Goal: Task Accomplishment & Management: Manage account settings

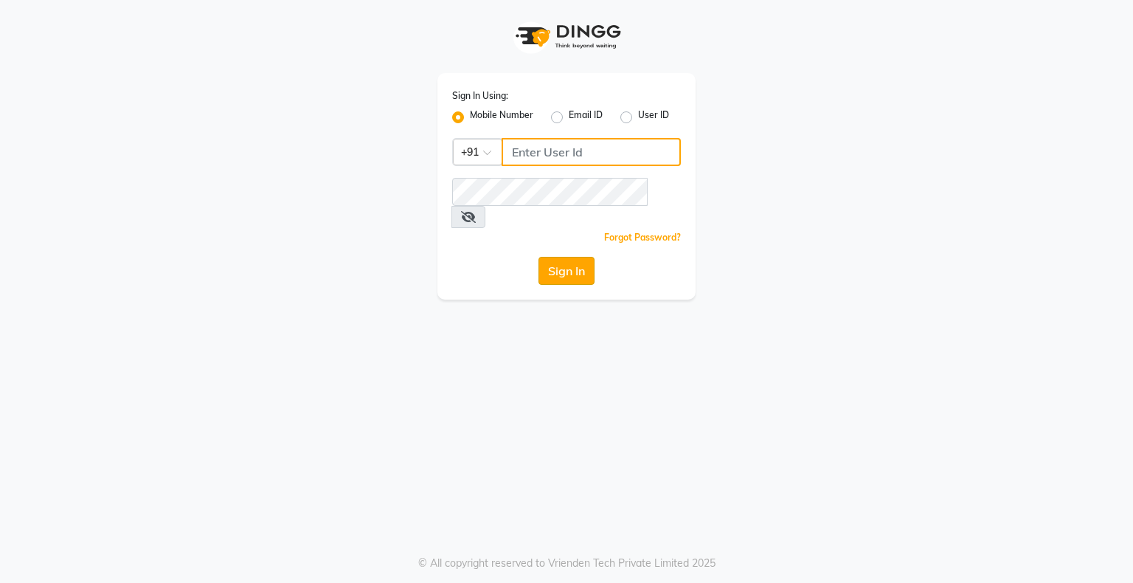
type input "8070368871"
click at [561, 257] on button "Sign In" at bounding box center [566, 271] width 56 height 28
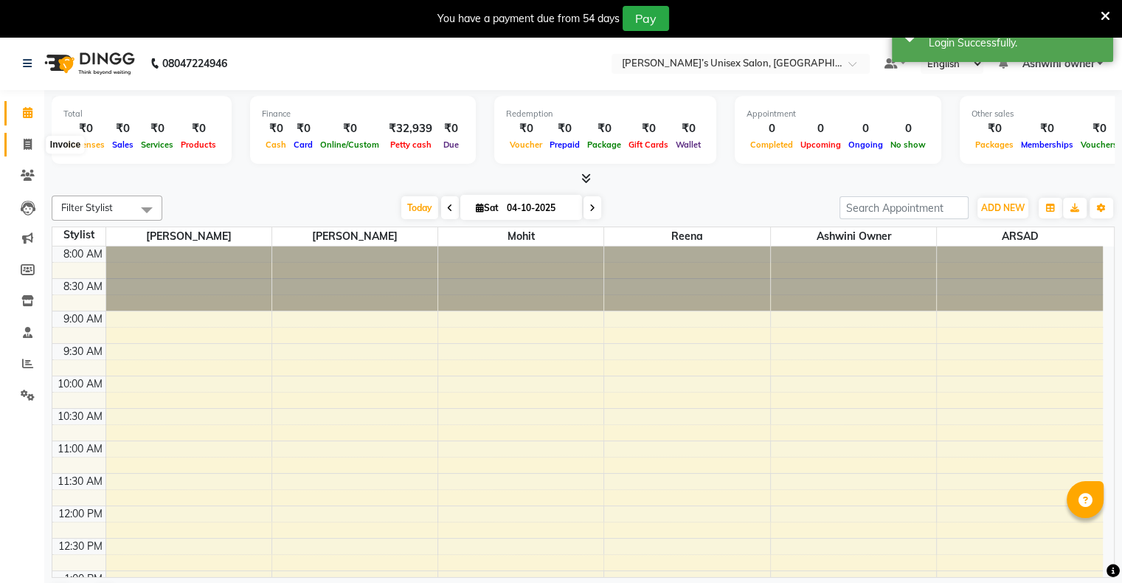
click at [30, 152] on span at bounding box center [28, 144] width 26 height 17
select select "8735"
select select "service"
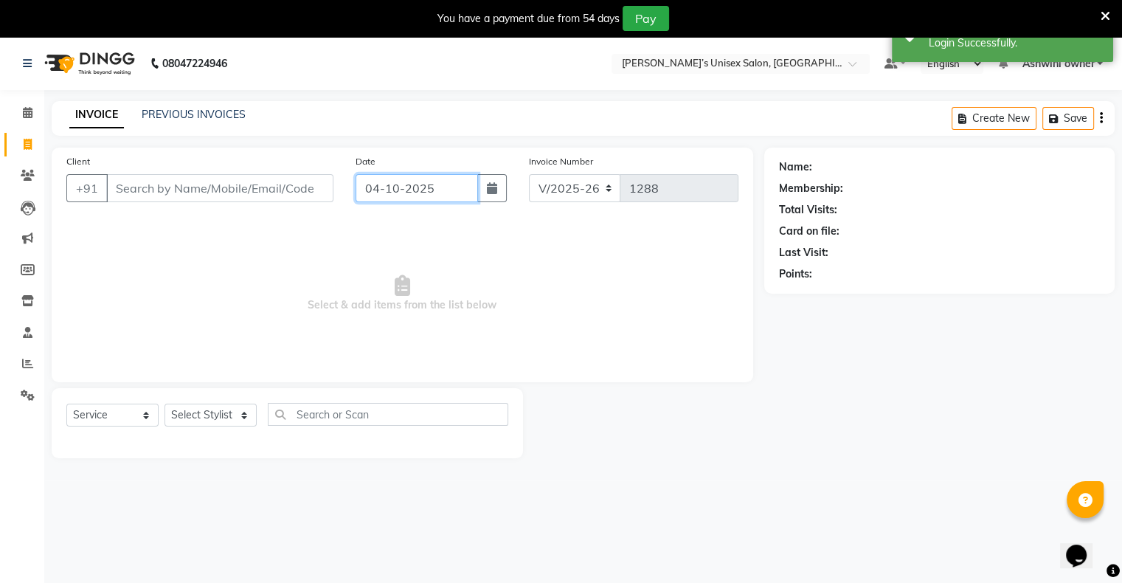
click at [409, 190] on input "04-10-2025" at bounding box center [417, 188] width 122 height 28
select select "10"
select select "2025"
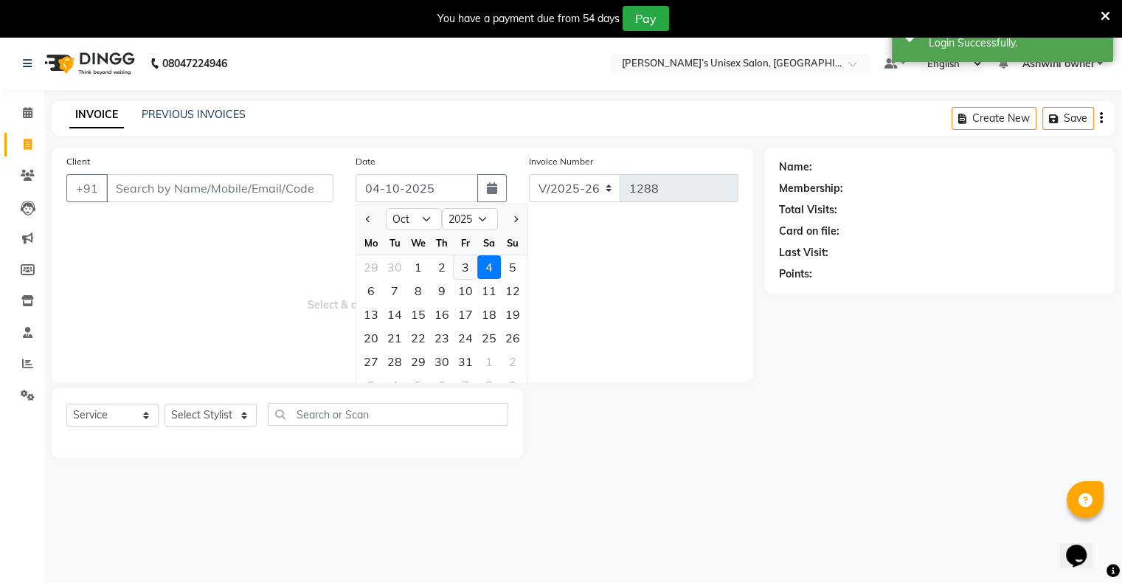
click at [462, 267] on div "3" at bounding box center [466, 267] width 24 height 24
type input "03-10-2025"
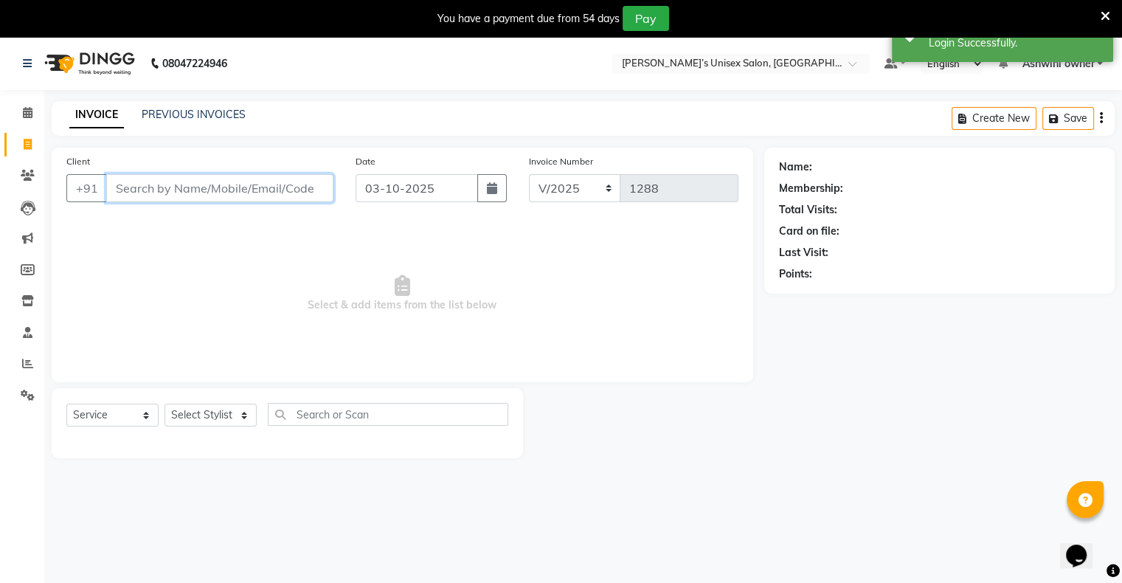
click at [297, 198] on input "Client" at bounding box center [219, 188] width 227 height 28
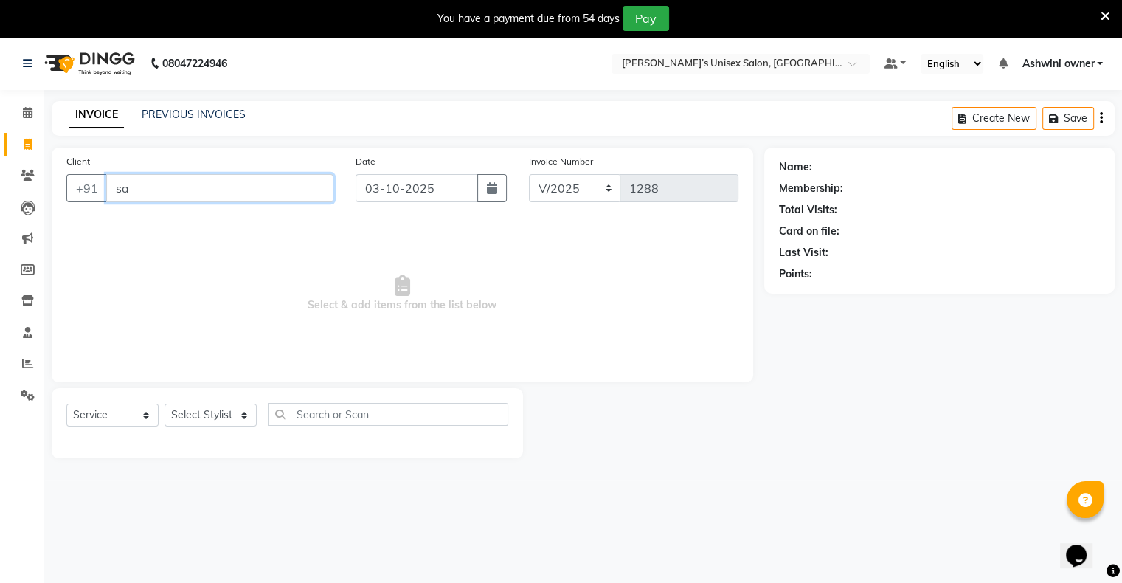
type input "s"
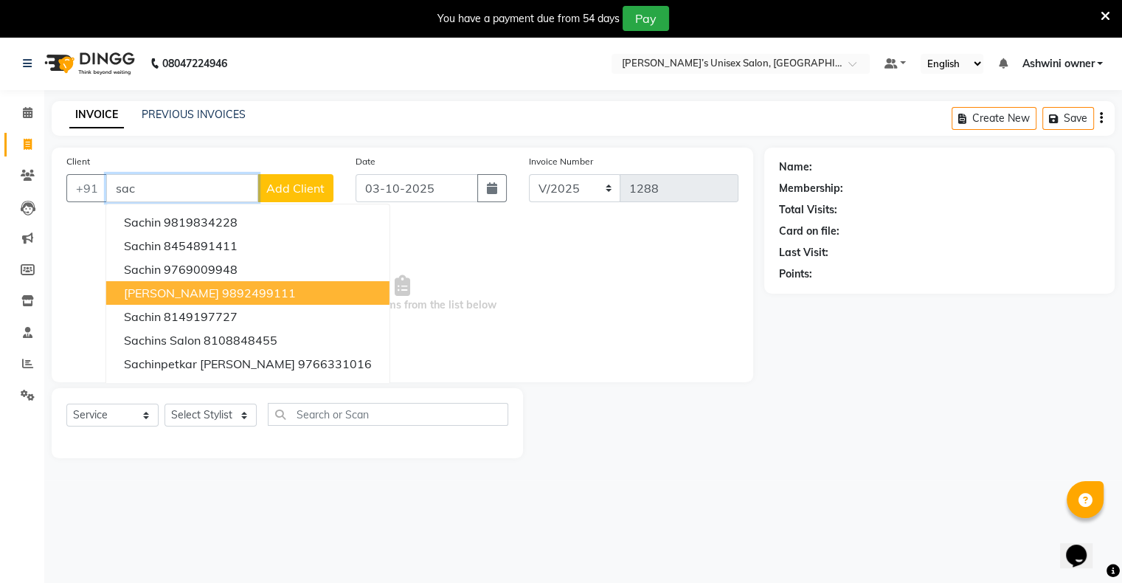
click at [218, 284] on button "[PERSON_NAME] 9892499111" at bounding box center [247, 293] width 283 height 24
type input "9892499111"
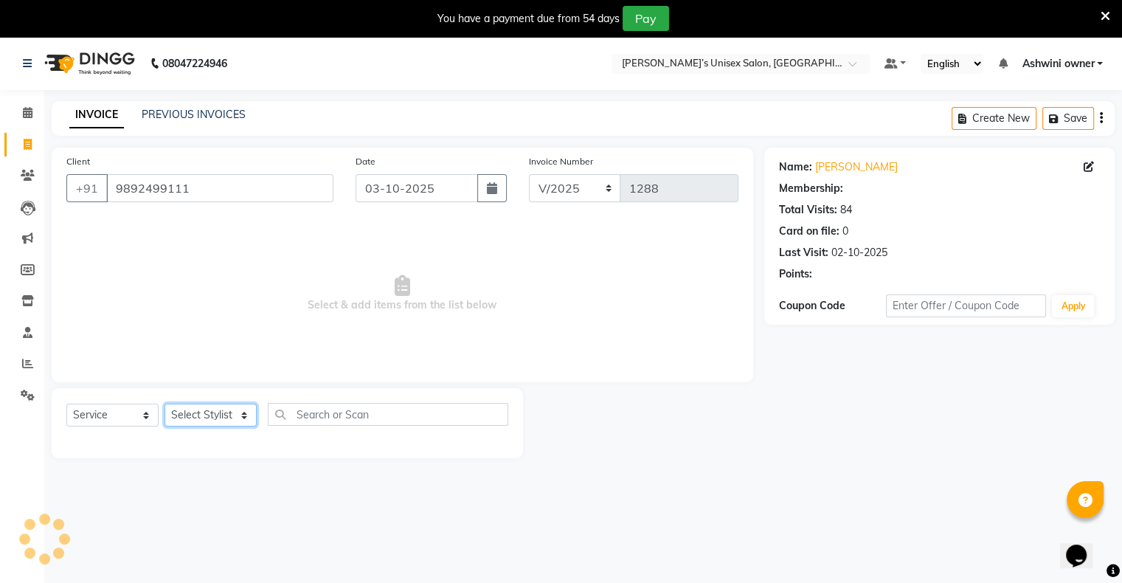
click at [196, 415] on select "Select Stylist [PERSON_NAME] owner Mohit [PERSON_NAME] [PERSON_NAME]" at bounding box center [210, 414] width 92 height 23
select select "88698"
click at [164, 404] on select "Select Stylist [PERSON_NAME] owner Mohit [PERSON_NAME] [PERSON_NAME]" at bounding box center [210, 414] width 92 height 23
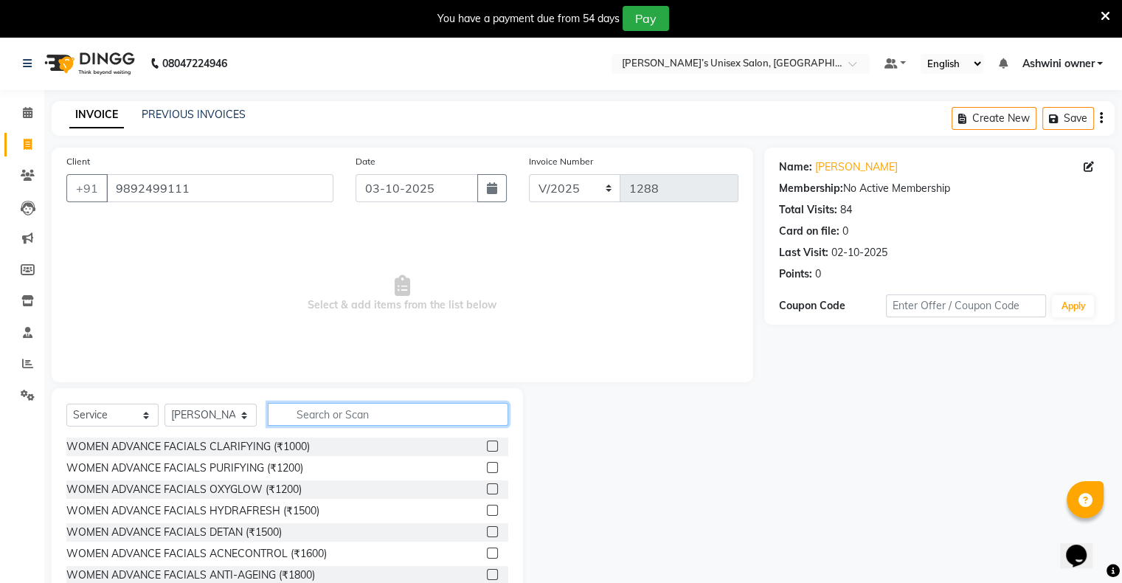
click at [352, 417] on input "text" at bounding box center [388, 414] width 240 height 23
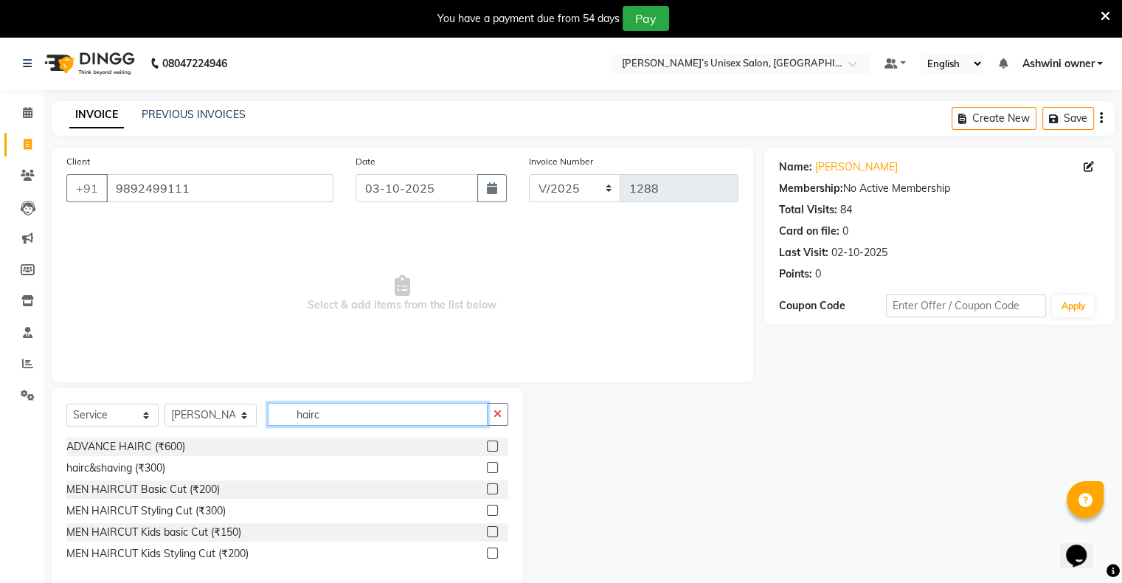
type input "hairc"
click at [488, 491] on label at bounding box center [492, 488] width 11 height 11
click at [488, 491] on input "checkbox" at bounding box center [492, 490] width 10 height 10
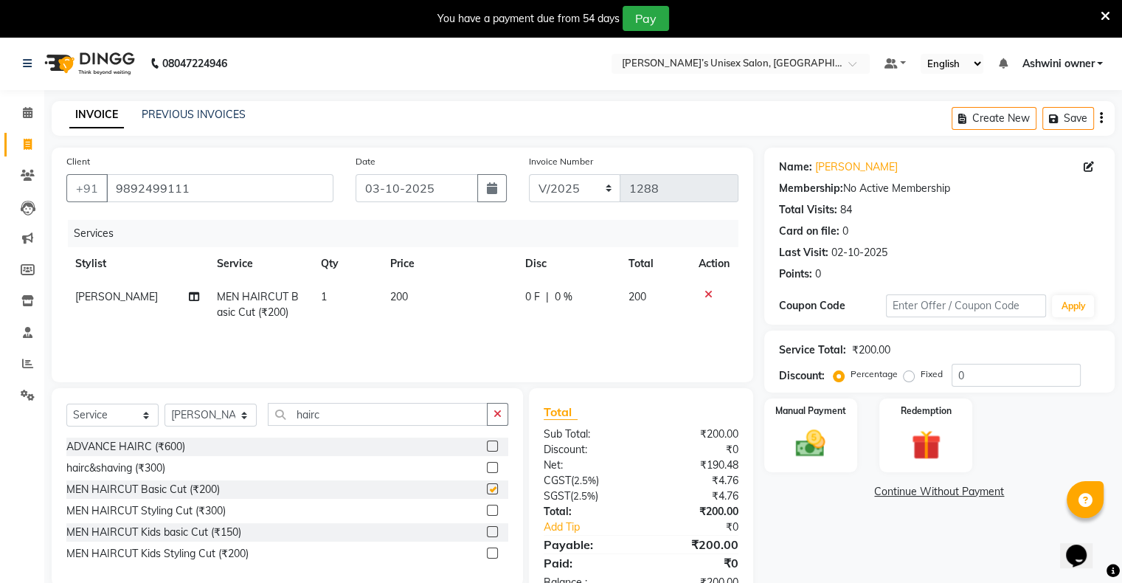
checkbox input "false"
click at [800, 423] on div "Manual Payment" at bounding box center [810, 435] width 97 height 76
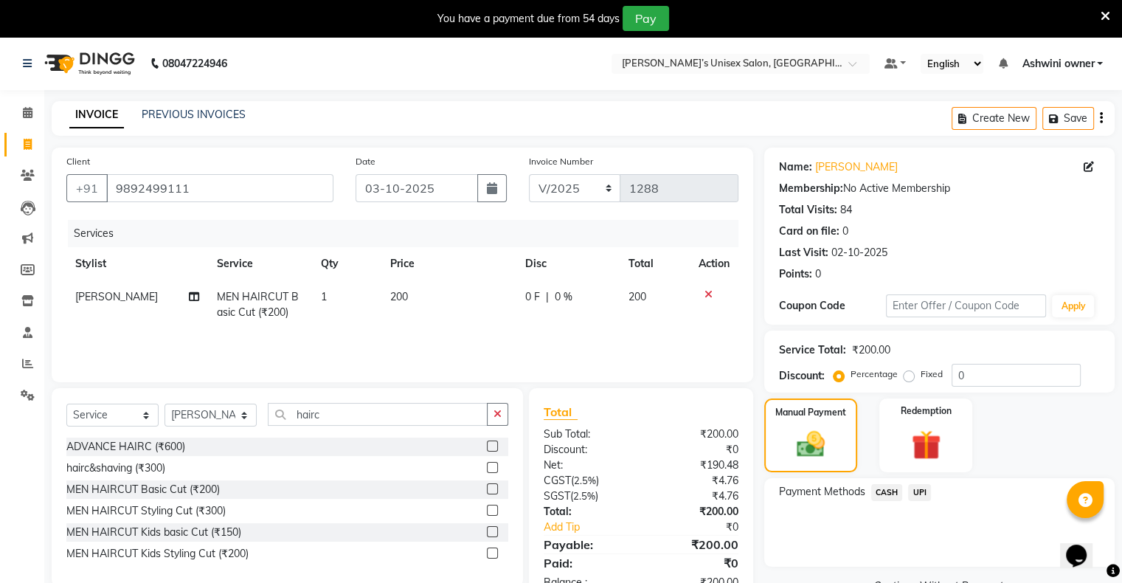
click at [884, 493] on span "CASH" at bounding box center [887, 492] width 32 height 17
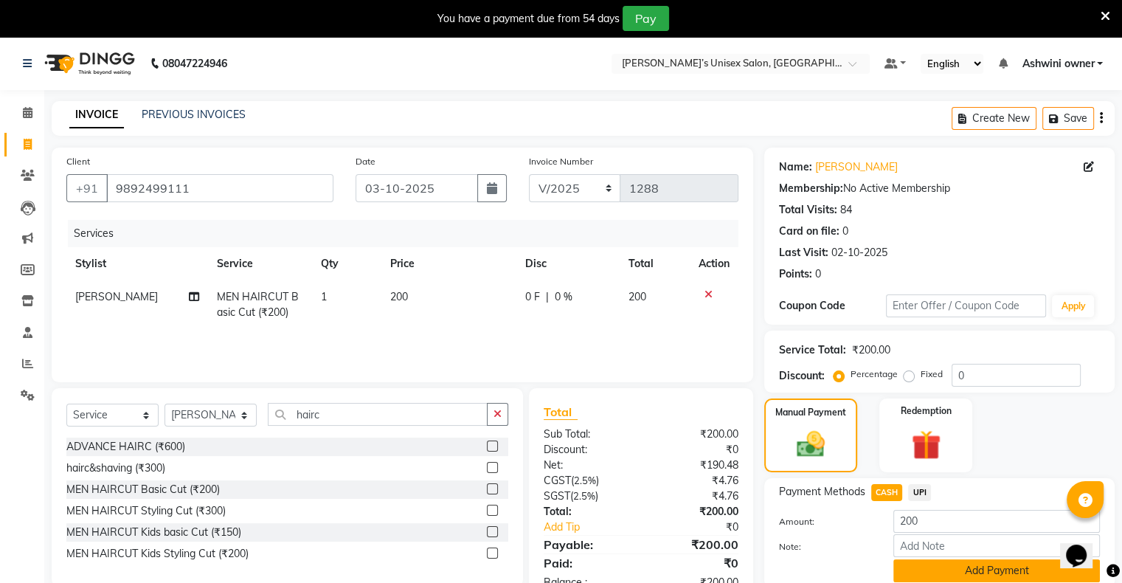
click at [952, 571] on button "Add Payment" at bounding box center [996, 570] width 207 height 23
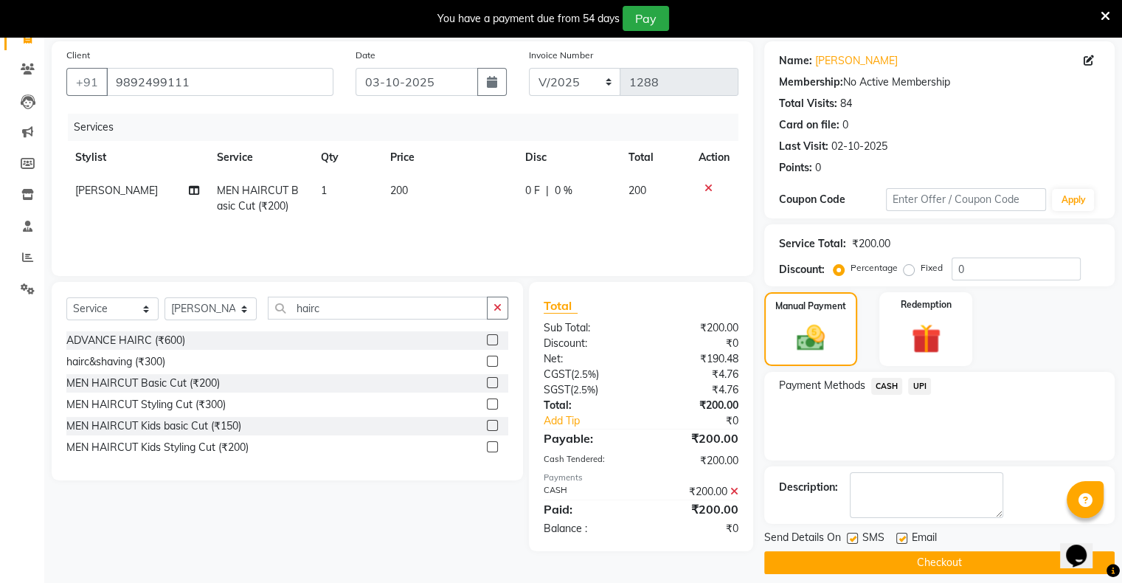
scroll to position [118, 0]
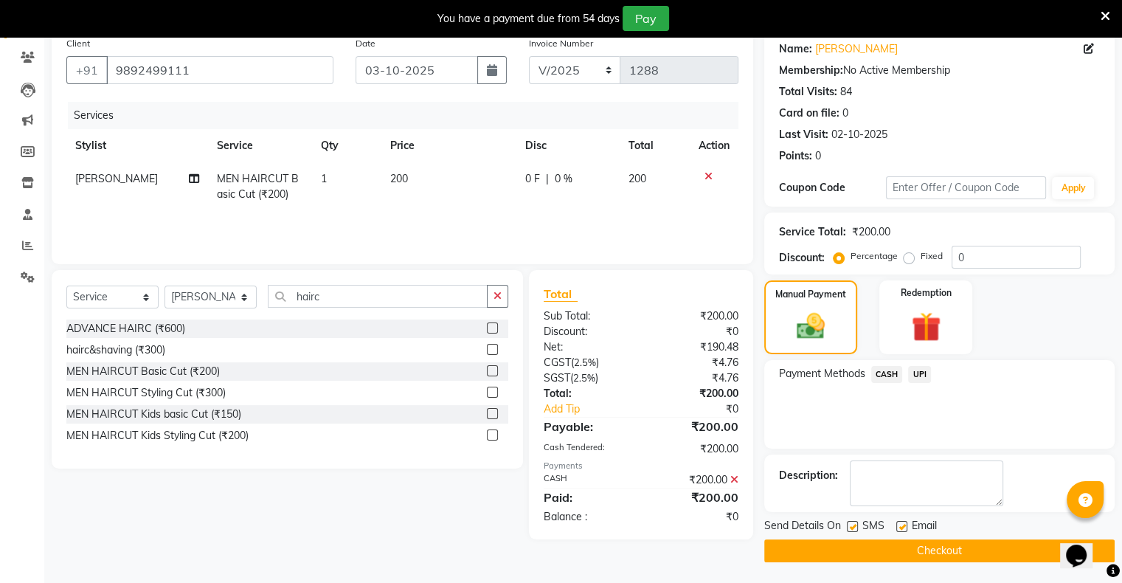
click at [926, 540] on button "Checkout" at bounding box center [939, 550] width 350 height 23
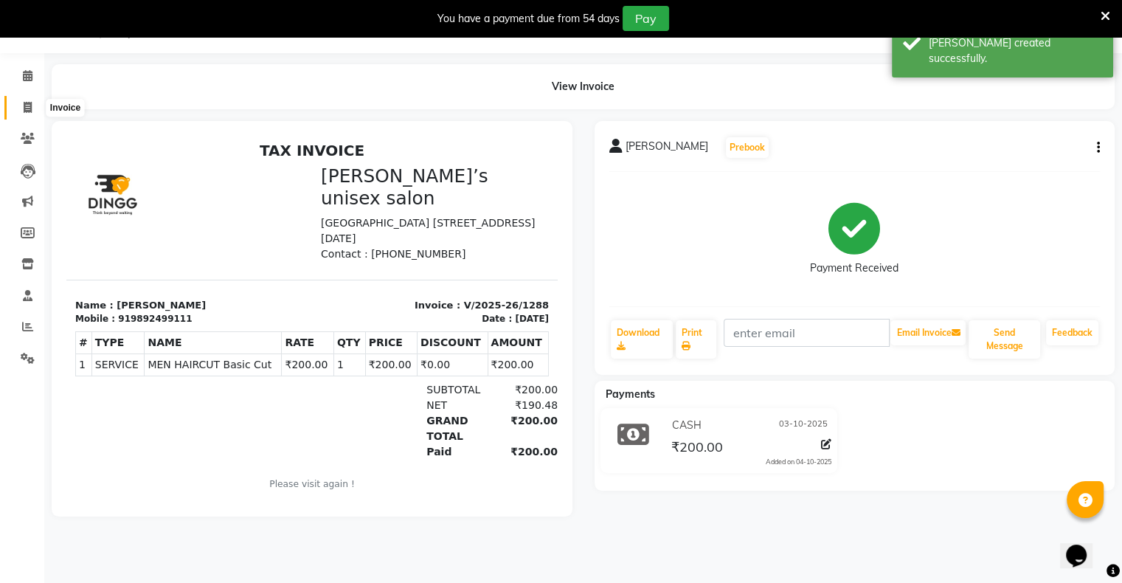
drag, startPoint x: 24, startPoint y: 108, endPoint x: 30, endPoint y: 114, distance: 8.9
click at [24, 108] on icon at bounding box center [28, 107] width 8 height 11
select select "service"
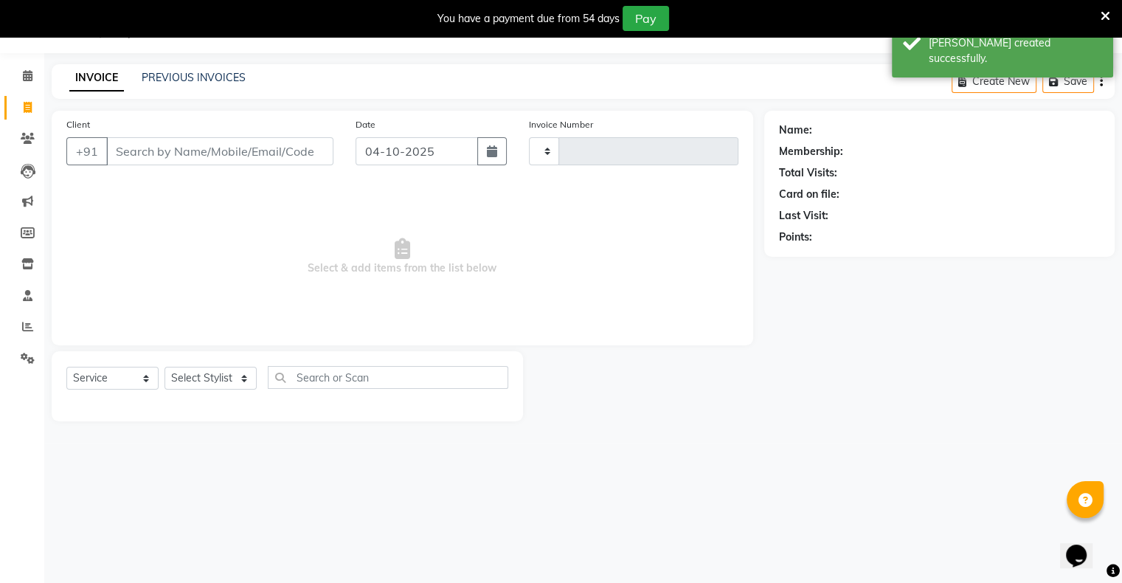
type input "1289"
select select "8735"
click at [388, 159] on input "04-10-2025" at bounding box center [417, 151] width 122 height 28
select select "10"
select select "2025"
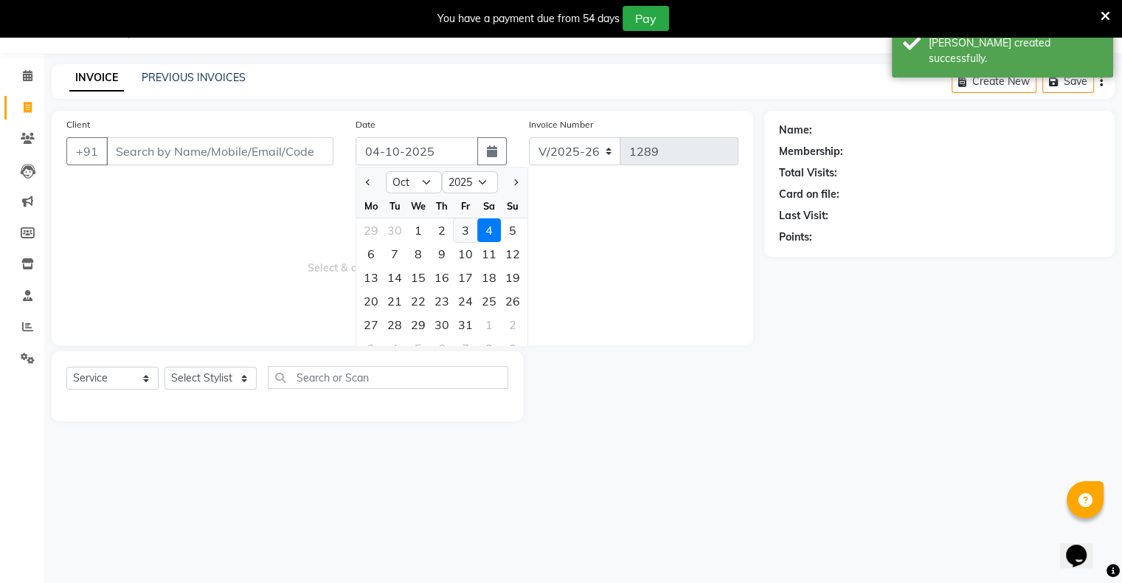
click at [469, 221] on div "3" at bounding box center [466, 230] width 24 height 24
type input "03-10-2025"
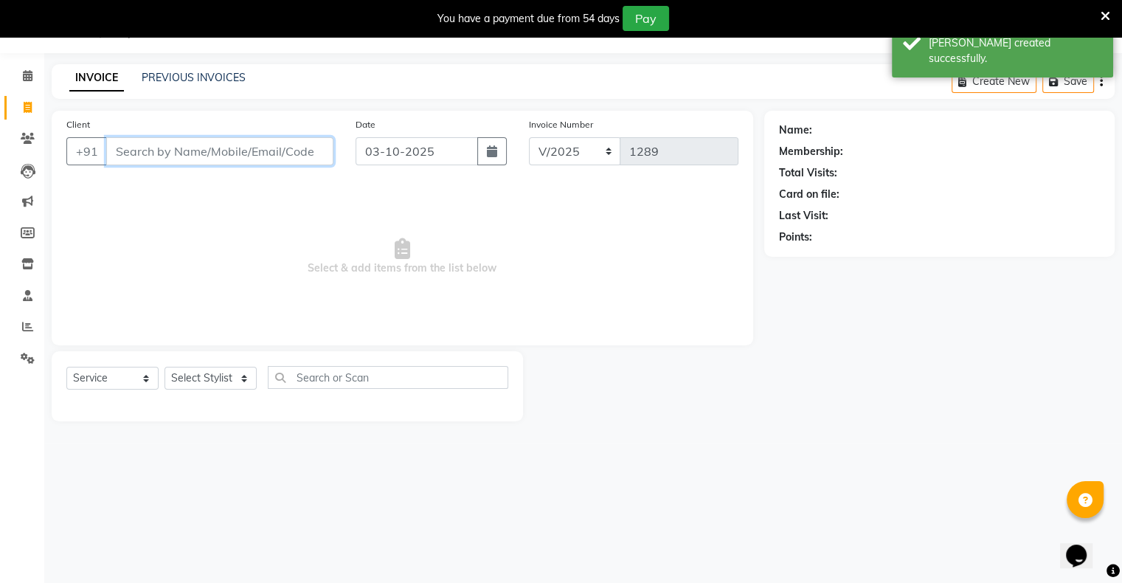
click at [299, 161] on input "Client" at bounding box center [219, 151] width 227 height 28
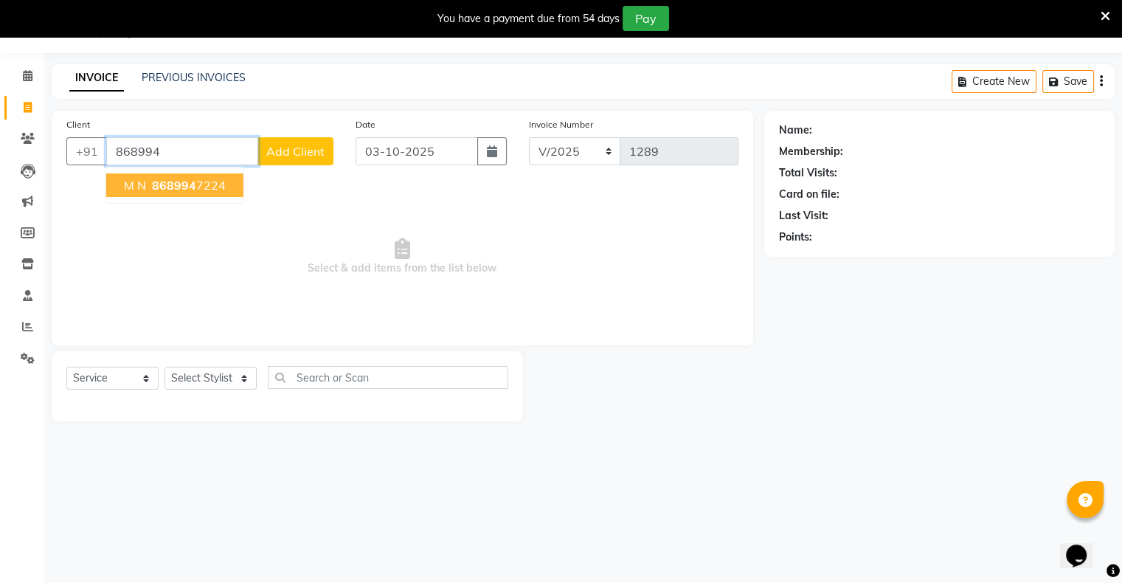
click at [212, 187] on ngb-highlight "868994 7224" at bounding box center [187, 185] width 77 height 15
type input "8689947224"
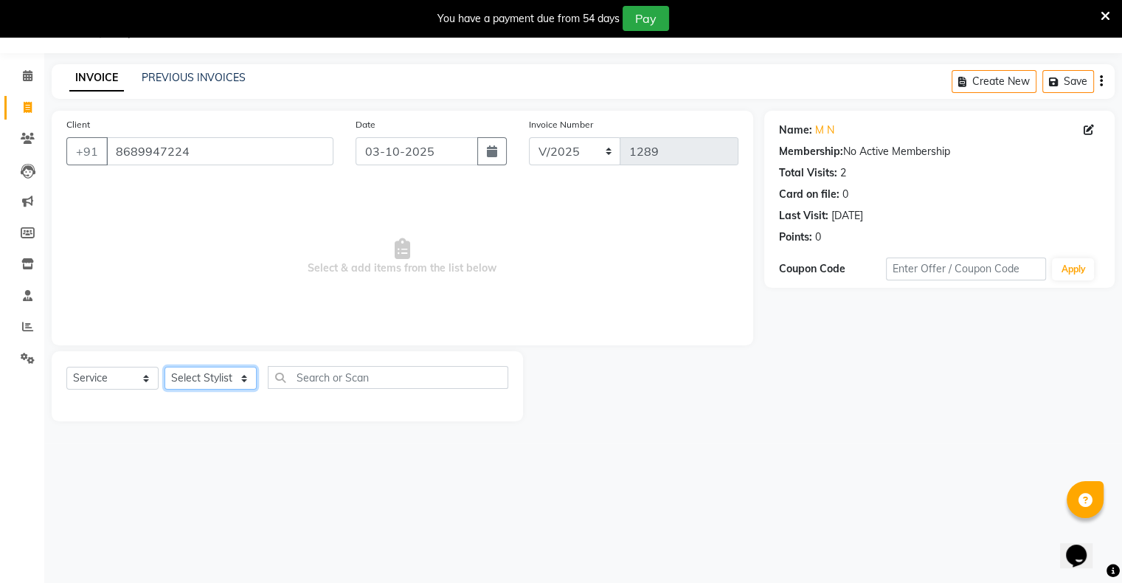
click at [197, 372] on select "Select Stylist [PERSON_NAME] owner Mohit [PERSON_NAME] [PERSON_NAME]" at bounding box center [210, 378] width 92 height 23
select select "88697"
click at [164, 367] on select "Select Stylist [PERSON_NAME] owner Mohit [PERSON_NAME] [PERSON_NAME]" at bounding box center [210, 378] width 92 height 23
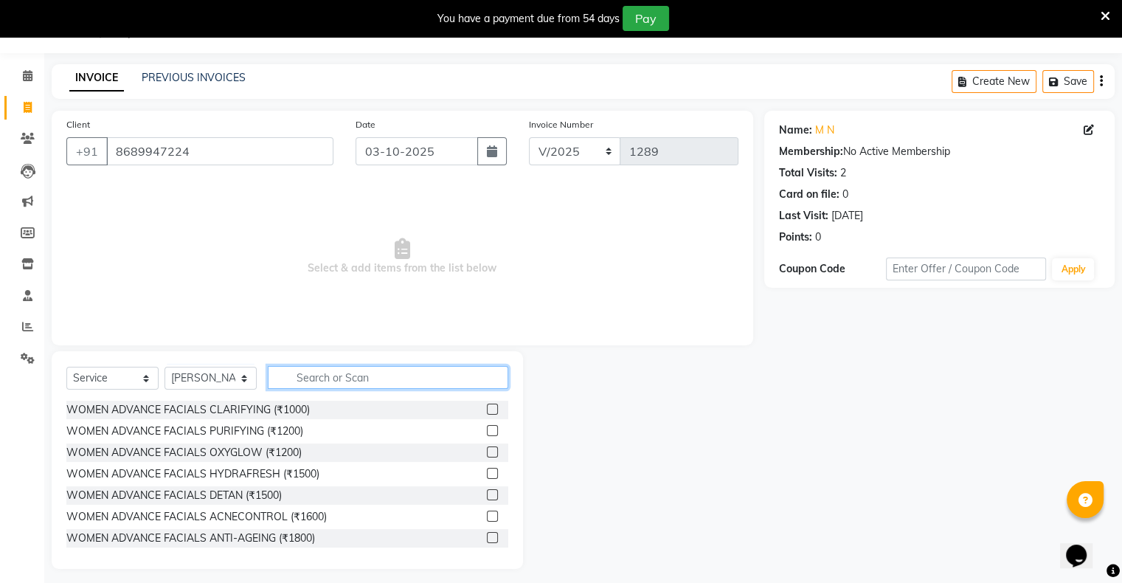
click at [321, 373] on input "text" at bounding box center [388, 377] width 240 height 23
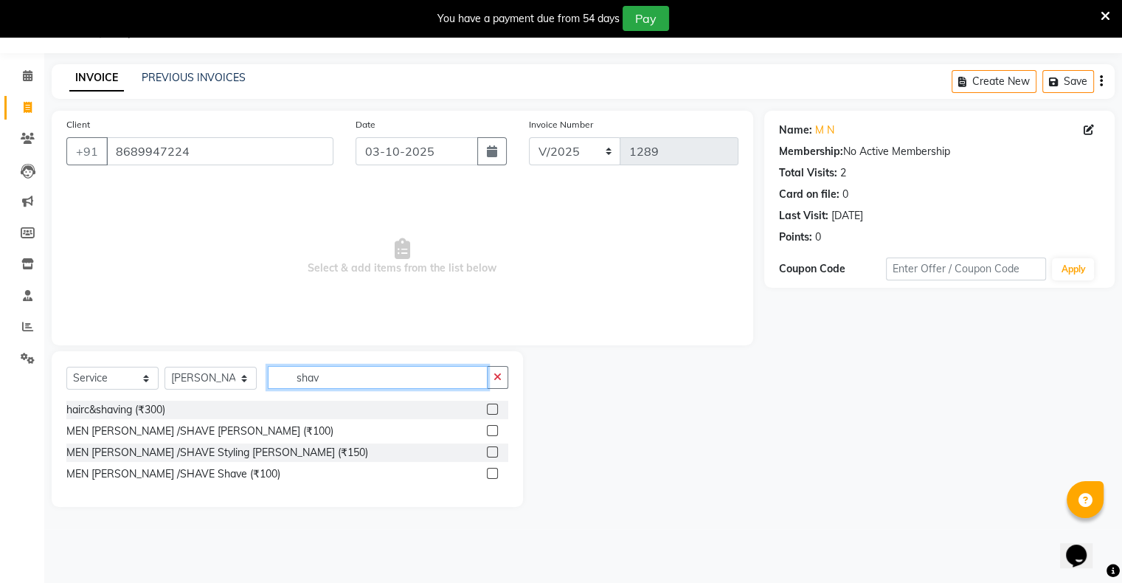
type input "shav"
click at [493, 431] on label at bounding box center [492, 430] width 11 height 11
click at [493, 431] on input "checkbox" at bounding box center [492, 431] width 10 height 10
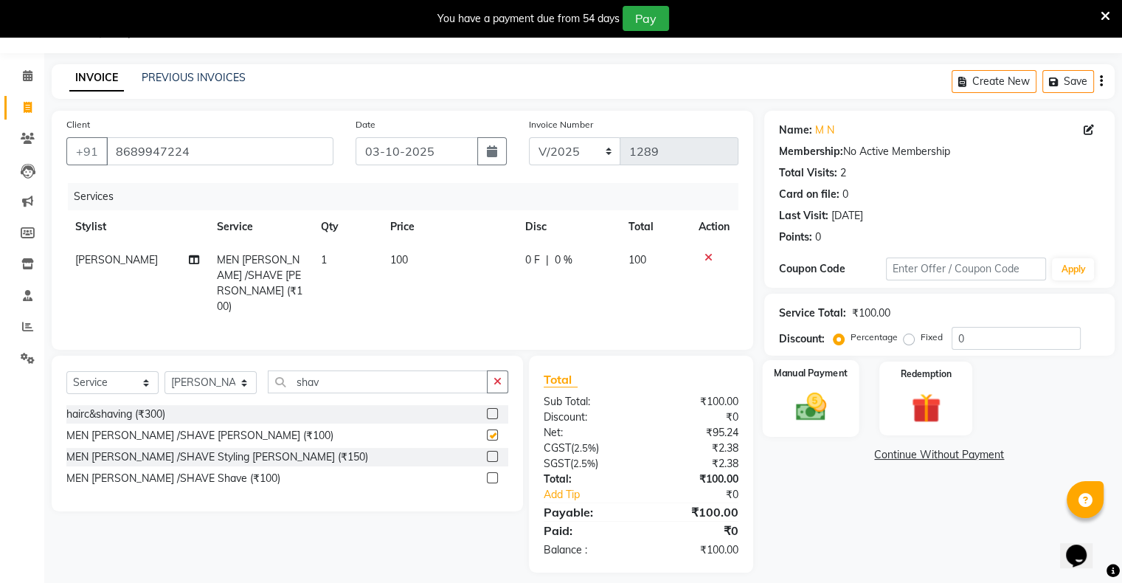
checkbox input "false"
click at [820, 417] on img at bounding box center [810, 406] width 49 height 35
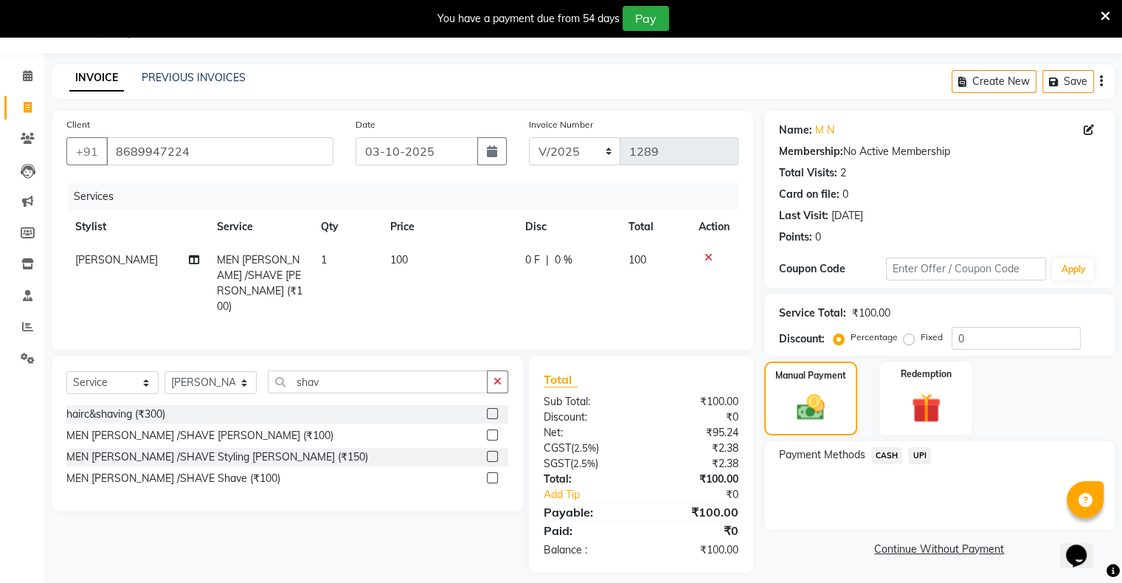
click at [885, 456] on span "CASH" at bounding box center [887, 455] width 32 height 17
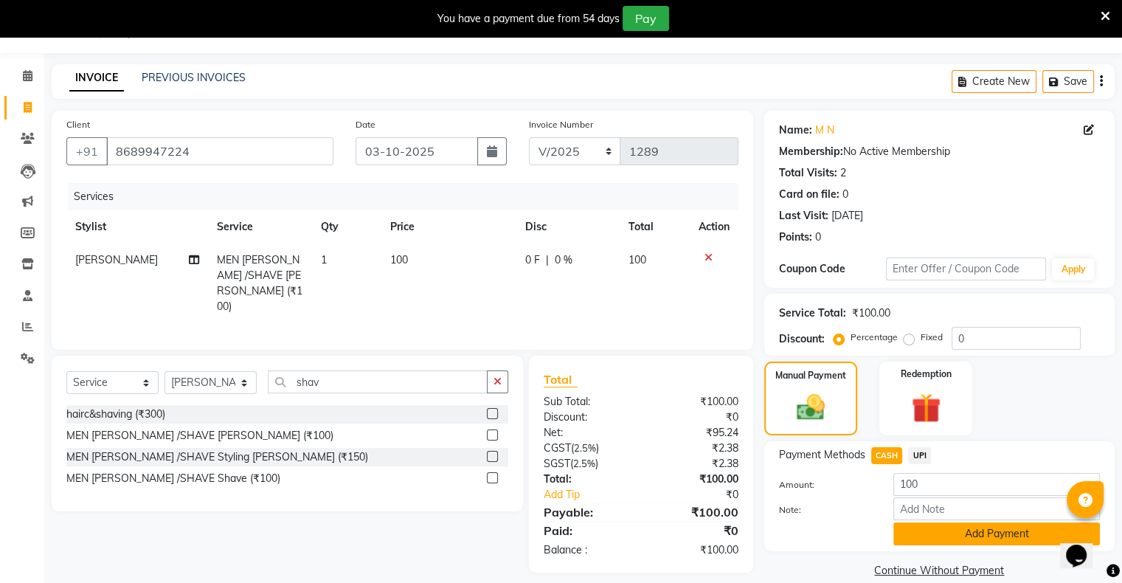
click at [909, 533] on button "Add Payment" at bounding box center [996, 533] width 207 height 23
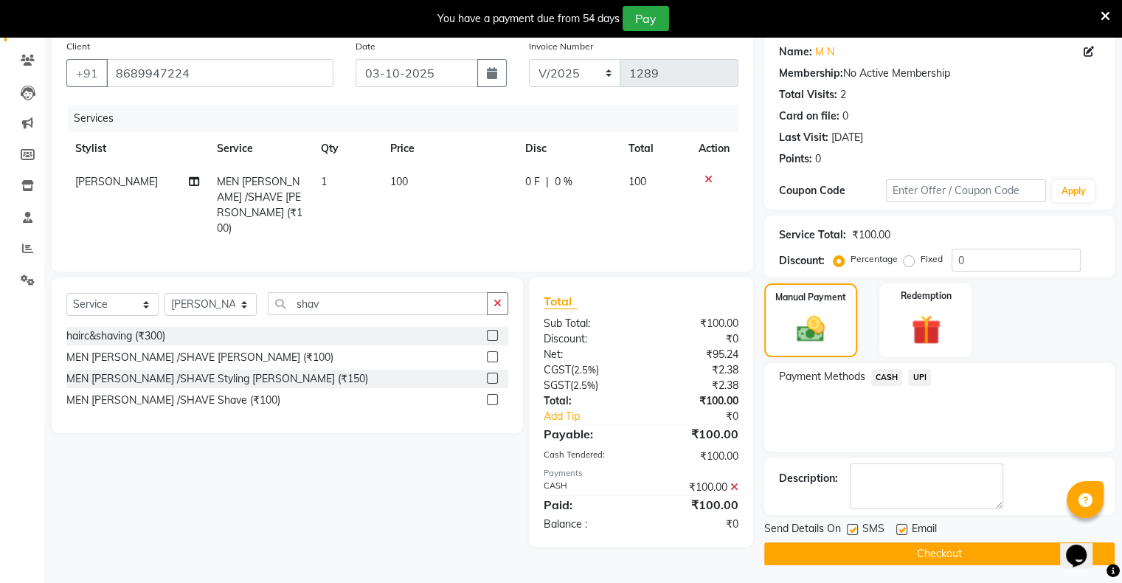
scroll to position [118, 0]
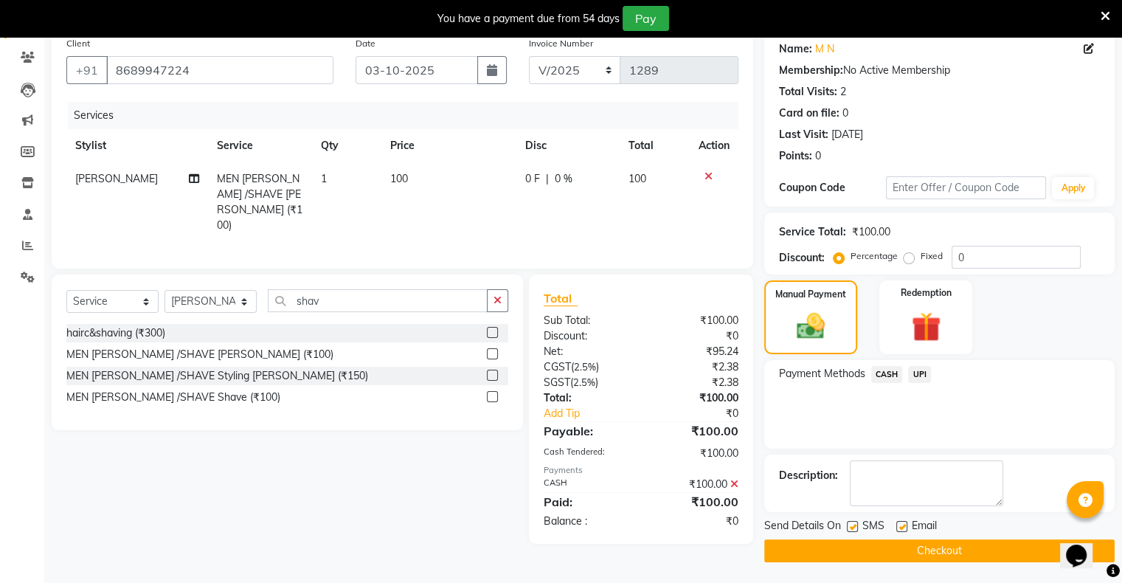
click at [920, 548] on button "Checkout" at bounding box center [939, 550] width 350 height 23
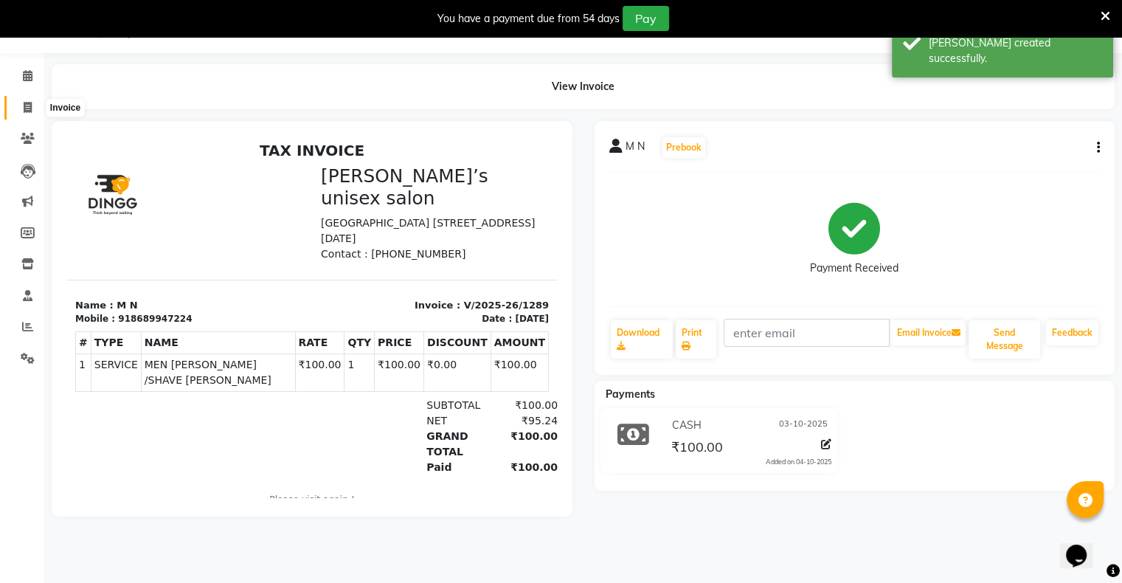
click at [32, 105] on span at bounding box center [28, 108] width 26 height 17
select select "8735"
select select "service"
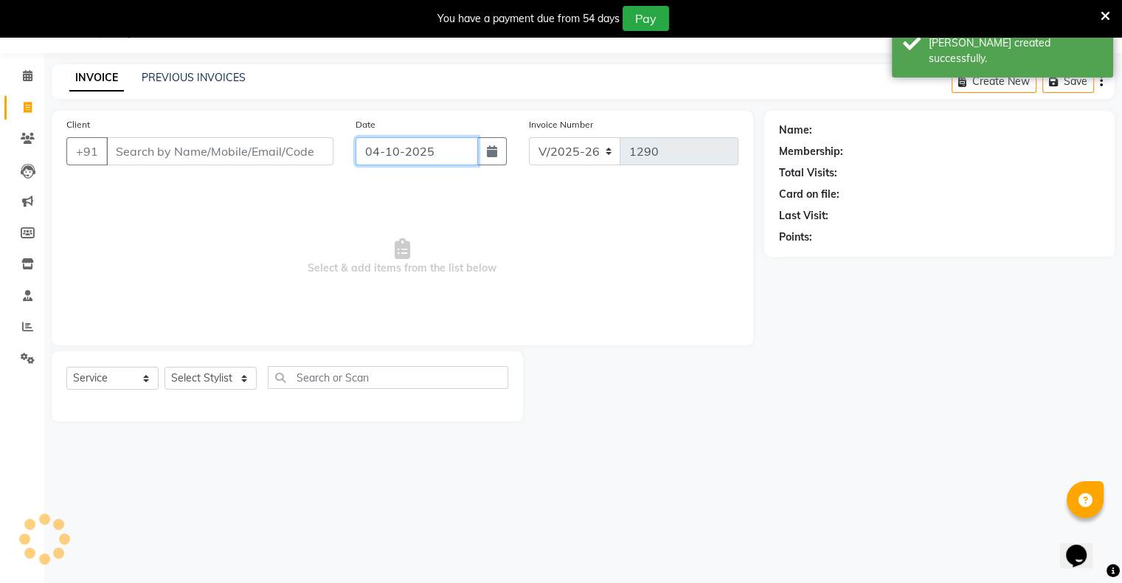
click at [405, 161] on input "04-10-2025" at bounding box center [417, 151] width 122 height 28
select select "10"
select select "2025"
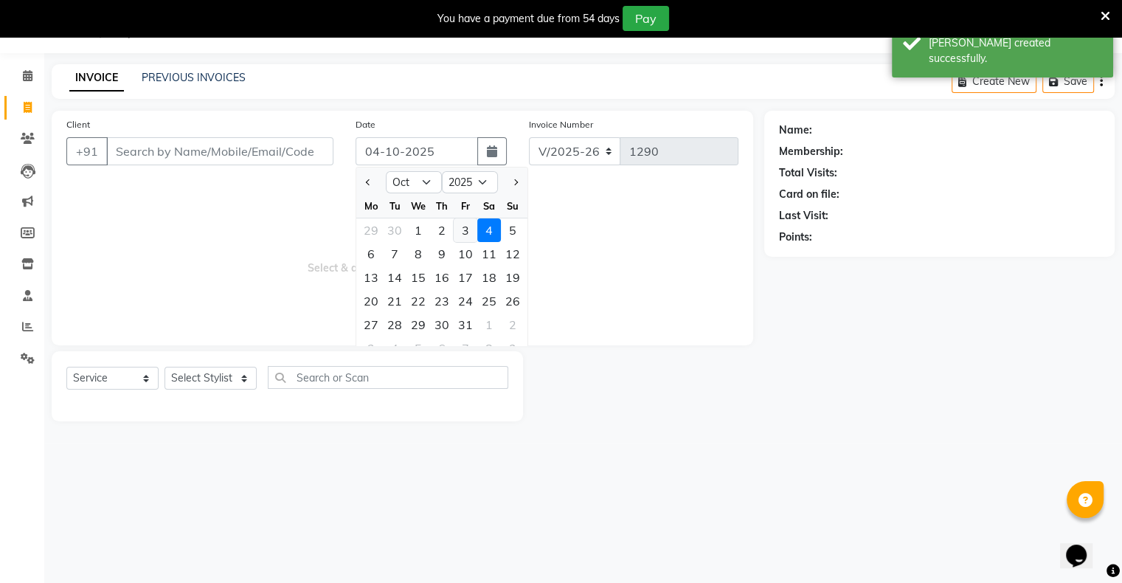
click at [464, 235] on div "3" at bounding box center [466, 230] width 24 height 24
type input "03-10-2025"
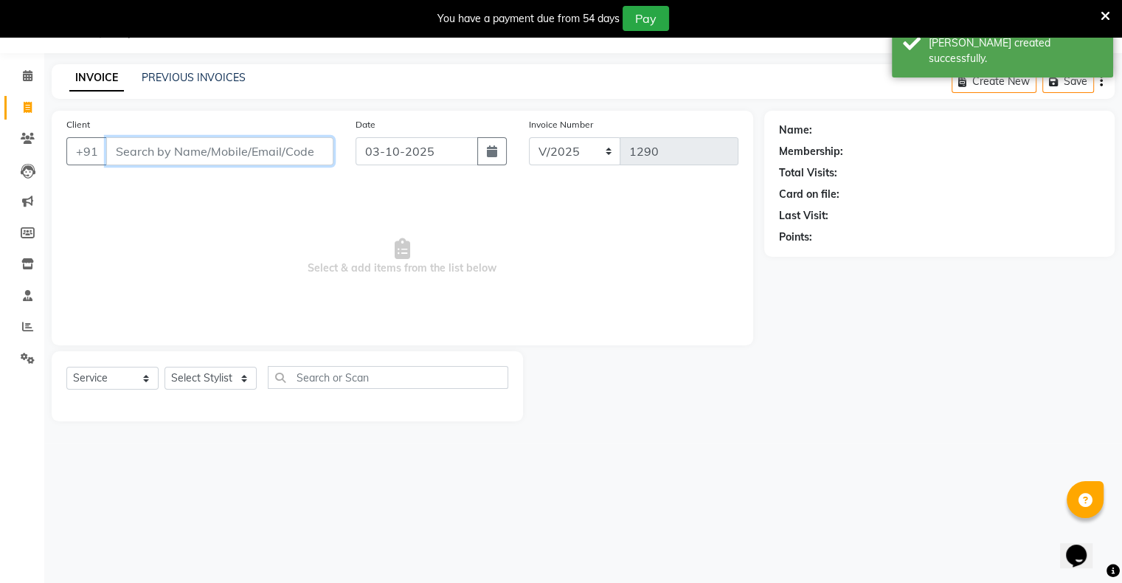
click at [264, 155] on input "Client" at bounding box center [219, 151] width 227 height 28
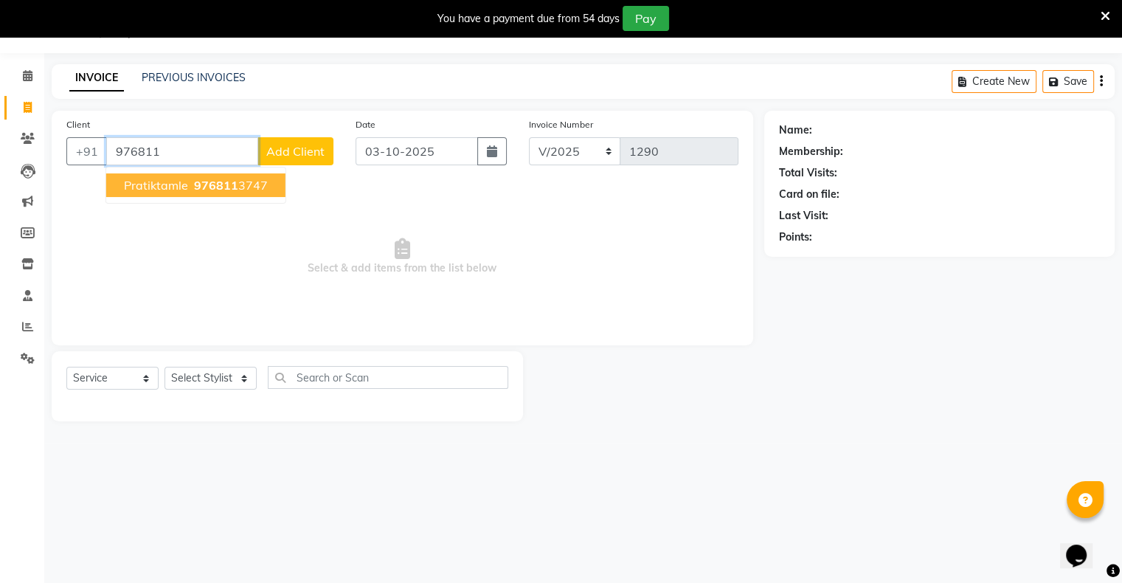
click at [209, 184] on span "976811" at bounding box center [216, 185] width 44 height 15
type input "9768113747"
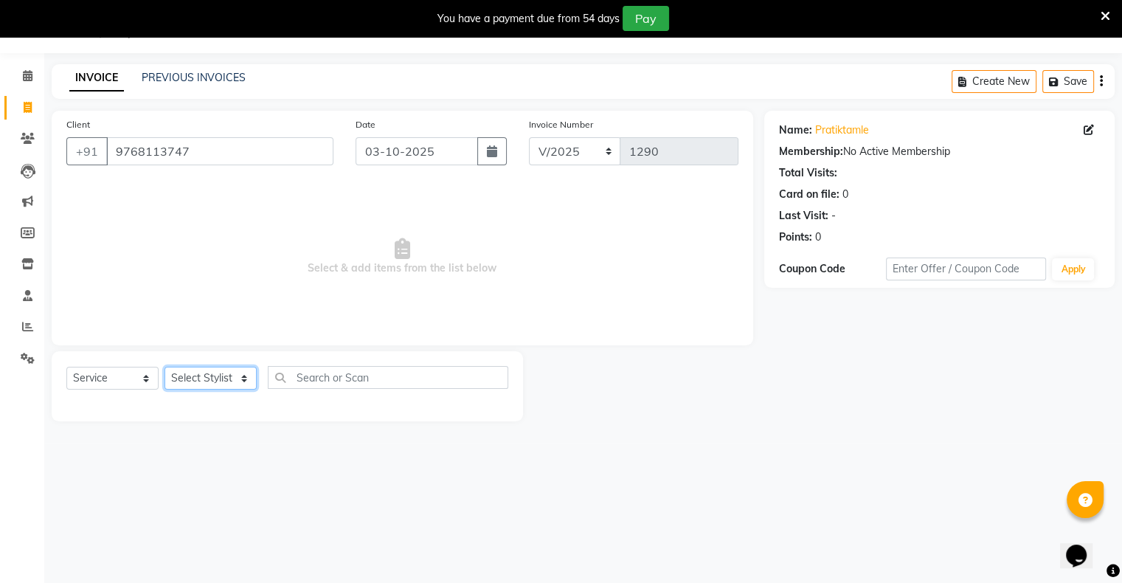
click at [218, 378] on select "Select Stylist [PERSON_NAME] owner Mohit [PERSON_NAME] [PERSON_NAME]" at bounding box center [210, 378] width 92 height 23
select select "88700"
click at [164, 367] on select "Select Stylist [PERSON_NAME] owner Mohit [PERSON_NAME] [PERSON_NAME]" at bounding box center [210, 378] width 92 height 23
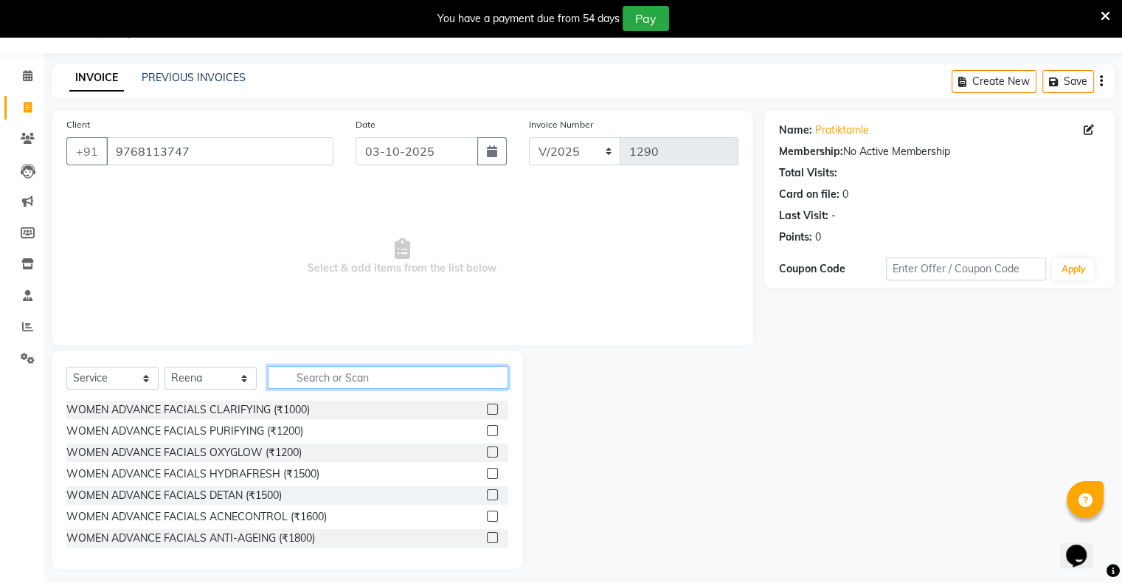
click at [319, 378] on input "text" at bounding box center [388, 377] width 240 height 23
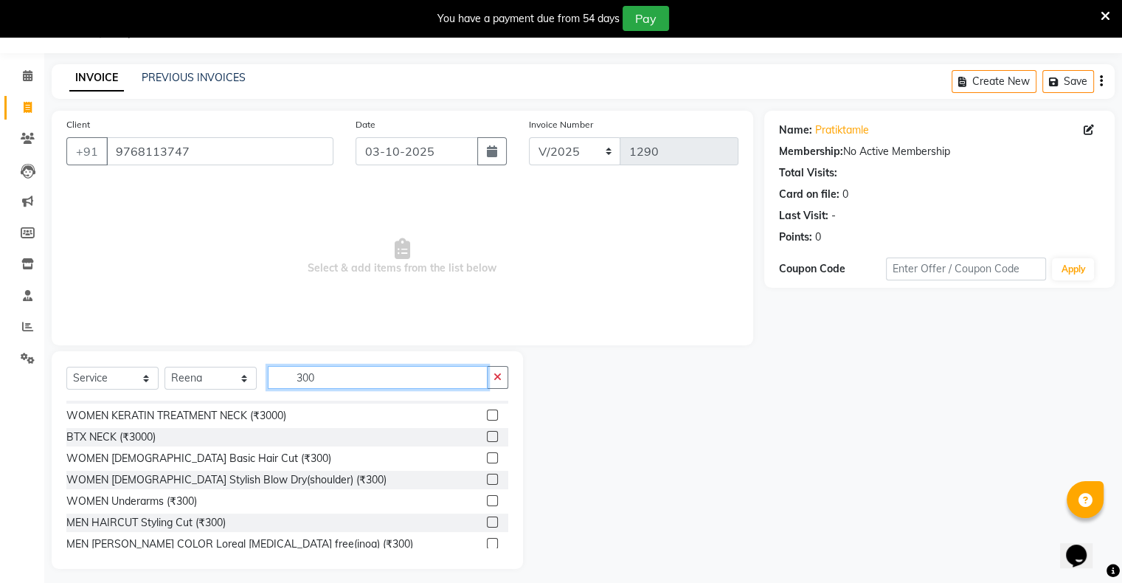
scroll to position [148, 0]
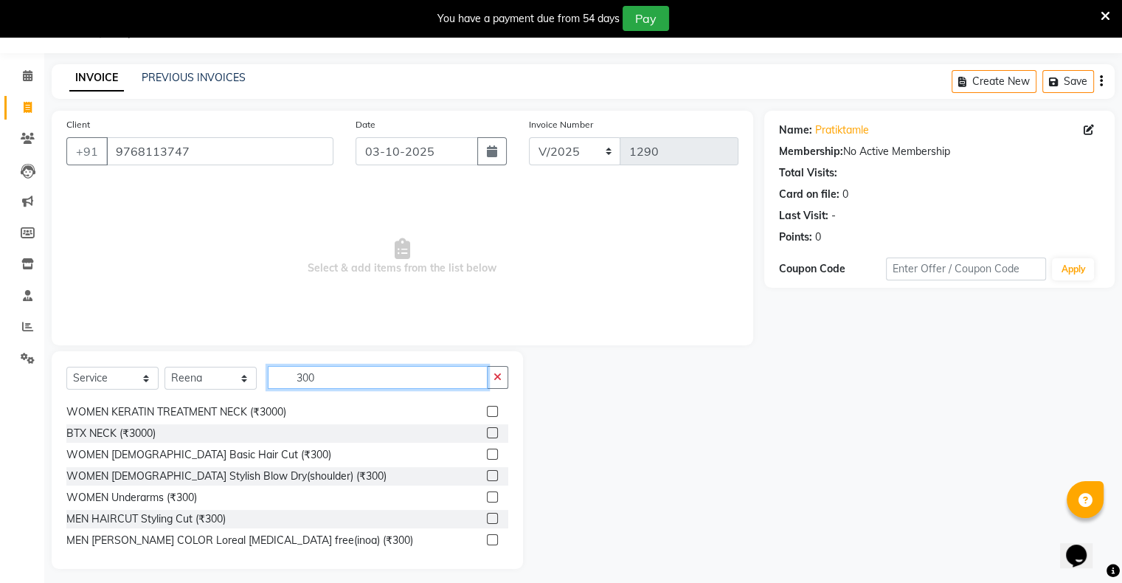
type input "300"
click at [487, 453] on label at bounding box center [492, 453] width 11 height 11
click at [487, 453] on input "checkbox" at bounding box center [492, 455] width 10 height 10
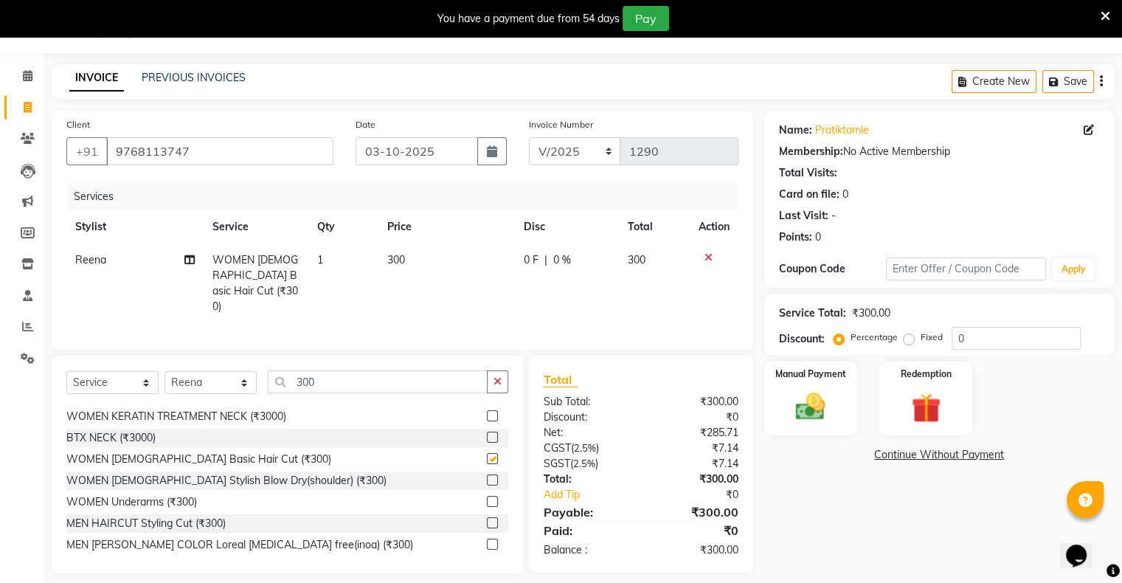
checkbox input "false"
click at [797, 426] on div "Manual Payment" at bounding box center [810, 398] width 97 height 76
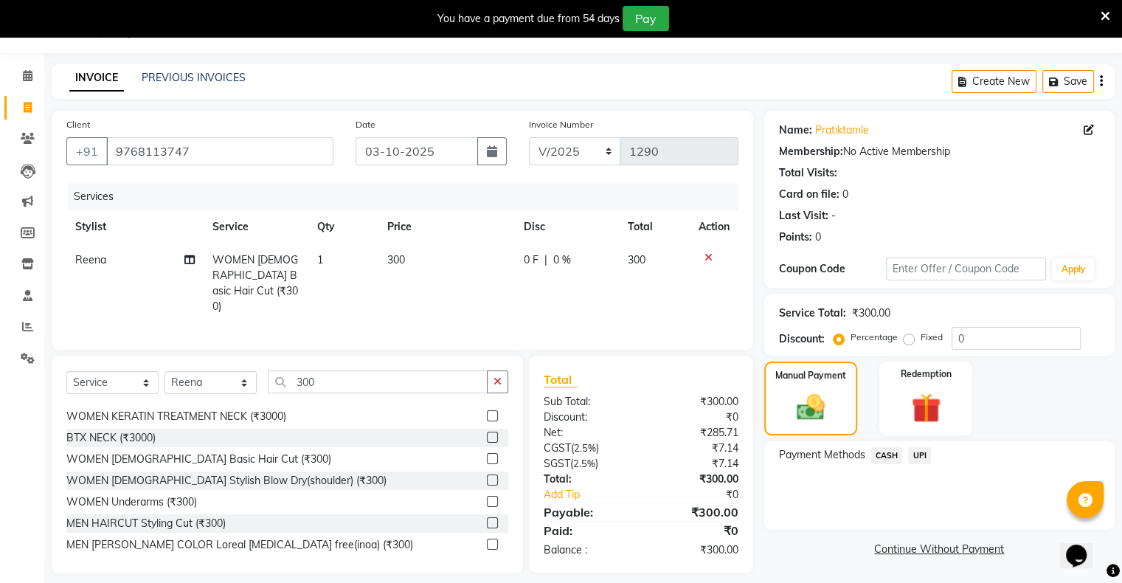
click at [897, 458] on span "CASH" at bounding box center [887, 455] width 32 height 17
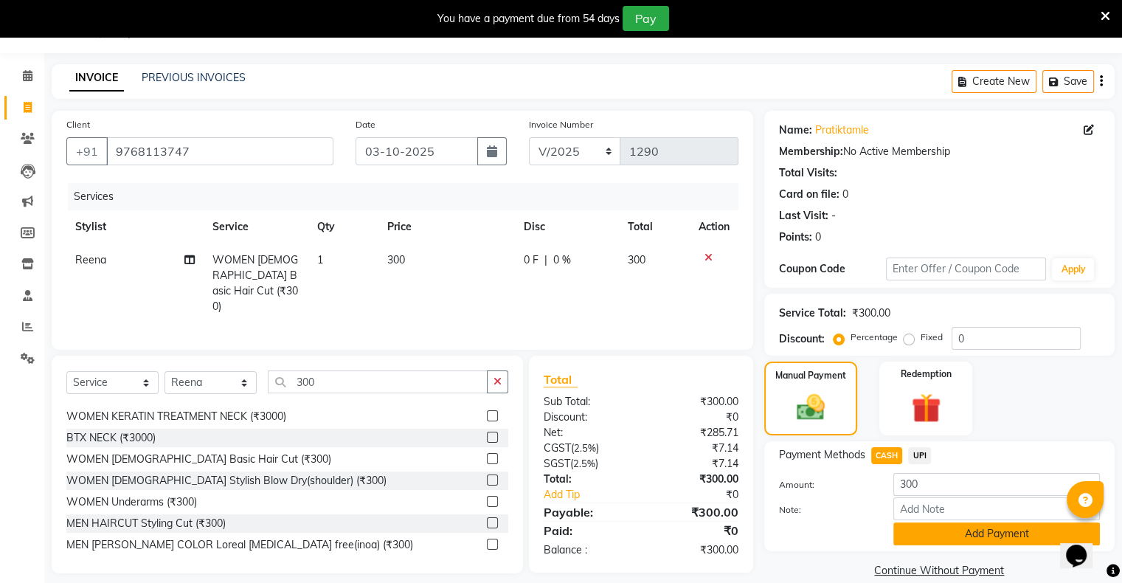
click at [934, 523] on button "Add Payment" at bounding box center [996, 533] width 207 height 23
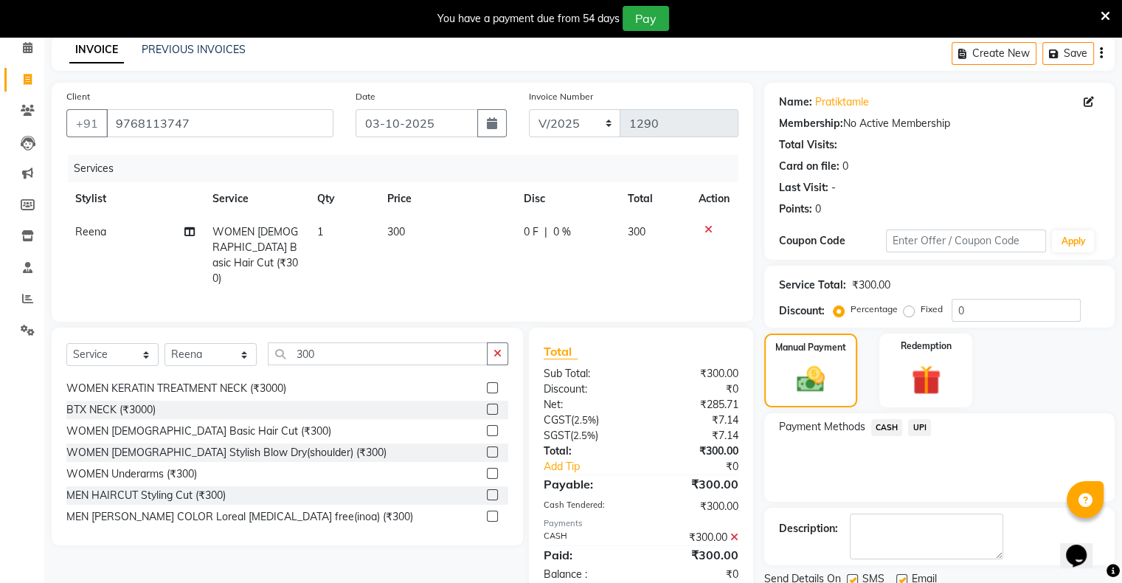
scroll to position [118, 0]
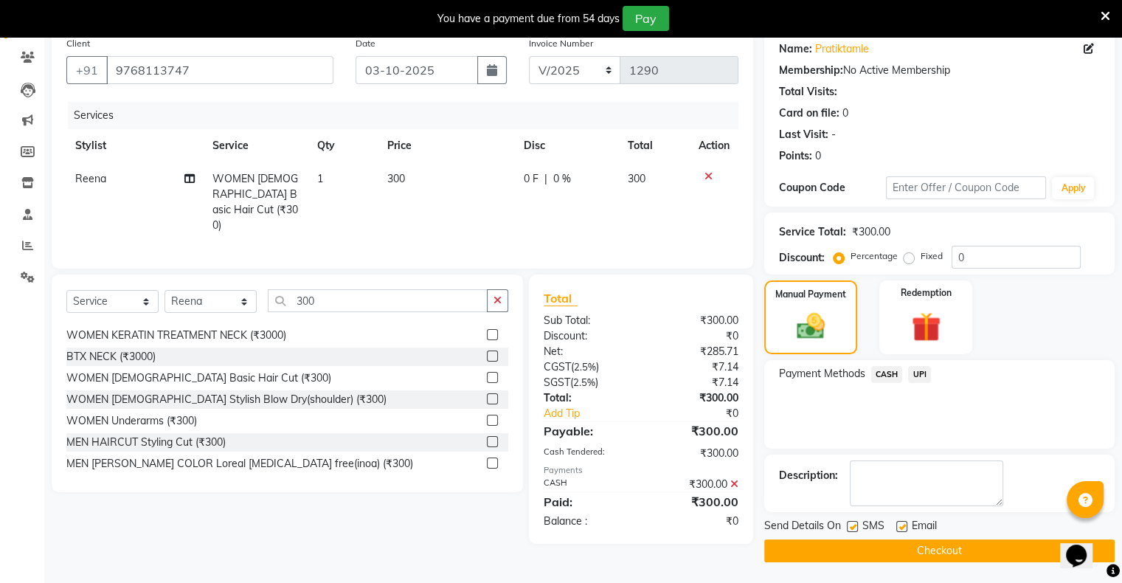
click at [943, 546] on button "Checkout" at bounding box center [939, 550] width 350 height 23
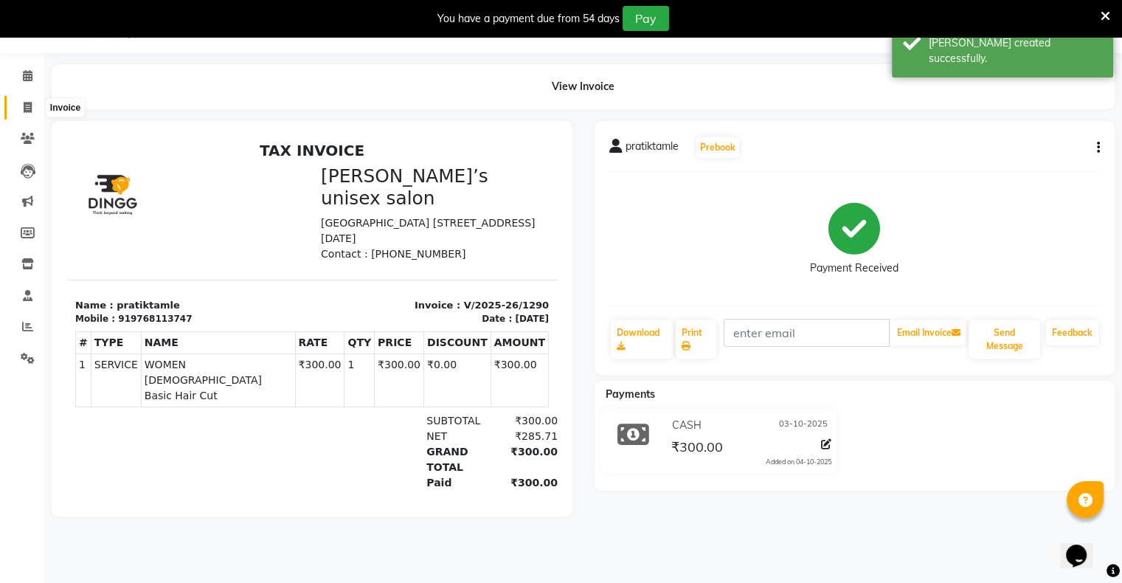
click at [24, 102] on icon at bounding box center [28, 107] width 8 height 11
select select "8735"
select select "service"
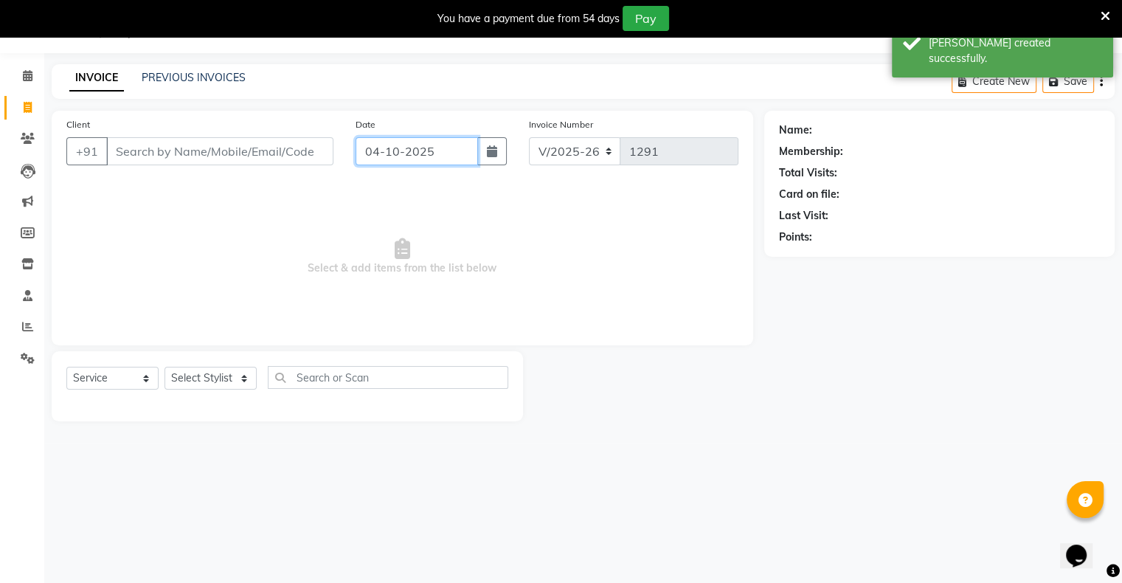
drag, startPoint x: 429, startPoint y: 141, endPoint x: 429, endPoint y: 150, distance: 8.9
click at [429, 142] on input "04-10-2025" at bounding box center [417, 151] width 122 height 28
select select "10"
select select "2025"
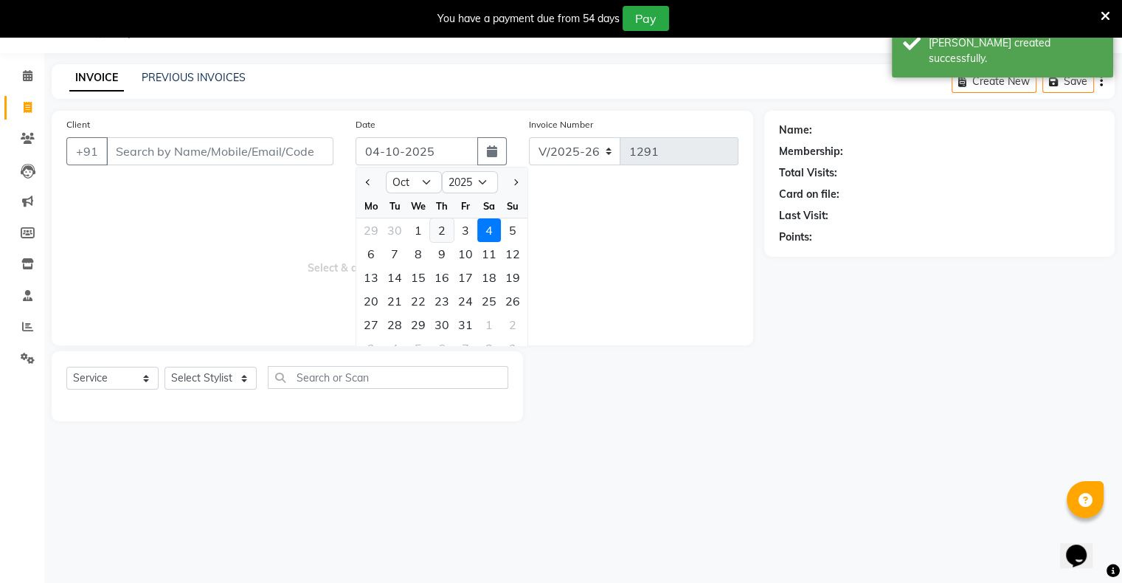
click at [443, 232] on div "2" at bounding box center [442, 230] width 24 height 24
type input "02-10-2025"
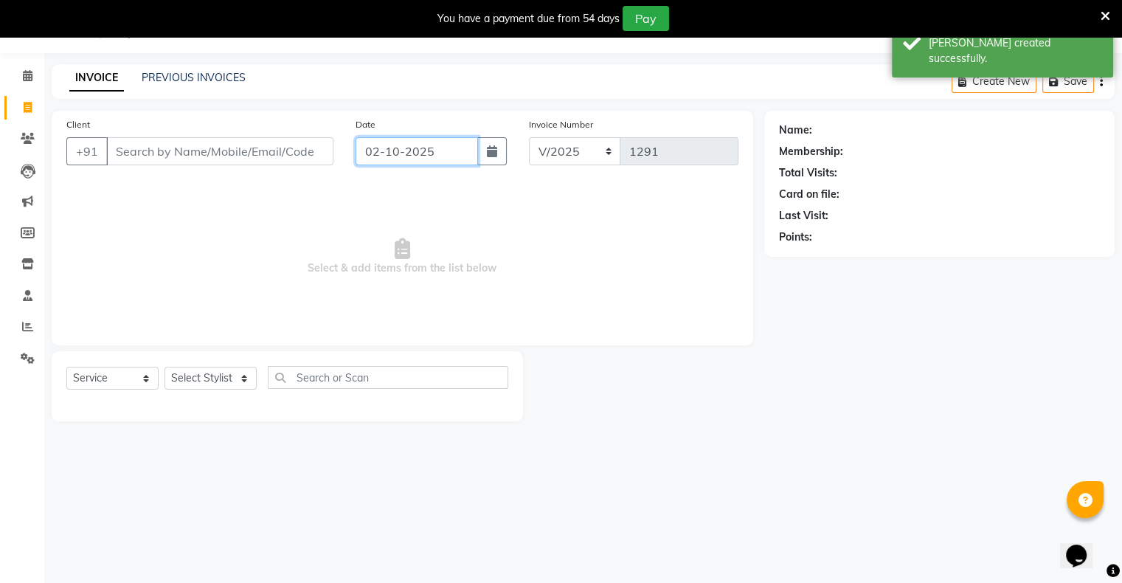
click at [440, 153] on input "02-10-2025" at bounding box center [417, 151] width 122 height 28
select select "10"
select select "2025"
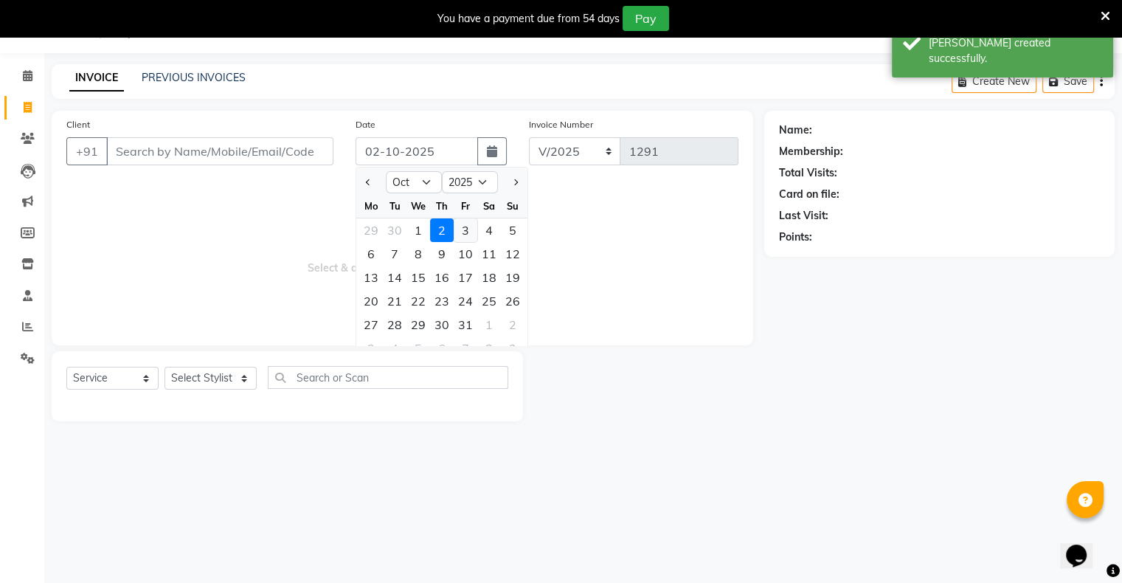
click at [462, 230] on div "3" at bounding box center [466, 230] width 24 height 24
type input "03-10-2025"
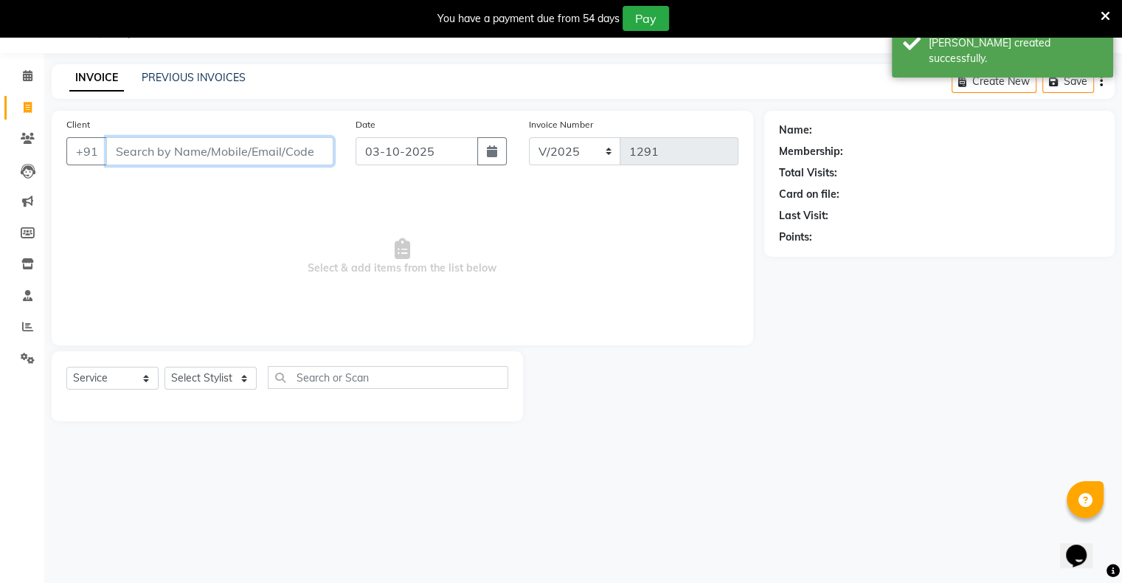
click at [317, 156] on input "Client" at bounding box center [219, 151] width 227 height 28
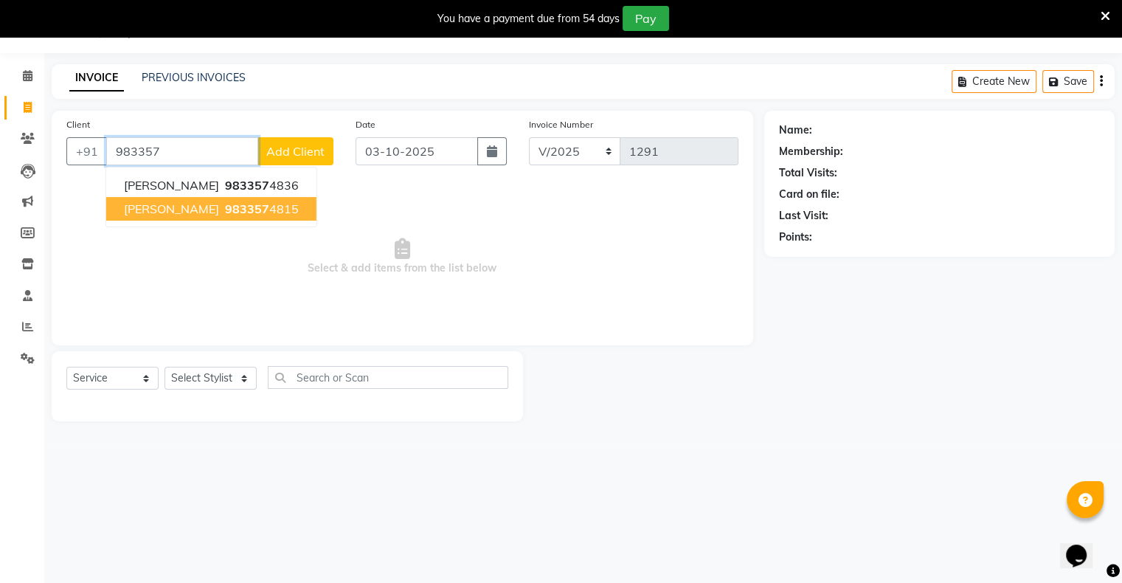
click at [244, 215] on span "983357" at bounding box center [247, 208] width 44 height 15
type input "9833574815"
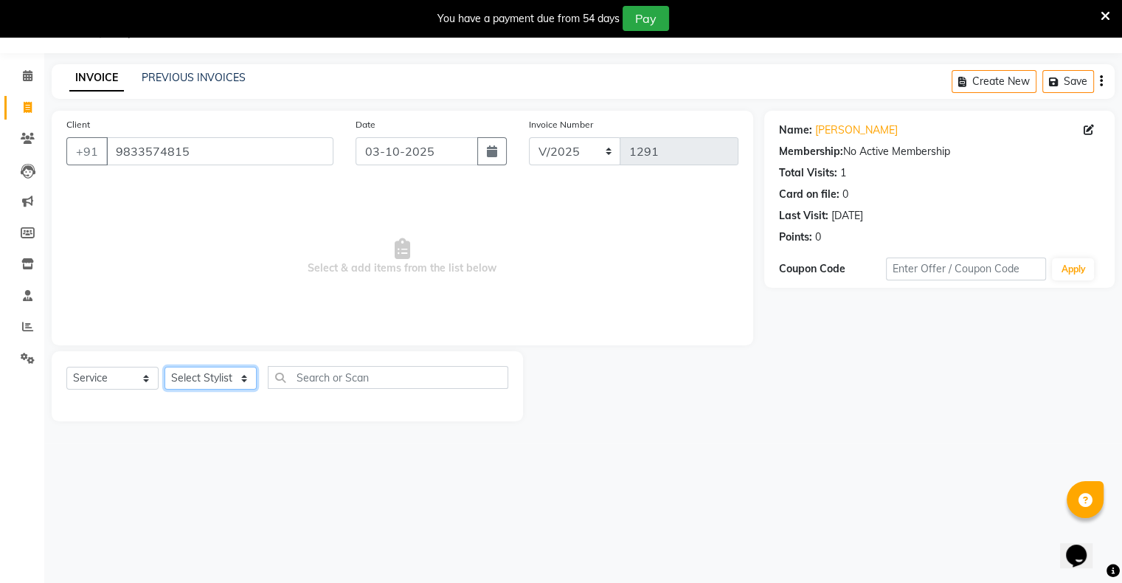
click at [223, 378] on select "Select Stylist [PERSON_NAME] owner Mohit [PERSON_NAME] [PERSON_NAME]" at bounding box center [210, 378] width 92 height 23
select select "88698"
click at [164, 367] on select "Select Stylist [PERSON_NAME] owner Mohit [PERSON_NAME] [PERSON_NAME]" at bounding box center [210, 378] width 92 height 23
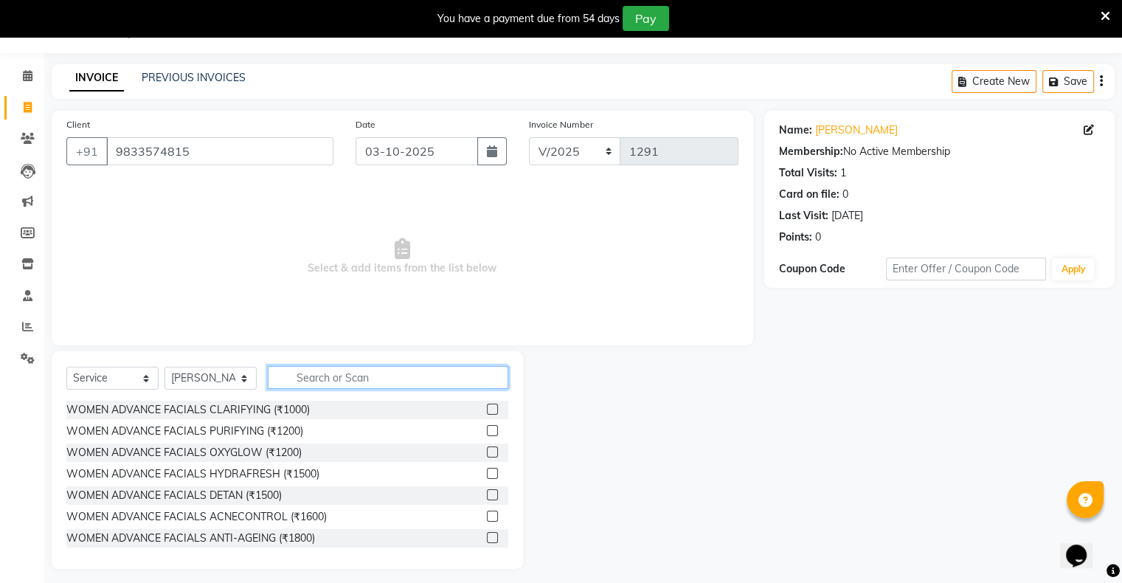
click at [299, 373] on input "text" at bounding box center [388, 377] width 240 height 23
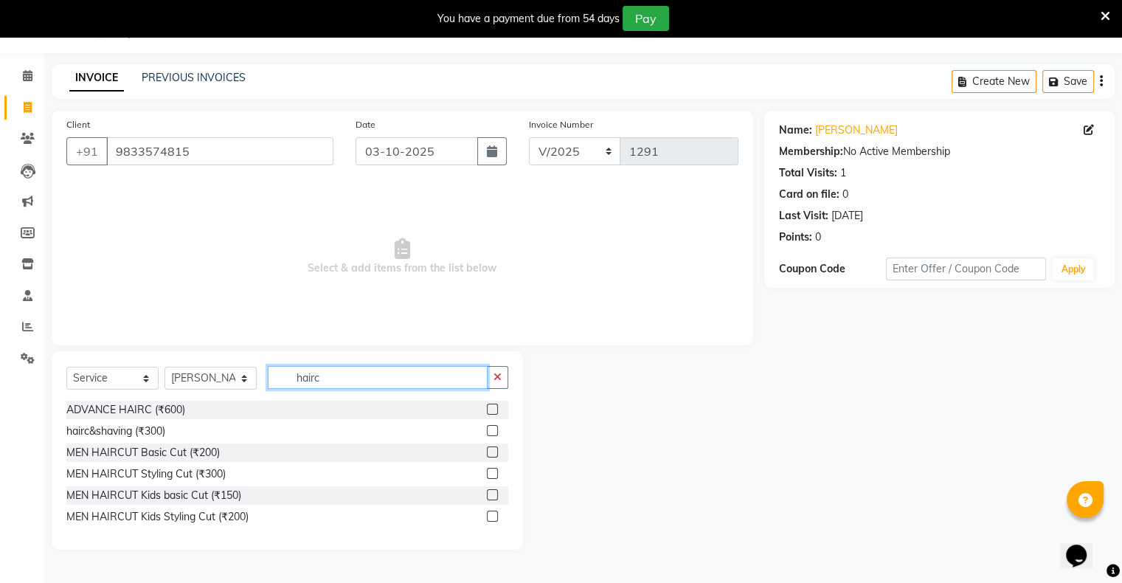
type input "hairc"
click at [493, 452] on label at bounding box center [492, 451] width 11 height 11
click at [493, 452] on input "checkbox" at bounding box center [492, 453] width 10 height 10
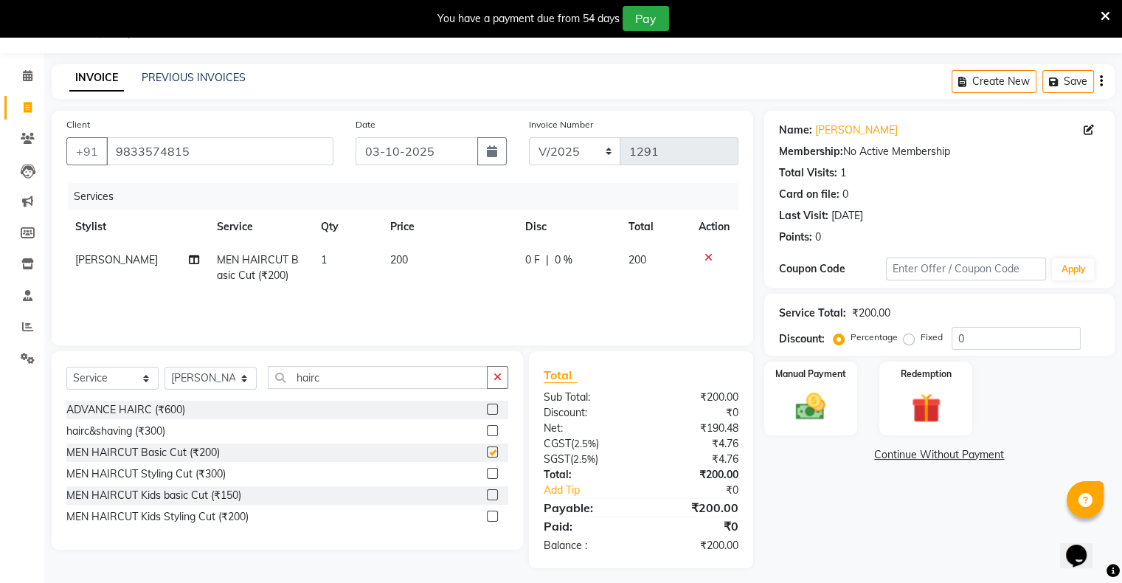
checkbox input "false"
click at [850, 397] on div "Manual Payment" at bounding box center [810, 398] width 97 height 76
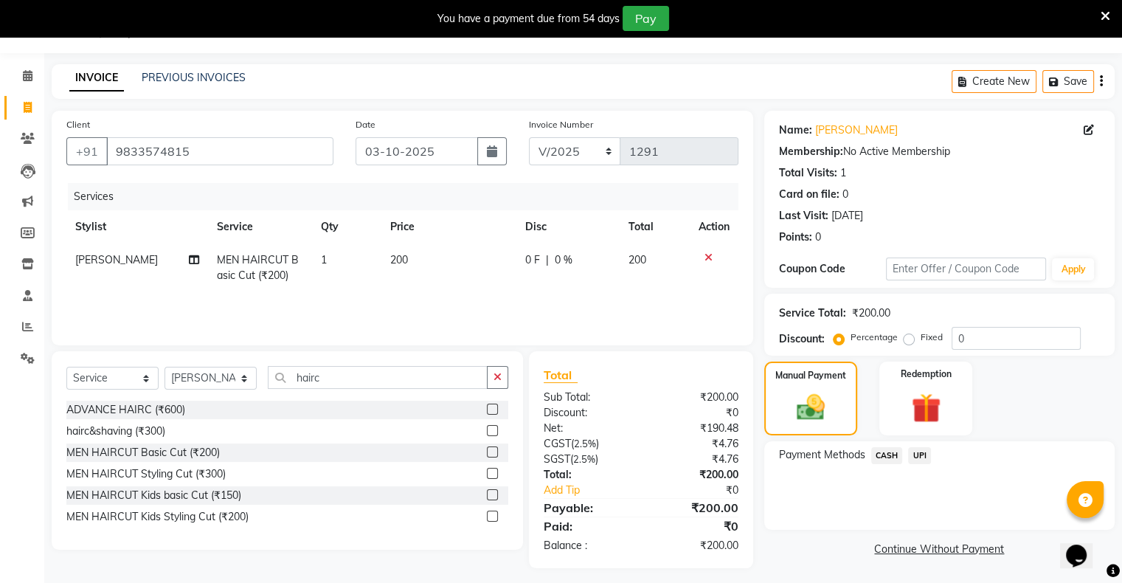
click at [883, 453] on span "CASH" at bounding box center [887, 455] width 32 height 17
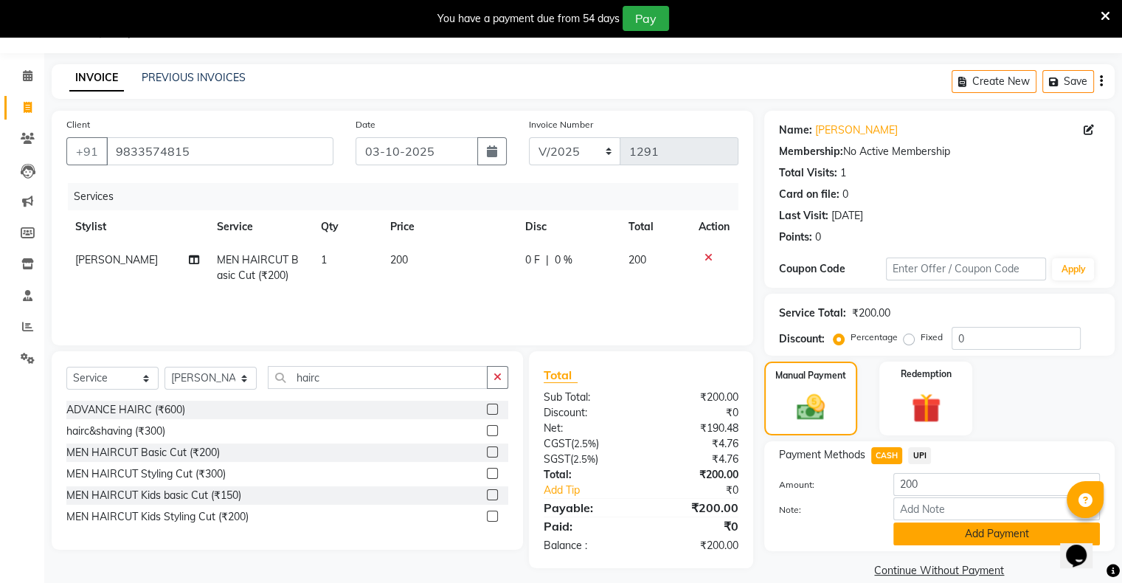
click at [936, 536] on button "Add Payment" at bounding box center [996, 533] width 207 height 23
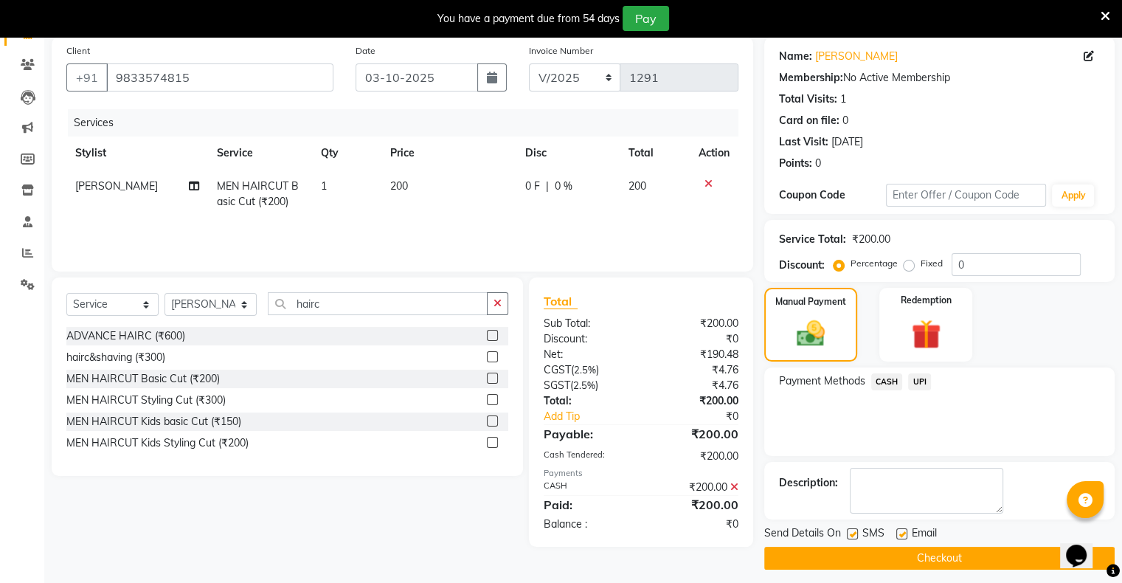
scroll to position [118, 0]
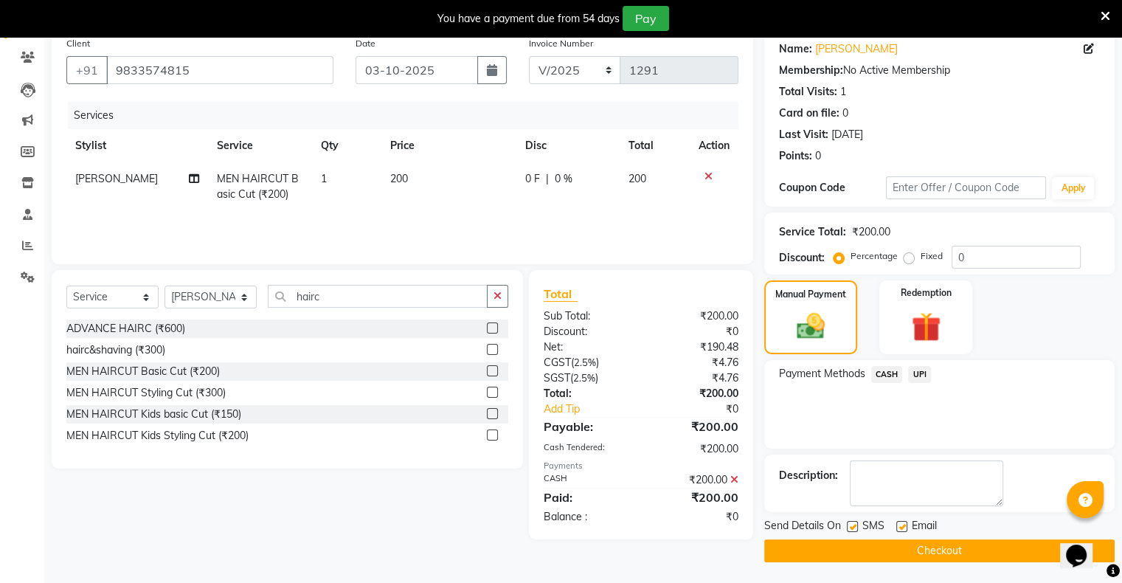
click at [943, 548] on button "Checkout" at bounding box center [939, 550] width 350 height 23
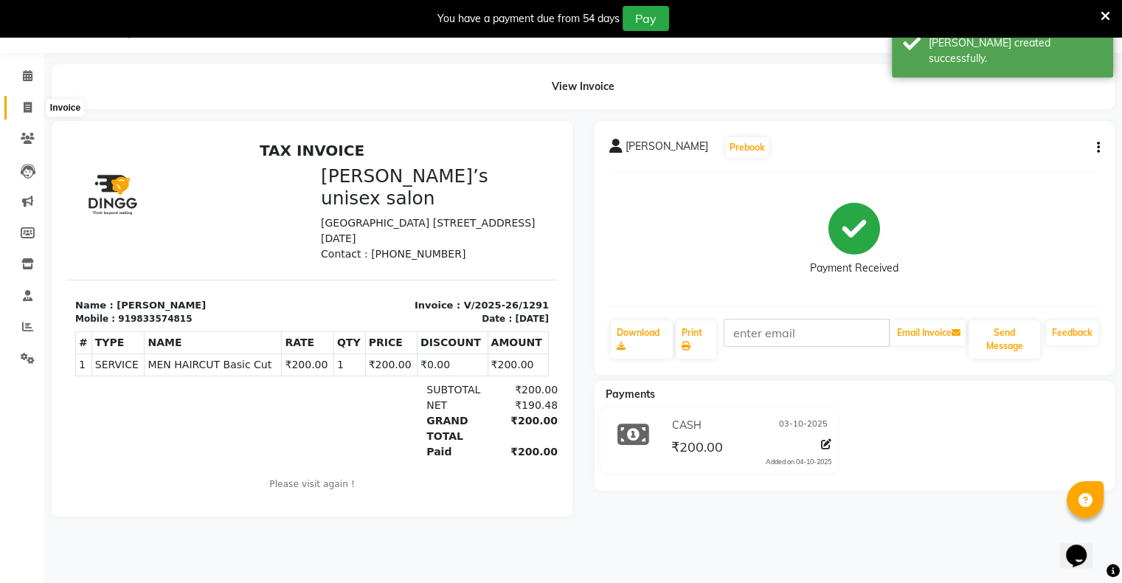
click at [29, 107] on icon at bounding box center [28, 107] width 8 height 11
select select "8735"
select select "service"
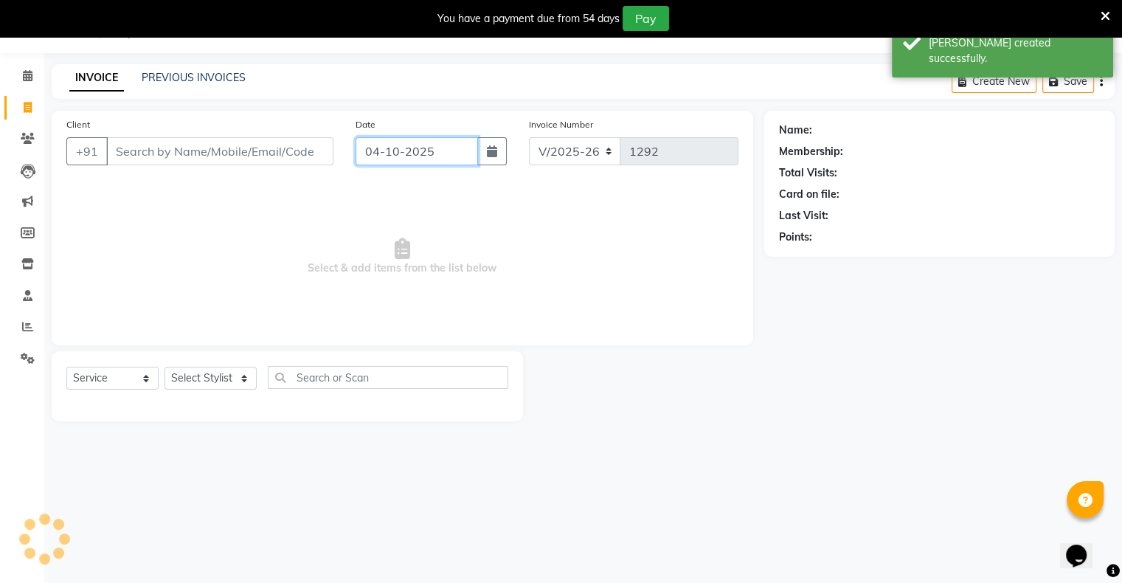
click at [395, 140] on input "04-10-2025" at bounding box center [417, 151] width 122 height 28
select select "10"
select select "2025"
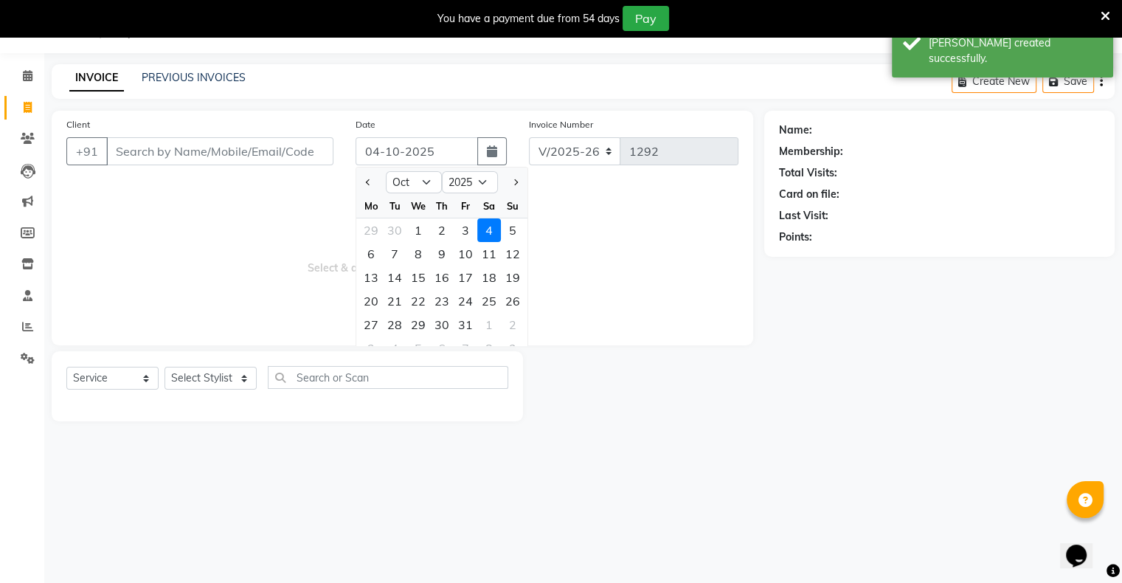
drag, startPoint x: 467, startPoint y: 235, endPoint x: 454, endPoint y: 232, distance: 13.1
click at [467, 235] on div "3" at bounding box center [466, 230] width 24 height 24
type input "03-10-2025"
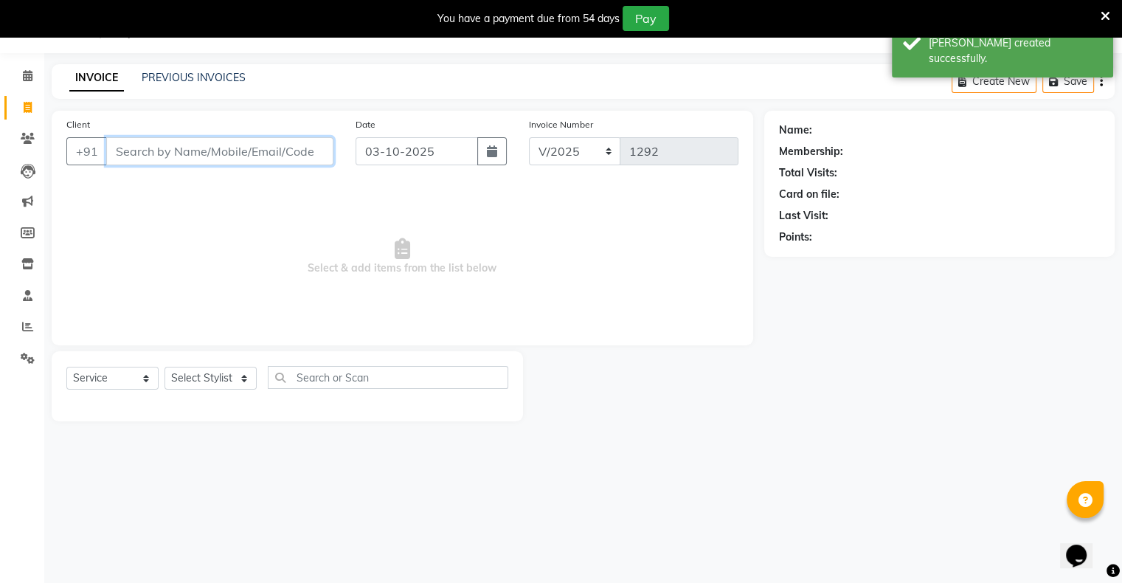
click at [305, 148] on input "Client" at bounding box center [219, 151] width 227 height 28
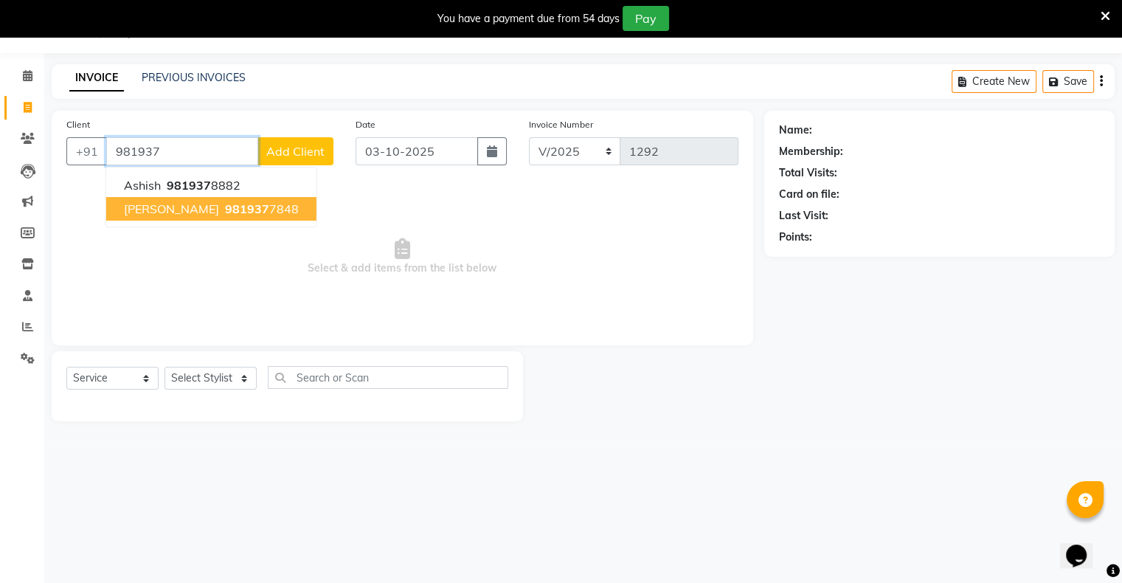
click at [238, 213] on span "981937" at bounding box center [247, 208] width 44 height 15
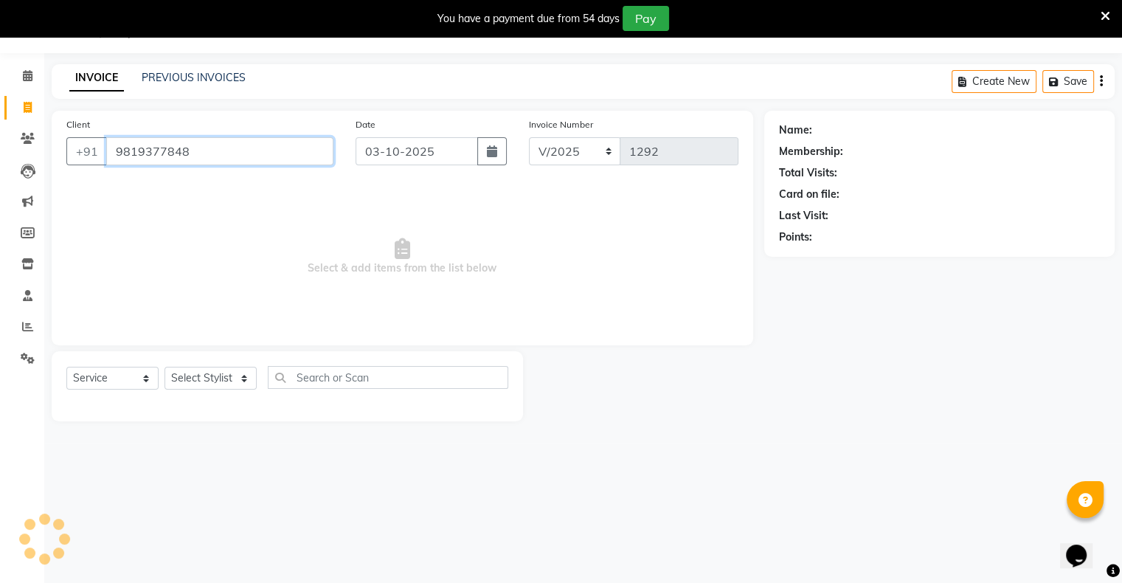
type input "9819377848"
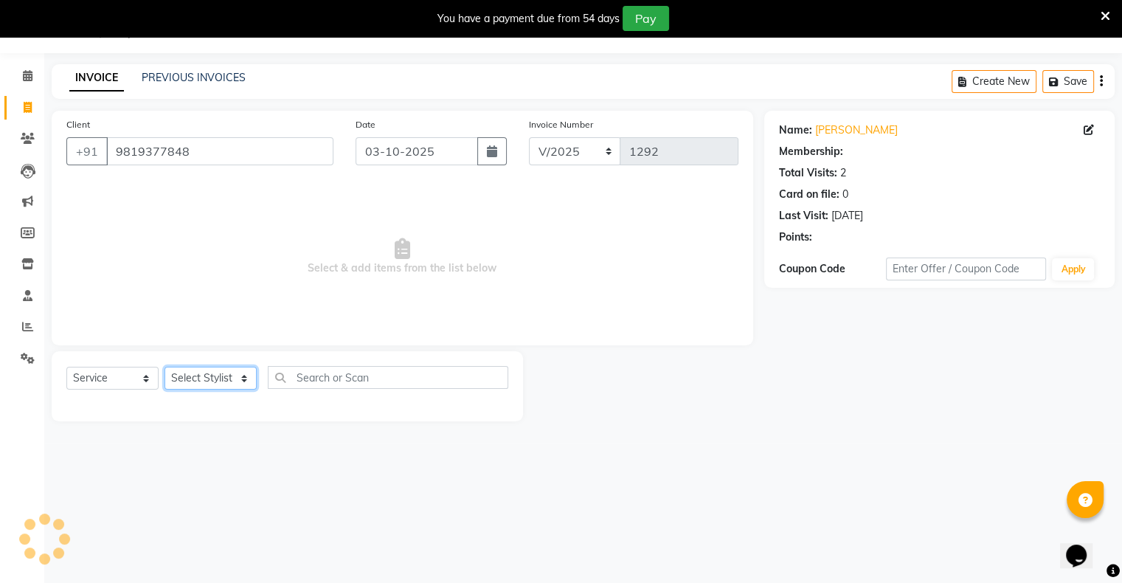
click at [214, 381] on select "Select Stylist [PERSON_NAME] owner Mohit [PERSON_NAME] [PERSON_NAME]" at bounding box center [210, 378] width 92 height 23
select select "88700"
click at [164, 367] on select "Select Stylist [PERSON_NAME] owner Mohit [PERSON_NAME] [PERSON_NAME]" at bounding box center [210, 378] width 92 height 23
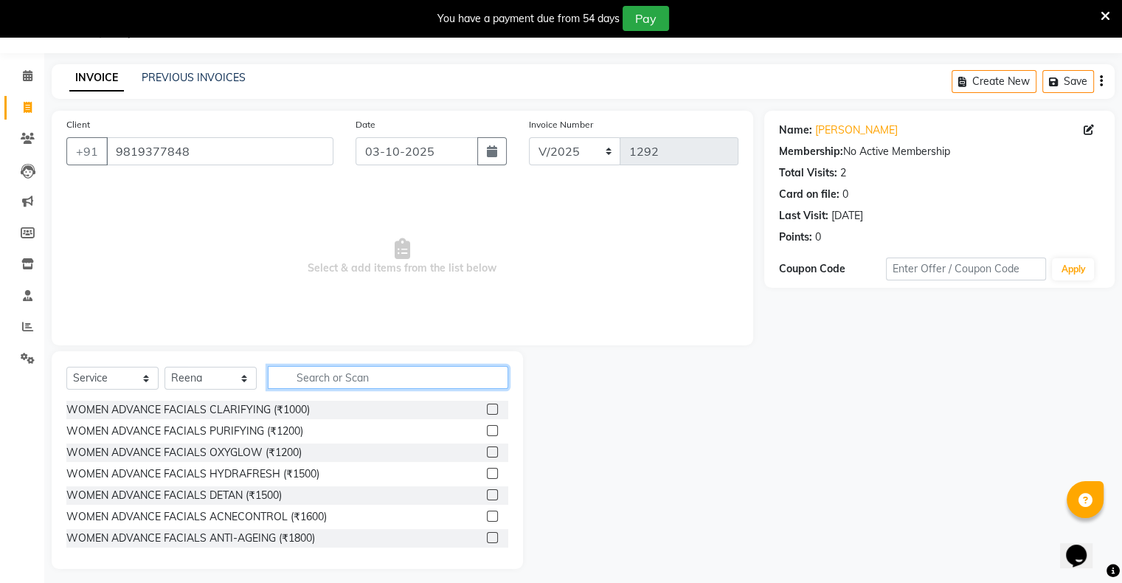
click at [313, 375] on input "text" at bounding box center [388, 377] width 240 height 23
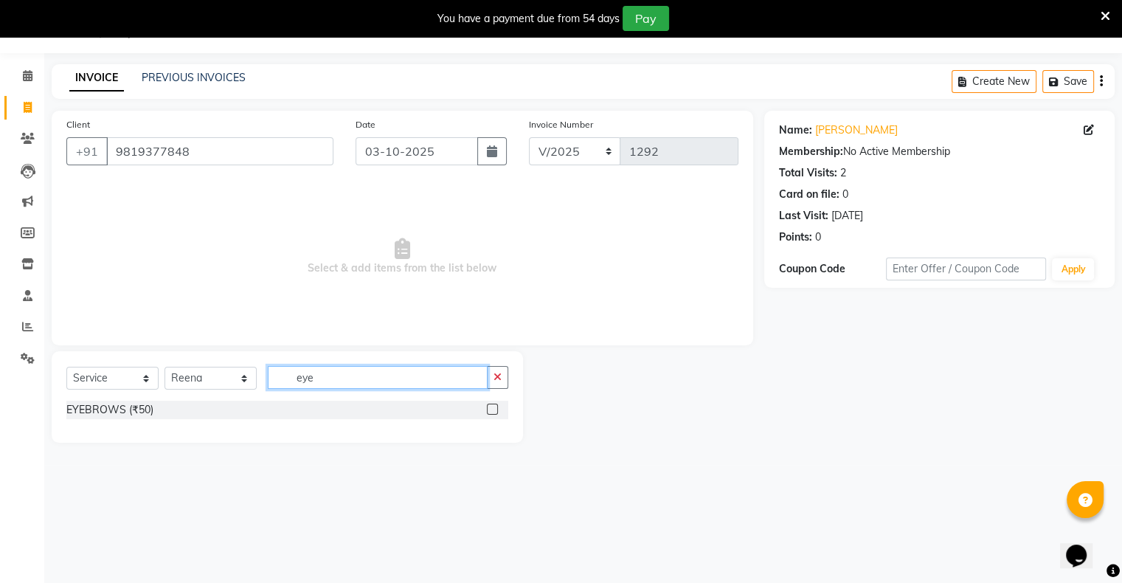
type input "eye"
click at [483, 411] on div "EYEBROWS (₹50)" at bounding box center [287, 410] width 442 height 18
click at [490, 411] on label at bounding box center [492, 408] width 11 height 11
click at [490, 411] on input "checkbox" at bounding box center [492, 410] width 10 height 10
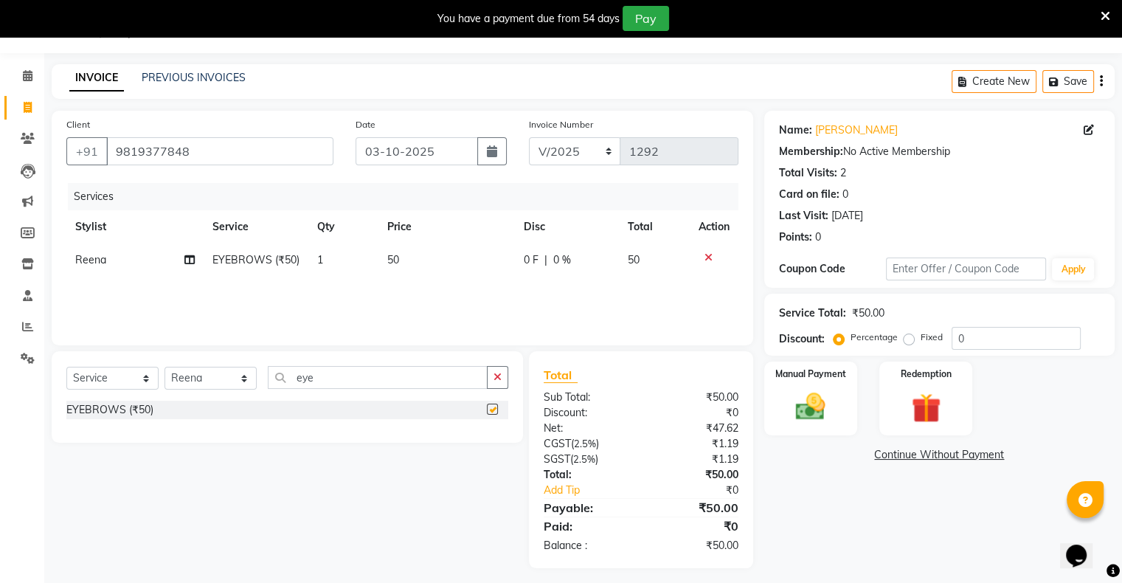
checkbox input "false"
click at [820, 409] on img at bounding box center [810, 406] width 49 height 35
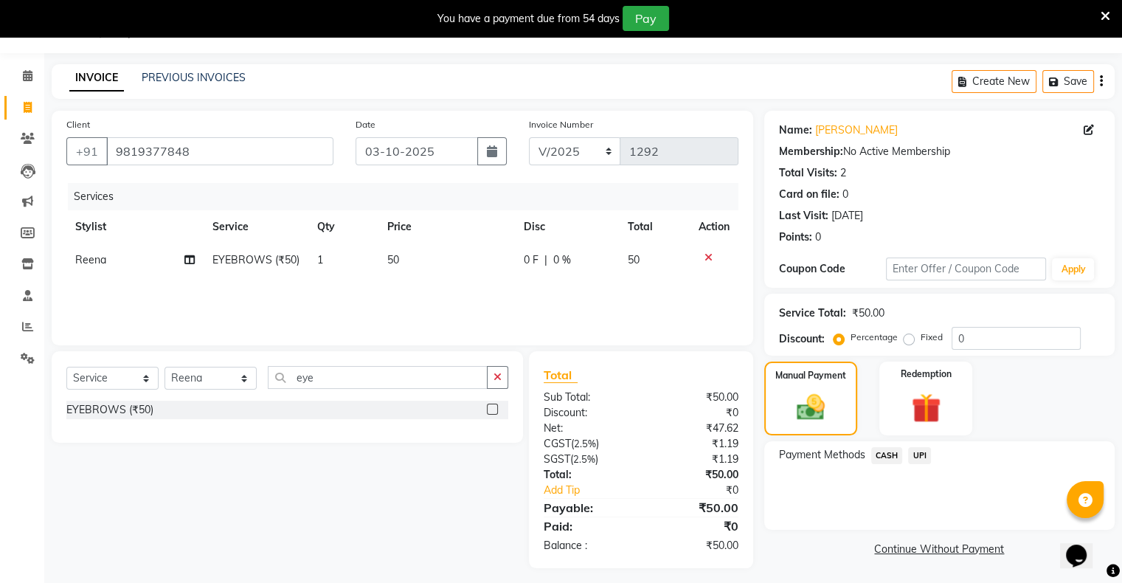
click at [884, 454] on span "CASH" at bounding box center [887, 455] width 32 height 17
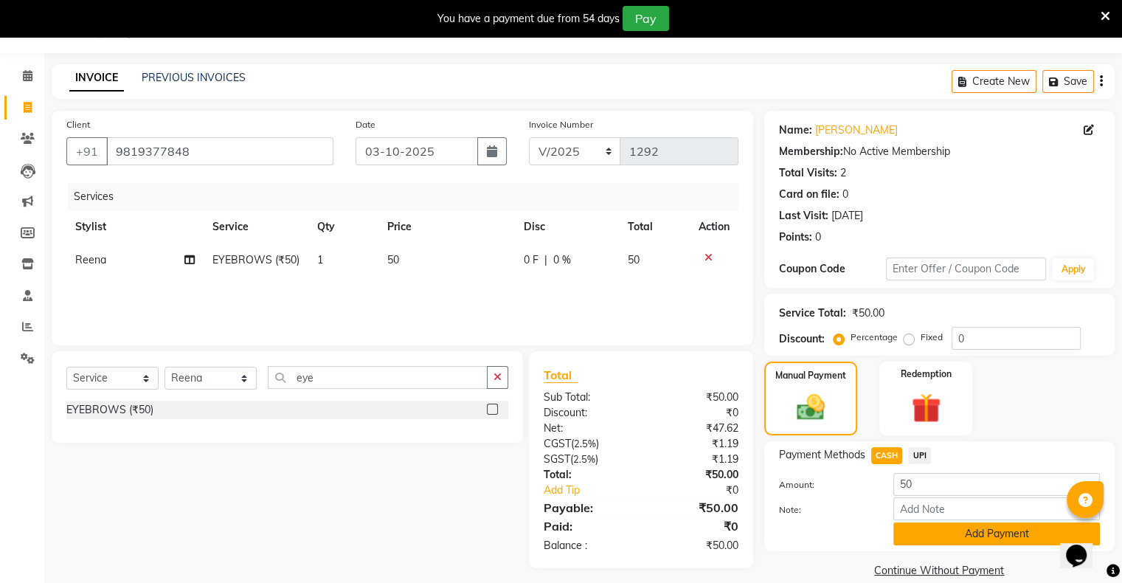
click at [912, 538] on button "Add Payment" at bounding box center [996, 533] width 207 height 23
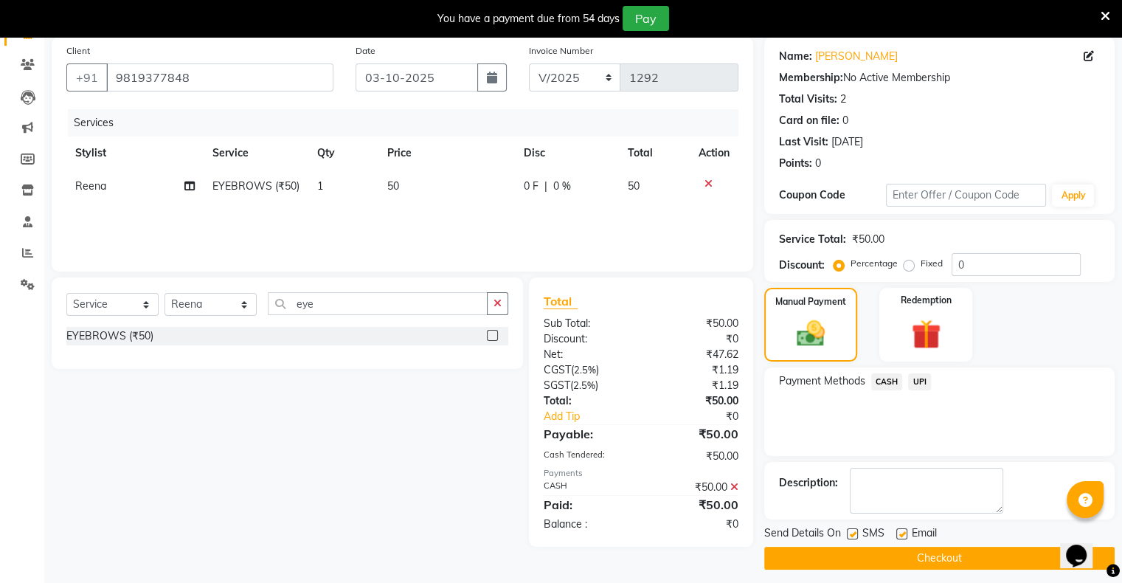
scroll to position [118, 0]
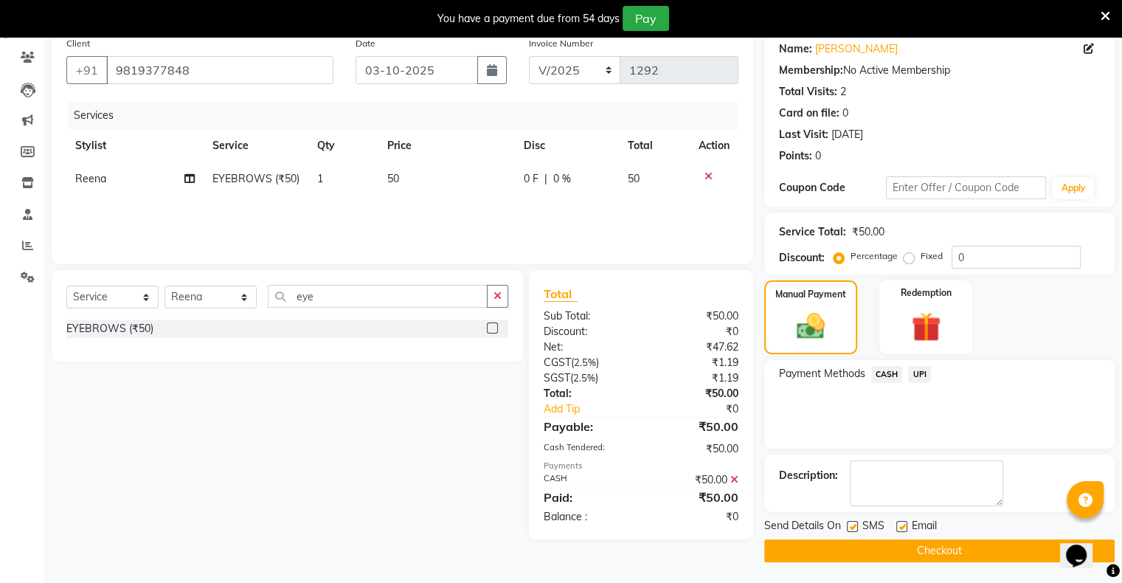
click at [918, 546] on button "Checkout" at bounding box center [939, 550] width 350 height 23
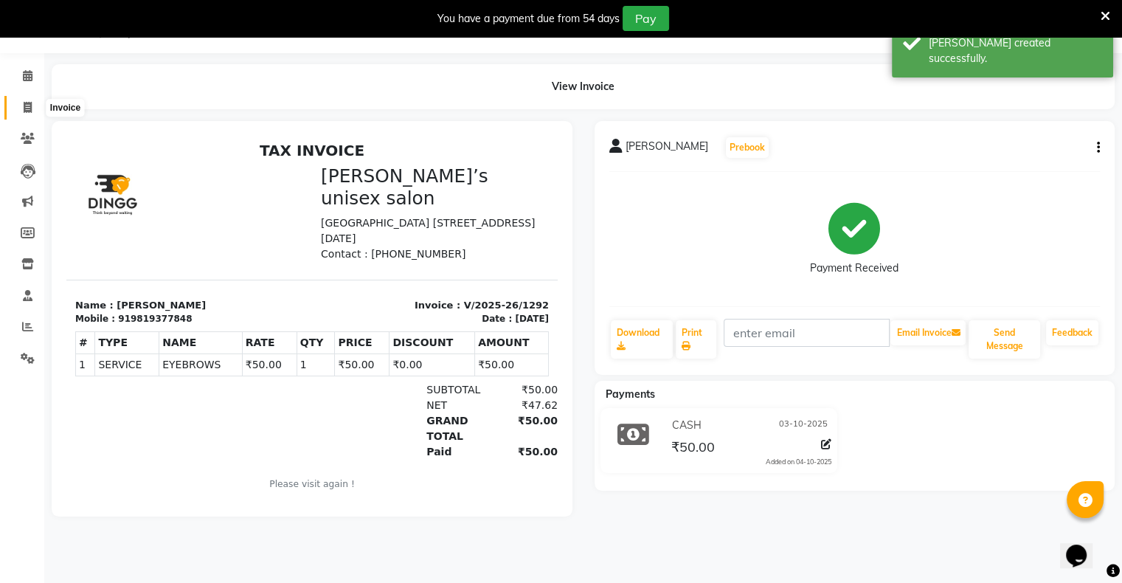
click at [32, 109] on span at bounding box center [28, 108] width 26 height 17
select select "8735"
select select "service"
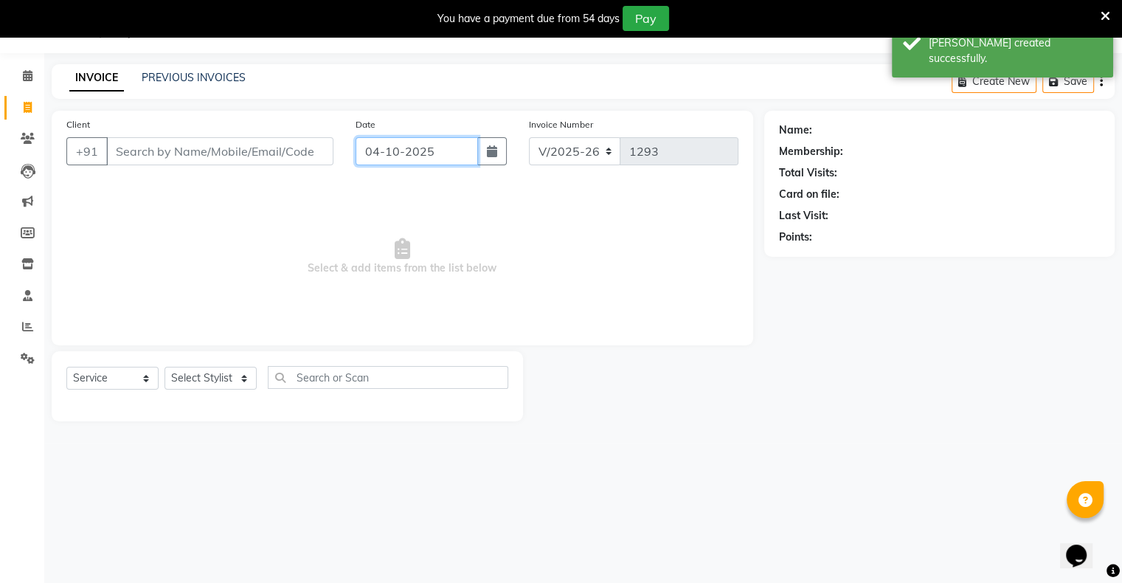
click at [387, 155] on input "04-10-2025" at bounding box center [417, 151] width 122 height 28
select select "10"
select select "2025"
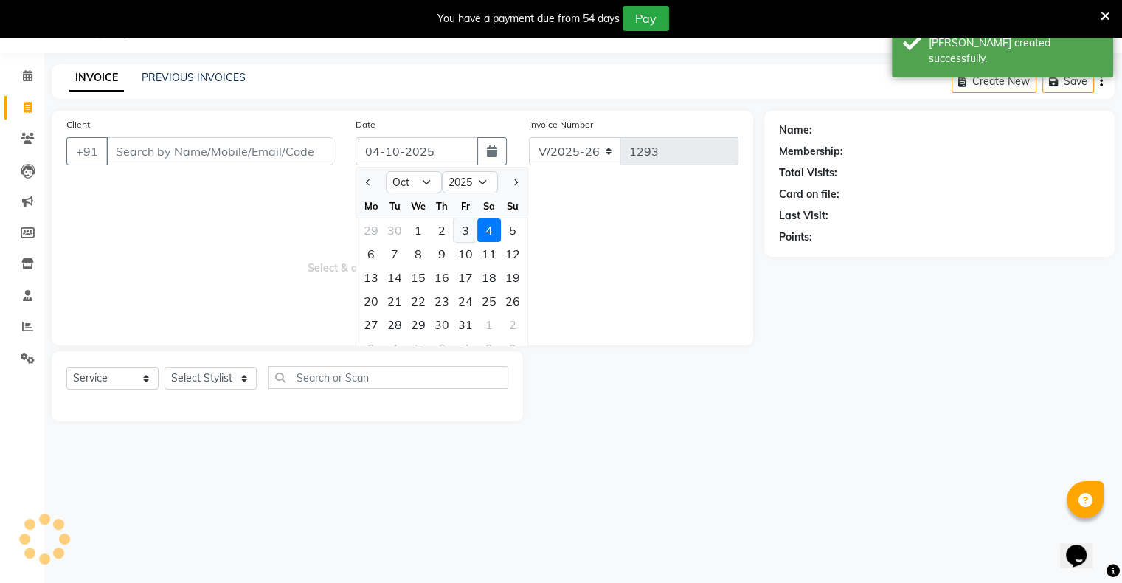
click at [461, 234] on div "3" at bounding box center [466, 230] width 24 height 24
type input "03-10-2025"
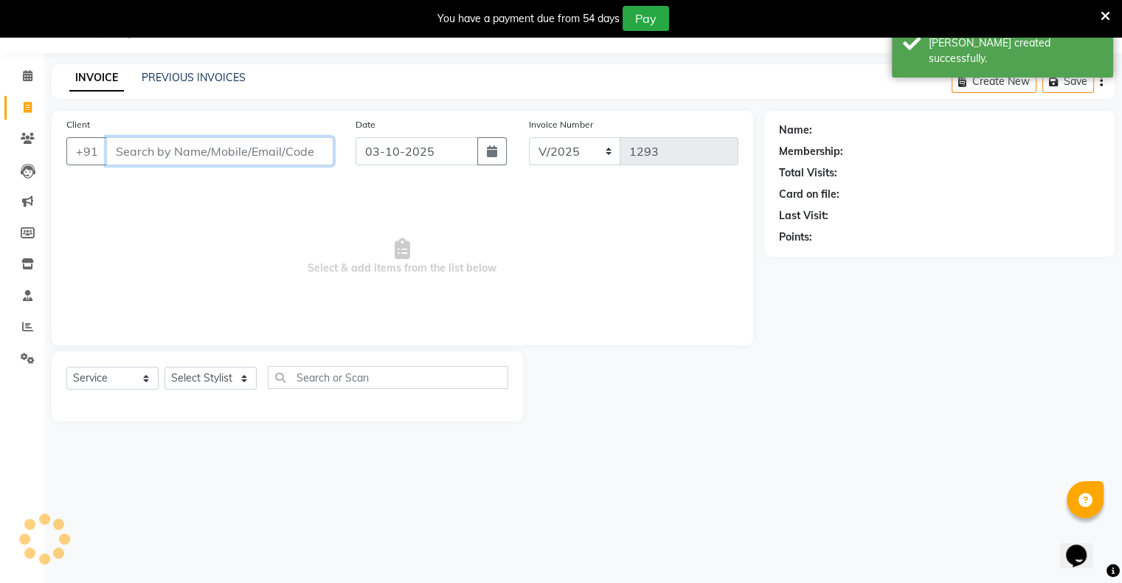
click at [313, 160] on input "Client" at bounding box center [219, 151] width 227 height 28
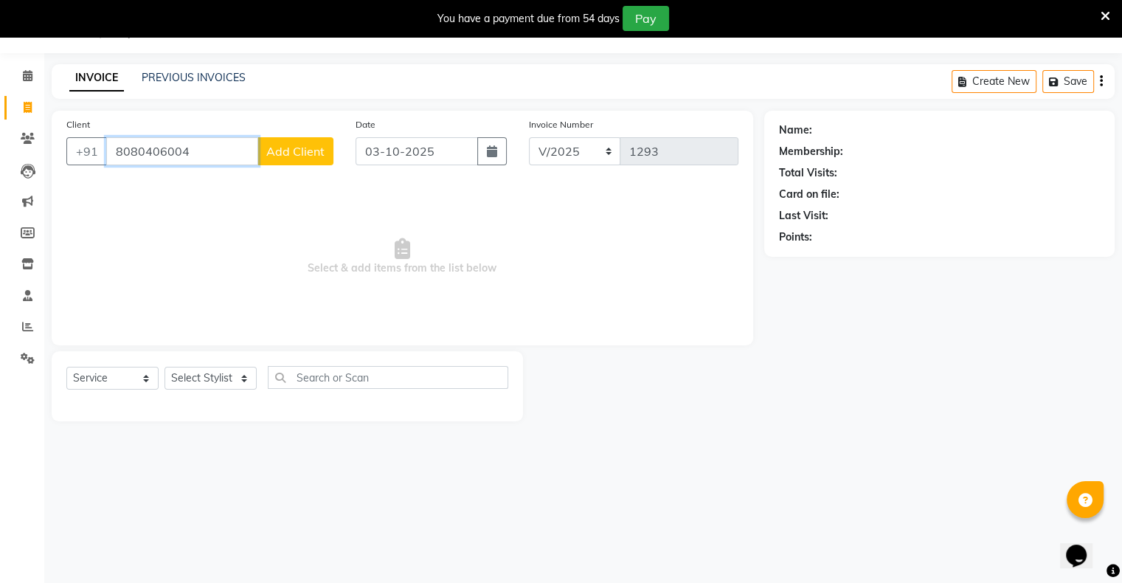
type input "8080406004"
click at [313, 160] on button "Add Client" at bounding box center [295, 151] width 76 height 28
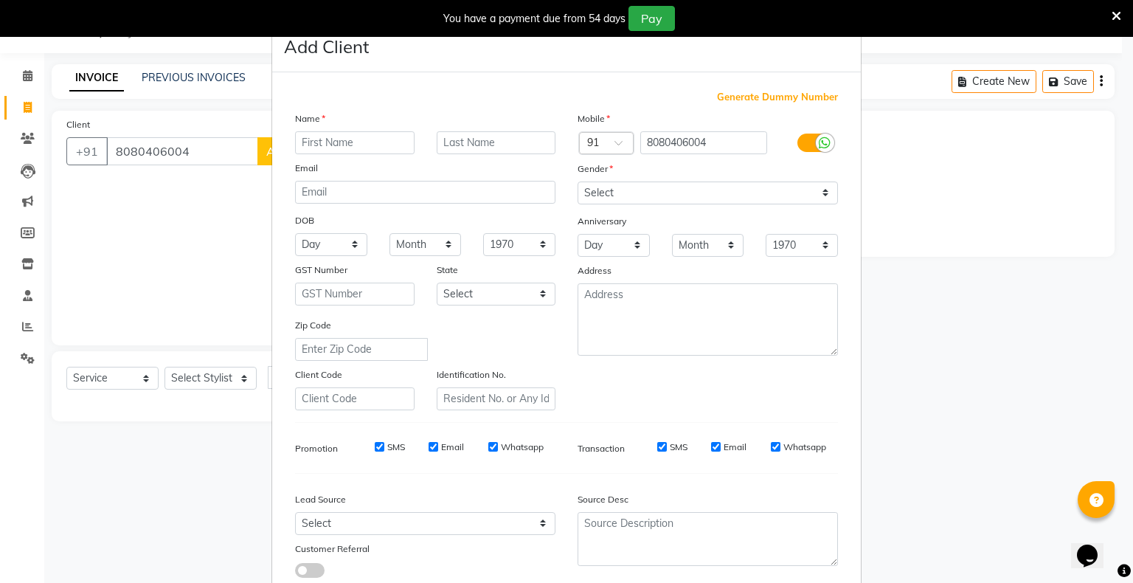
click at [335, 145] on input "text" at bounding box center [354, 142] width 119 height 23
type input "sanket"
click at [593, 190] on select "Select [DEMOGRAPHIC_DATA] [DEMOGRAPHIC_DATA] Other Prefer Not To Say" at bounding box center [708, 192] width 260 height 23
select select "[DEMOGRAPHIC_DATA]"
click at [578, 182] on select "Select [DEMOGRAPHIC_DATA] [DEMOGRAPHIC_DATA] Other Prefer Not To Say" at bounding box center [708, 192] width 260 height 23
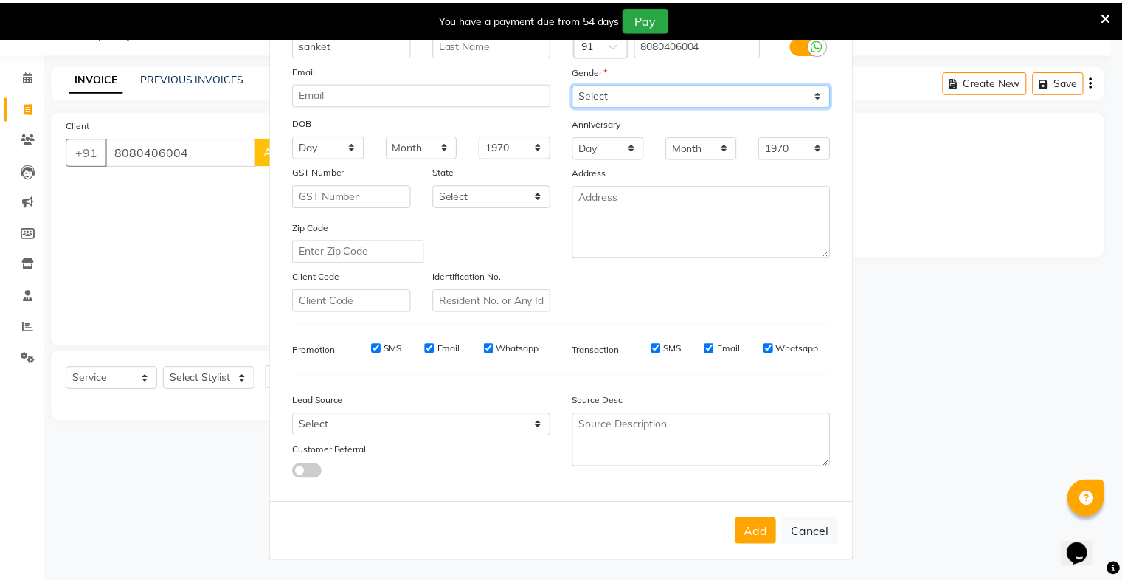
scroll to position [105, 0]
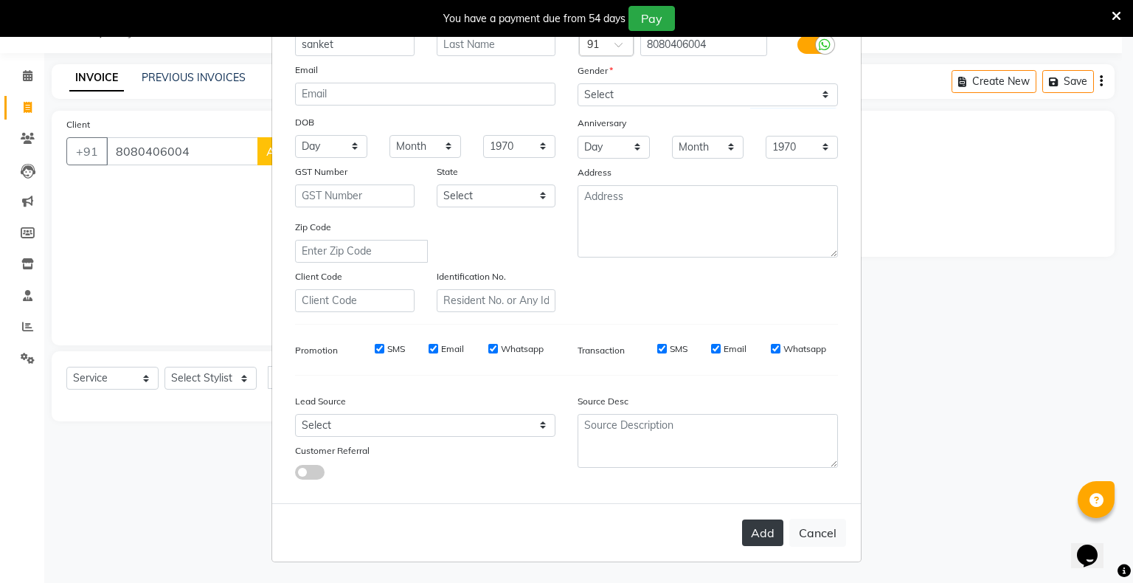
click at [755, 538] on button "Add" at bounding box center [762, 532] width 41 height 27
select select
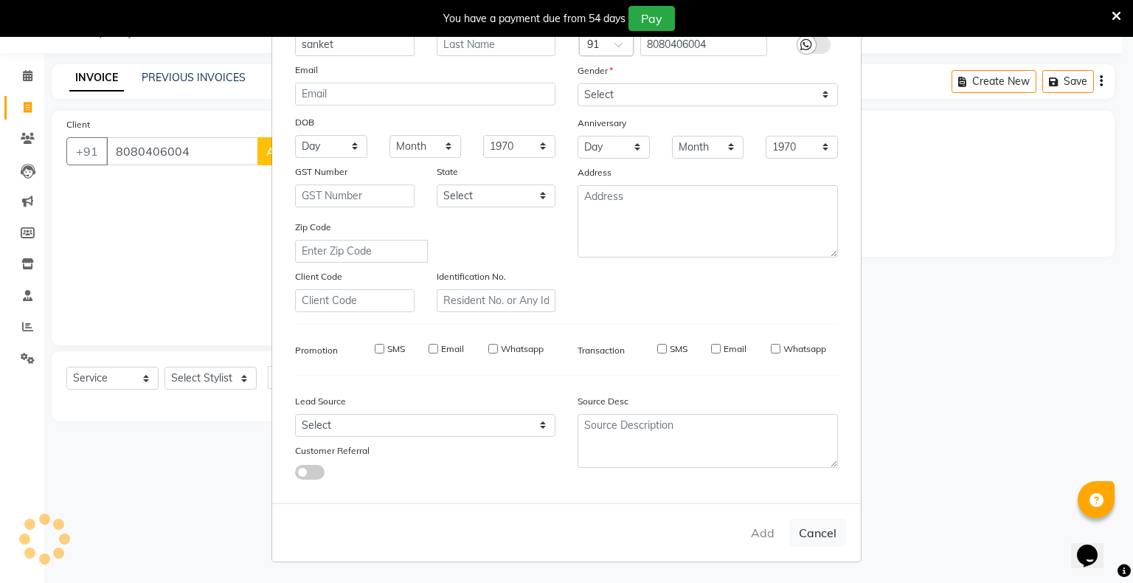
select select
checkbox input "false"
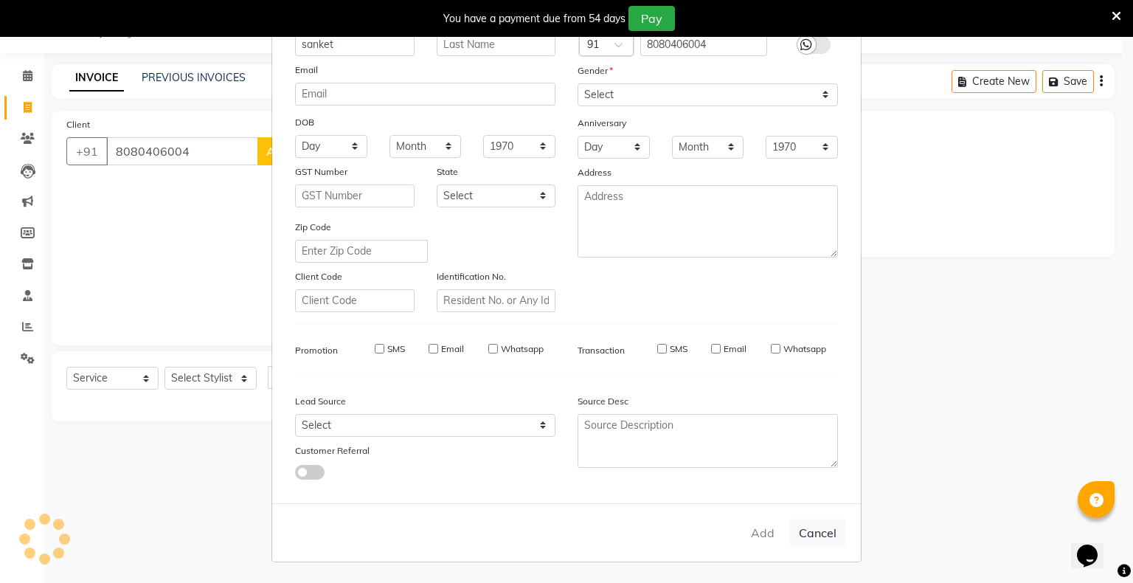
checkbox input "false"
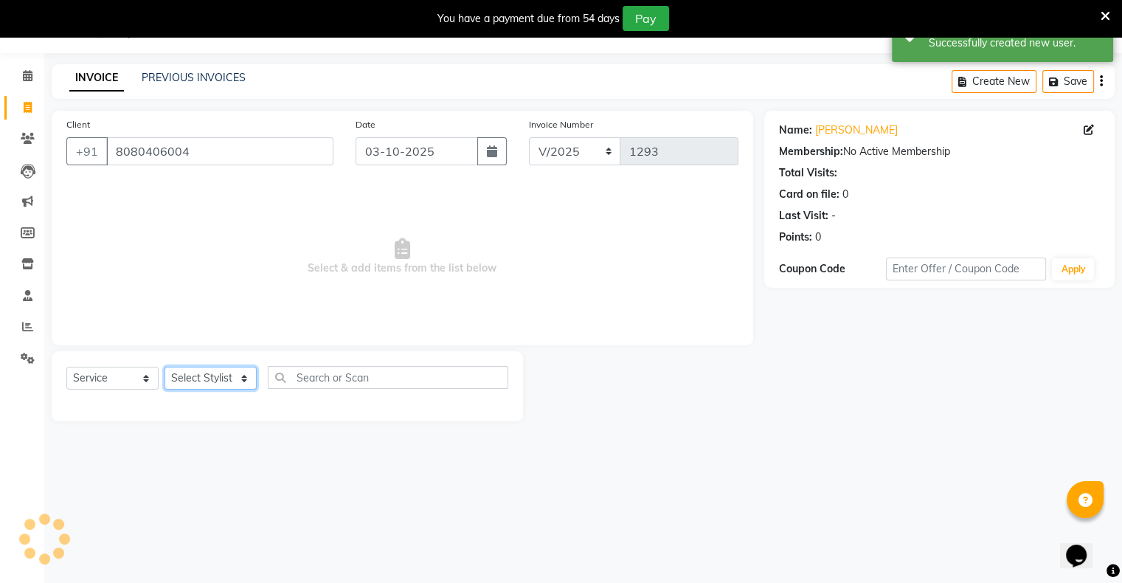
click at [212, 376] on select "Select Stylist [PERSON_NAME] owner Mohit [PERSON_NAME] [PERSON_NAME]" at bounding box center [210, 378] width 92 height 23
select select "88697"
click at [164, 367] on select "Select Stylist [PERSON_NAME] owner Mohit [PERSON_NAME] [PERSON_NAME]" at bounding box center [210, 378] width 92 height 23
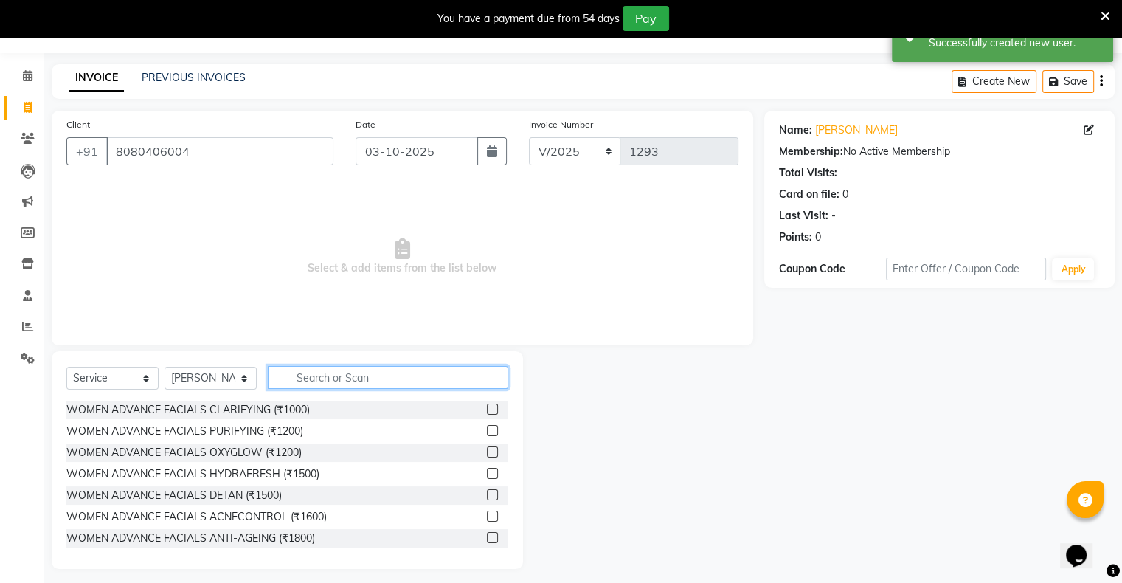
click at [327, 378] on input "text" at bounding box center [388, 377] width 240 height 23
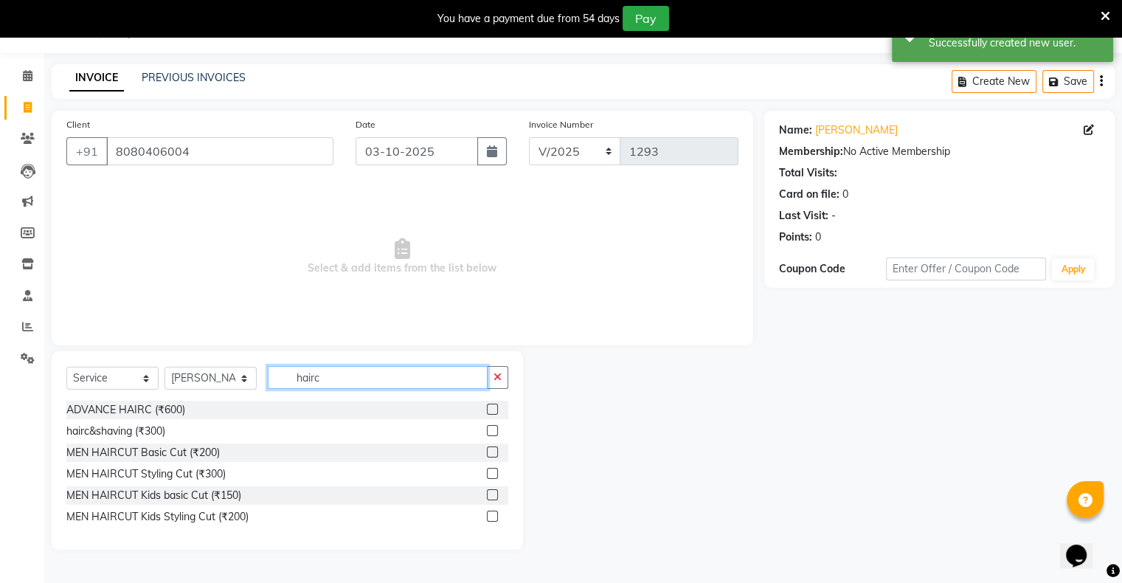
type input "hairc"
click at [496, 452] on label at bounding box center [492, 451] width 11 height 11
click at [496, 452] on input "checkbox" at bounding box center [492, 453] width 10 height 10
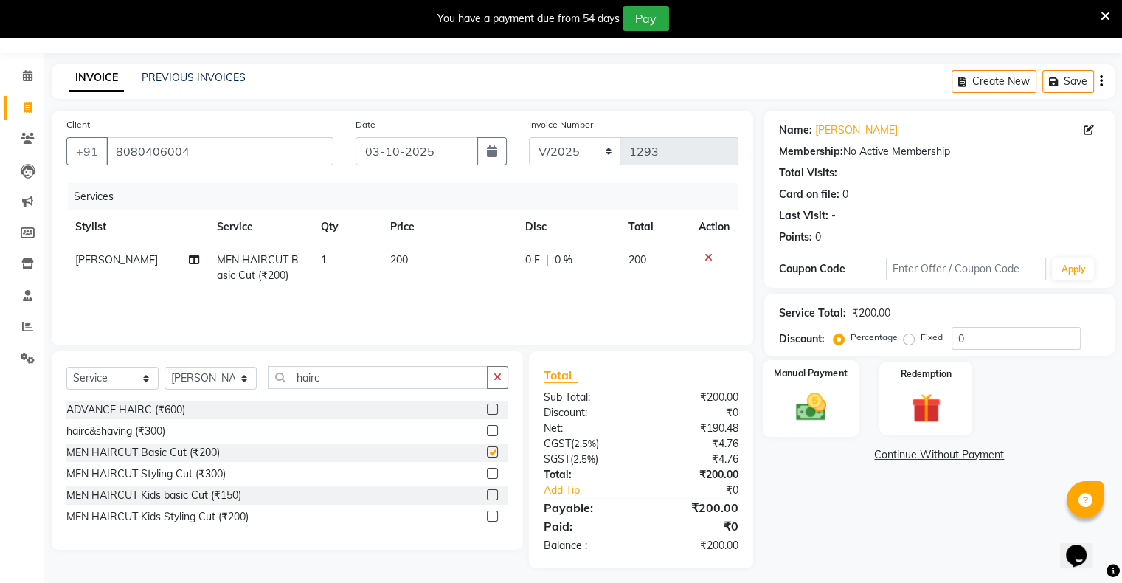
checkbox input "false"
click at [797, 422] on img at bounding box center [810, 406] width 49 height 35
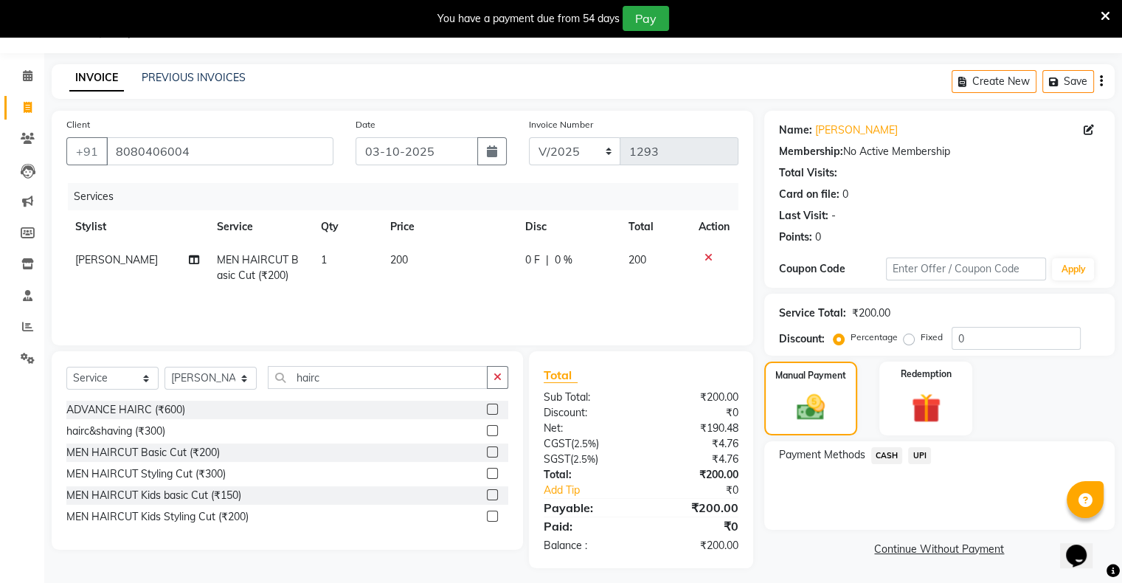
click at [925, 451] on span "UPI" at bounding box center [919, 455] width 23 height 17
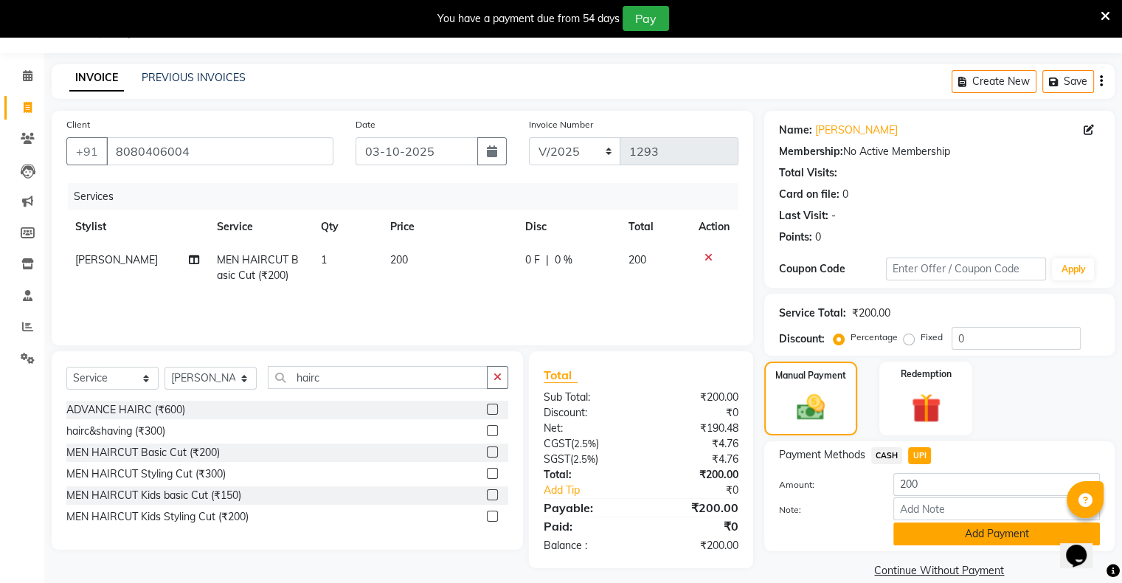
click at [940, 534] on button "Add Payment" at bounding box center [996, 533] width 207 height 23
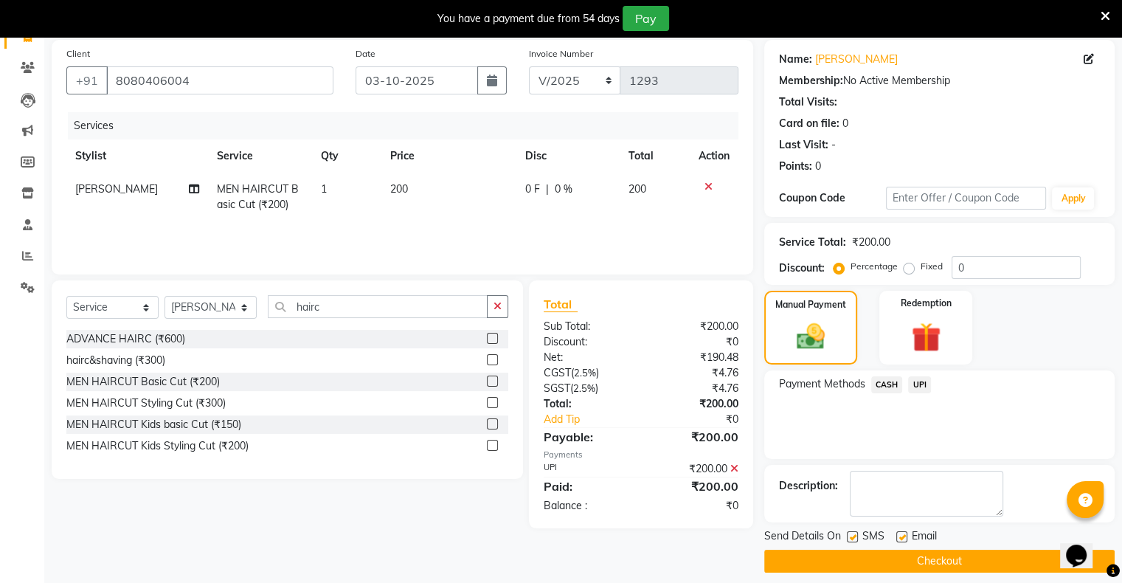
scroll to position [118, 0]
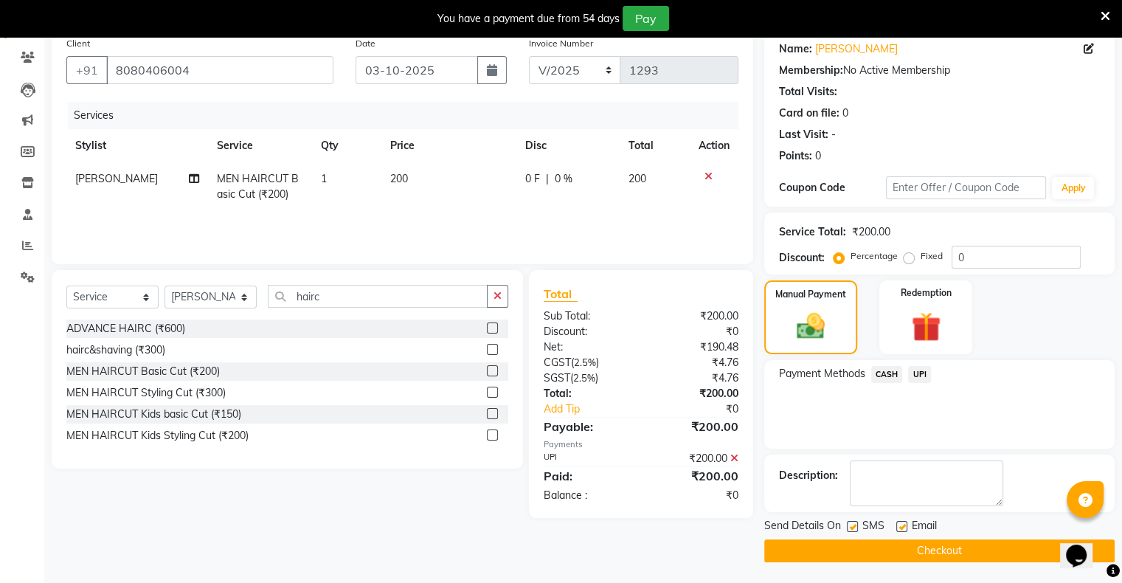
click at [946, 547] on button "Checkout" at bounding box center [939, 550] width 350 height 23
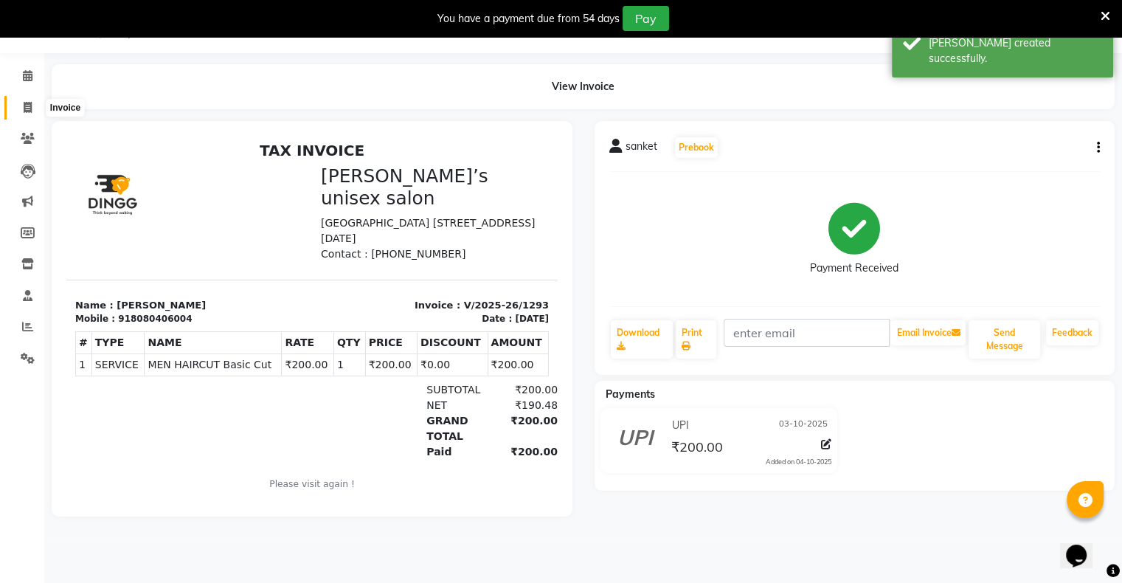
click at [30, 113] on icon at bounding box center [28, 107] width 8 height 11
select select "service"
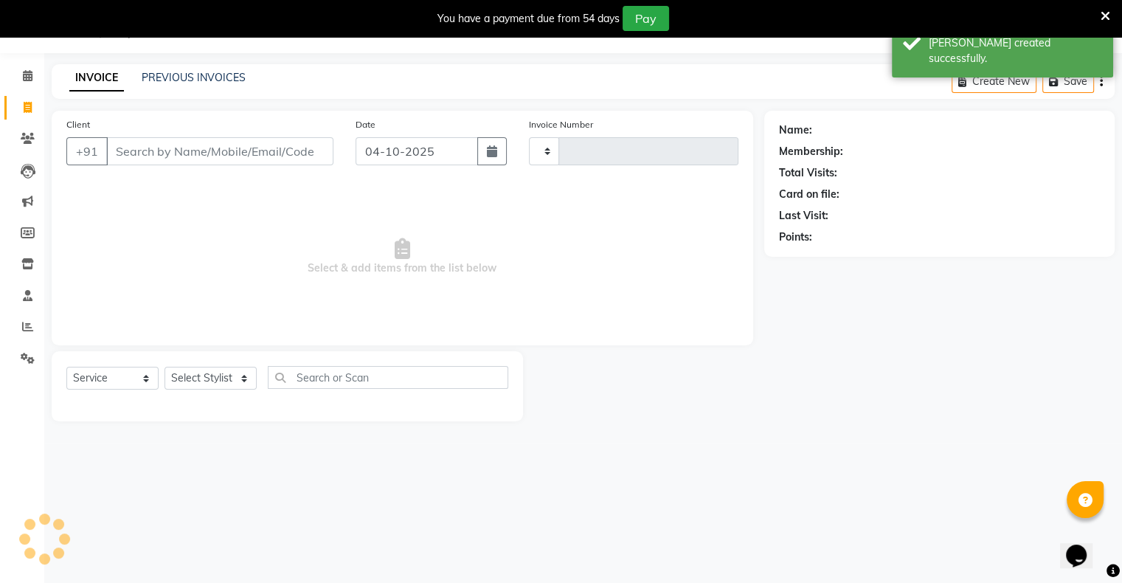
type input "1294"
select select "8735"
click at [434, 153] on input "04-10-2025" at bounding box center [417, 151] width 122 height 28
select select "10"
select select "2025"
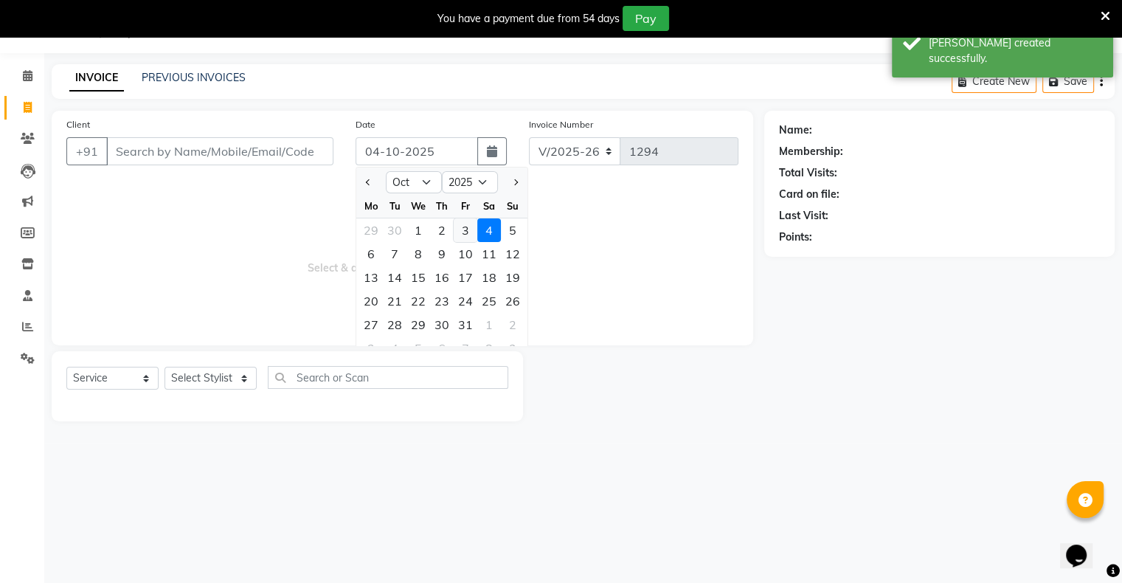
click at [462, 226] on div "3" at bounding box center [466, 230] width 24 height 24
type input "03-10-2025"
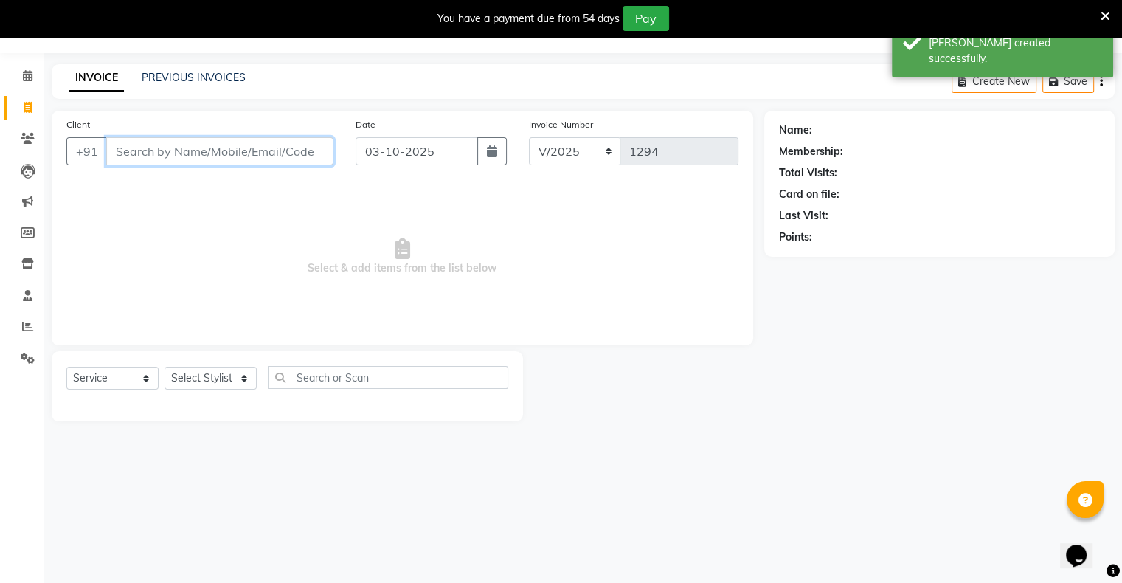
click at [298, 152] on input "Client" at bounding box center [219, 151] width 227 height 28
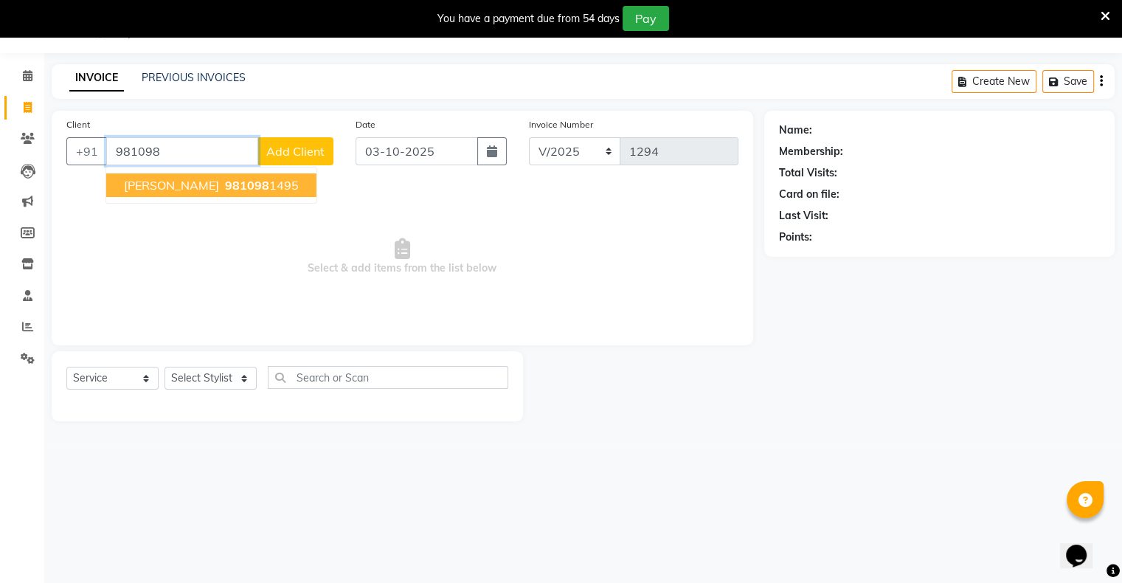
click at [236, 179] on ngb-highlight "981098 1495" at bounding box center [260, 185] width 77 height 15
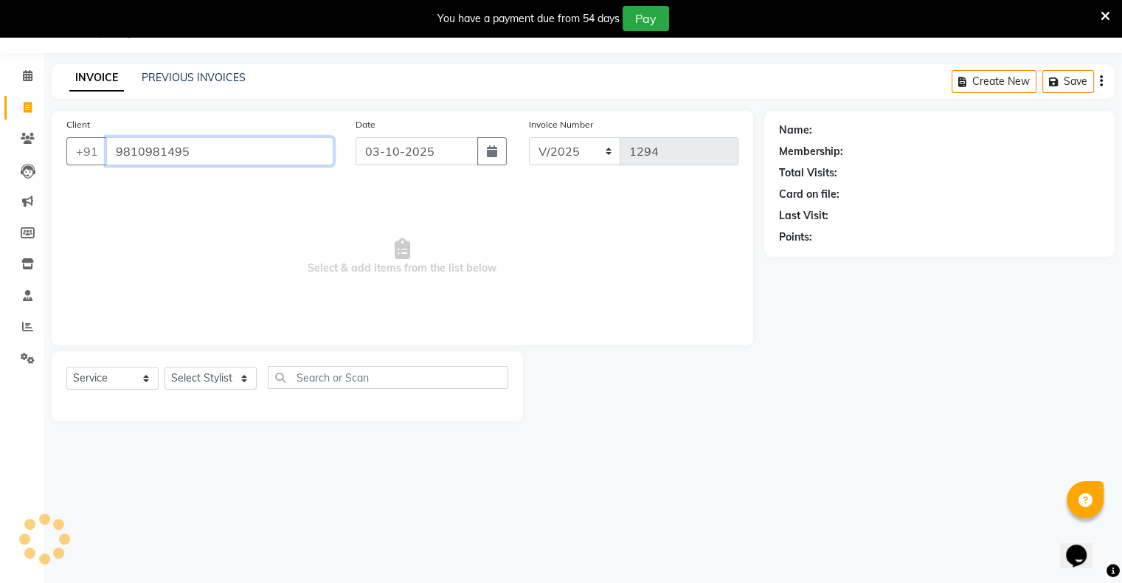
type input "9810981495"
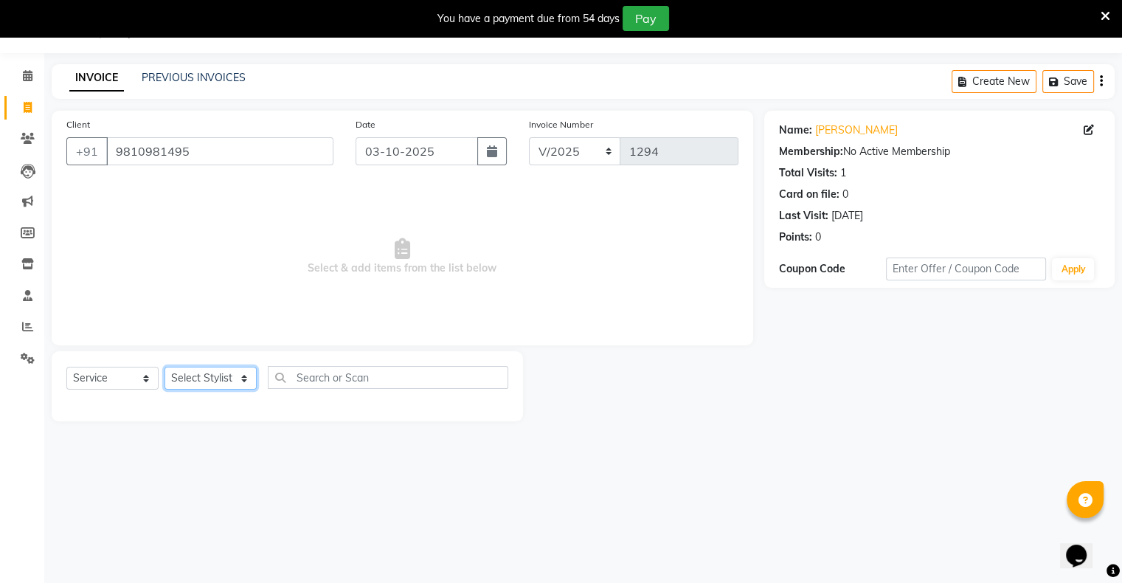
click at [203, 377] on select "Select Stylist [PERSON_NAME] owner Mohit [PERSON_NAME] [PERSON_NAME]" at bounding box center [210, 378] width 92 height 23
select select "90831"
click at [164, 367] on select "Select Stylist [PERSON_NAME] owner Mohit [PERSON_NAME] [PERSON_NAME]" at bounding box center [210, 378] width 92 height 23
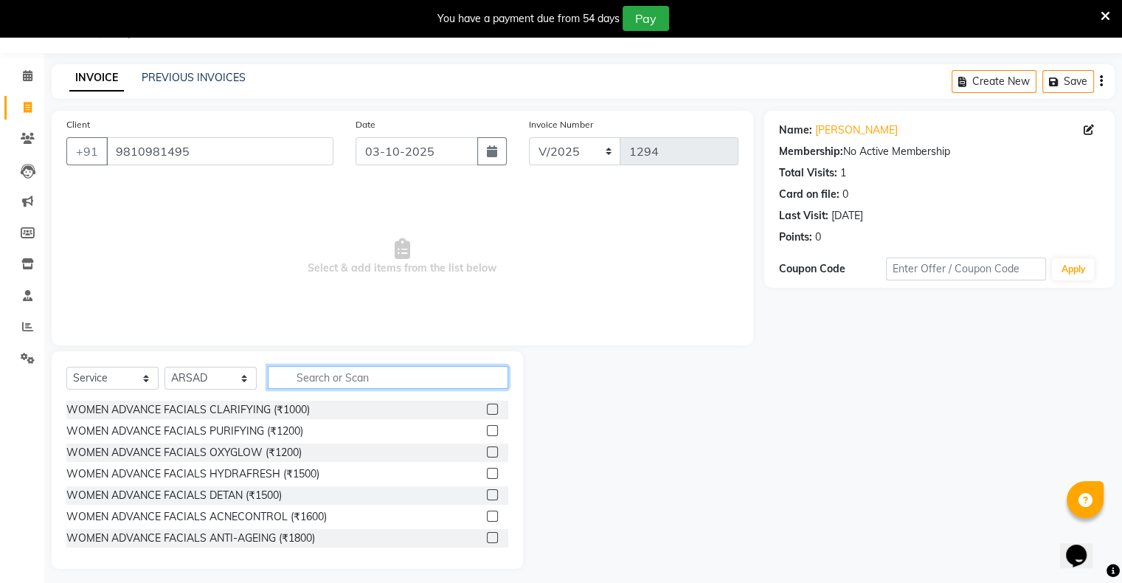
click at [298, 381] on input "text" at bounding box center [388, 377] width 240 height 23
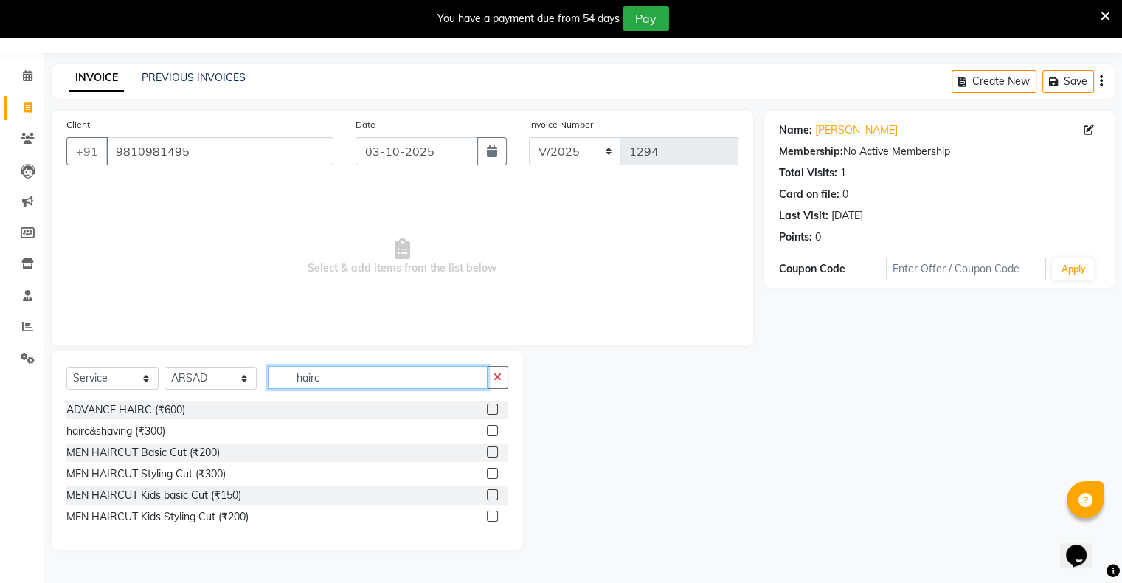
type input "hairc"
click at [491, 450] on label at bounding box center [492, 451] width 11 height 11
click at [491, 450] on input "checkbox" at bounding box center [492, 453] width 10 height 10
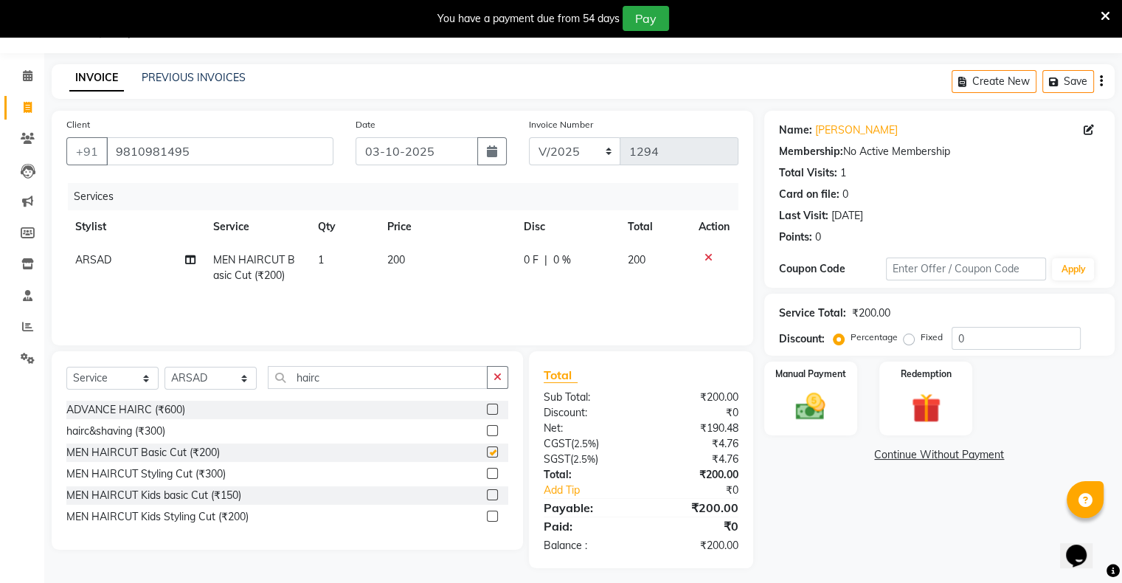
checkbox input "false"
click at [499, 378] on icon "button" at bounding box center [497, 377] width 8 height 10
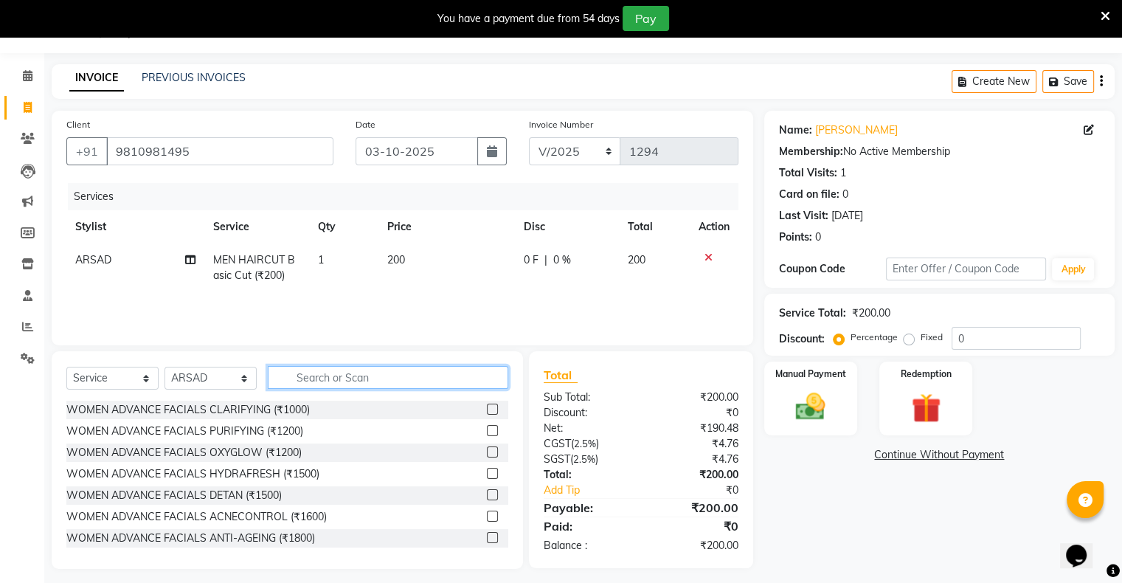
click at [470, 376] on input "text" at bounding box center [388, 377] width 240 height 23
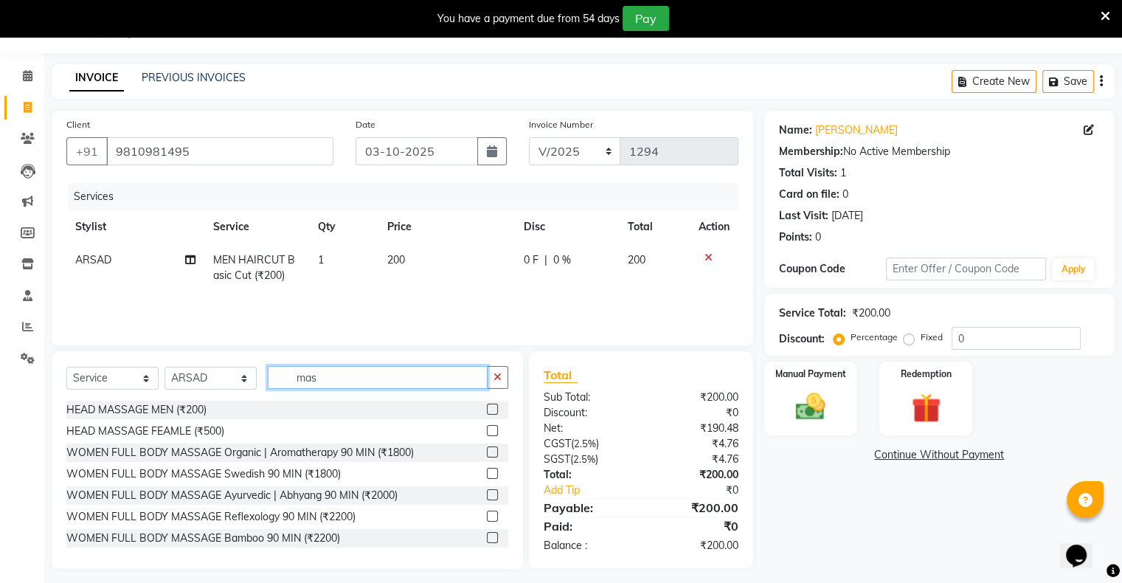
type input "mas"
click at [487, 411] on label at bounding box center [492, 408] width 11 height 11
click at [487, 411] on input "checkbox" at bounding box center [492, 410] width 10 height 10
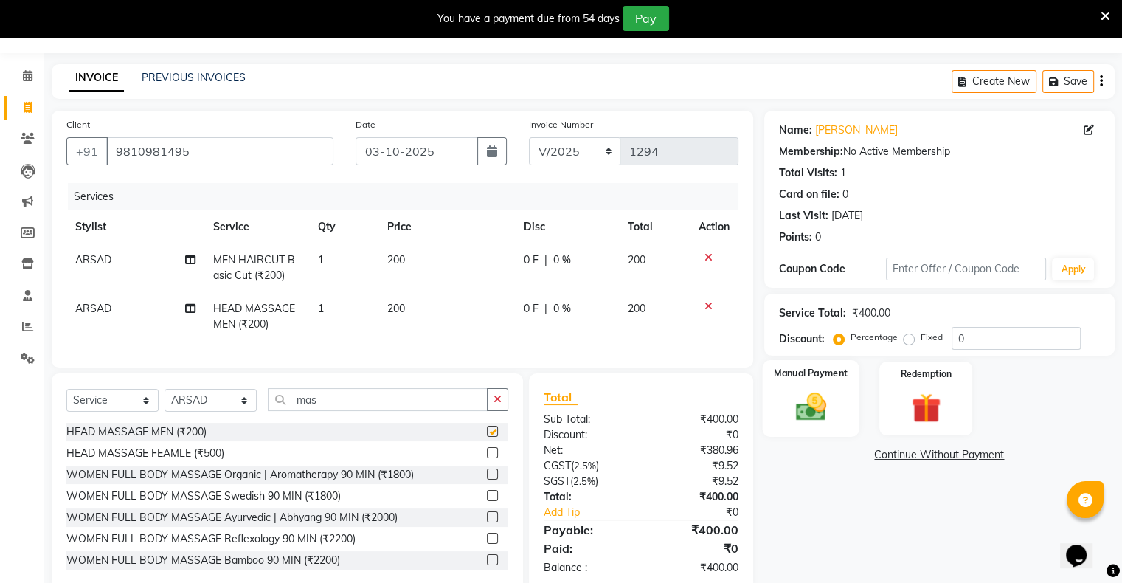
checkbox input "false"
click at [813, 418] on img at bounding box center [810, 406] width 49 height 35
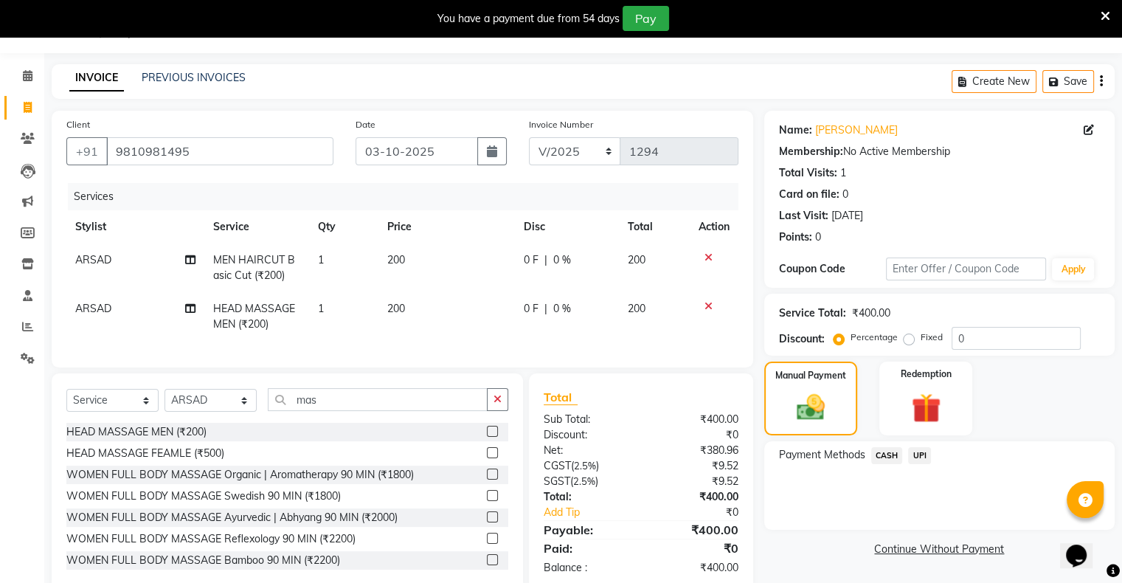
click at [915, 452] on span "UPI" at bounding box center [919, 455] width 23 height 17
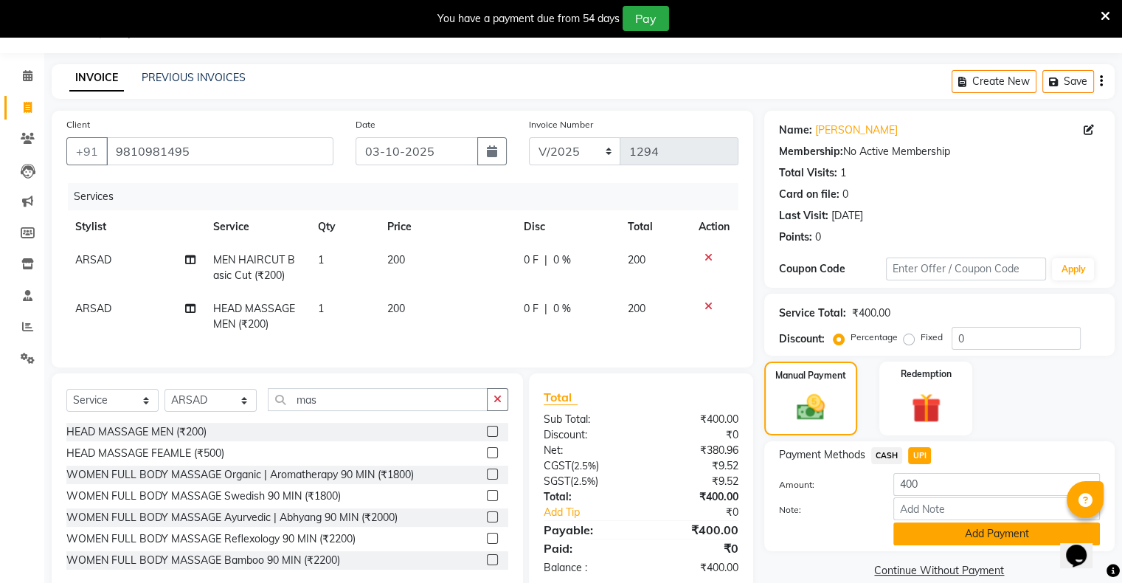
click at [935, 530] on button "Add Payment" at bounding box center [996, 533] width 207 height 23
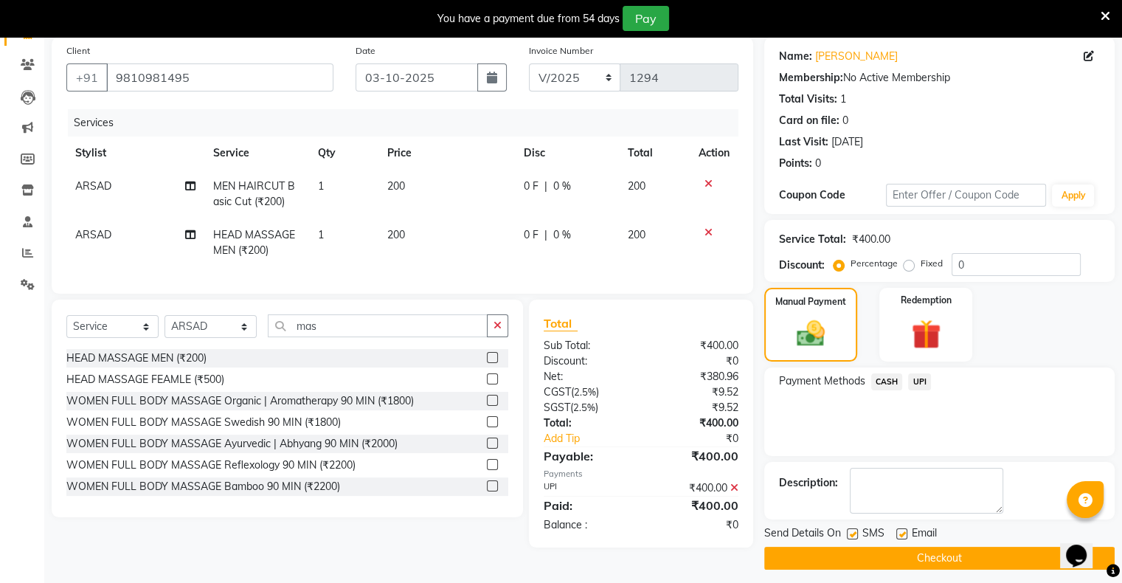
scroll to position [118, 0]
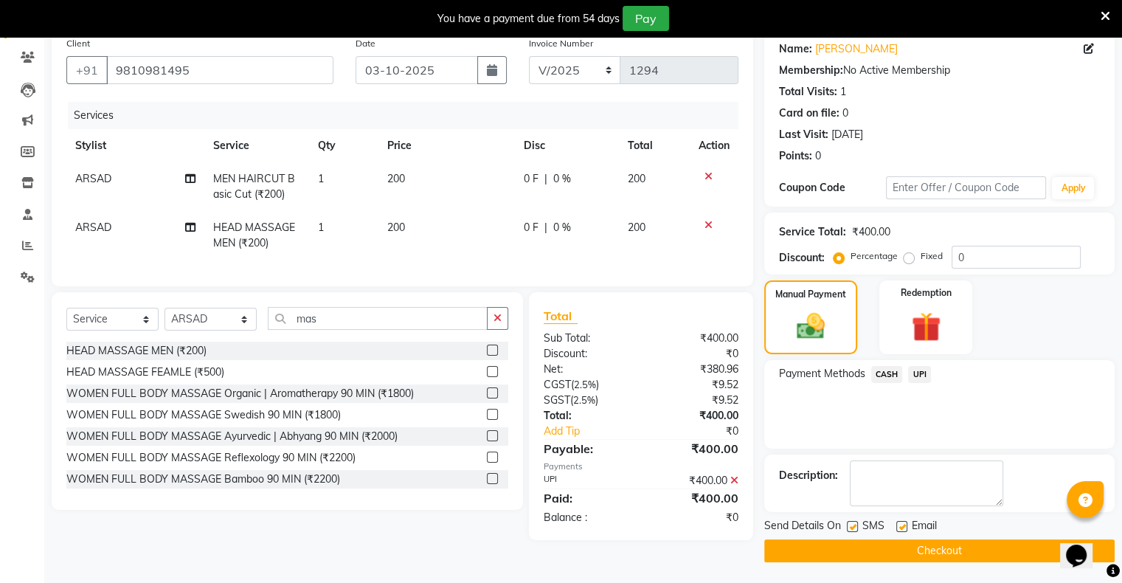
click at [939, 549] on button "Checkout" at bounding box center [939, 550] width 350 height 23
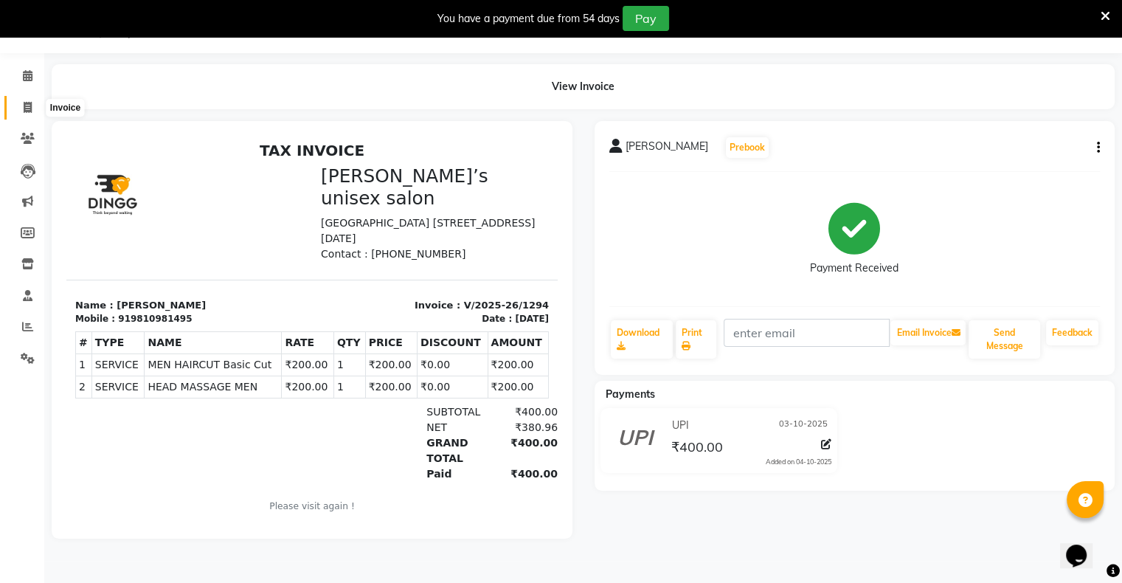
click at [21, 111] on span at bounding box center [28, 108] width 26 height 17
select select "service"
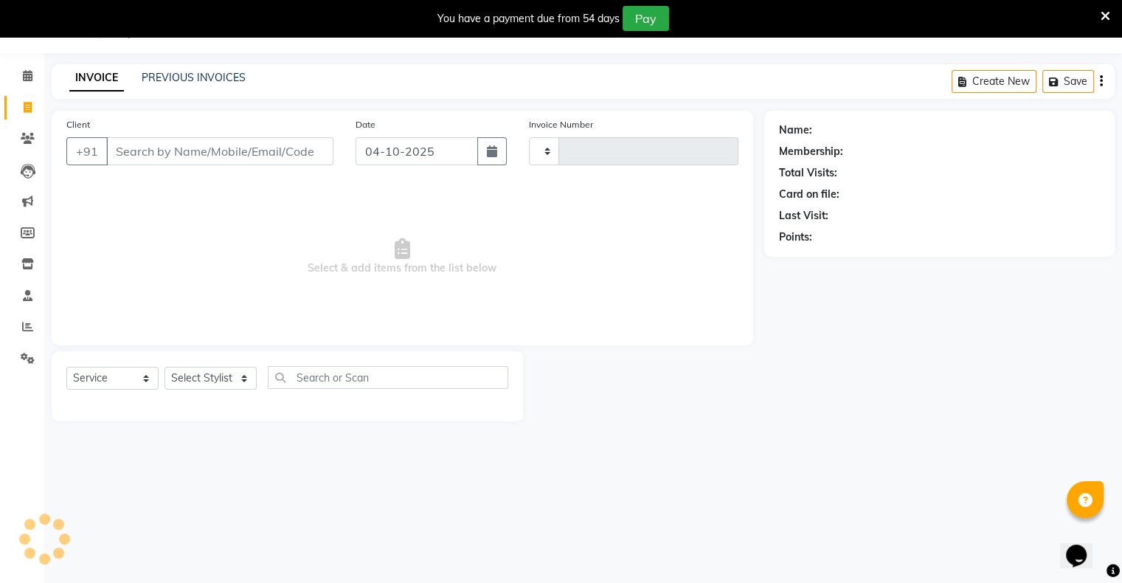
type input "1295"
select select "8735"
click at [433, 153] on input "04-10-2025" at bounding box center [417, 151] width 122 height 28
select select "10"
select select "2025"
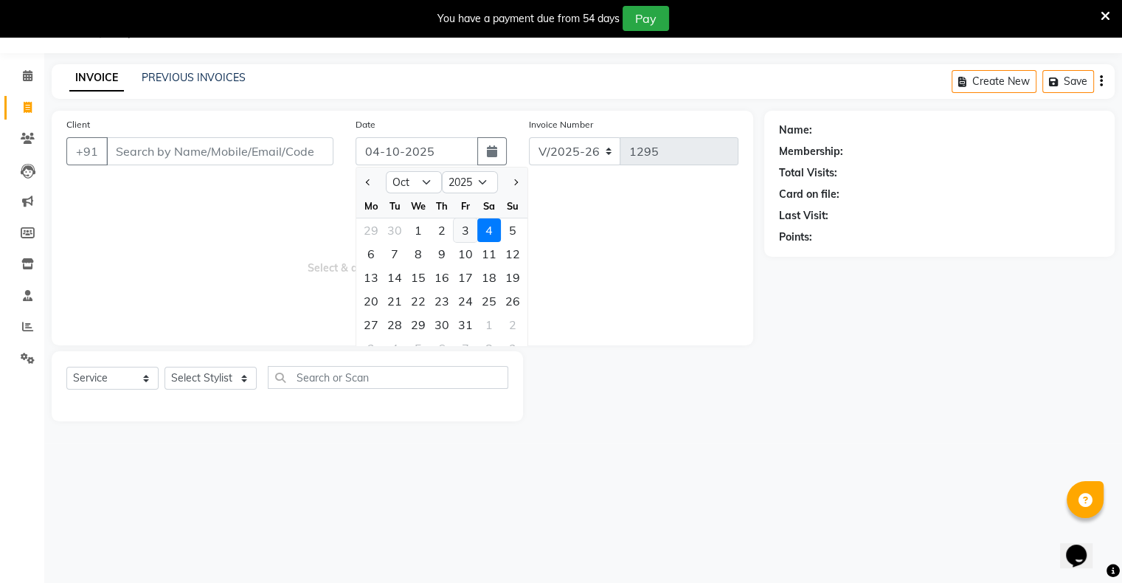
click at [454, 226] on div "3" at bounding box center [466, 230] width 24 height 24
type input "03-10-2025"
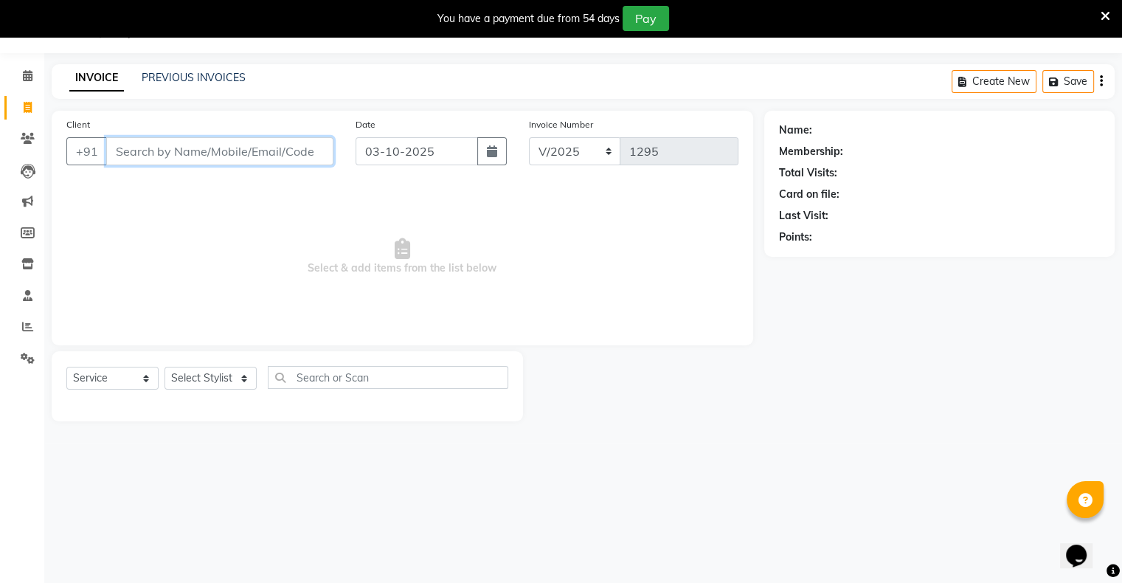
click at [299, 154] on input "Client" at bounding box center [219, 151] width 227 height 28
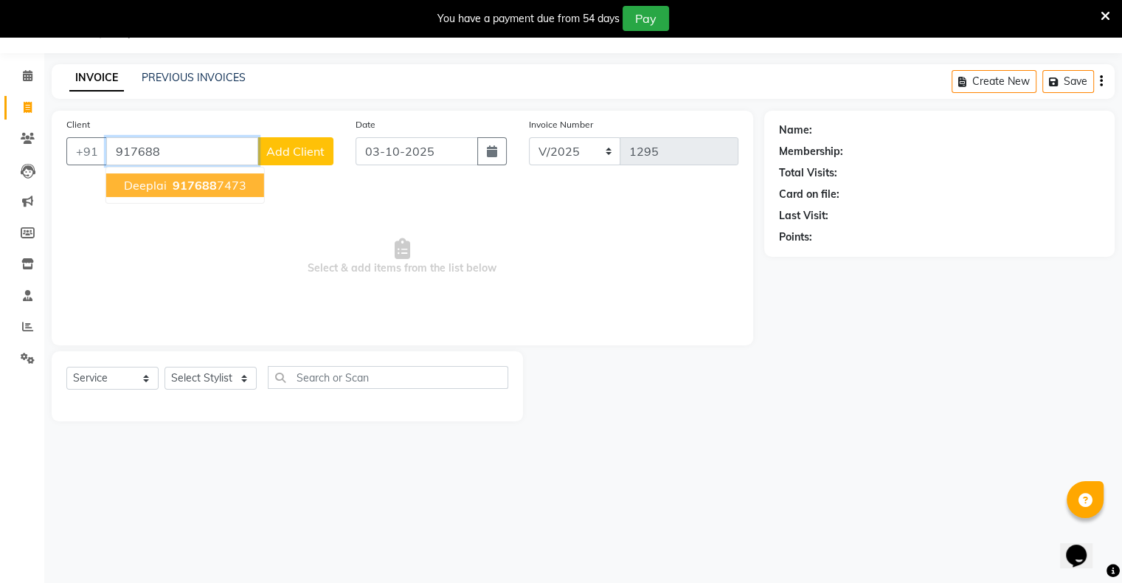
click at [209, 184] on span "917688" at bounding box center [195, 185] width 44 height 15
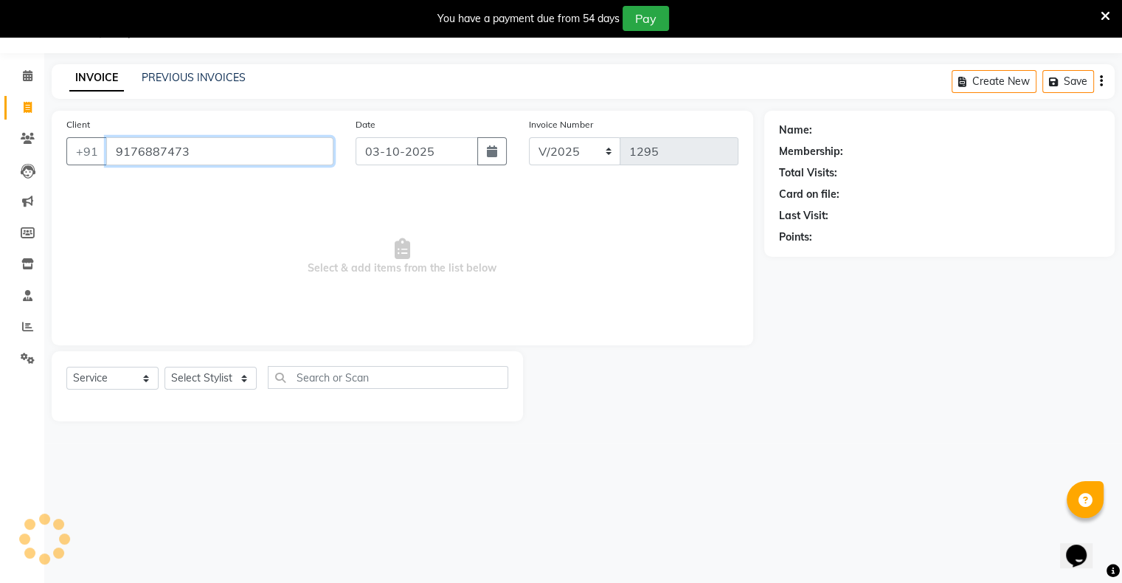
type input "9176887473"
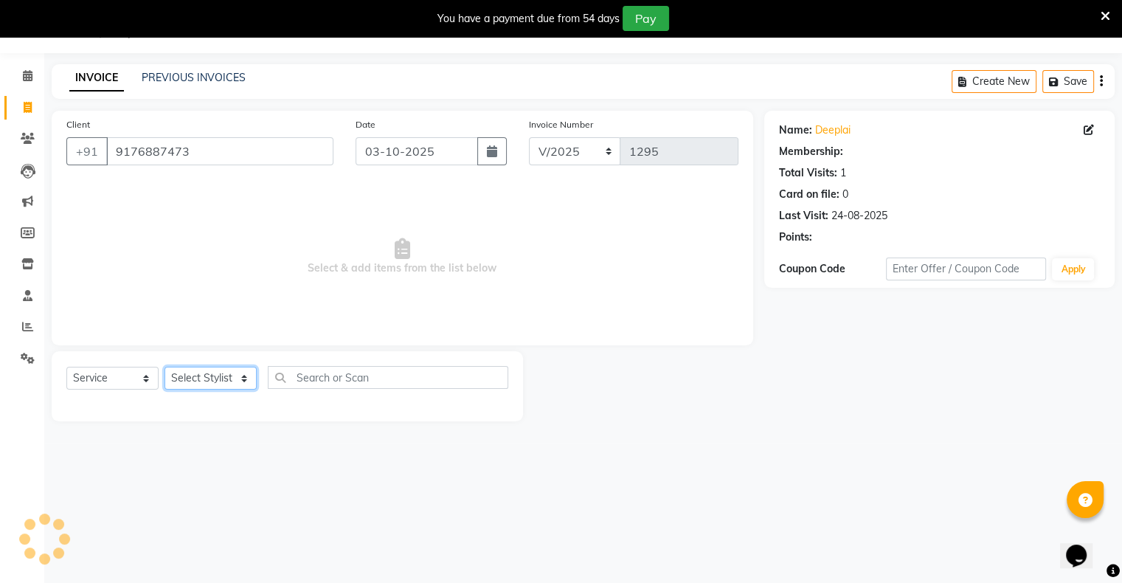
click at [203, 385] on select "Select Stylist [PERSON_NAME] owner Mohit [PERSON_NAME] [PERSON_NAME]" at bounding box center [210, 378] width 92 height 23
select select "88698"
click at [164, 367] on select "Select Stylist [PERSON_NAME] owner Mohit [PERSON_NAME] [PERSON_NAME]" at bounding box center [210, 378] width 92 height 23
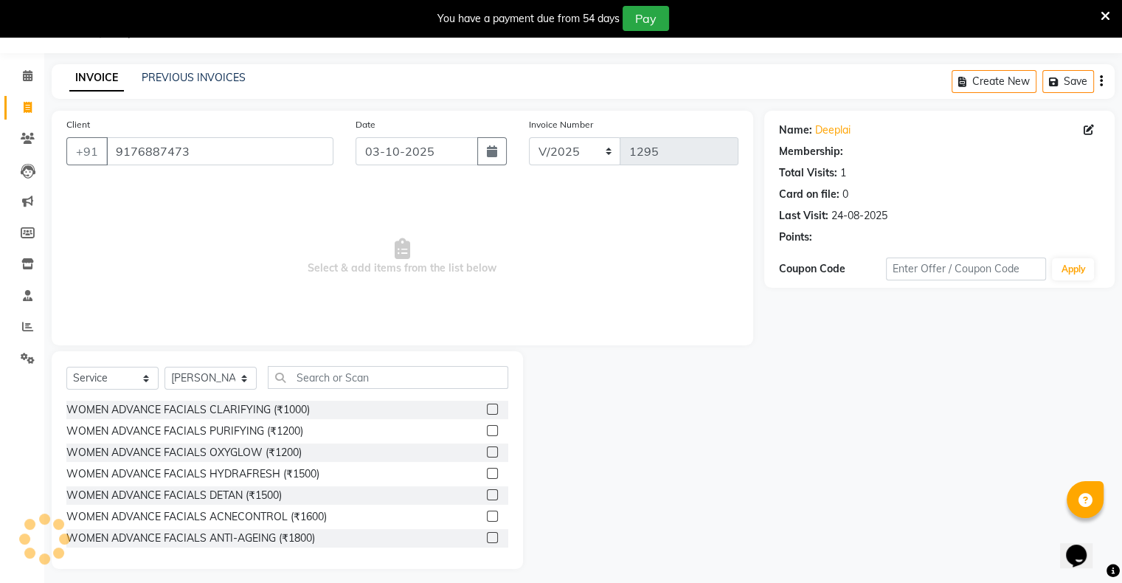
click at [327, 364] on div "Select Service Product Membership Package Voucher Prepaid Gift Card Select Styl…" at bounding box center [287, 460] width 471 height 218
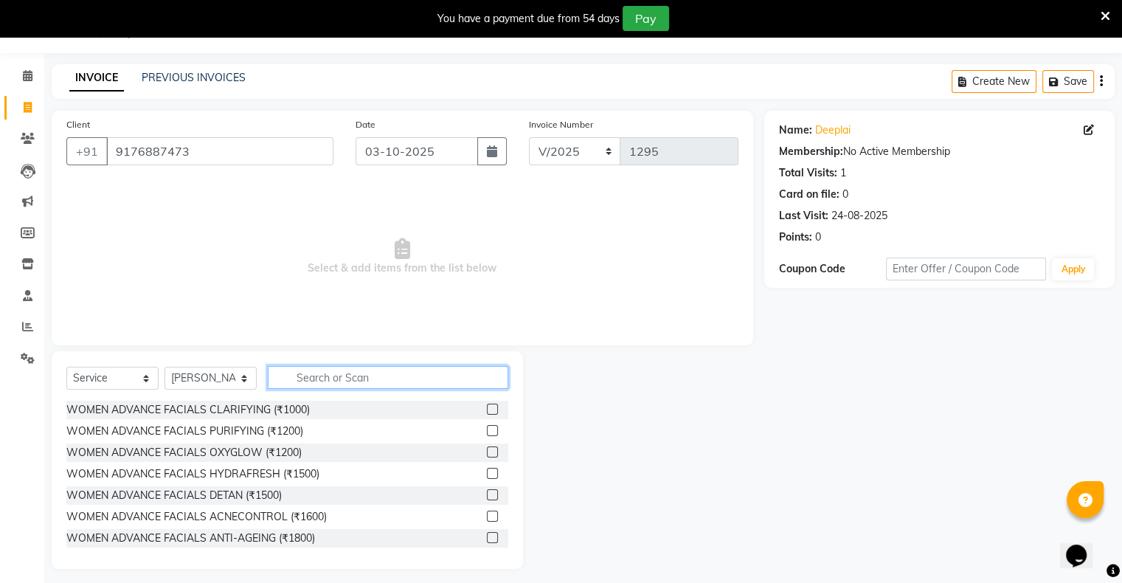
click at [330, 370] on input "text" at bounding box center [388, 377] width 240 height 23
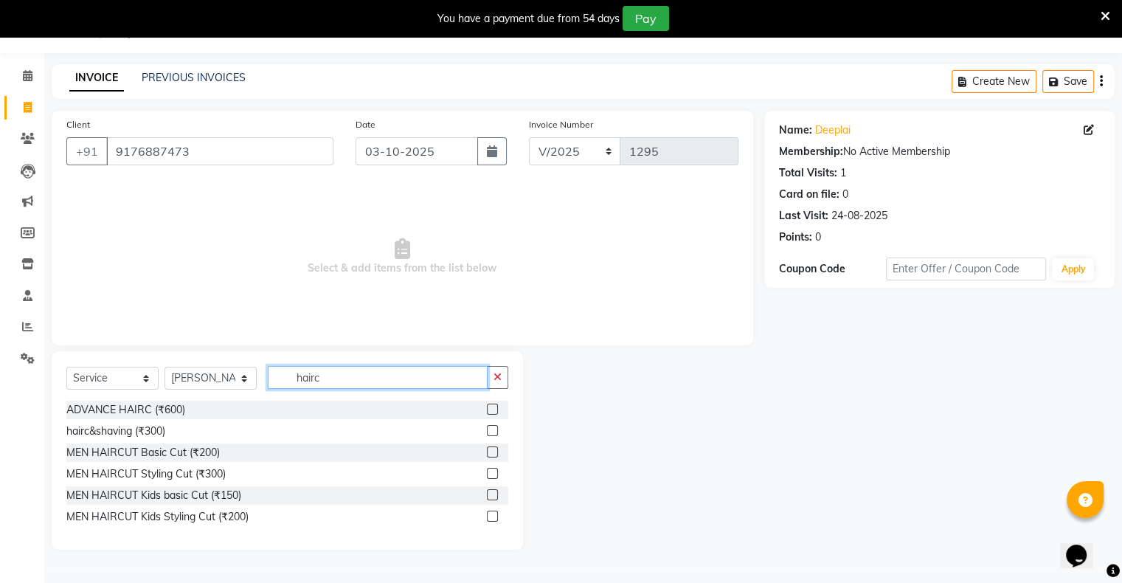
type input "hairc"
click at [496, 456] on label at bounding box center [492, 451] width 11 height 11
click at [496, 456] on input "checkbox" at bounding box center [492, 453] width 10 height 10
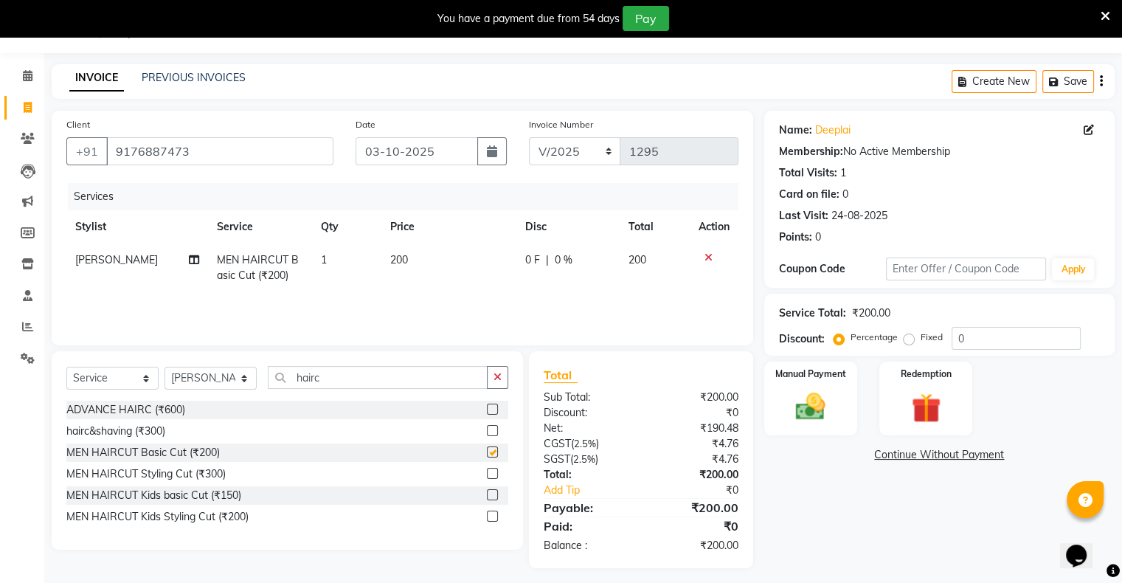
checkbox input "false"
click at [496, 384] on button "button" at bounding box center [497, 377] width 21 height 23
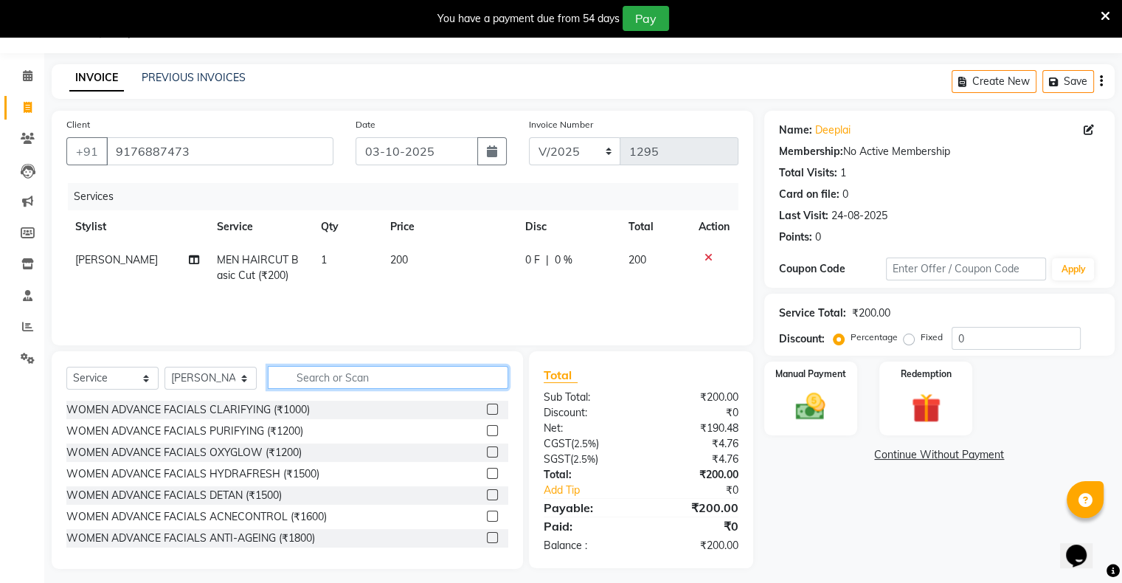
click at [484, 380] on input "text" at bounding box center [388, 377] width 240 height 23
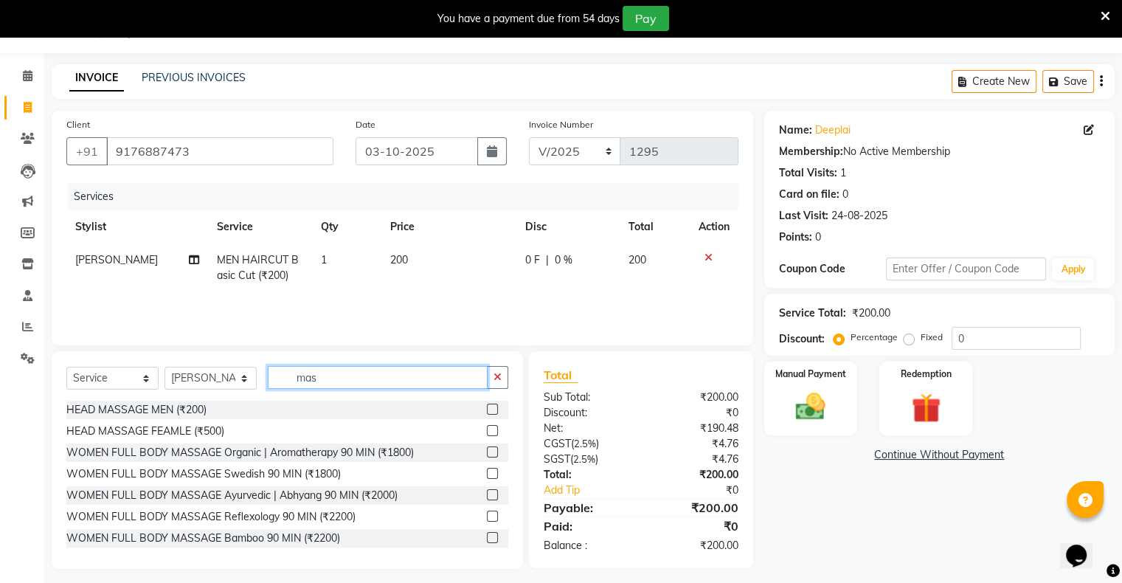
type input "mas"
click at [487, 411] on label at bounding box center [492, 408] width 11 height 11
click at [487, 411] on input "checkbox" at bounding box center [492, 410] width 10 height 10
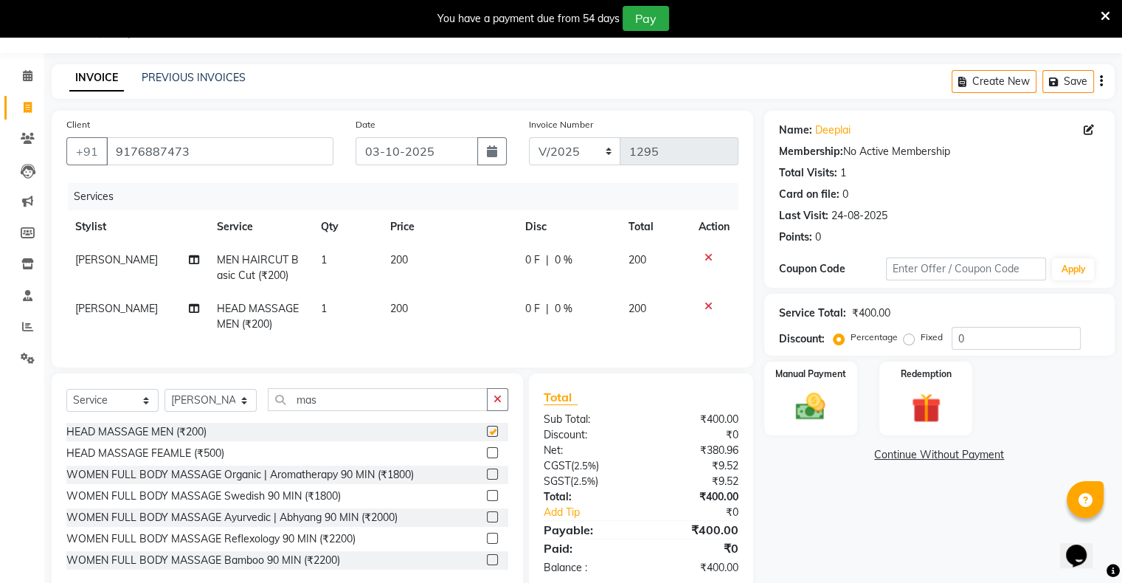
checkbox input "false"
click at [505, 408] on button "button" at bounding box center [497, 399] width 21 height 23
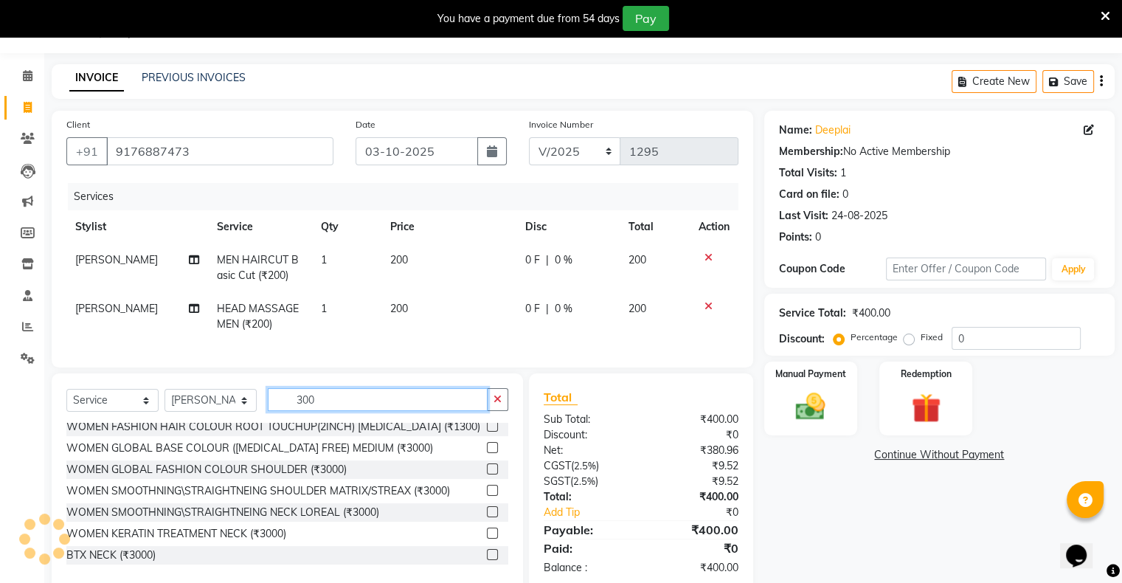
scroll to position [237, 0]
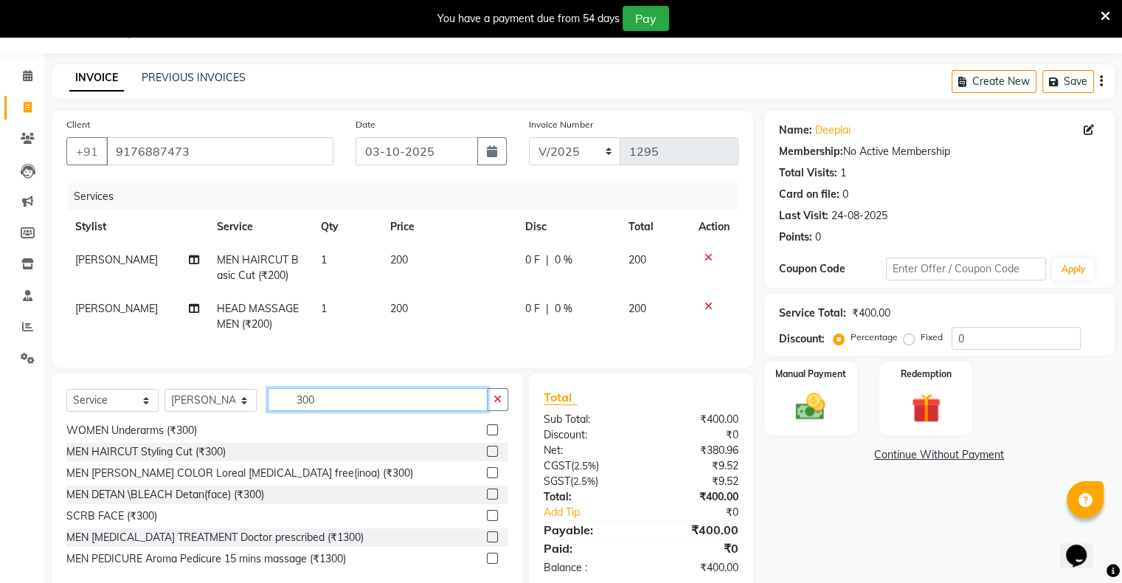
type input "300"
click at [487, 499] on label at bounding box center [492, 493] width 11 height 11
click at [487, 499] on input "checkbox" at bounding box center [492, 495] width 10 height 10
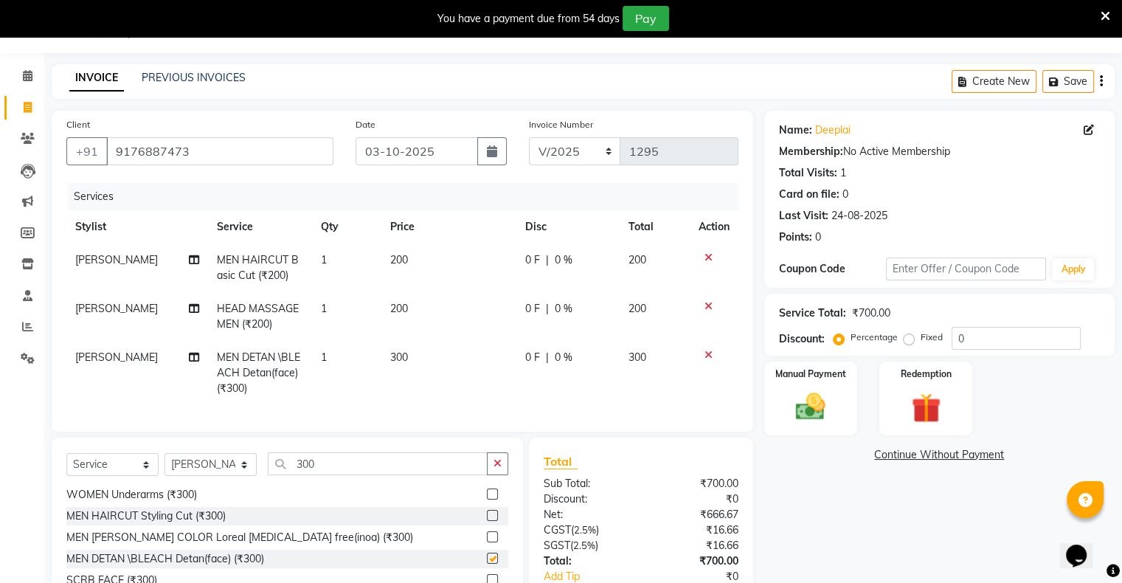
checkbox input "false"
click at [487, 542] on label at bounding box center [492, 536] width 11 height 11
click at [487, 542] on input "checkbox" at bounding box center [492, 538] width 10 height 10
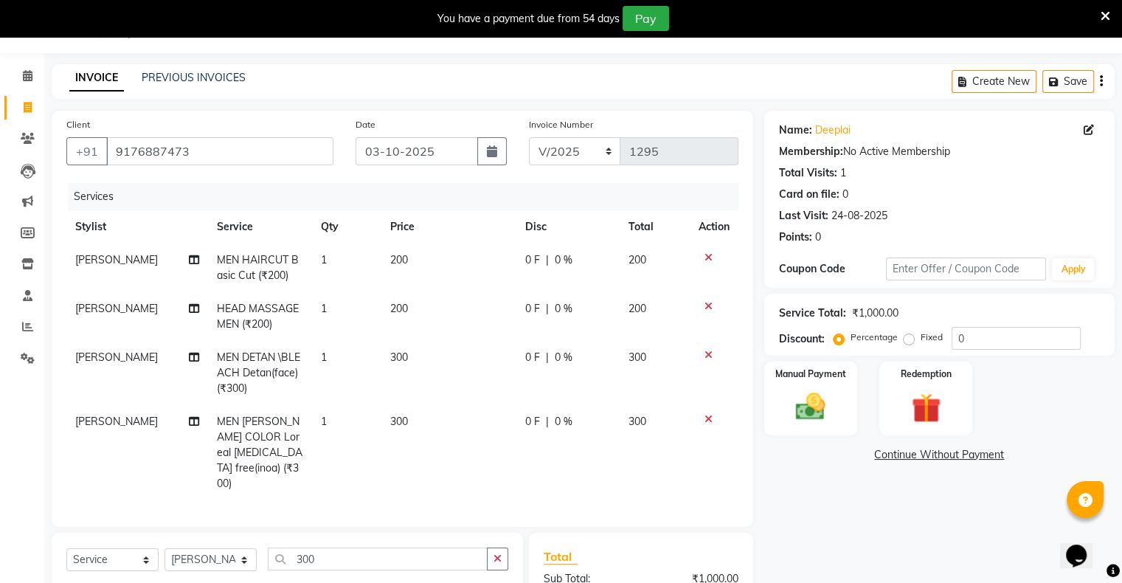
checkbox input "false"
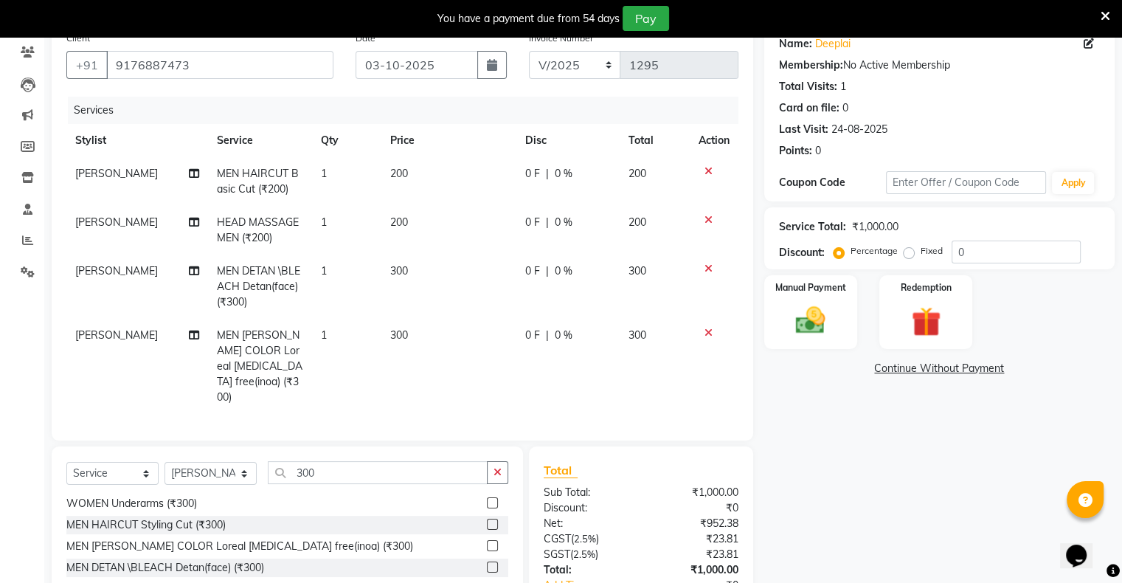
scroll to position [221, 0]
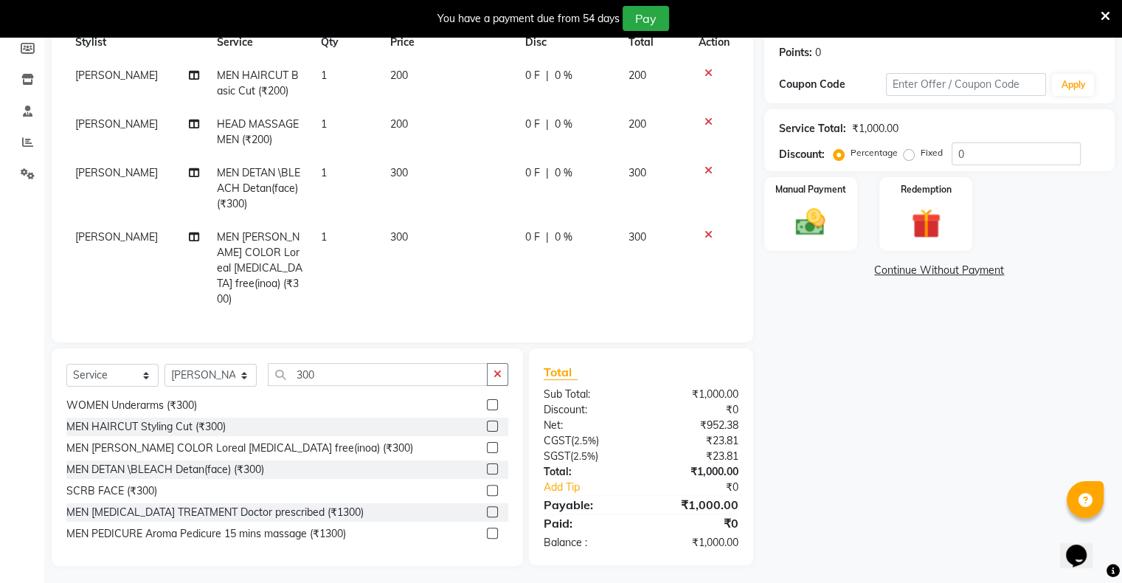
click at [704, 234] on icon at bounding box center [708, 234] width 8 height 10
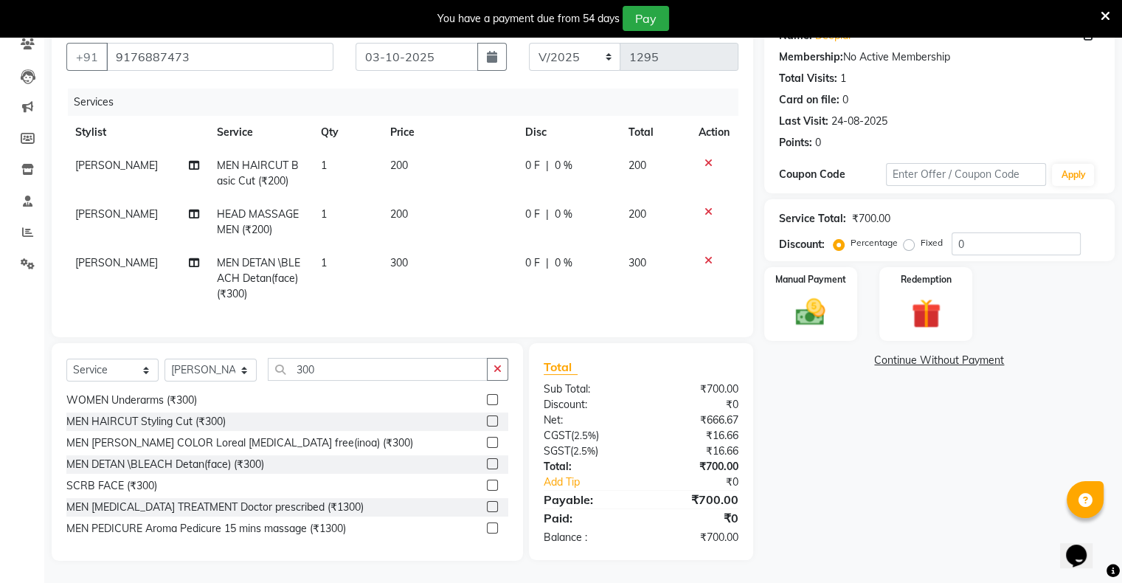
click at [487, 485] on label at bounding box center [492, 484] width 11 height 11
click at [487, 485] on input "checkbox" at bounding box center [492, 486] width 10 height 10
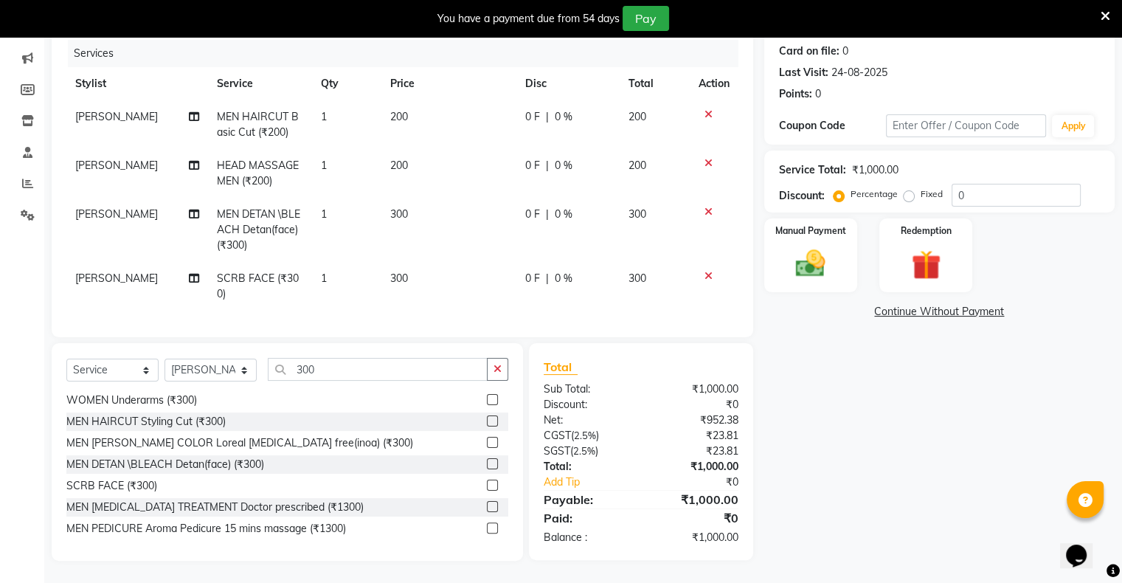
checkbox input "false"
click at [834, 254] on img at bounding box center [810, 263] width 49 height 35
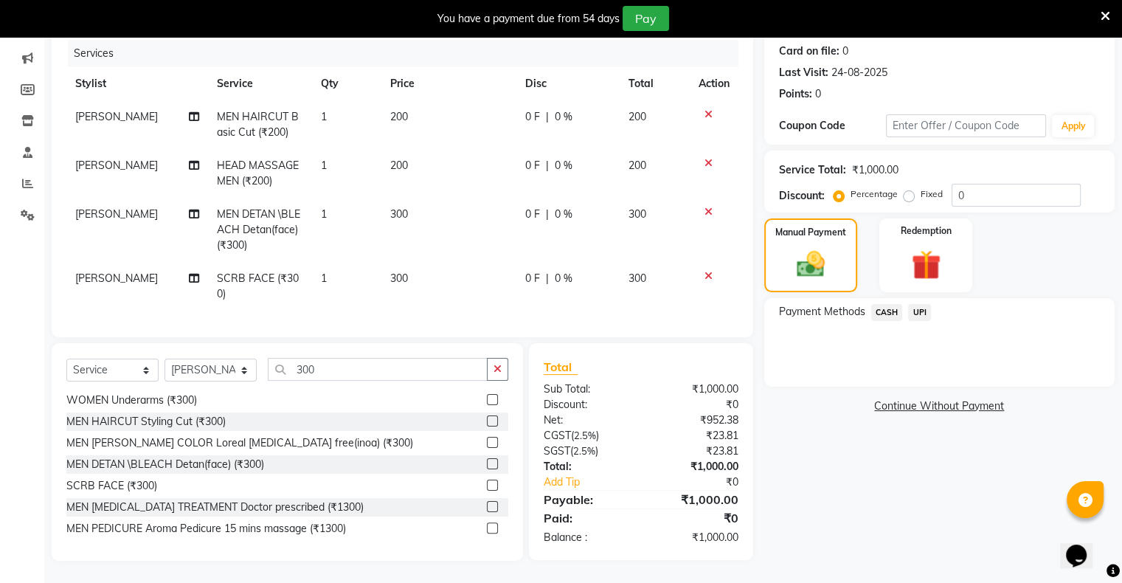
click at [916, 304] on span "UPI" at bounding box center [919, 312] width 23 height 17
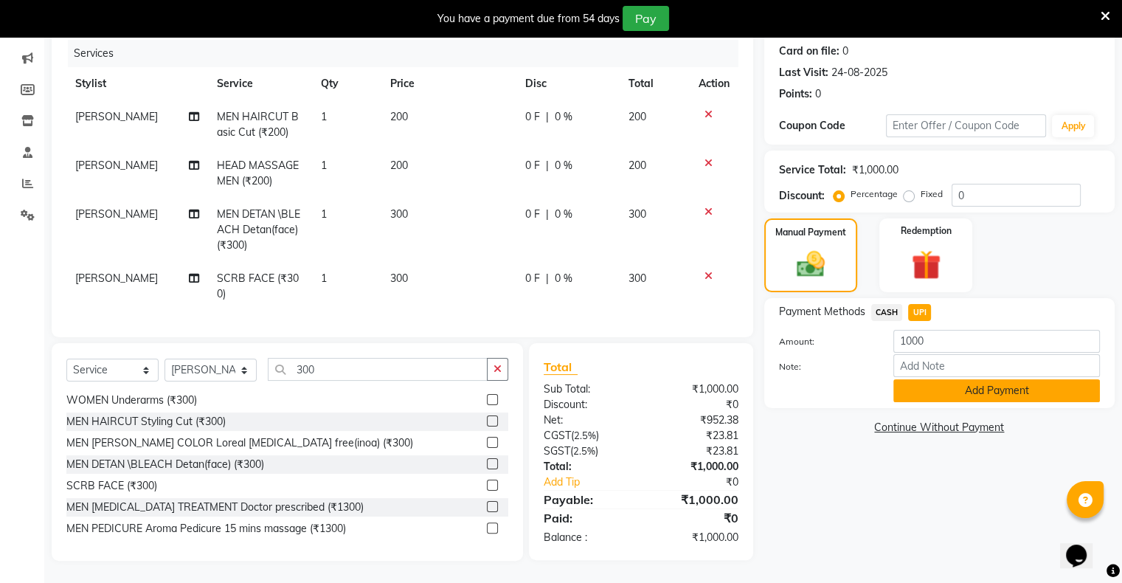
click at [944, 379] on button "Add Payment" at bounding box center [996, 390] width 207 height 23
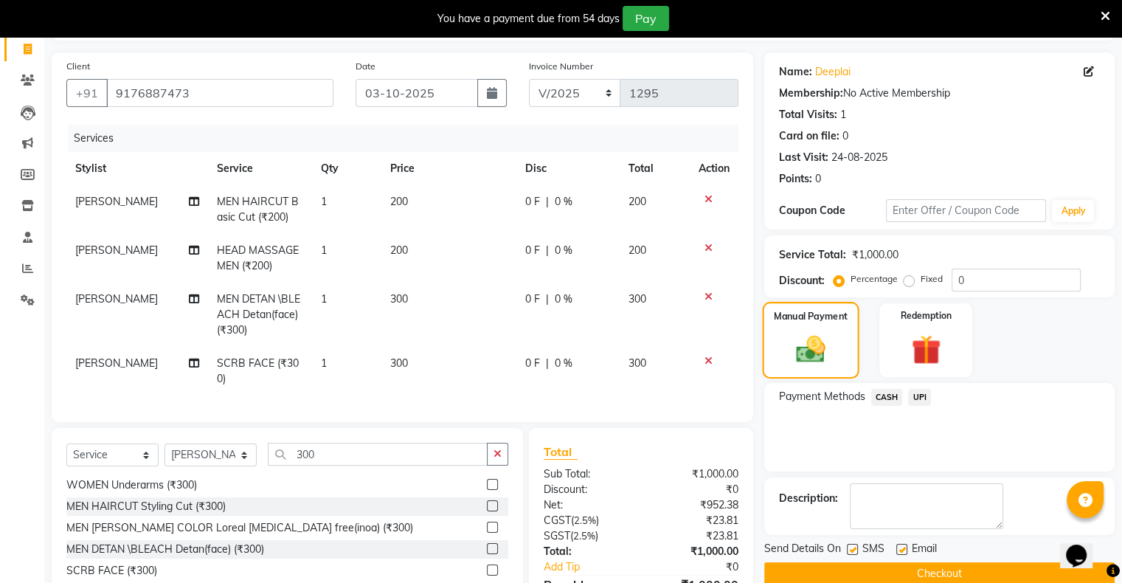
scroll to position [148, 0]
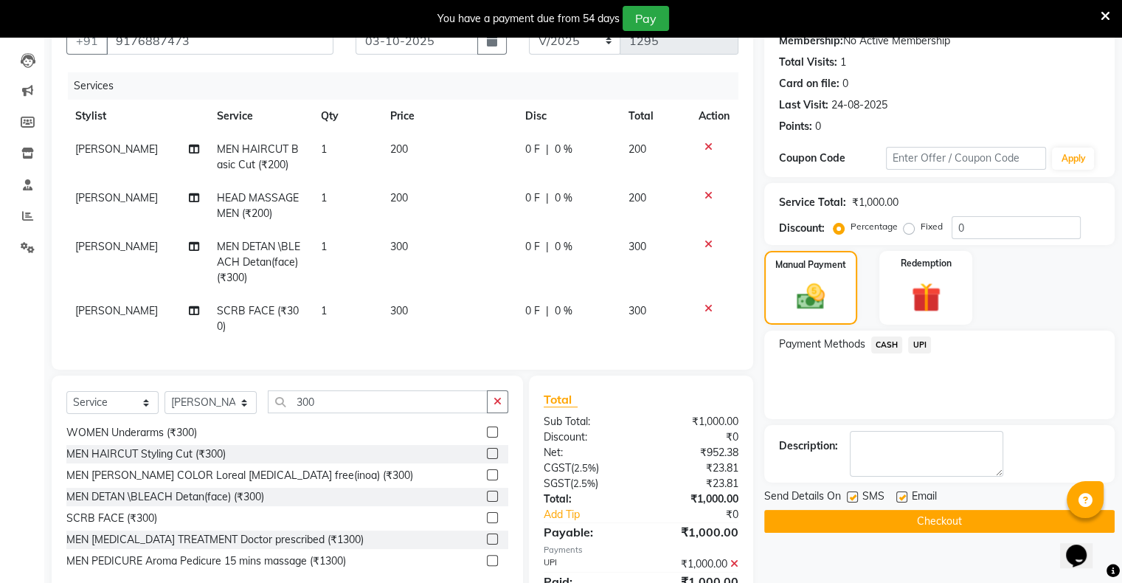
click at [901, 514] on button "Checkout" at bounding box center [939, 521] width 350 height 23
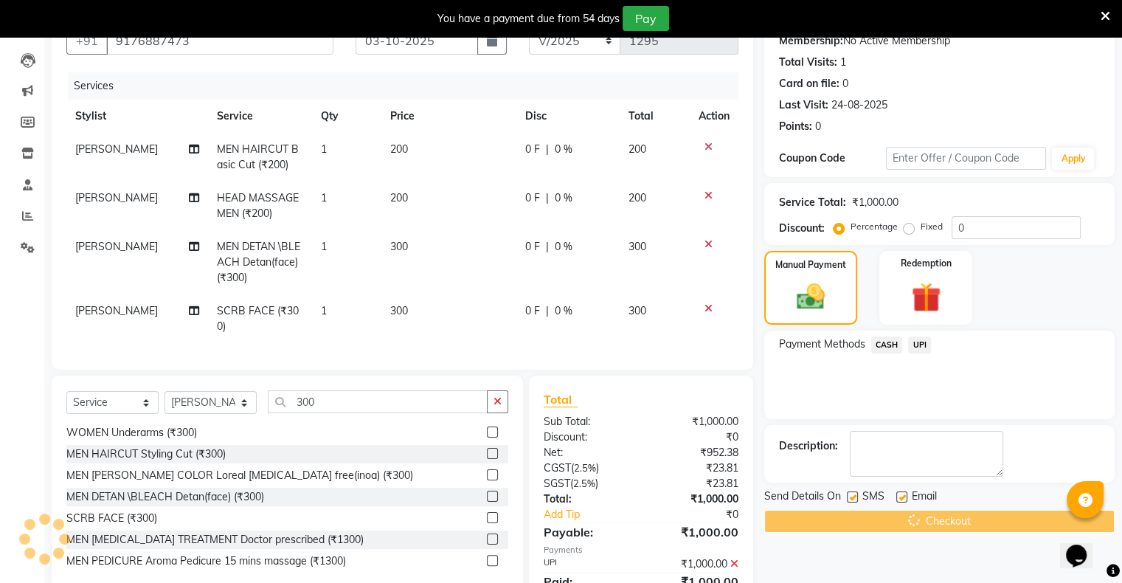
scroll to position [37, 0]
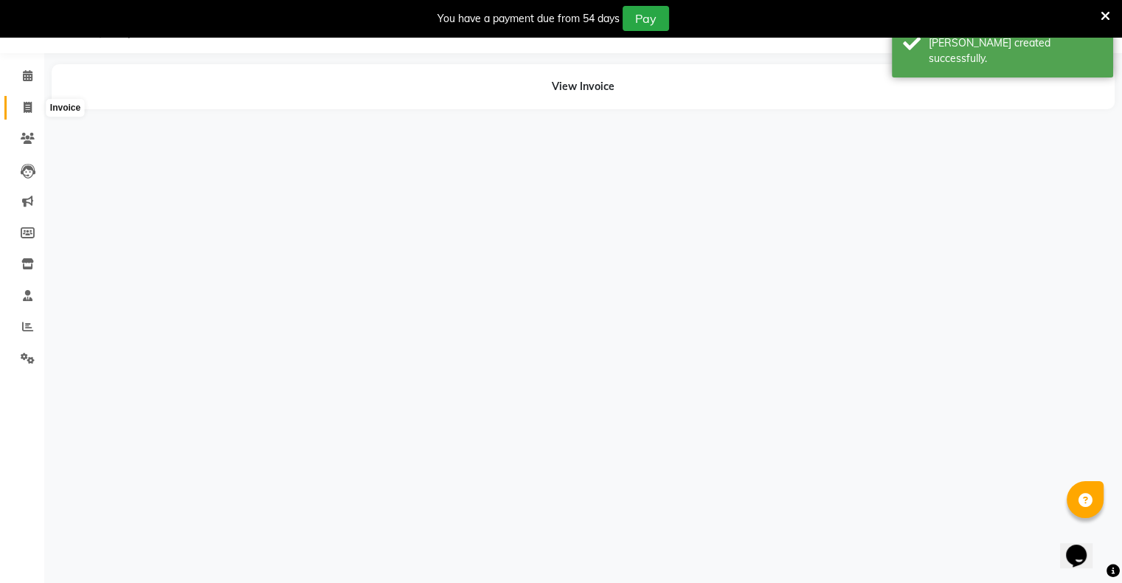
click at [28, 108] on icon at bounding box center [28, 107] width 8 height 11
select select "service"
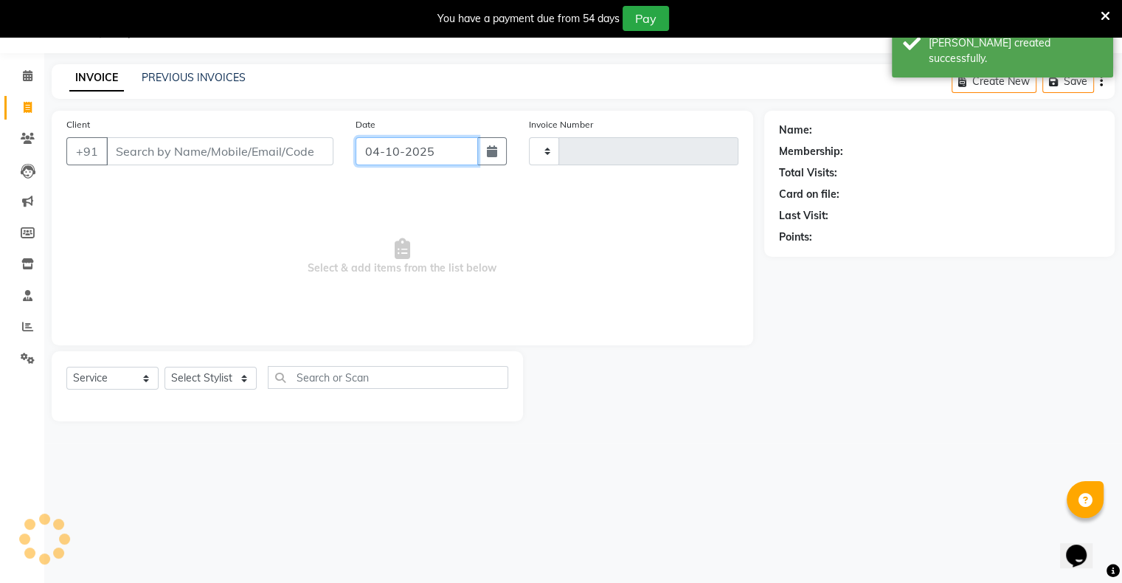
click at [398, 153] on input "04-10-2025" at bounding box center [417, 151] width 122 height 28
select select "10"
select select "2025"
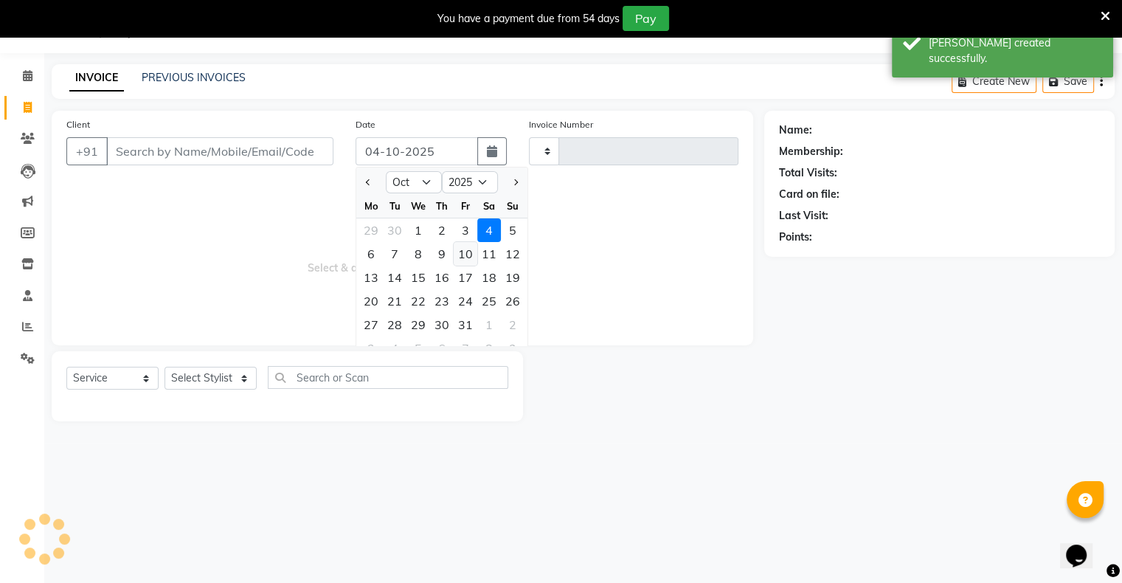
type input "1296"
select select "8735"
click at [464, 232] on div "3" at bounding box center [466, 230] width 24 height 24
type input "03-10-2025"
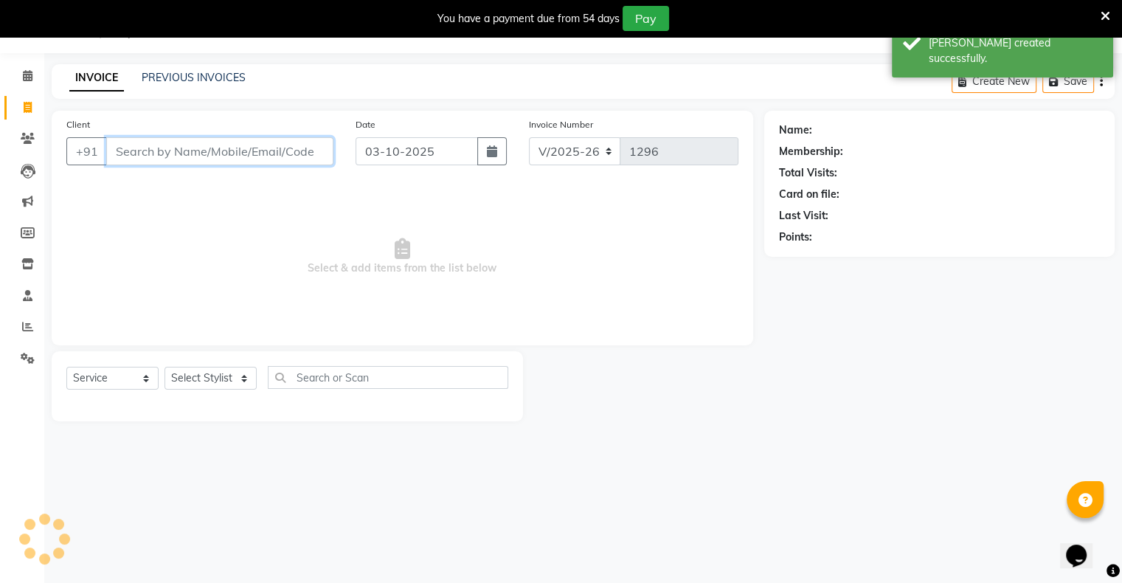
click at [310, 156] on input "Client" at bounding box center [219, 151] width 227 height 28
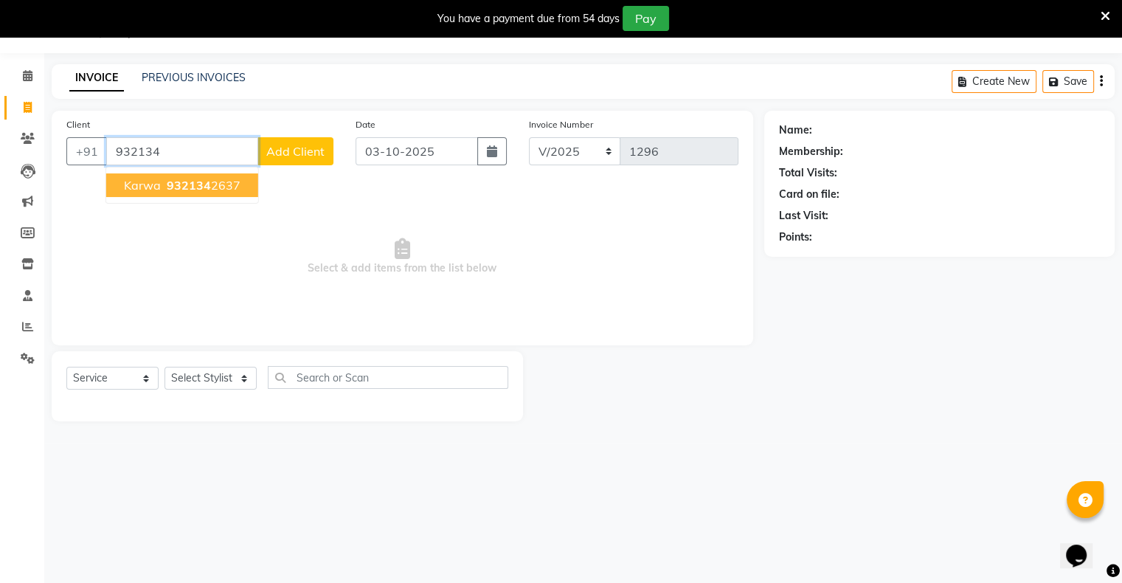
click at [218, 182] on ngb-highlight "932134 2637" at bounding box center [202, 185] width 77 height 15
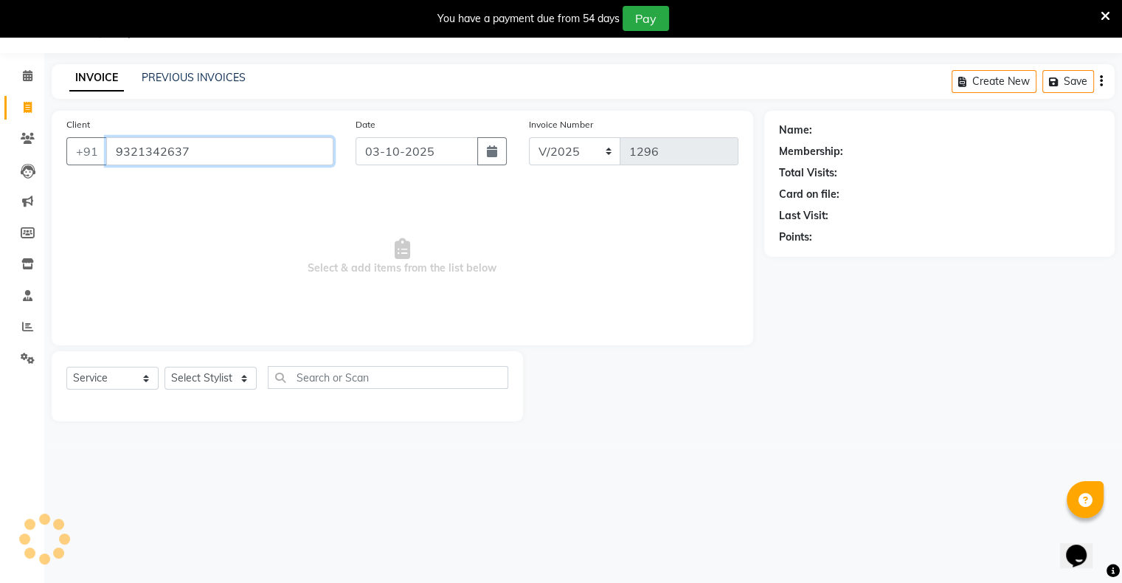
type input "9321342637"
click at [212, 366] on div "Select Service Product Membership Package Voucher Prepaid Gift Card Select Styl…" at bounding box center [287, 383] width 442 height 35
click at [209, 380] on select "Select Stylist [PERSON_NAME] owner Mohit [PERSON_NAME] [PERSON_NAME]" at bounding box center [210, 378] width 92 height 23
select select "88700"
click at [164, 367] on select "Select Stylist [PERSON_NAME] owner Mohit [PERSON_NAME] [PERSON_NAME]" at bounding box center [210, 378] width 92 height 23
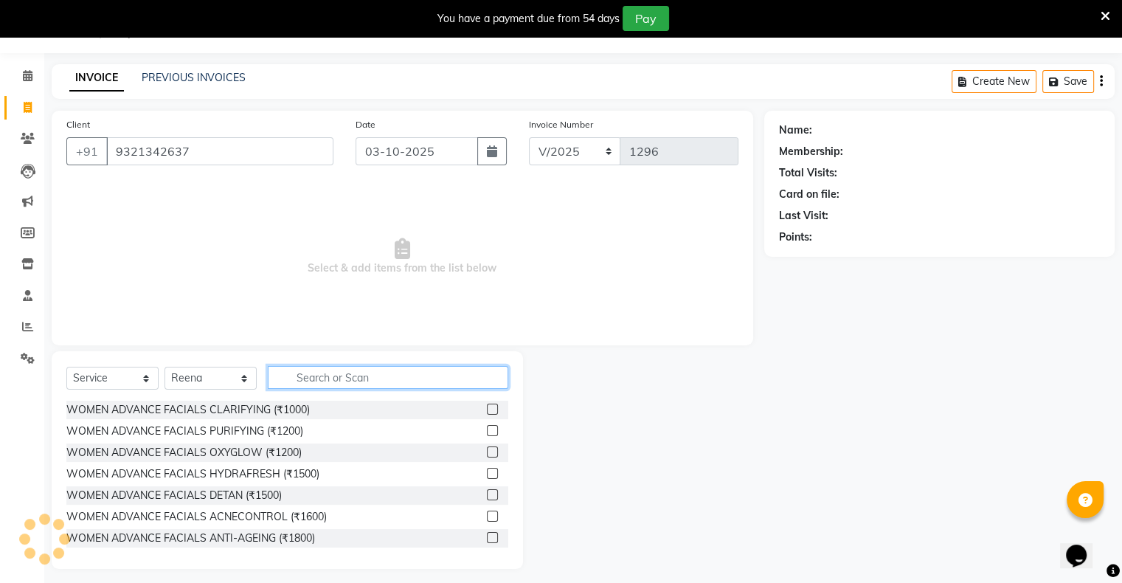
click at [330, 385] on input "text" at bounding box center [388, 377] width 240 height 23
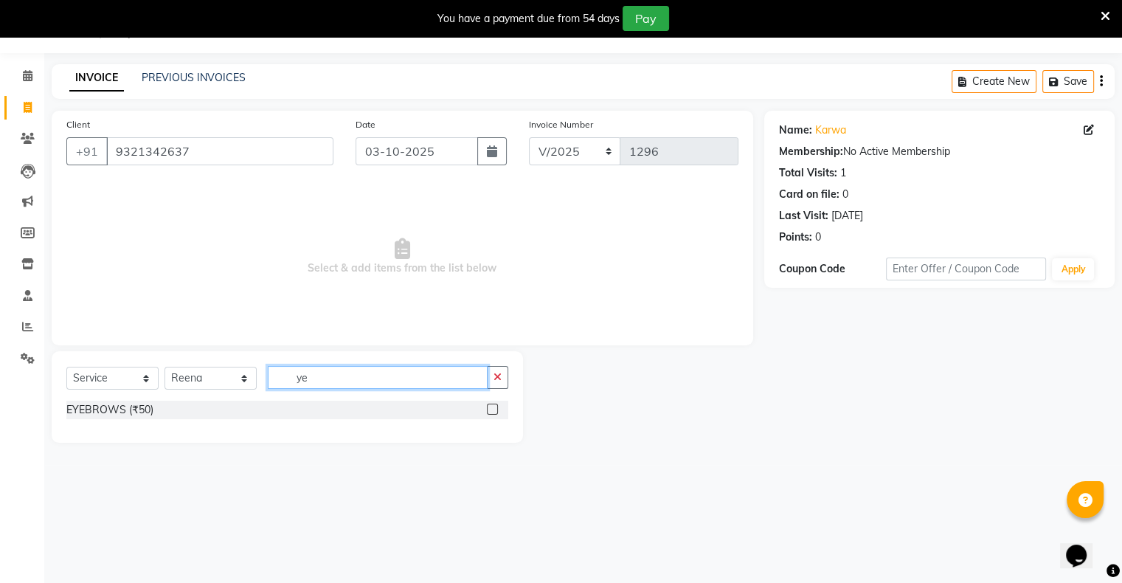
type input "y"
type input "eye"
click at [489, 407] on label at bounding box center [492, 408] width 11 height 11
click at [489, 407] on input "checkbox" at bounding box center [492, 410] width 10 height 10
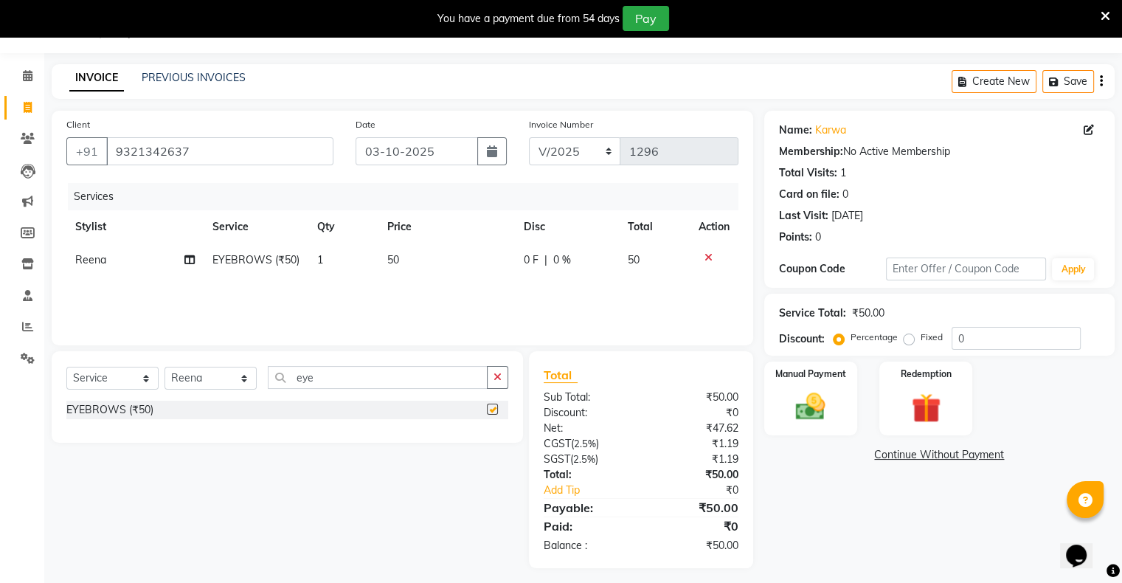
checkbox input "false"
click at [593, 492] on link "Add Tip" at bounding box center [596, 489] width 126 height 15
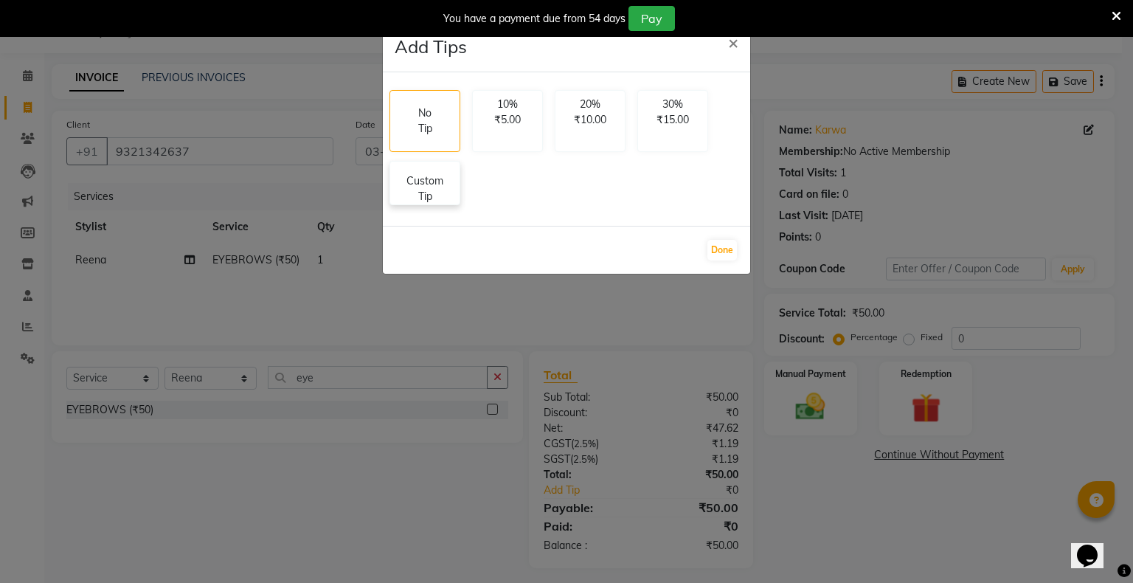
click at [431, 190] on p "Custom Tip" at bounding box center [425, 188] width 52 height 31
select select "88700"
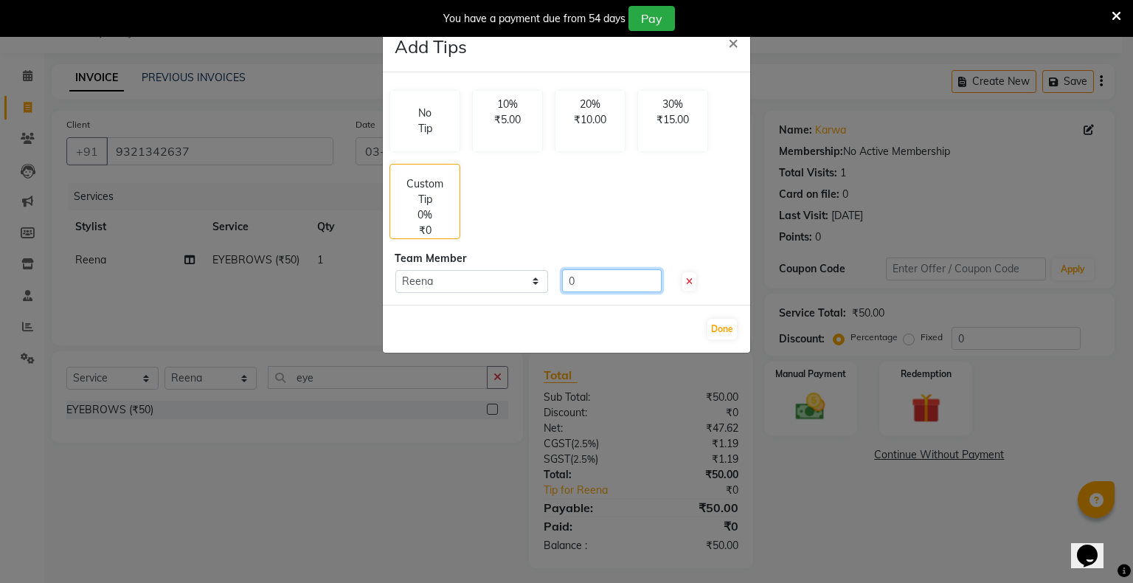
click at [593, 280] on input "0" at bounding box center [612, 280] width 100 height 23
type input "20"
click at [715, 321] on button "Done" at bounding box center [722, 329] width 30 height 21
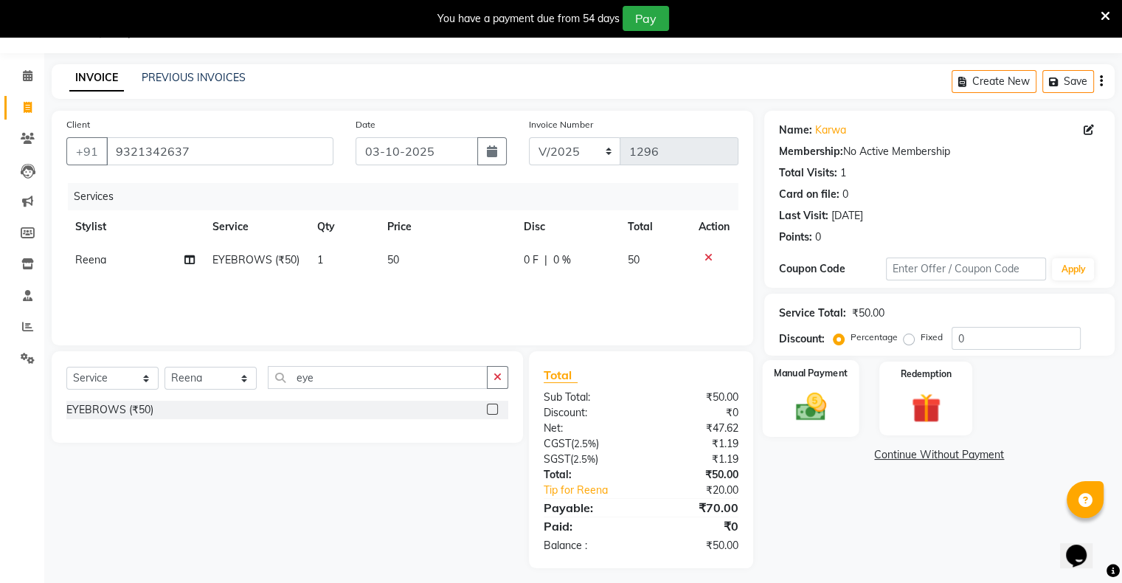
click at [838, 397] on div "Manual Payment" at bounding box center [810, 398] width 97 height 76
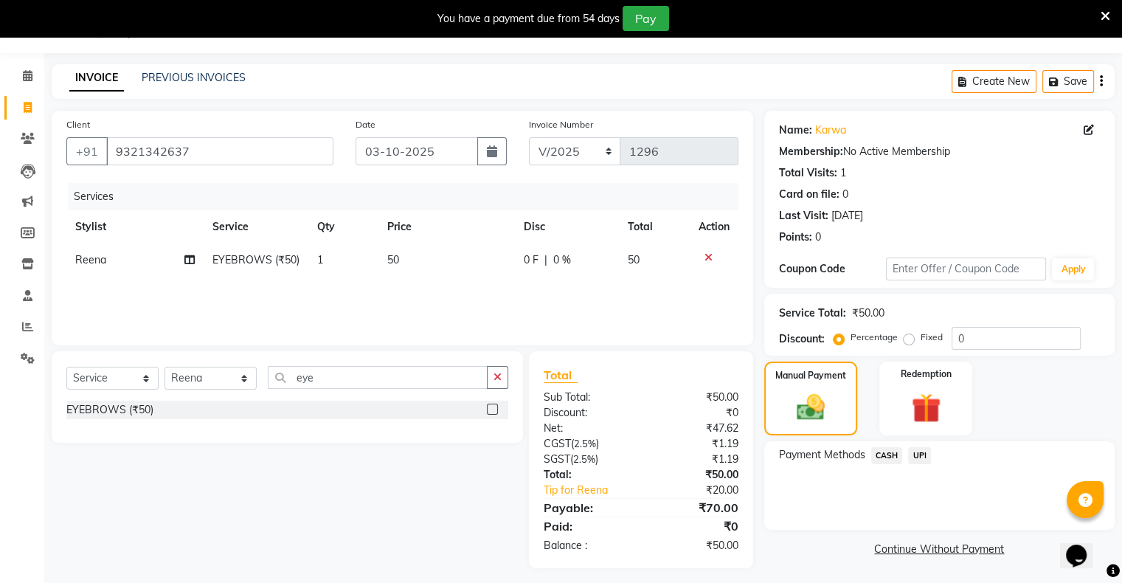
click at [929, 449] on span "UPI" at bounding box center [919, 455] width 23 height 17
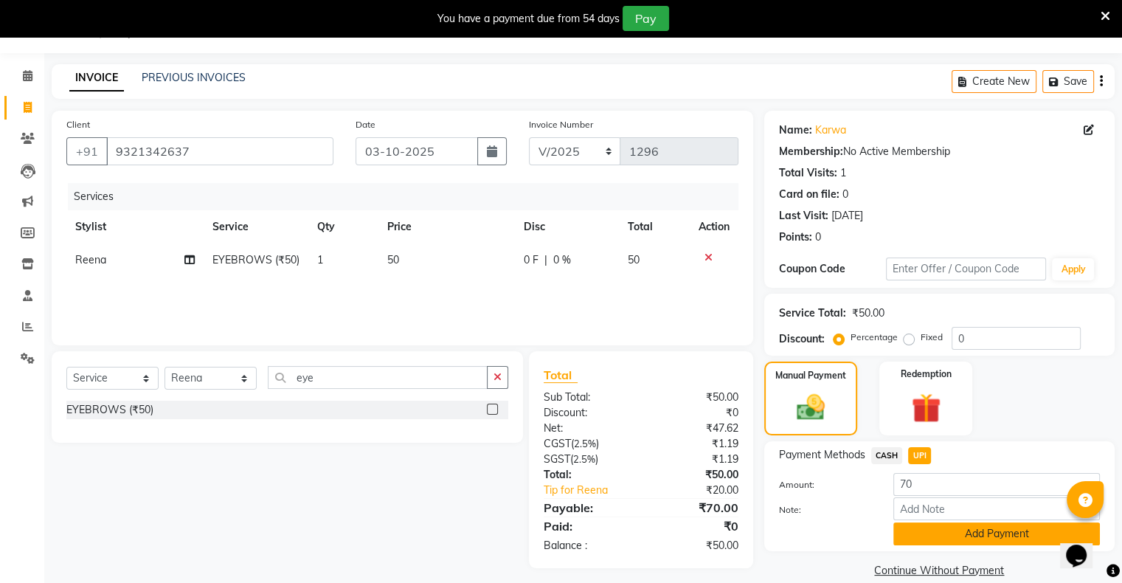
click at [942, 530] on button "Add Payment" at bounding box center [996, 533] width 207 height 23
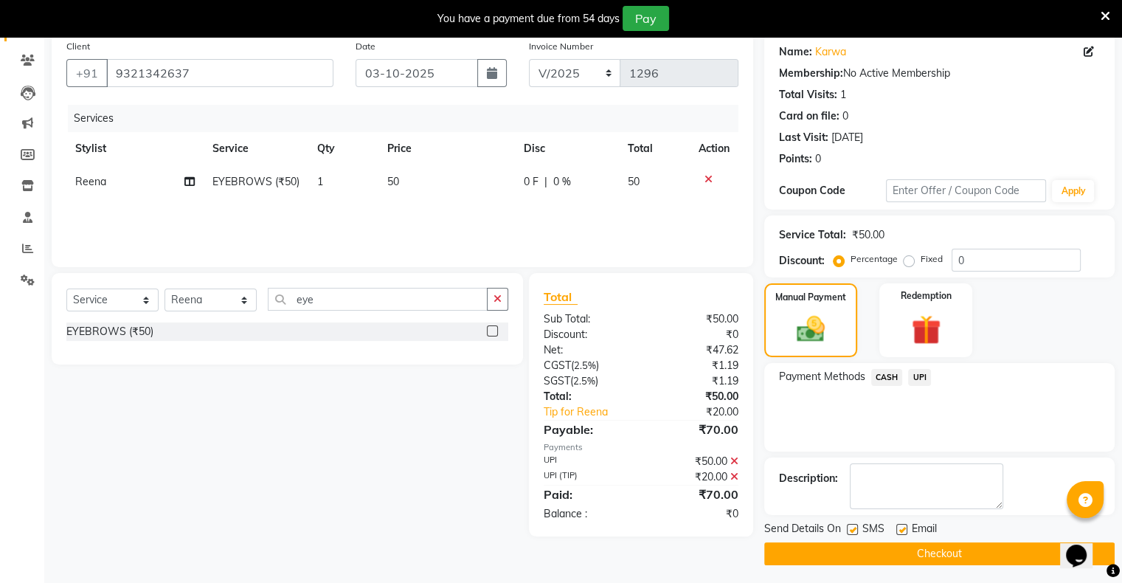
scroll to position [118, 0]
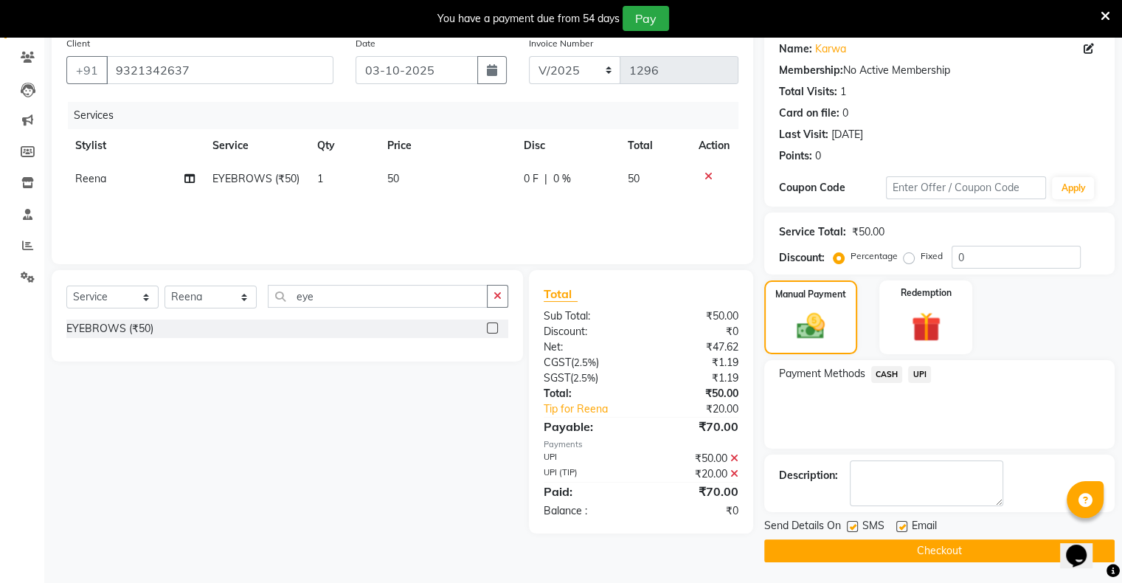
click at [945, 544] on button "Checkout" at bounding box center [939, 550] width 350 height 23
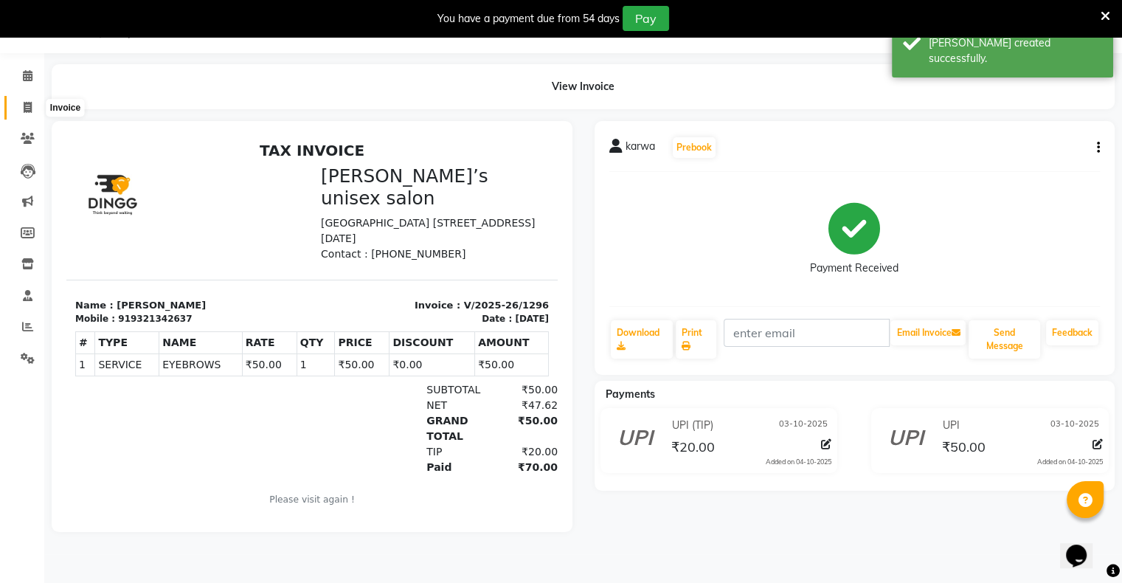
click at [20, 108] on span at bounding box center [28, 108] width 26 height 17
select select "service"
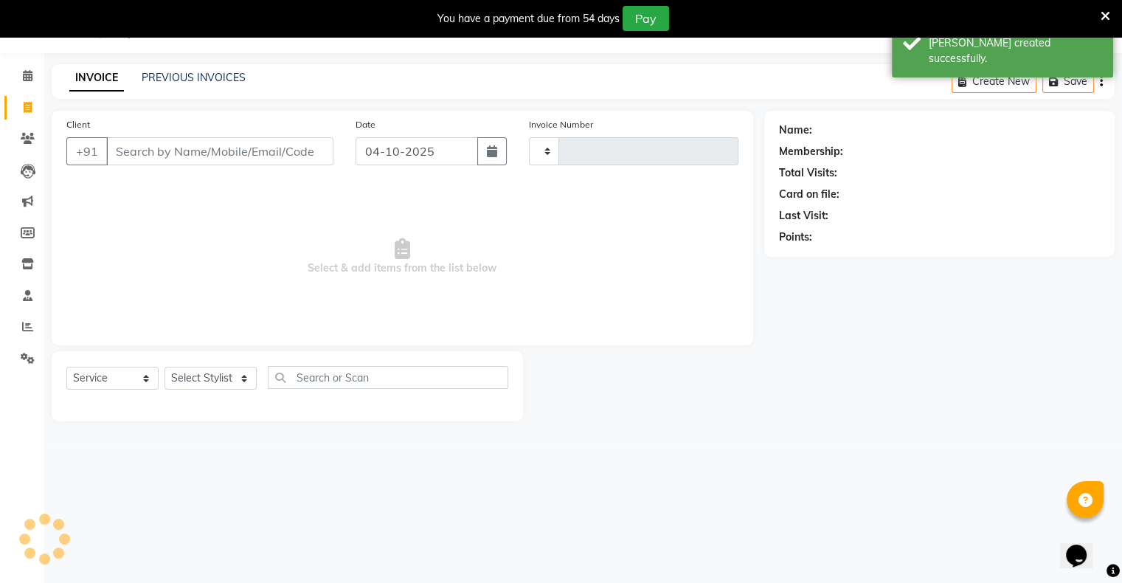
type input "1297"
select select "8735"
click at [370, 146] on input "04-10-2025" at bounding box center [417, 151] width 122 height 28
select select "10"
select select "2025"
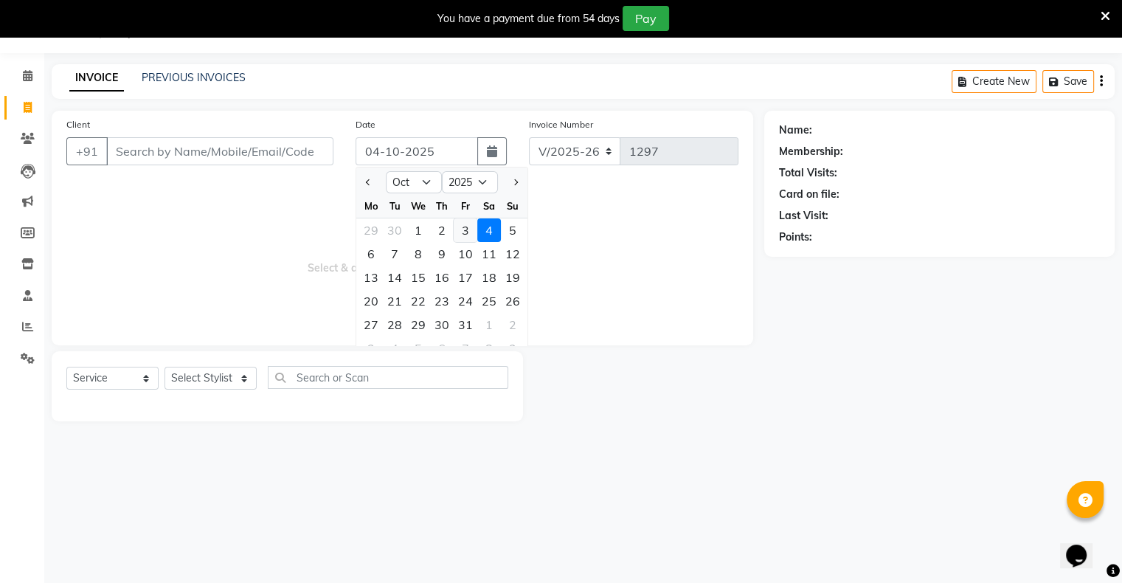
click at [457, 225] on div "3" at bounding box center [466, 230] width 24 height 24
type input "03-10-2025"
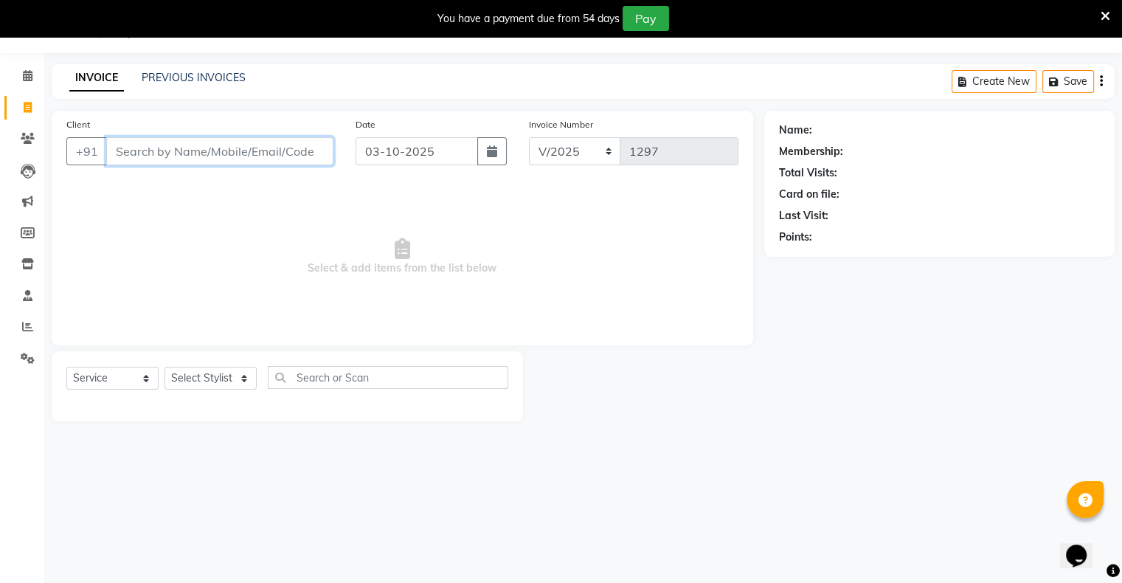
click at [294, 161] on input "Client" at bounding box center [219, 151] width 227 height 28
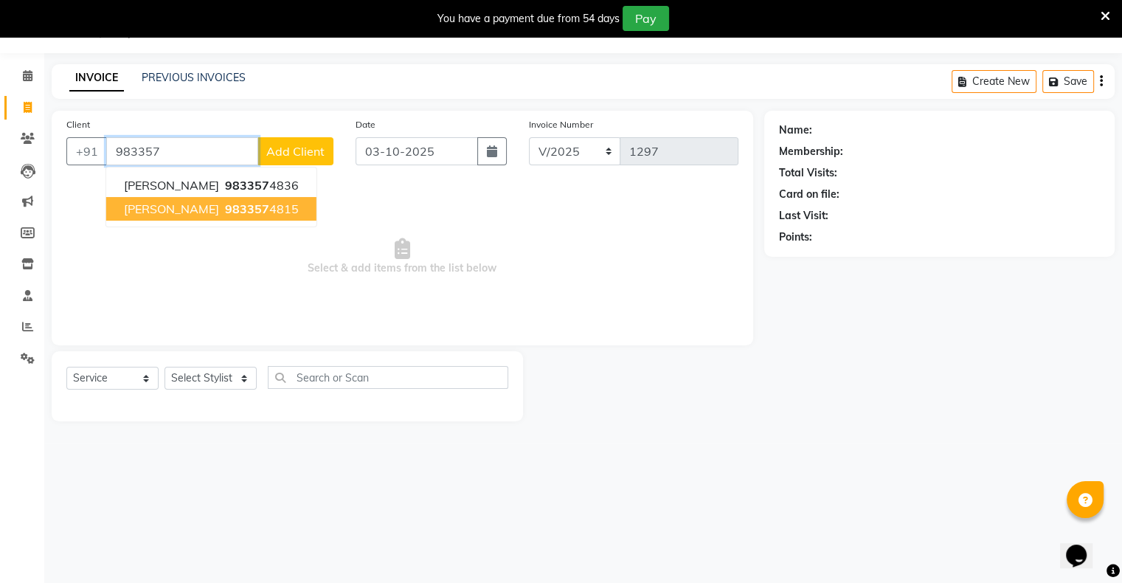
click at [290, 207] on button "[PERSON_NAME] 983357 4815" at bounding box center [211, 209] width 210 height 24
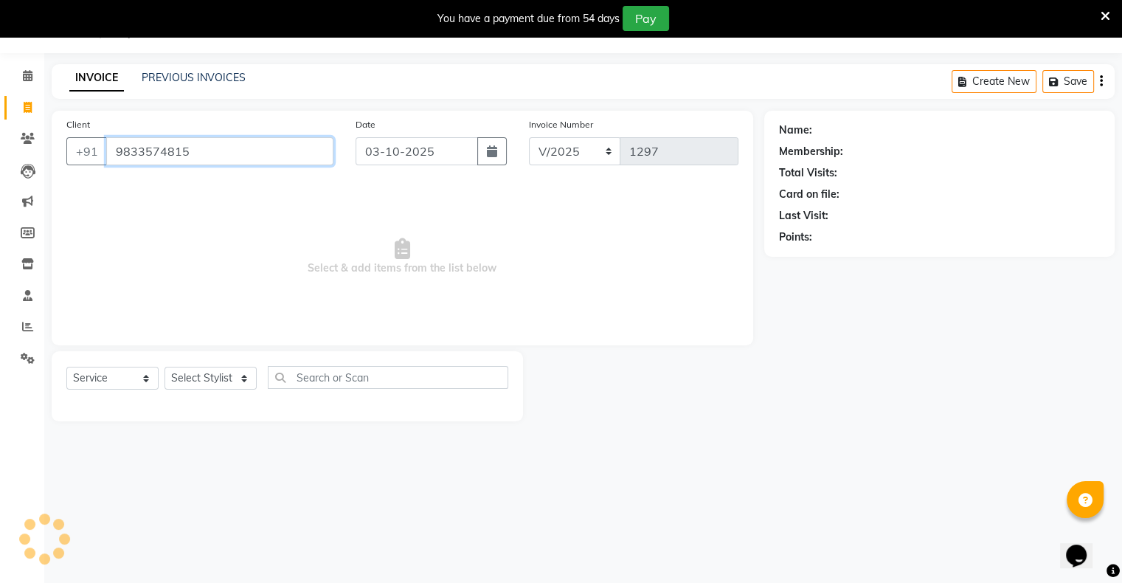
type input "9833574815"
click at [222, 372] on select "Select Stylist [PERSON_NAME] owner Mohit [PERSON_NAME] [PERSON_NAME]" at bounding box center [210, 378] width 92 height 23
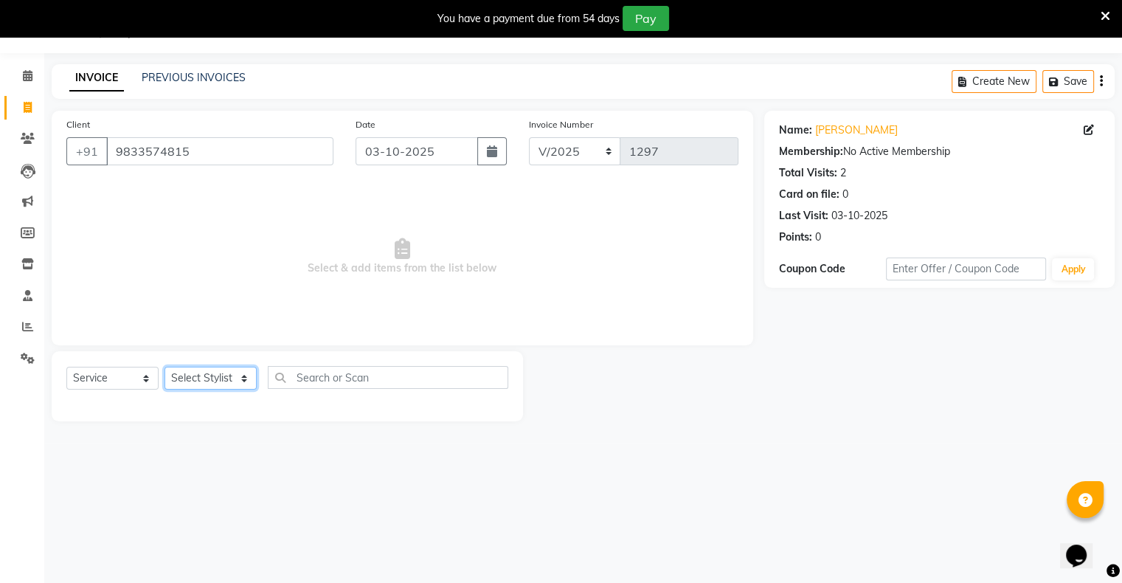
select select "88697"
click at [164, 367] on select "Select Stylist [PERSON_NAME] owner Mohit [PERSON_NAME] [PERSON_NAME]" at bounding box center [210, 378] width 92 height 23
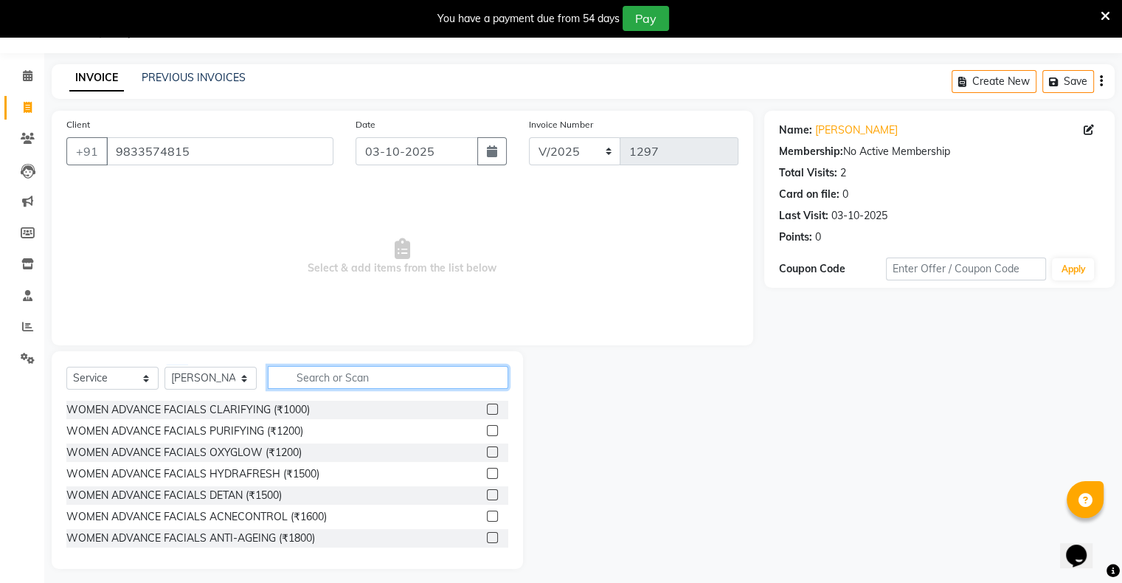
click at [339, 385] on input "text" at bounding box center [388, 377] width 240 height 23
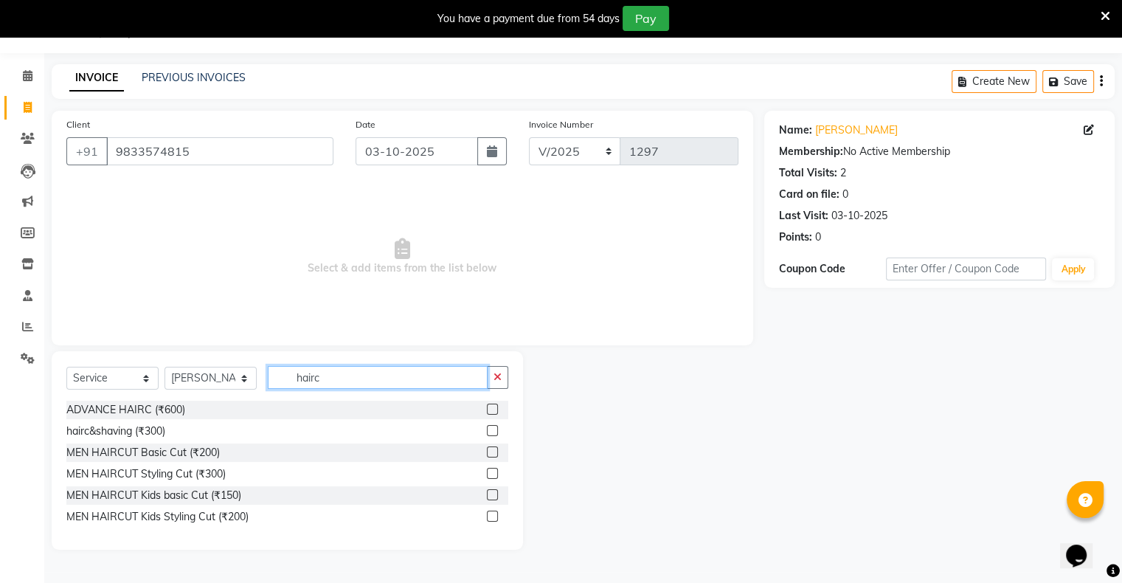
type input "hairc"
click at [490, 451] on label at bounding box center [492, 451] width 11 height 11
click at [490, 451] on input "checkbox" at bounding box center [492, 453] width 10 height 10
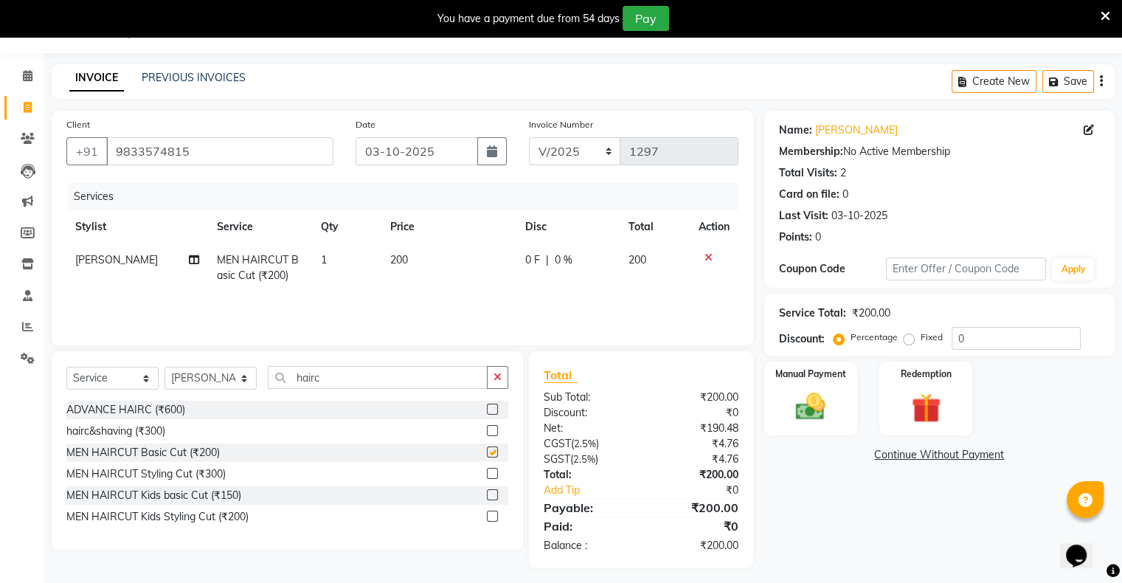
checkbox input "false"
click at [843, 406] on div "Manual Payment" at bounding box center [810, 398] width 97 height 76
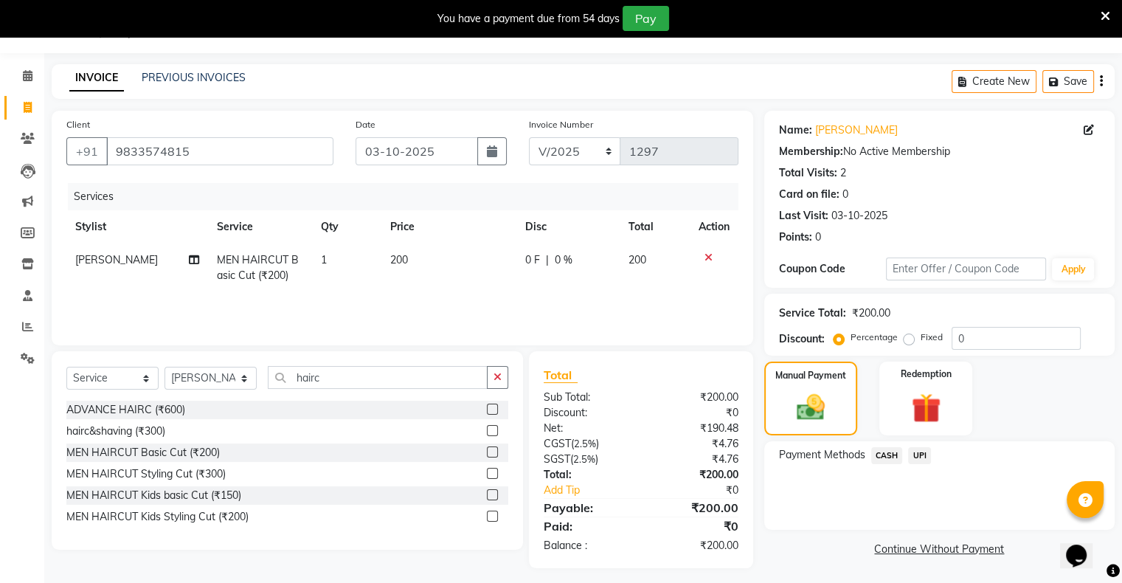
click at [884, 453] on span "CASH" at bounding box center [887, 455] width 32 height 17
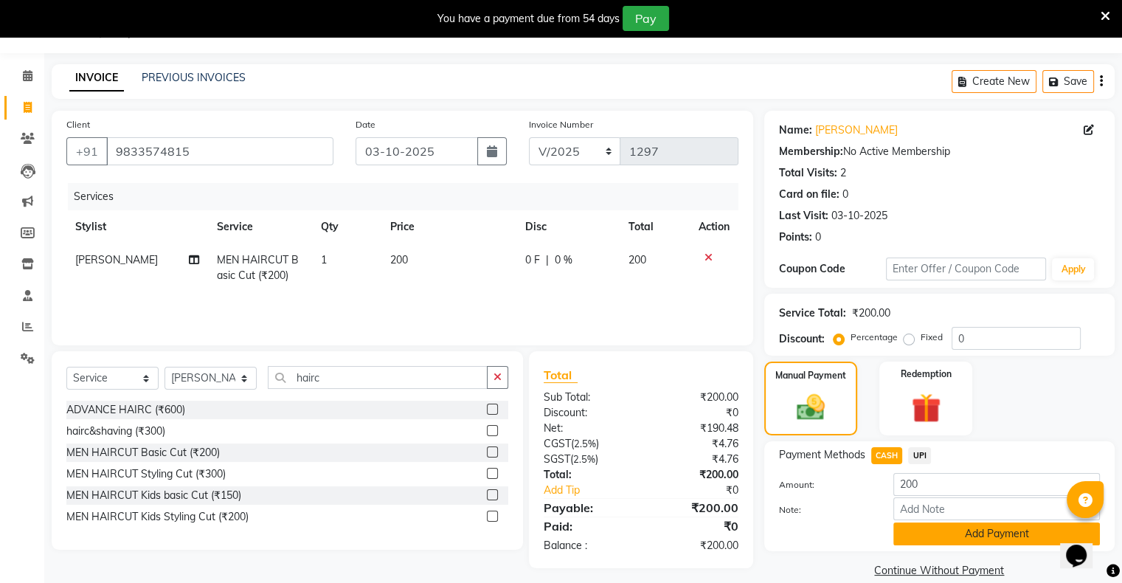
click at [909, 527] on button "Add Payment" at bounding box center [996, 533] width 207 height 23
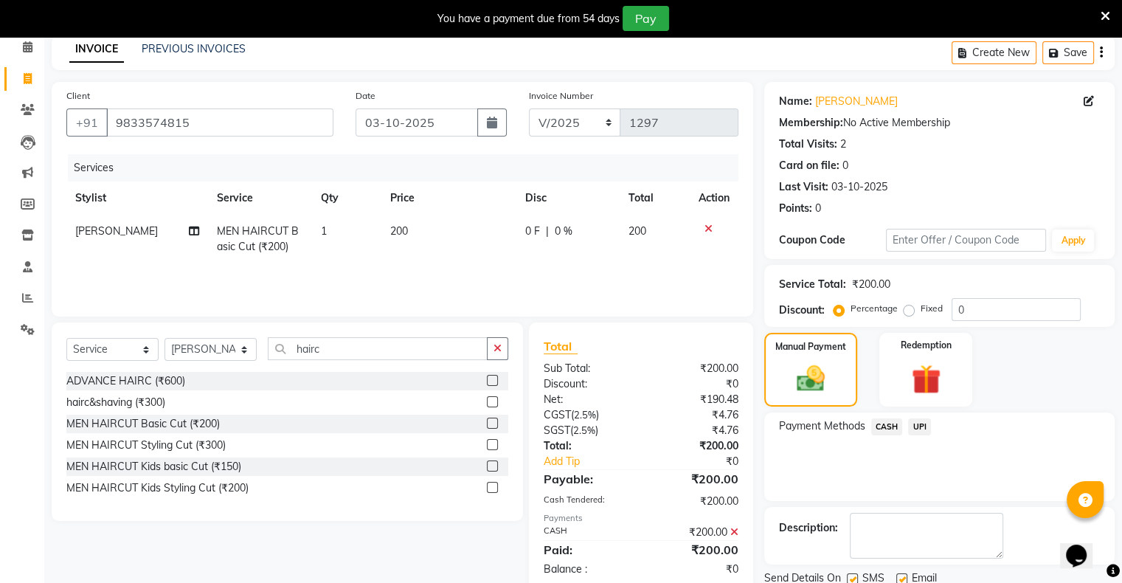
scroll to position [118, 0]
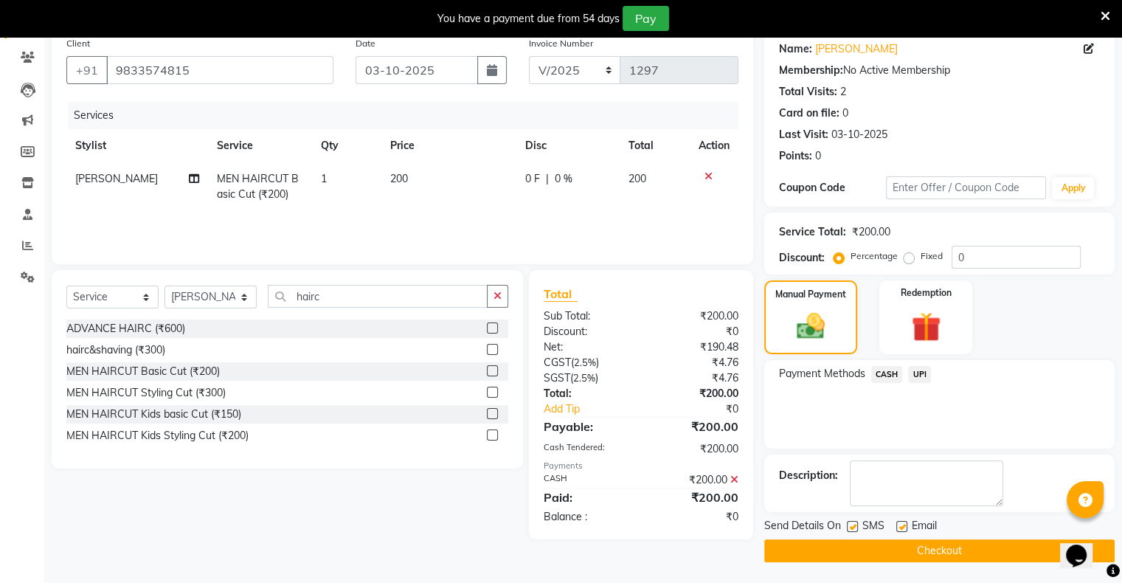
click at [920, 541] on button "Checkout" at bounding box center [939, 550] width 350 height 23
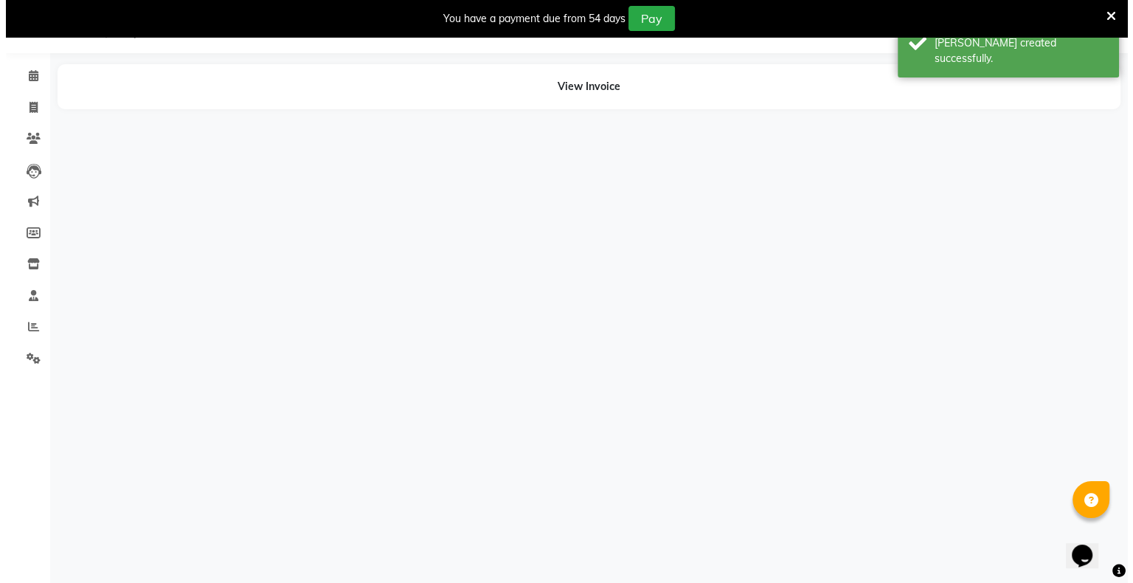
scroll to position [37, 0]
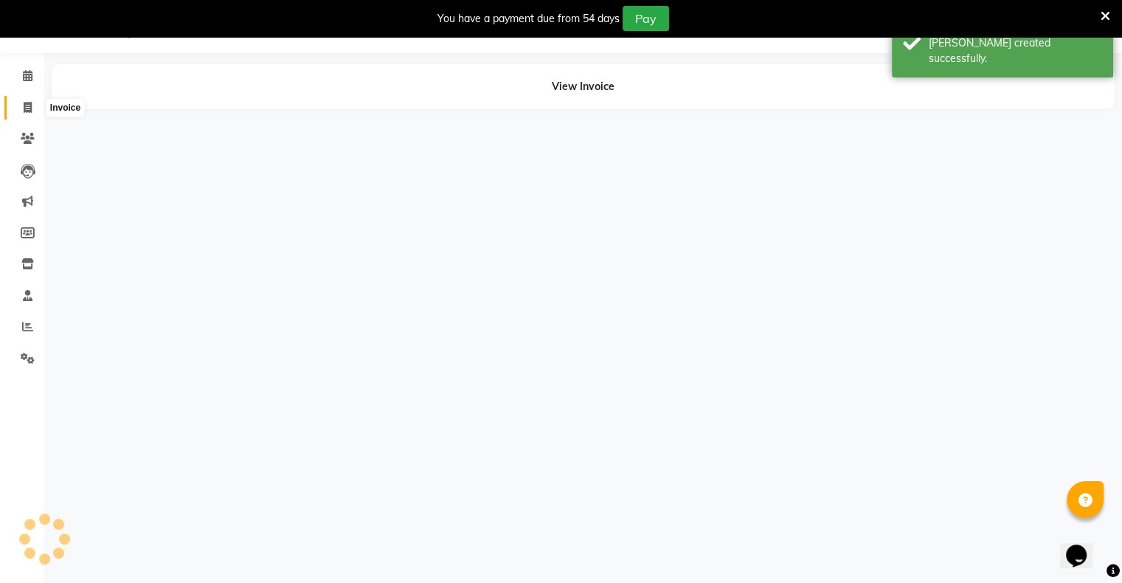
click at [24, 100] on span at bounding box center [28, 108] width 26 height 17
select select "service"
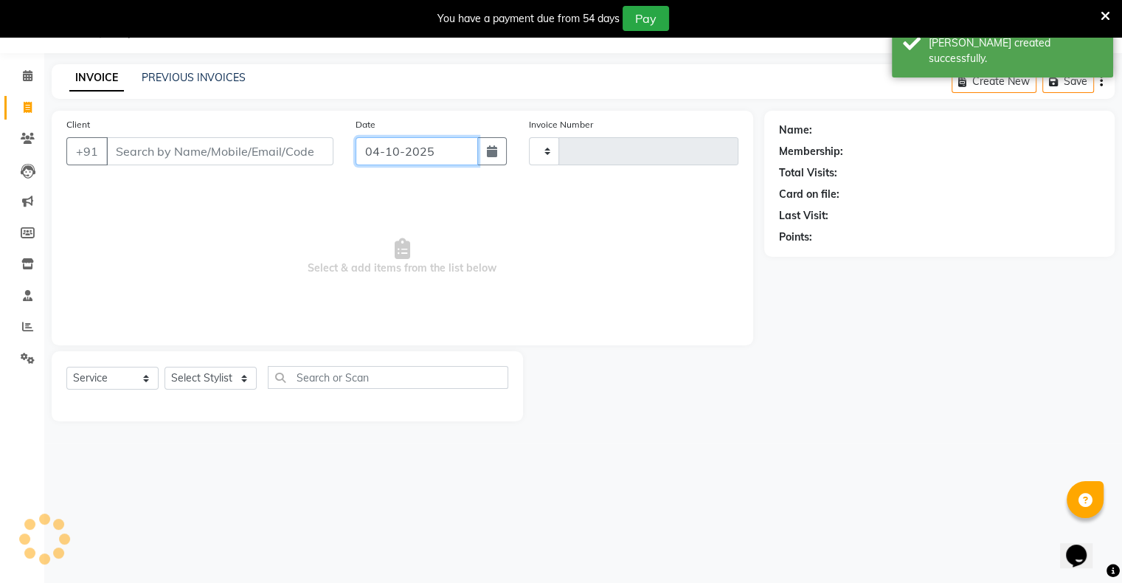
drag, startPoint x: 413, startPoint y: 139, endPoint x: 419, endPoint y: 163, distance: 24.3
click at [413, 141] on input "04-10-2025" at bounding box center [417, 151] width 122 height 28
select select "10"
select select "2025"
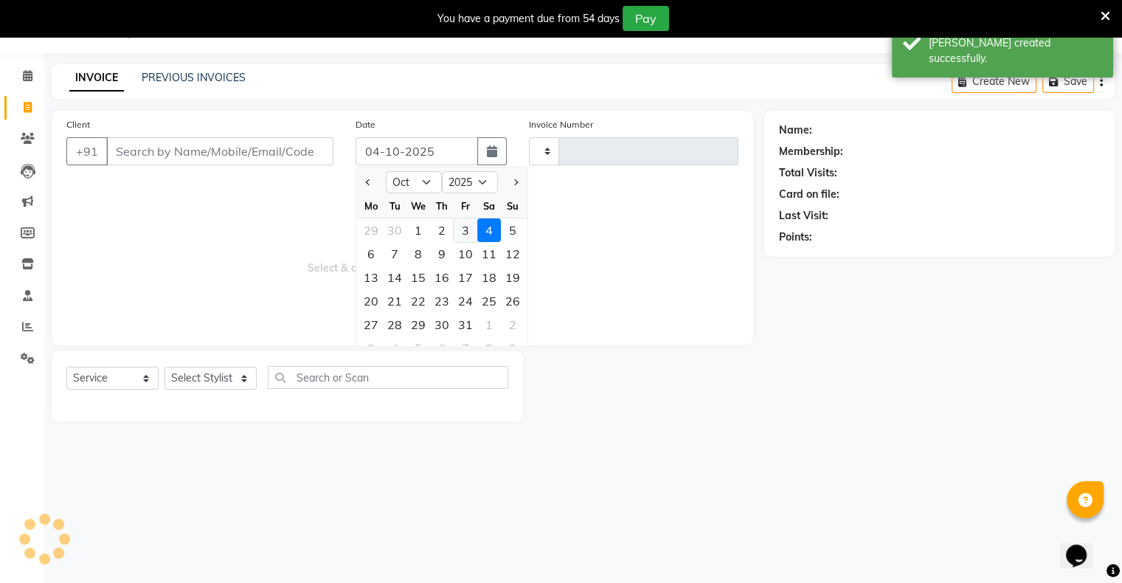
click at [468, 229] on div "3" at bounding box center [466, 230] width 24 height 24
type input "03-10-2025"
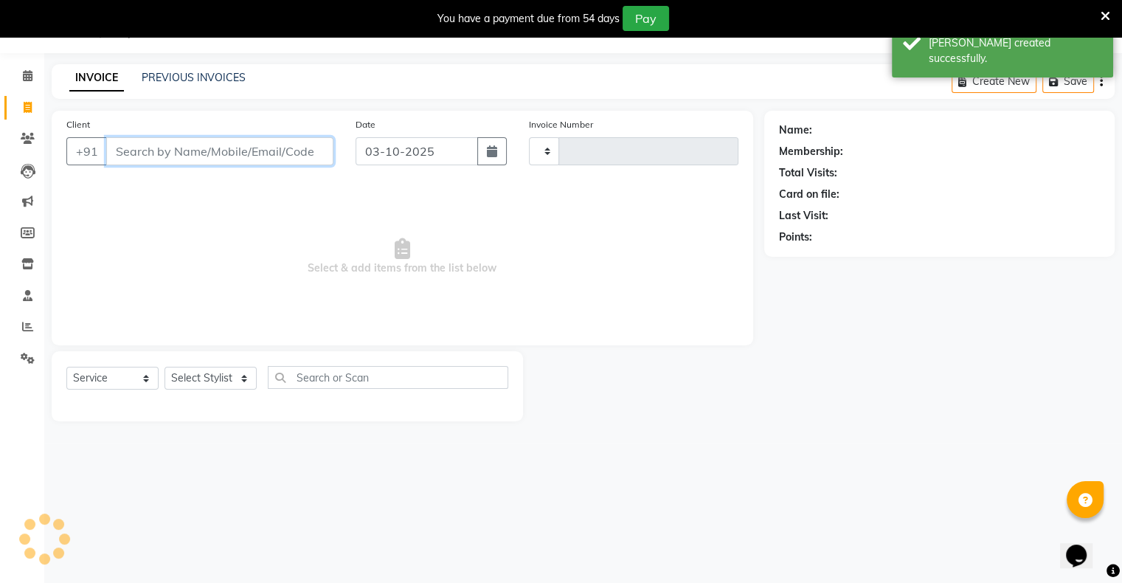
click at [319, 149] on input "Client" at bounding box center [219, 151] width 227 height 28
type input "1298"
select select "8736"
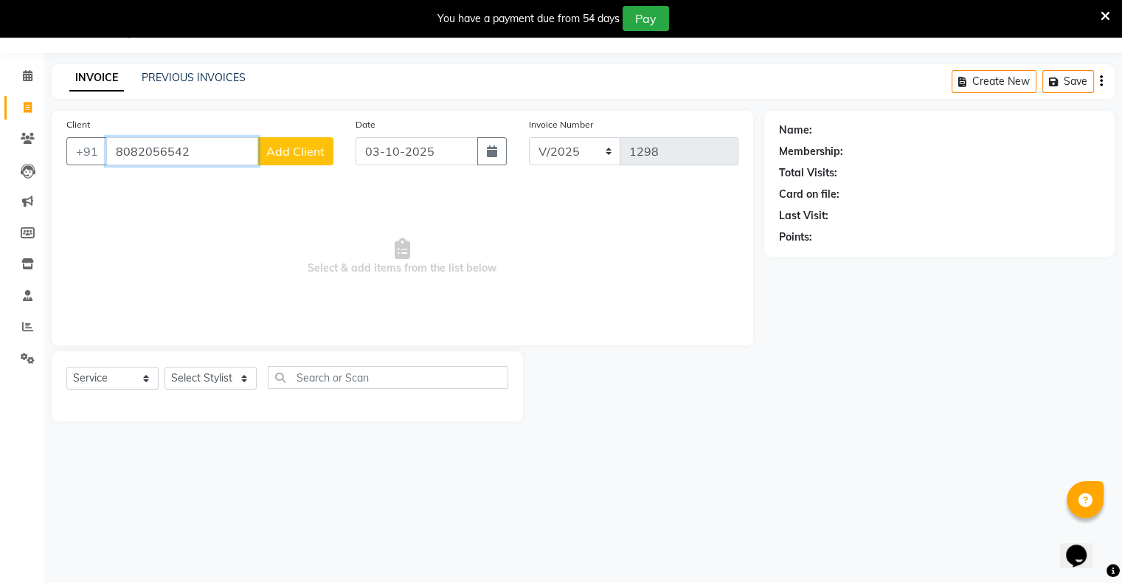
type input "8082056542"
click at [300, 153] on span "Add Client" at bounding box center [295, 151] width 58 height 15
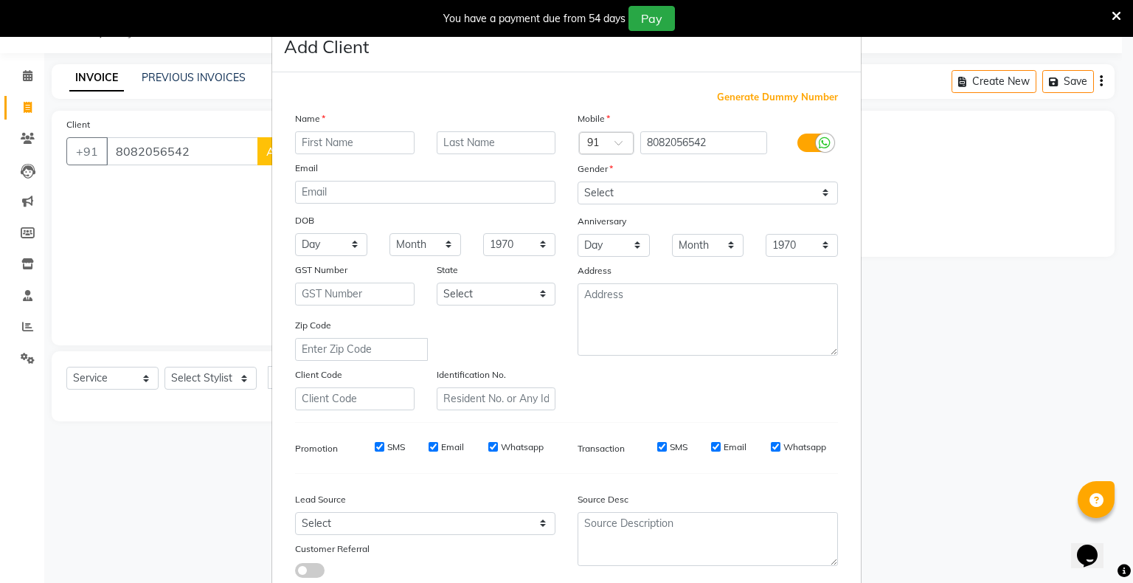
click at [346, 144] on input "text" at bounding box center [354, 142] width 119 height 23
type input "dhurwa"
click at [597, 192] on select "Select [DEMOGRAPHIC_DATA] [DEMOGRAPHIC_DATA] Other Prefer Not To Say" at bounding box center [708, 192] width 260 height 23
select select "[DEMOGRAPHIC_DATA]"
click at [578, 182] on select "Select [DEMOGRAPHIC_DATA] [DEMOGRAPHIC_DATA] Other Prefer Not To Say" at bounding box center [708, 192] width 260 height 23
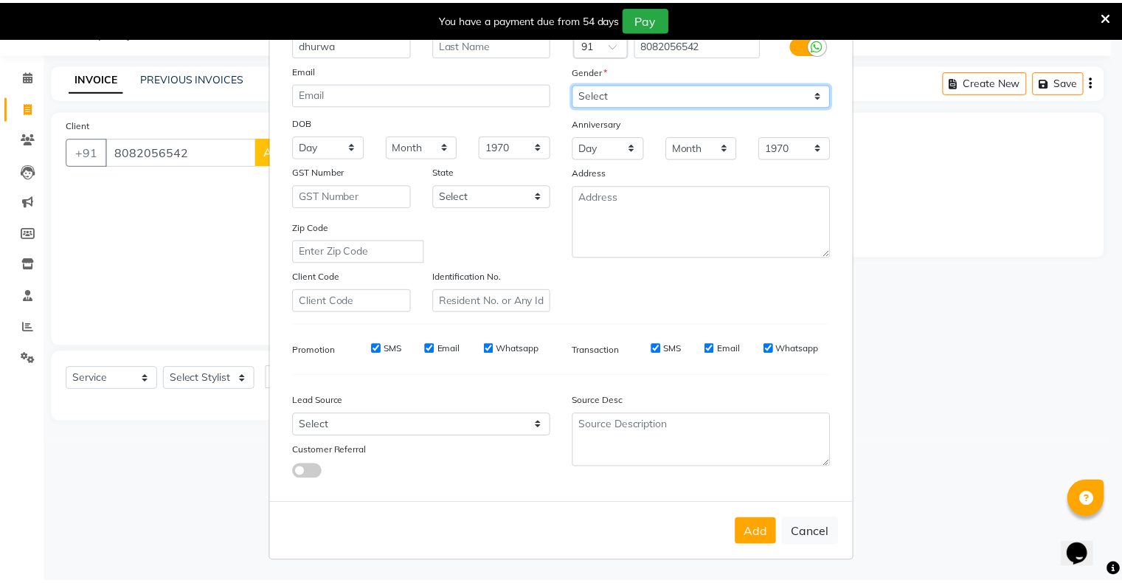
scroll to position [105, 0]
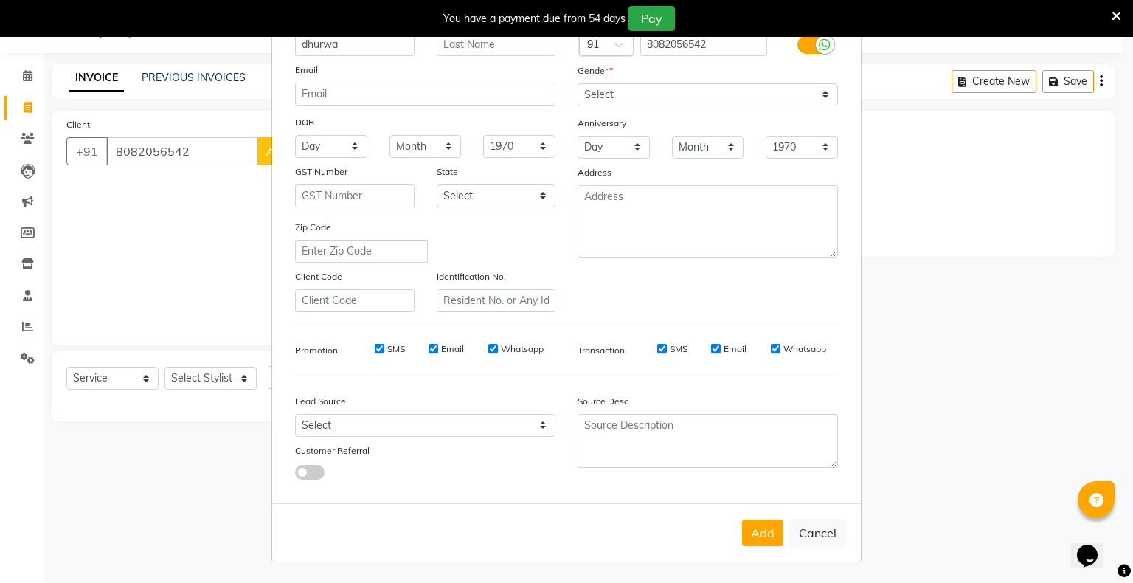
drag, startPoint x: 772, startPoint y: 527, endPoint x: 755, endPoint y: 524, distance: 17.1
click at [769, 527] on button "Add" at bounding box center [762, 532] width 41 height 27
select select
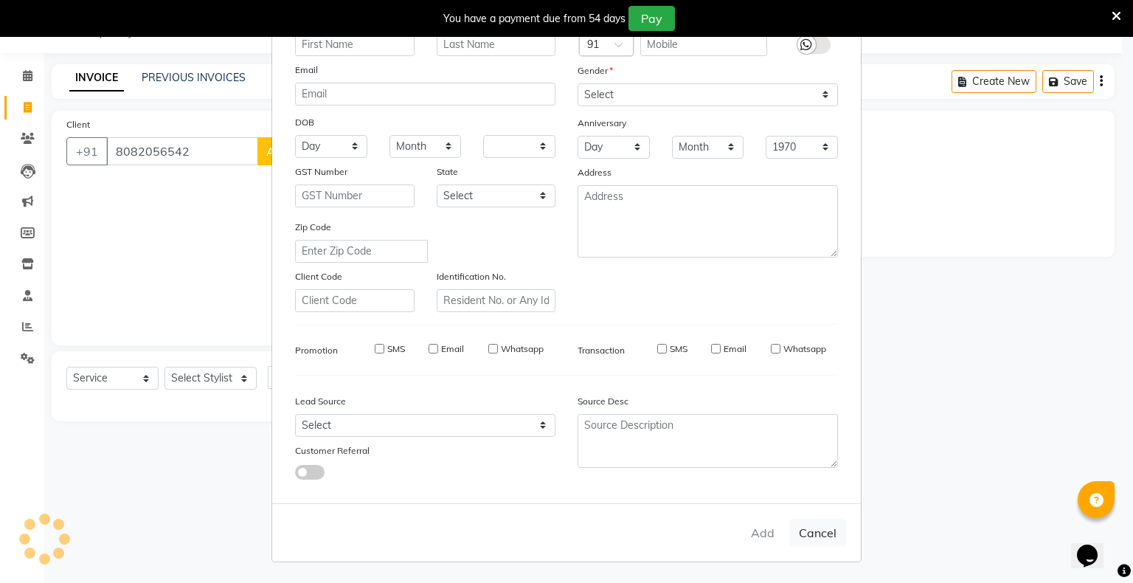
select select
checkbox input "false"
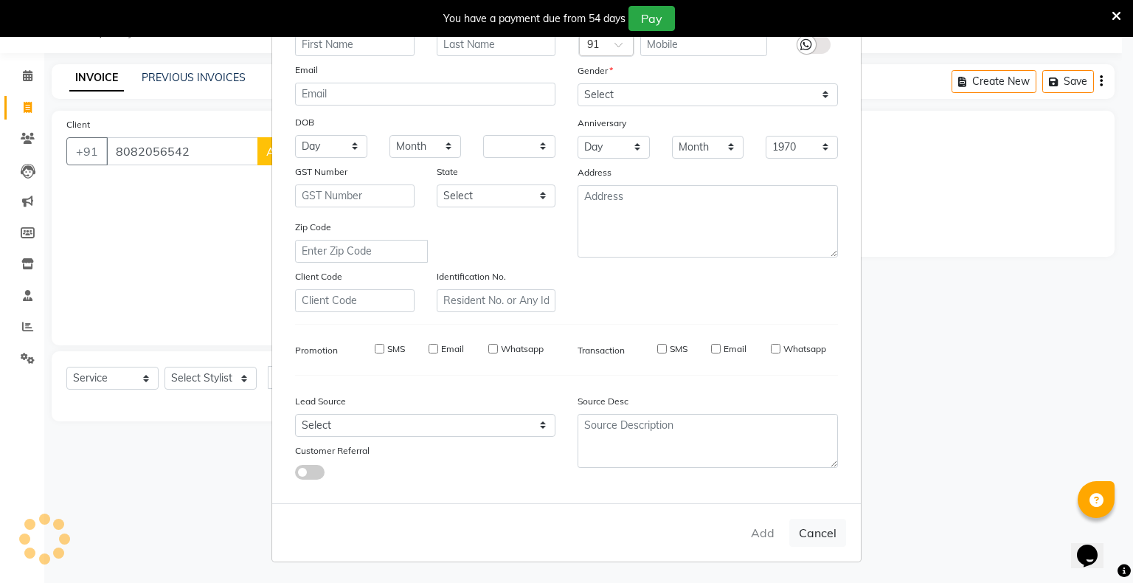
checkbox input "false"
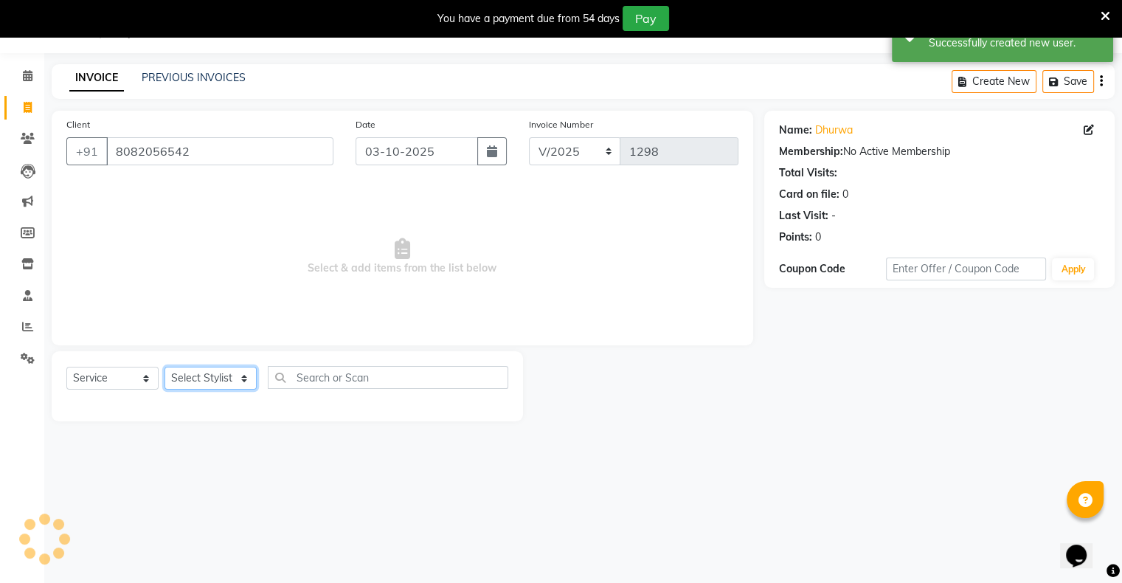
click at [212, 373] on select "Select Stylist [PERSON_NAME] owner Mohit [PERSON_NAME] [PERSON_NAME]" at bounding box center [210, 378] width 92 height 23
select select "90831"
click at [164, 367] on select "Select Stylist [PERSON_NAME] owner Mohit [PERSON_NAME] [PERSON_NAME]" at bounding box center [210, 378] width 92 height 23
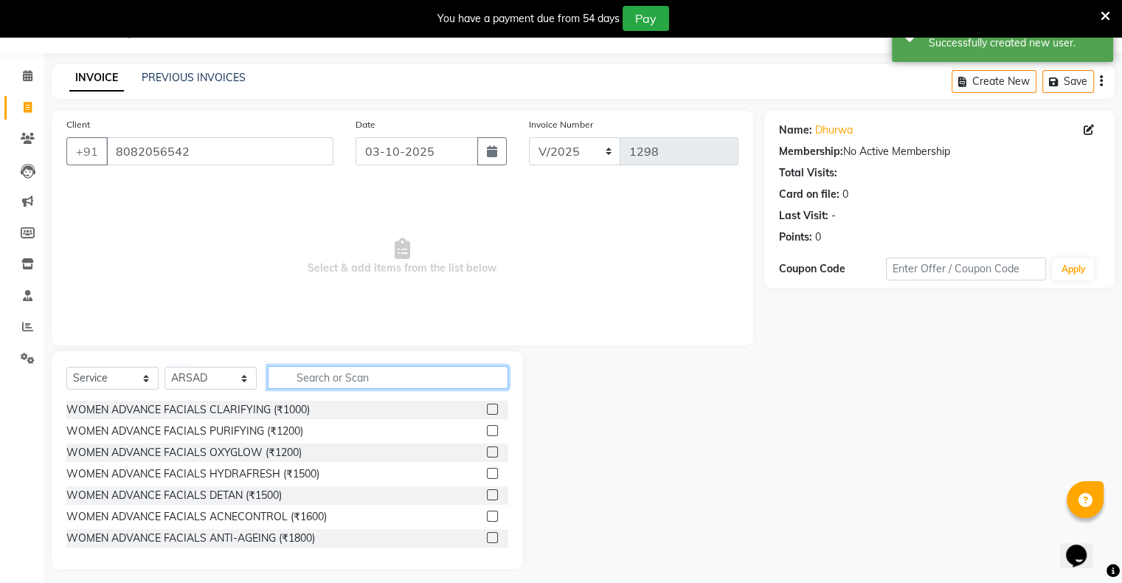
click at [361, 379] on input "text" at bounding box center [388, 377] width 240 height 23
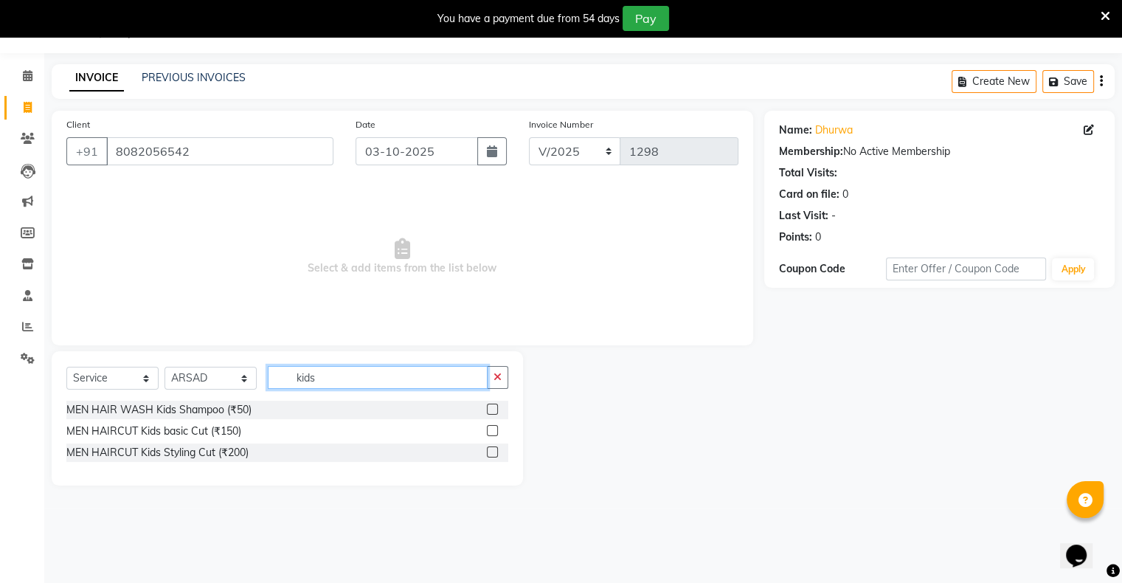
type input "kids"
click at [490, 430] on label at bounding box center [492, 430] width 11 height 11
click at [490, 430] on input "checkbox" at bounding box center [492, 431] width 10 height 10
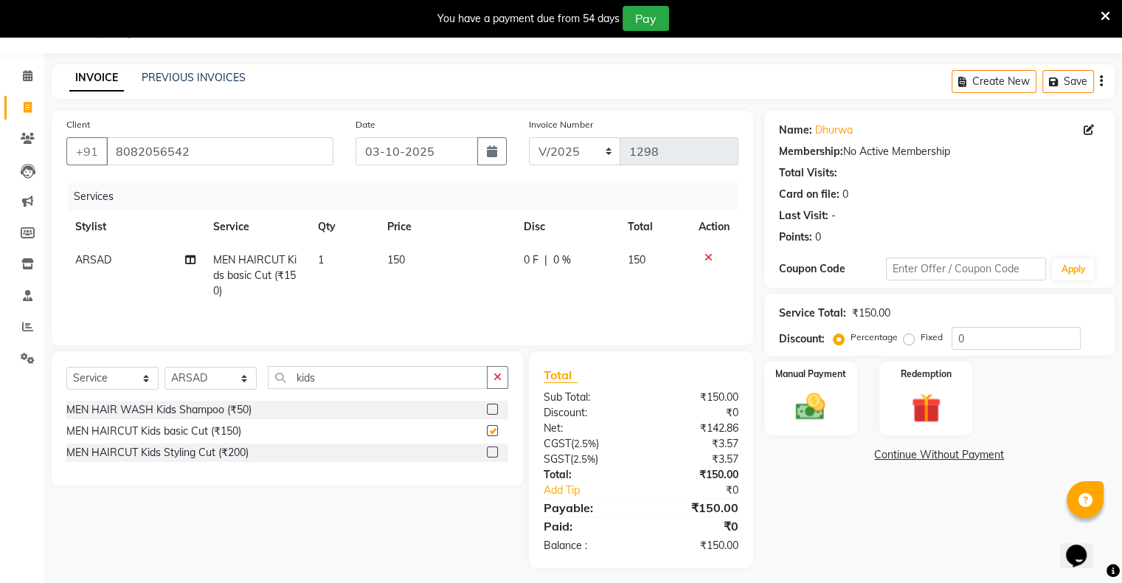
checkbox input "false"
click at [814, 429] on div "Manual Payment" at bounding box center [810, 398] width 97 height 76
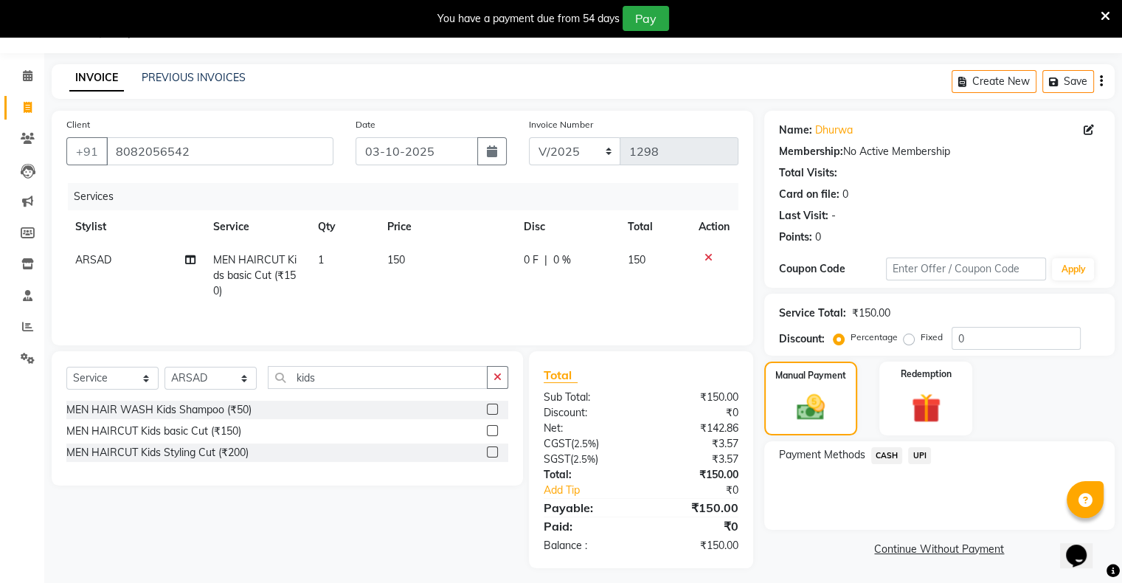
click at [881, 450] on span "CASH" at bounding box center [887, 455] width 32 height 17
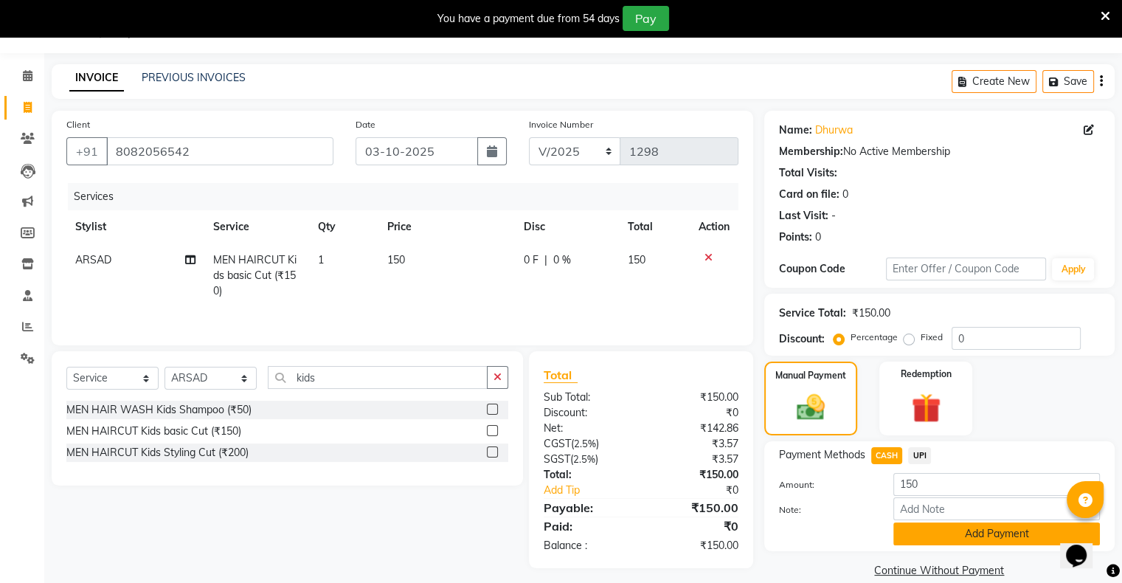
click at [926, 530] on button "Add Payment" at bounding box center [996, 533] width 207 height 23
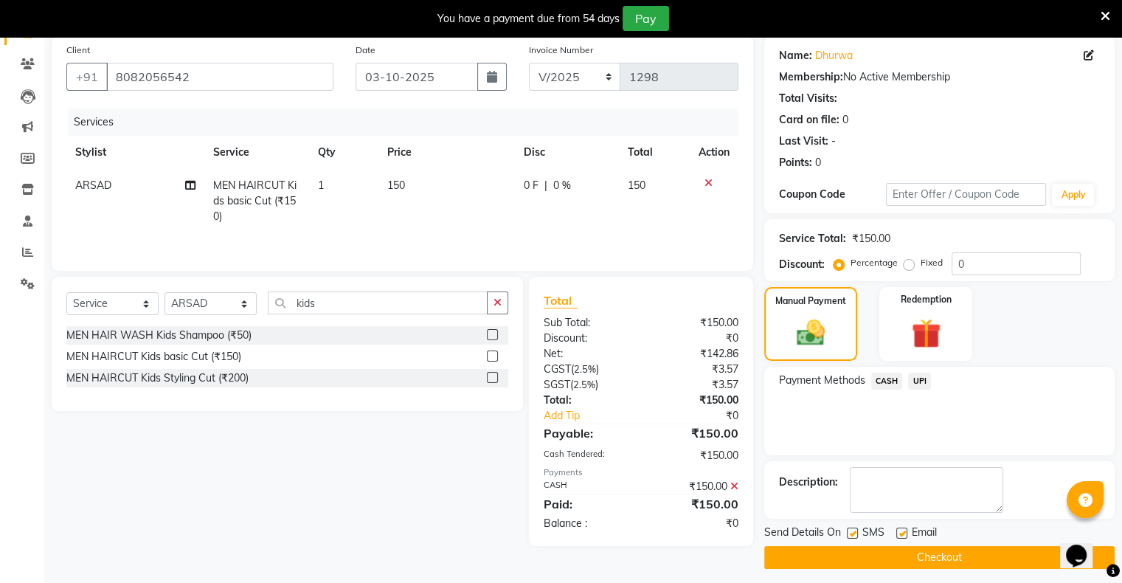
scroll to position [118, 0]
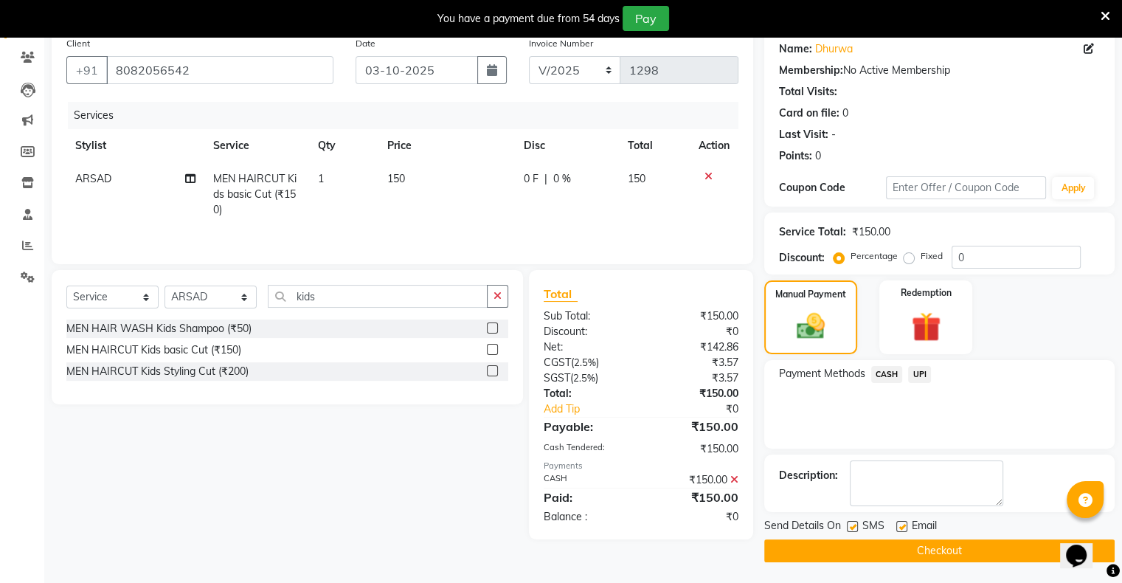
click at [934, 540] on button "Checkout" at bounding box center [939, 550] width 350 height 23
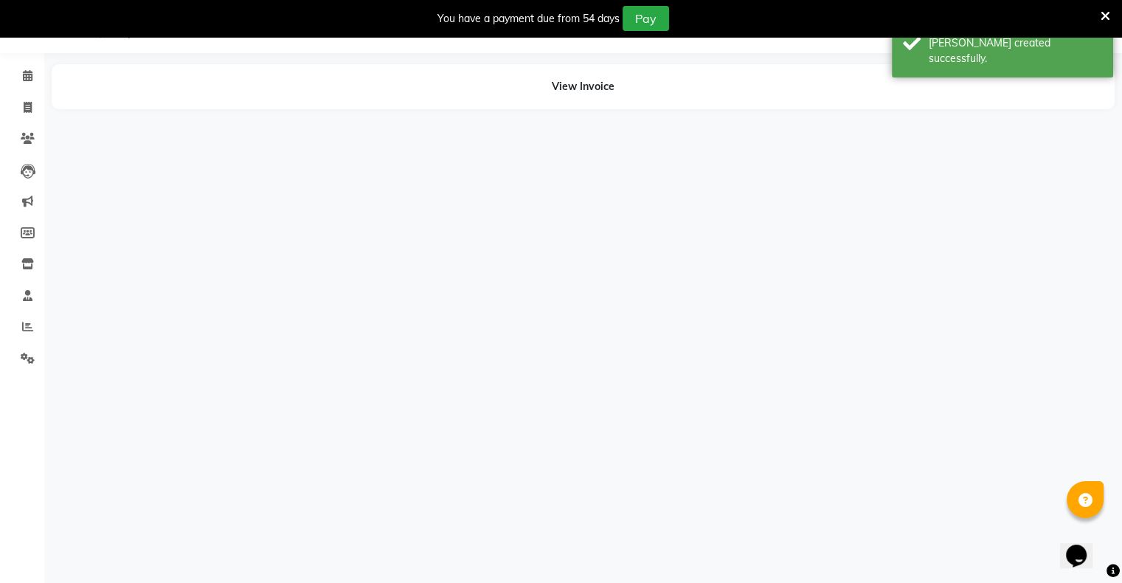
scroll to position [37, 0]
click at [27, 106] on icon at bounding box center [28, 107] width 8 height 11
select select "service"
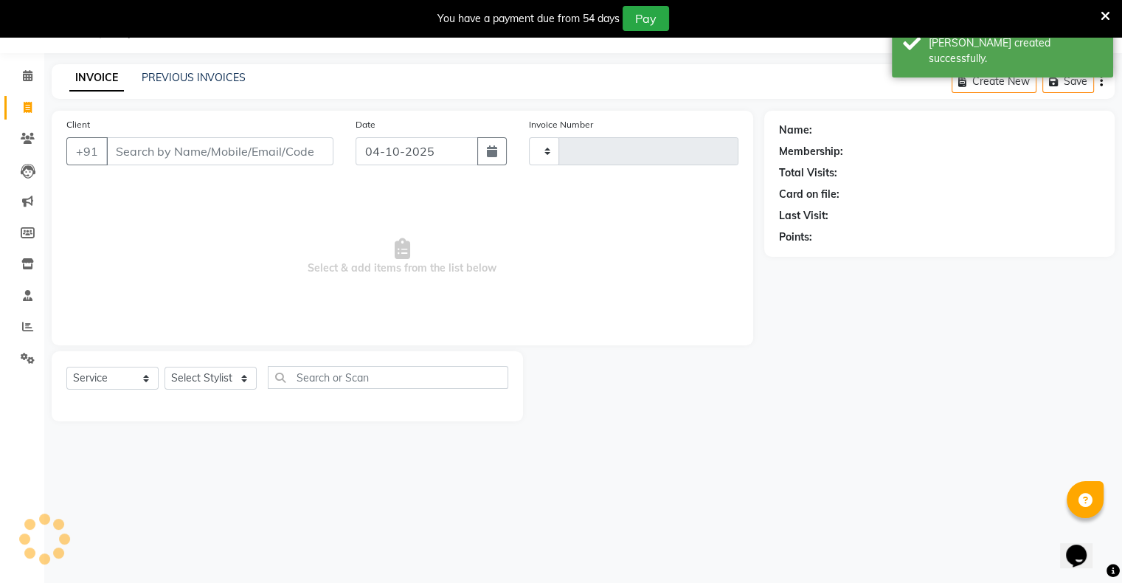
type input "1299"
select select "8735"
click at [451, 140] on input "04-10-2025" at bounding box center [417, 151] width 122 height 28
select select "10"
select select "2025"
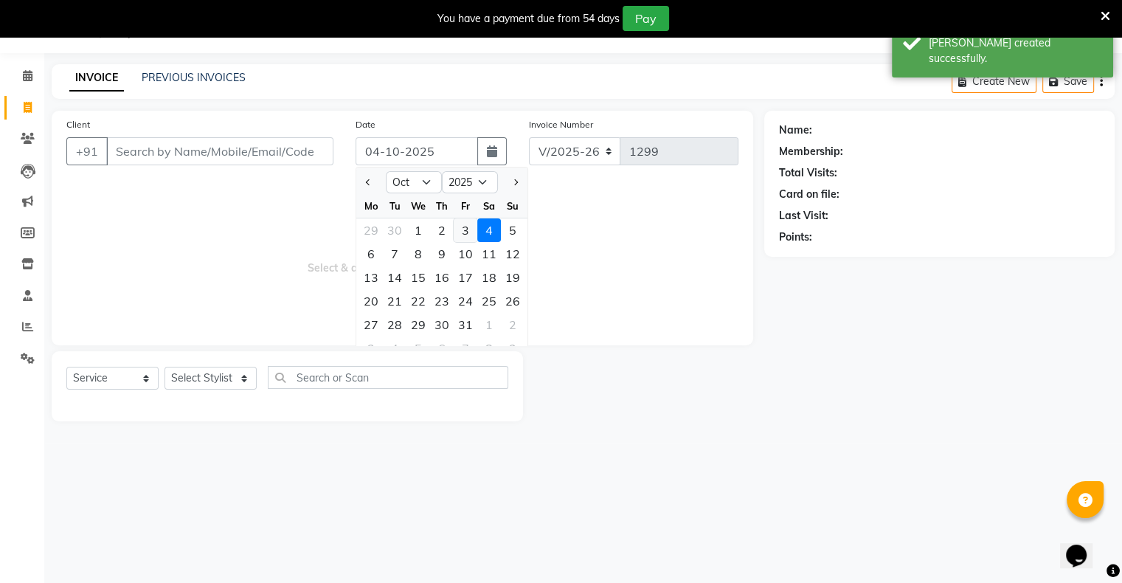
click at [464, 232] on div "3" at bounding box center [466, 230] width 24 height 24
type input "03-10-2025"
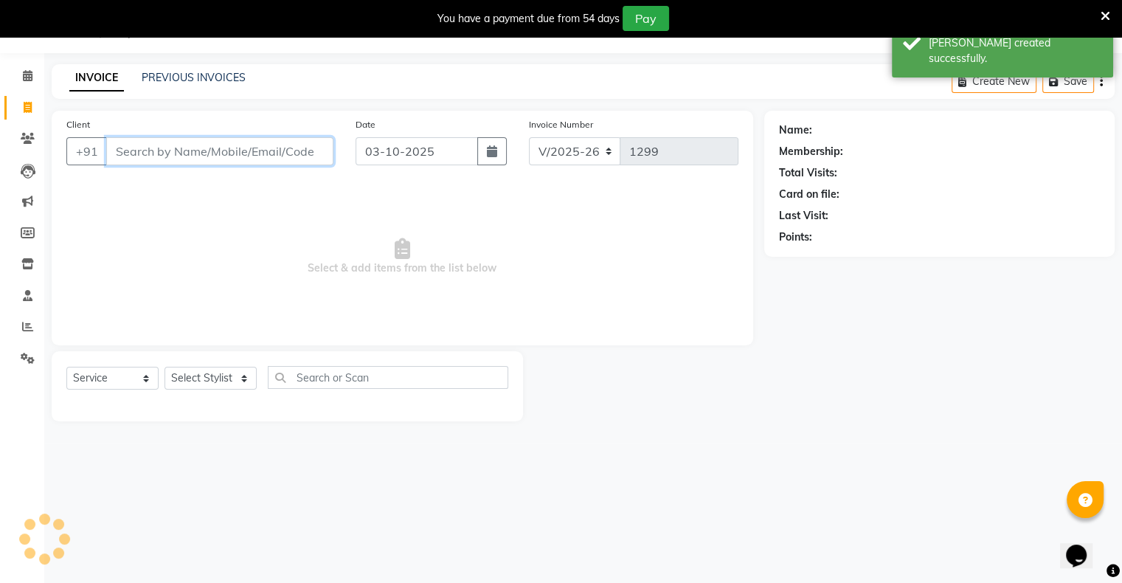
click at [306, 159] on input "Client" at bounding box center [219, 151] width 227 height 28
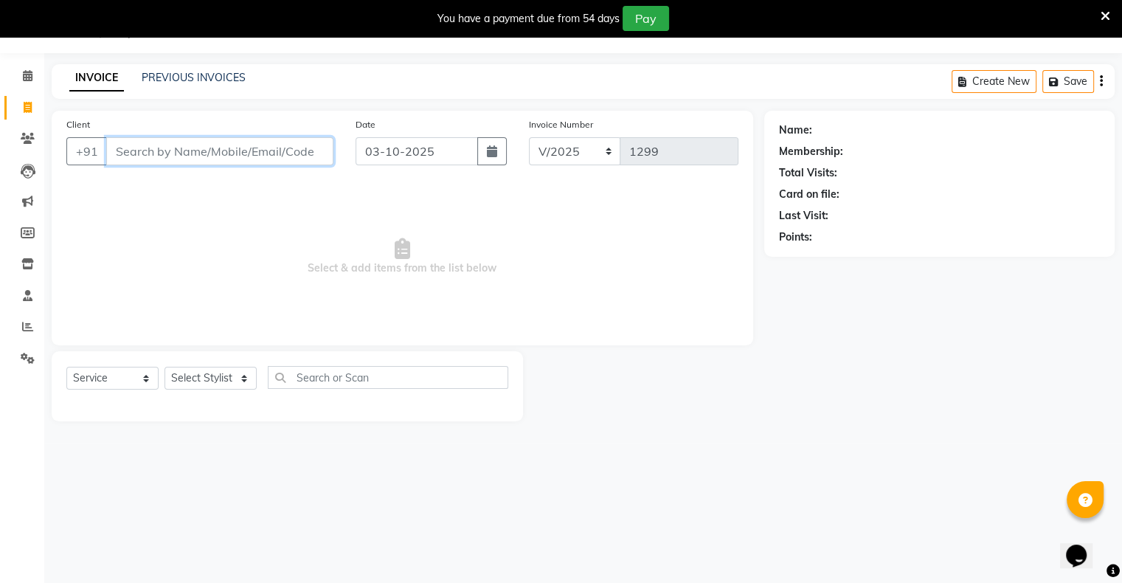
click at [244, 160] on input "Client" at bounding box center [219, 151] width 227 height 28
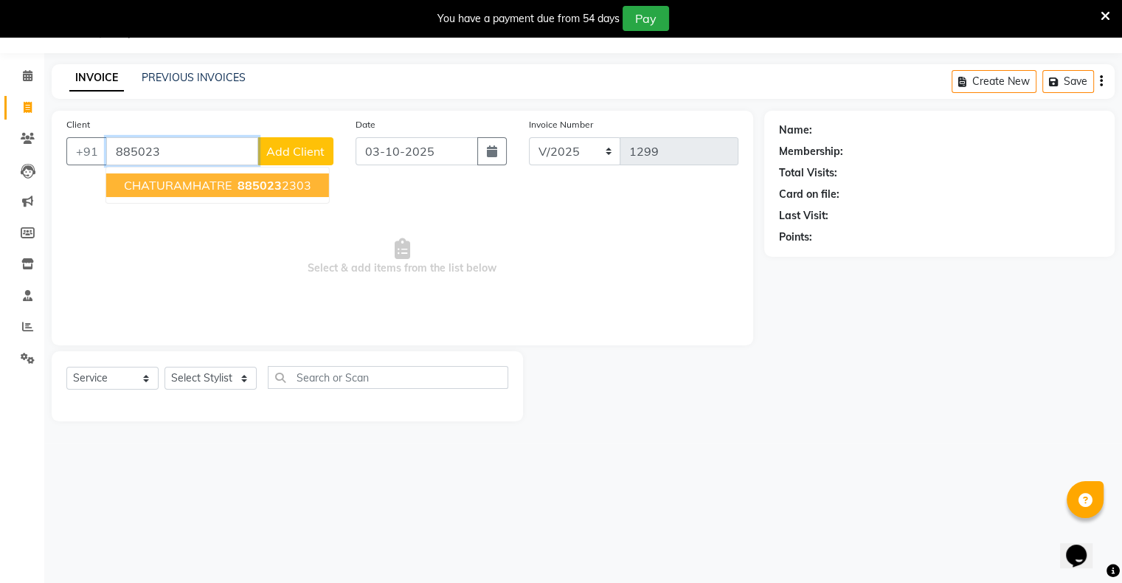
drag, startPoint x: 229, startPoint y: 171, endPoint x: 223, endPoint y: 212, distance: 41.6
click at [229, 178] on ngb-typeahead-window "CHATURAMHATRE 885023 2303" at bounding box center [217, 185] width 224 height 37
click at [242, 187] on span "885023" at bounding box center [260, 185] width 44 height 15
type input "8850232303"
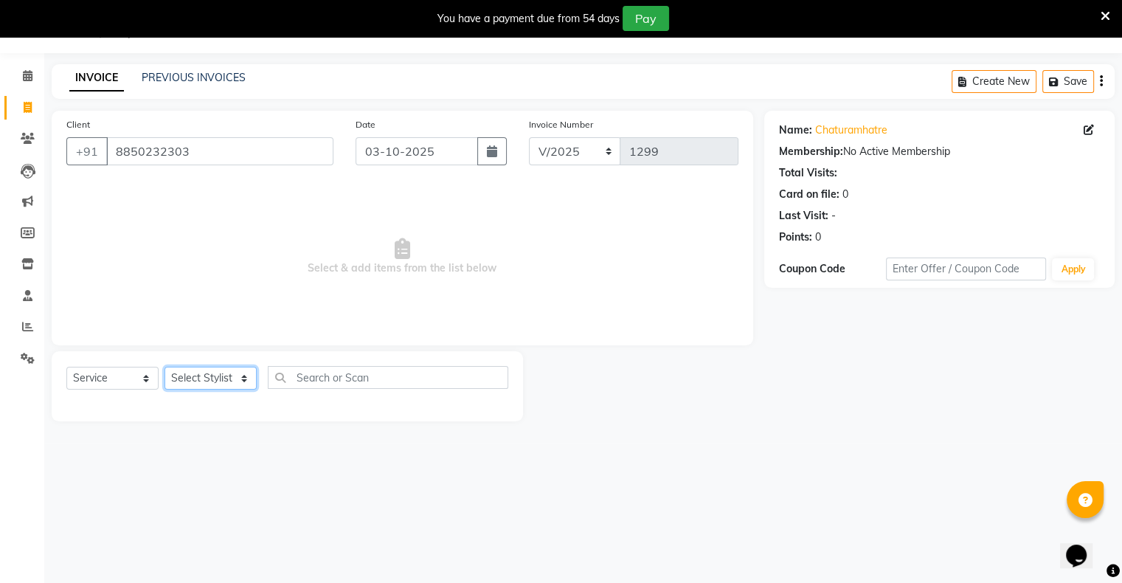
click at [198, 370] on select "Select Stylist [PERSON_NAME] owner Mohit [PERSON_NAME] [PERSON_NAME]" at bounding box center [210, 378] width 92 height 23
select select "88776"
click at [164, 367] on select "Select Stylist [PERSON_NAME] owner Mohit [PERSON_NAME] [PERSON_NAME]" at bounding box center [210, 378] width 92 height 23
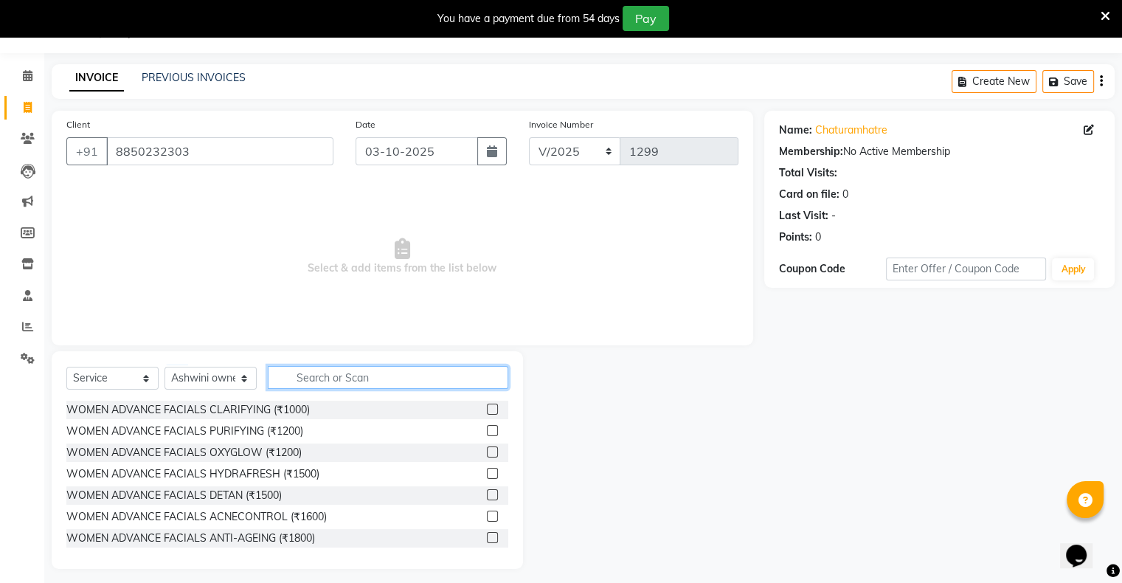
click at [342, 375] on input "text" at bounding box center [388, 377] width 240 height 23
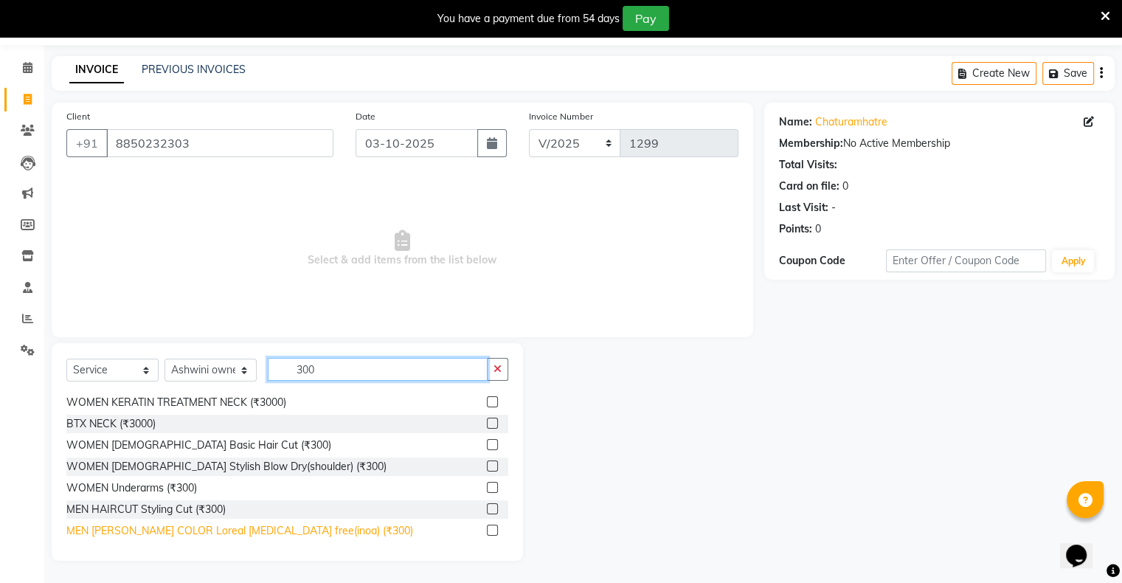
scroll to position [148, 0]
type input "300"
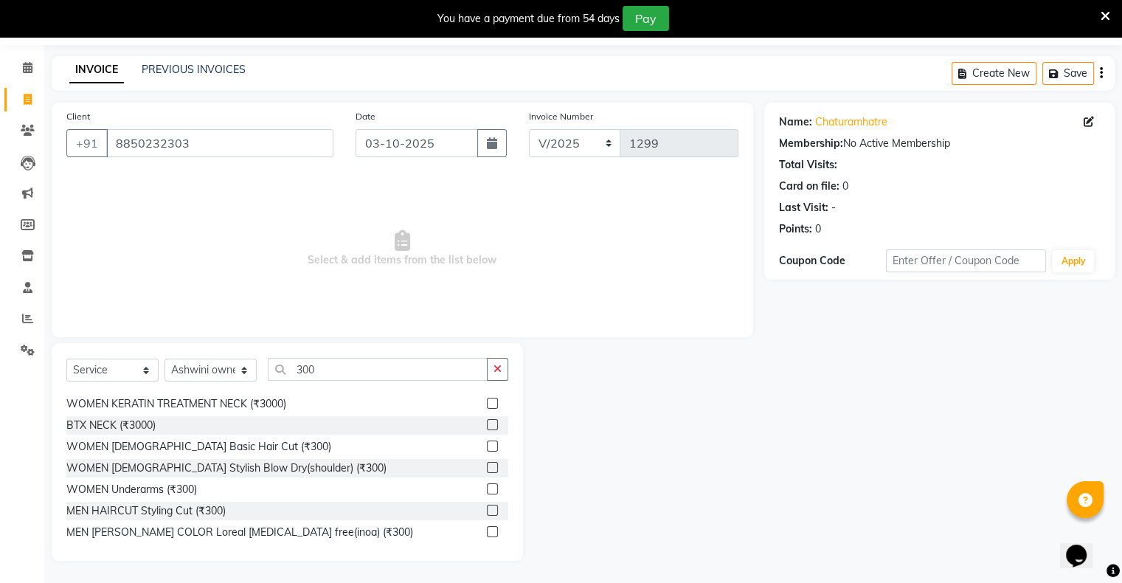
click at [487, 446] on label at bounding box center [492, 445] width 11 height 11
click at [487, 446] on input "checkbox" at bounding box center [492, 447] width 10 height 10
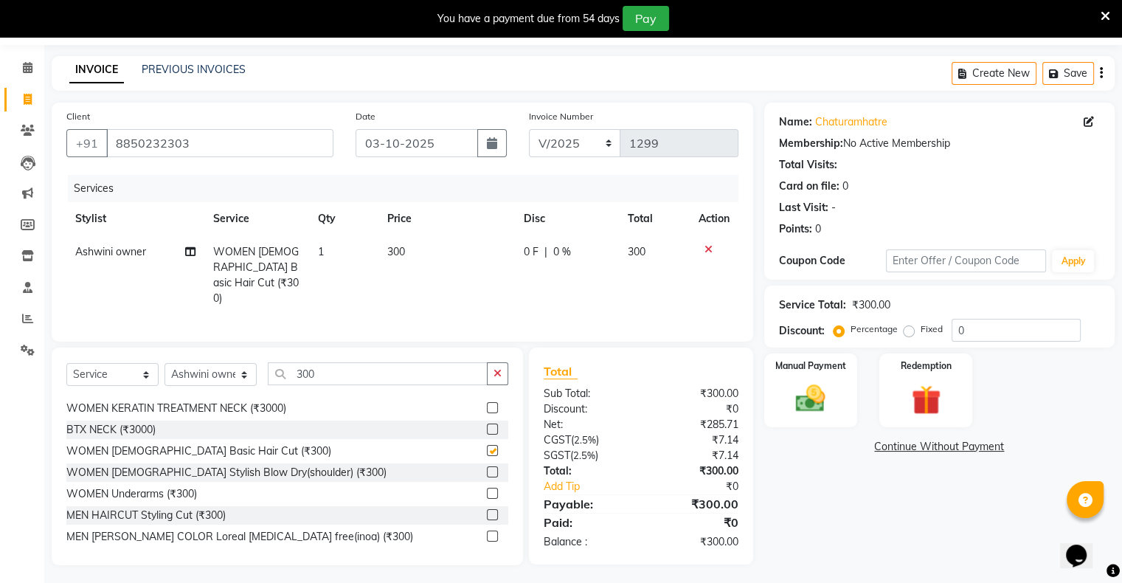
checkbox input "false"
click at [850, 383] on div "Manual Payment" at bounding box center [810, 390] width 97 height 76
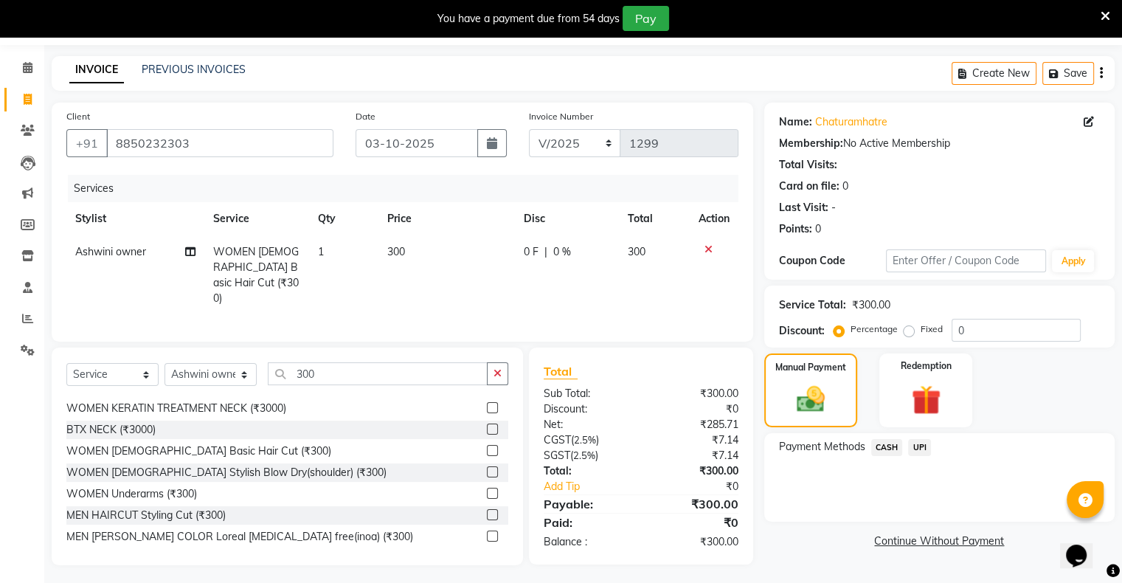
click at [919, 447] on span "UPI" at bounding box center [919, 447] width 23 height 17
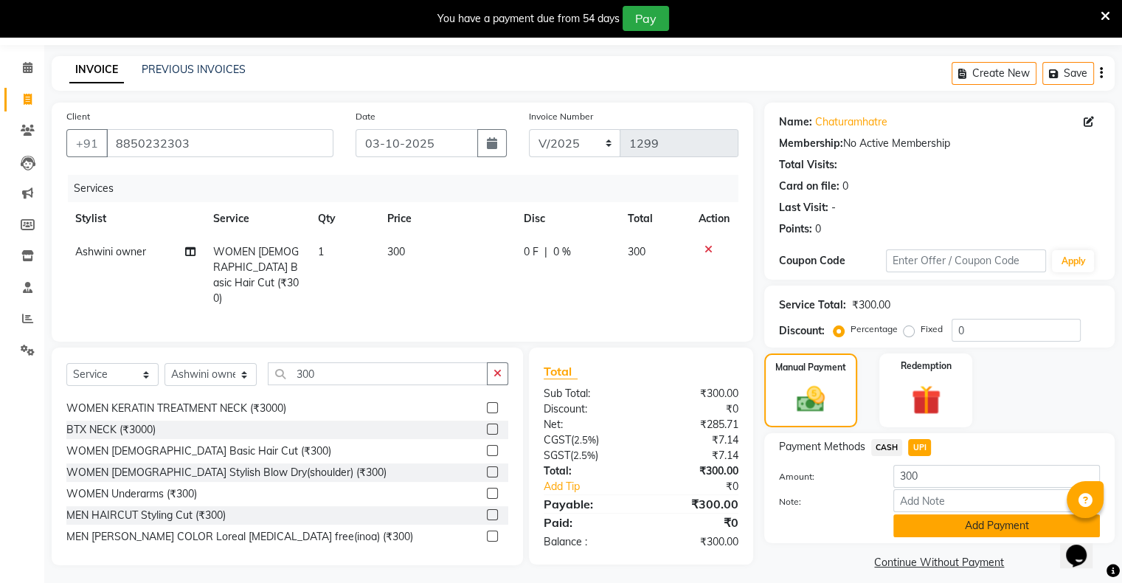
click at [938, 519] on button "Add Payment" at bounding box center [996, 525] width 207 height 23
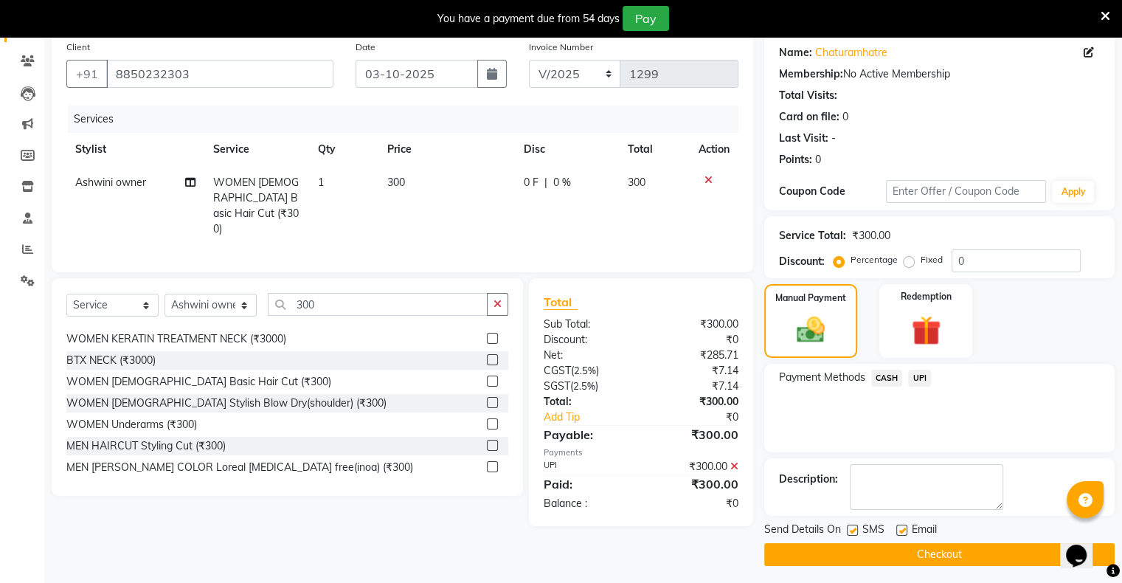
scroll to position [118, 0]
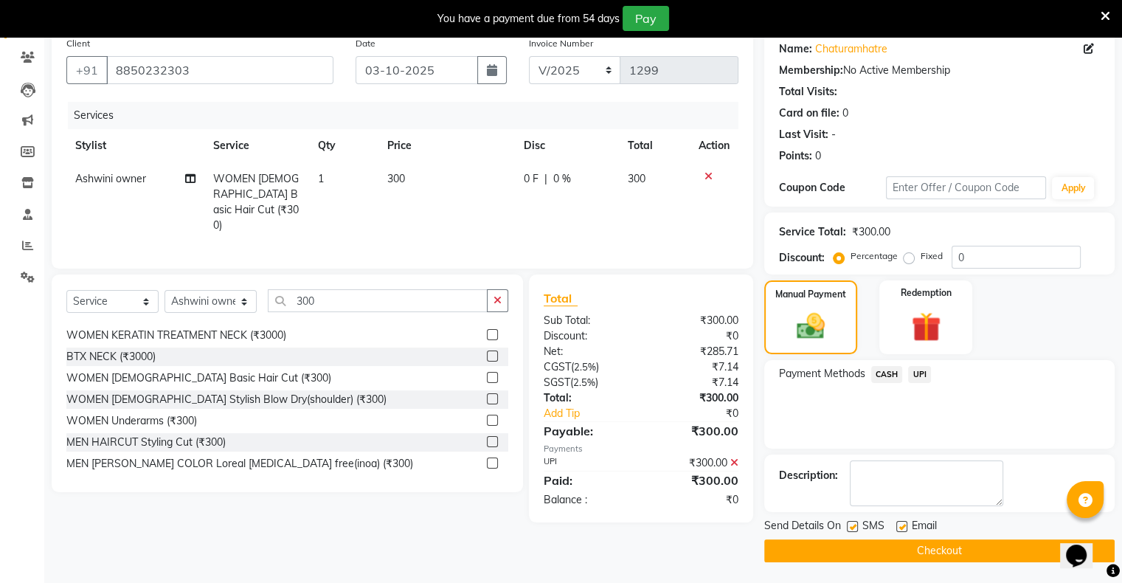
click at [947, 544] on button "Checkout" at bounding box center [939, 550] width 350 height 23
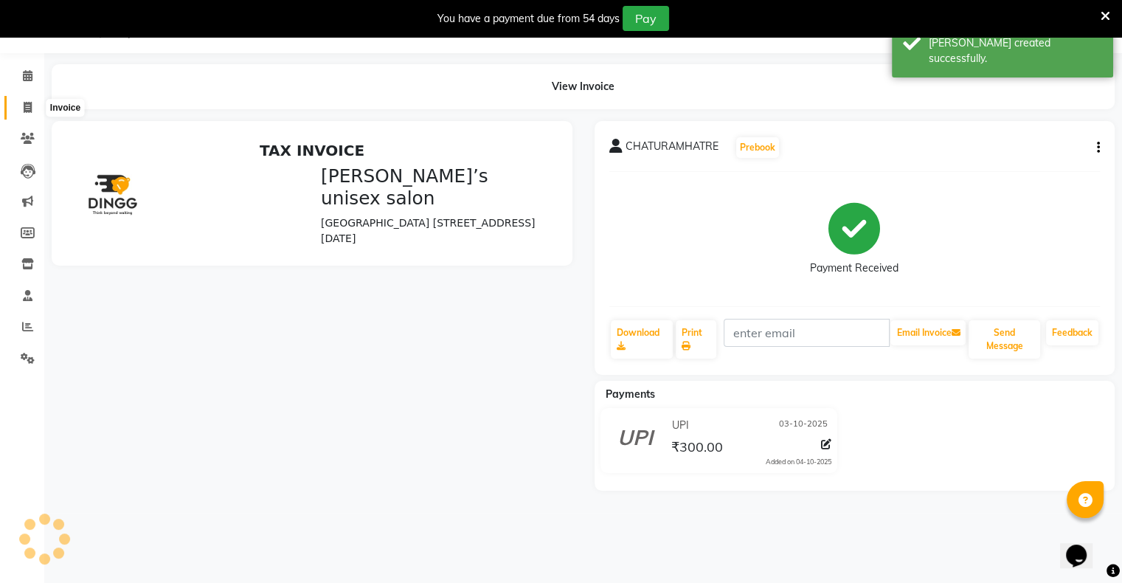
click at [30, 105] on icon at bounding box center [28, 107] width 8 height 11
select select "8735"
select select "service"
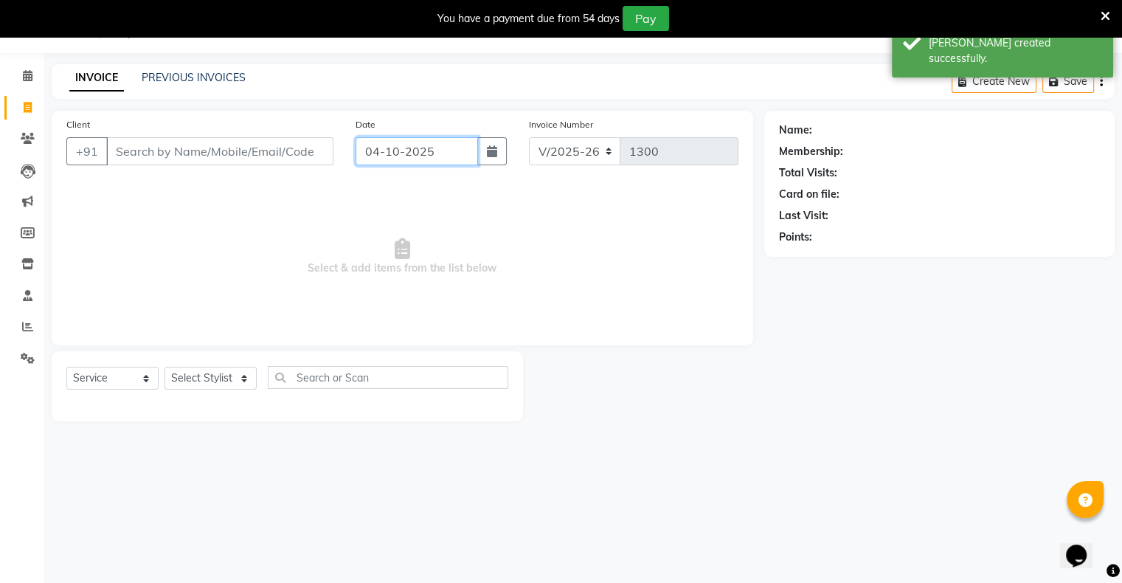
click at [432, 150] on input "04-10-2025" at bounding box center [417, 151] width 122 height 28
select select "10"
select select "2025"
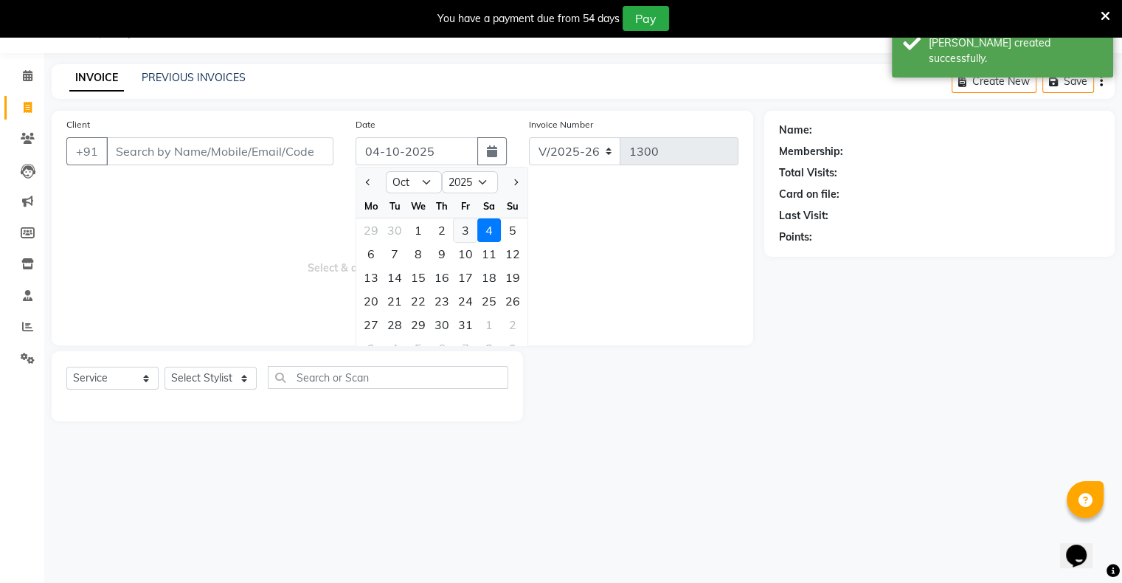
click at [469, 232] on div "3" at bounding box center [466, 230] width 24 height 24
type input "03-10-2025"
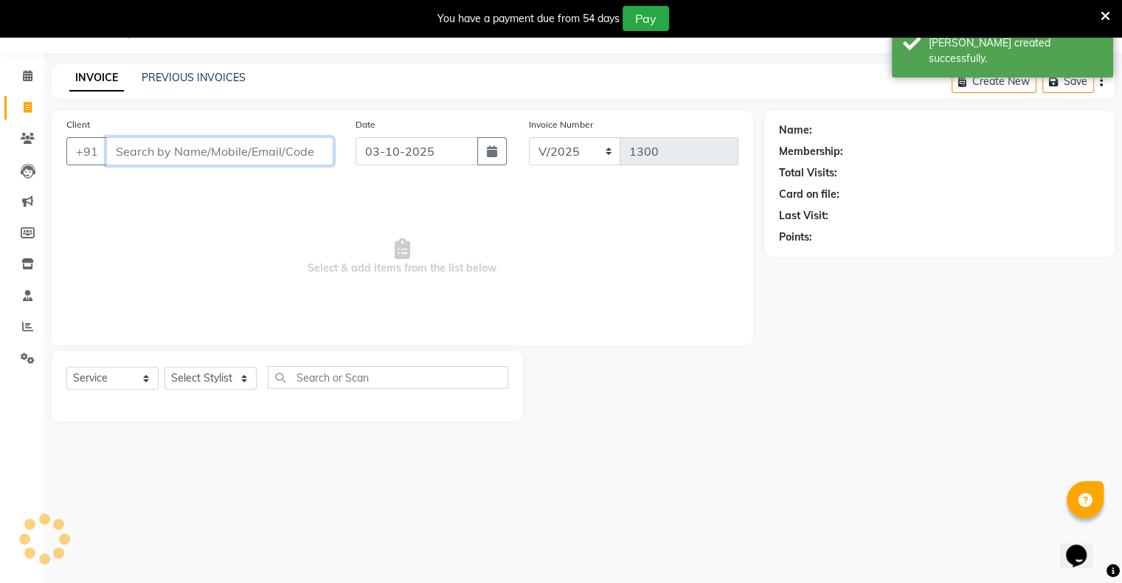
click at [261, 159] on input "Client" at bounding box center [219, 151] width 227 height 28
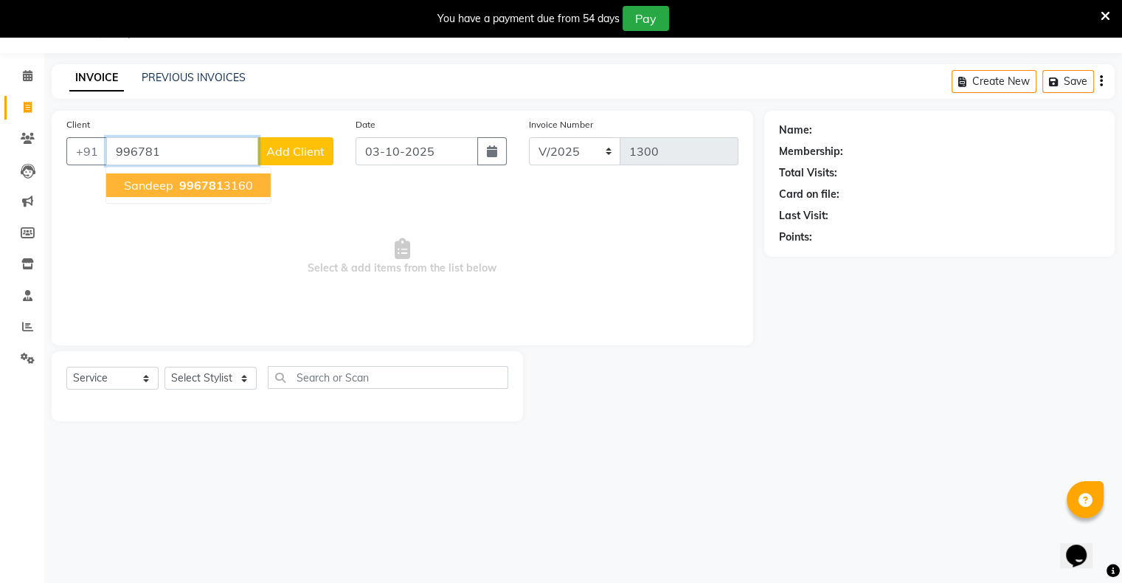
click at [207, 190] on span "996781" at bounding box center [201, 185] width 44 height 15
type input "9967813160"
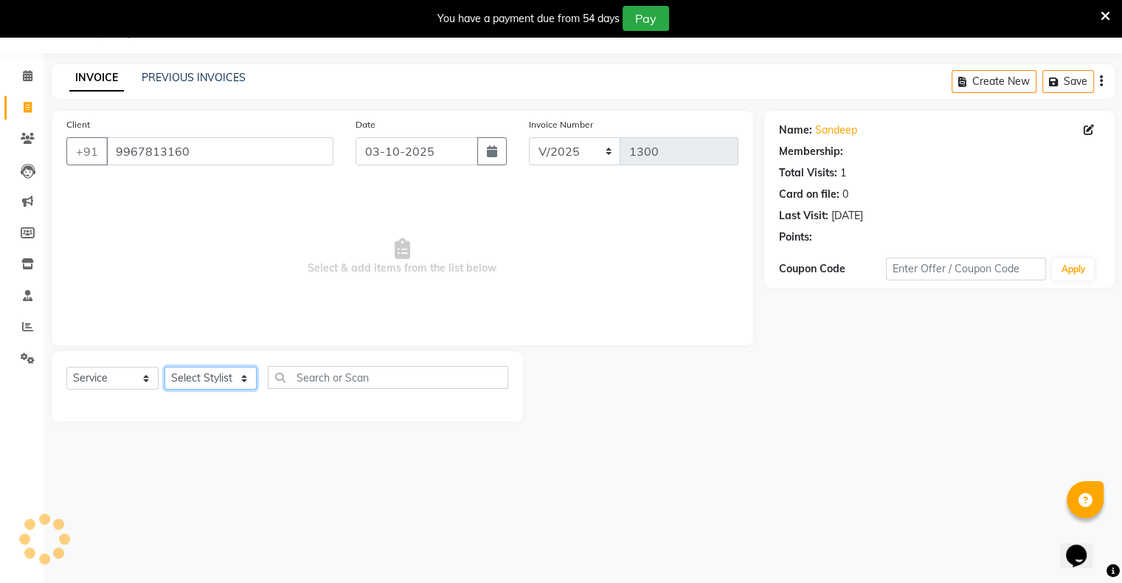
click at [209, 384] on select "Select Stylist [PERSON_NAME] owner Mohit [PERSON_NAME] [PERSON_NAME]" at bounding box center [210, 378] width 92 height 23
click at [164, 367] on select "Select Stylist [PERSON_NAME] owner Mohit [PERSON_NAME] [PERSON_NAME]" at bounding box center [210, 378] width 92 height 23
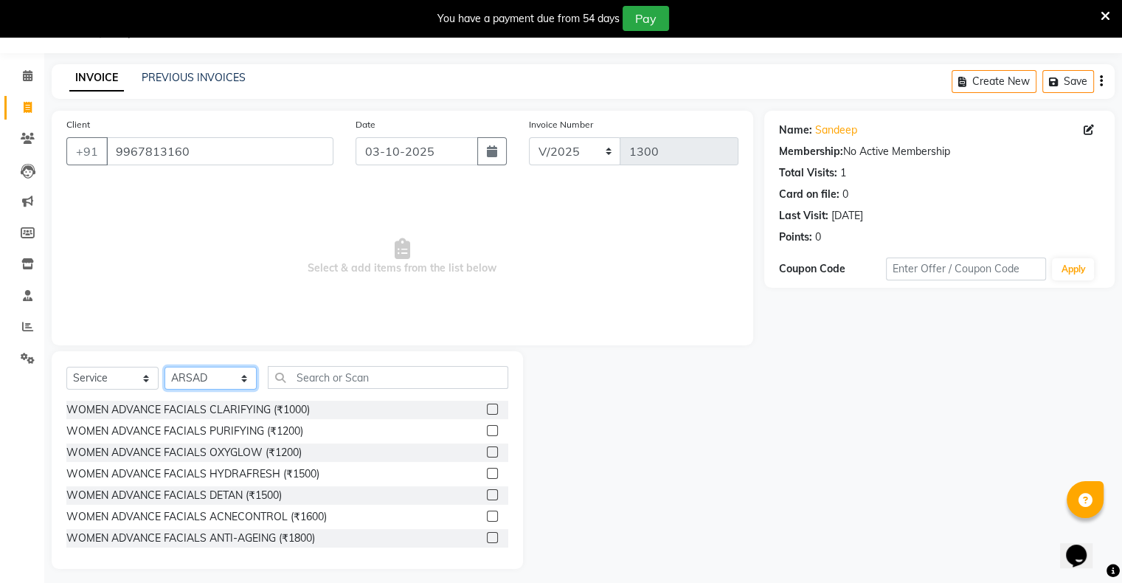
click at [229, 370] on select "Select Stylist [PERSON_NAME] owner Mohit [PERSON_NAME] [PERSON_NAME]" at bounding box center [210, 378] width 92 height 23
click at [164, 367] on select "Select Stylist [PERSON_NAME] owner Mohit [PERSON_NAME] [PERSON_NAME]" at bounding box center [210, 378] width 92 height 23
click at [200, 384] on select "Select Stylist [PERSON_NAME] owner Mohit [PERSON_NAME] [PERSON_NAME]" at bounding box center [210, 378] width 92 height 23
select select "88698"
click at [164, 367] on select "Select Stylist [PERSON_NAME] owner Mohit [PERSON_NAME] [PERSON_NAME]" at bounding box center [210, 378] width 92 height 23
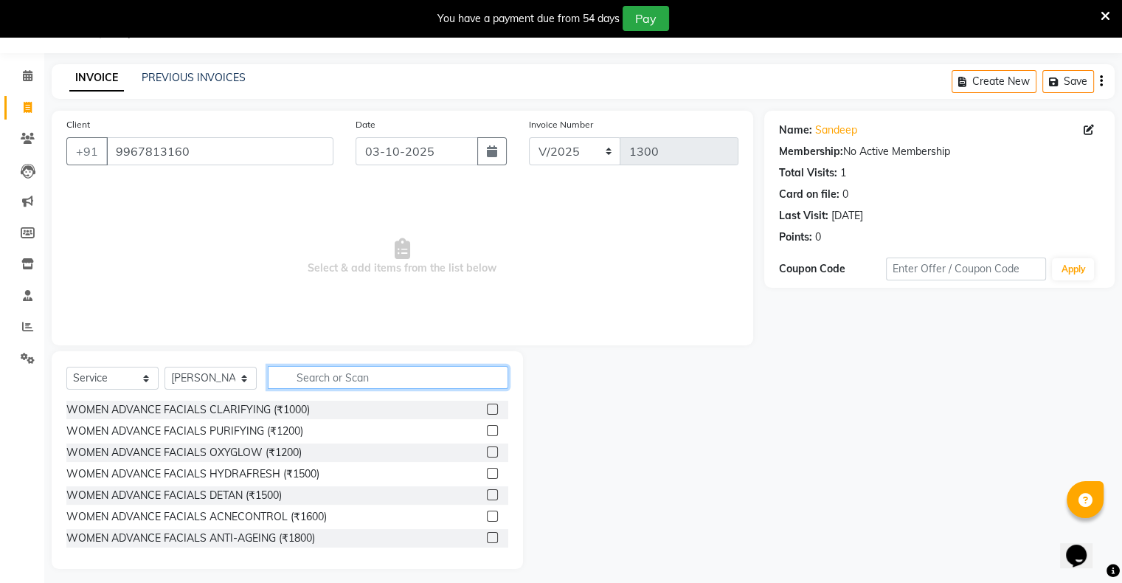
click at [295, 375] on input "text" at bounding box center [388, 377] width 240 height 23
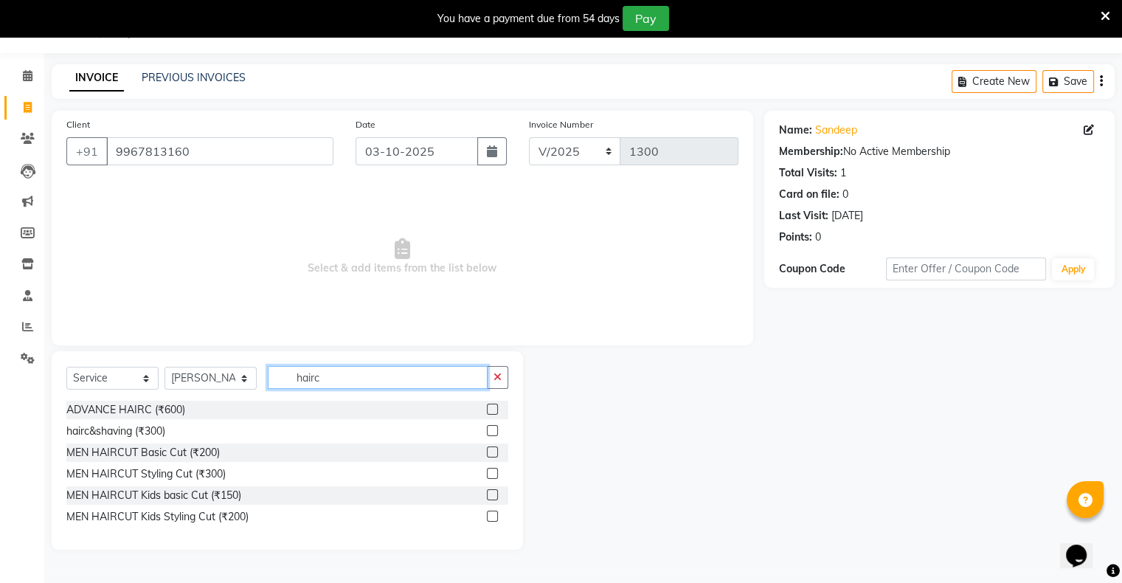
type input "hairc"
click at [490, 453] on label at bounding box center [492, 451] width 11 height 11
click at [490, 453] on input "checkbox" at bounding box center [492, 453] width 10 height 10
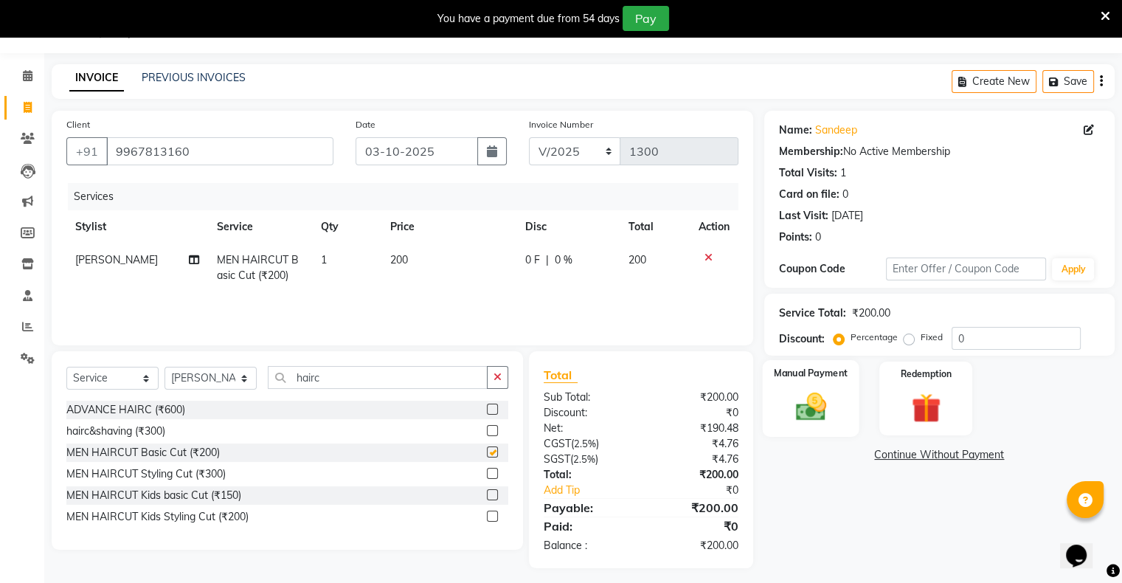
checkbox input "false"
click at [805, 401] on img at bounding box center [810, 406] width 49 height 35
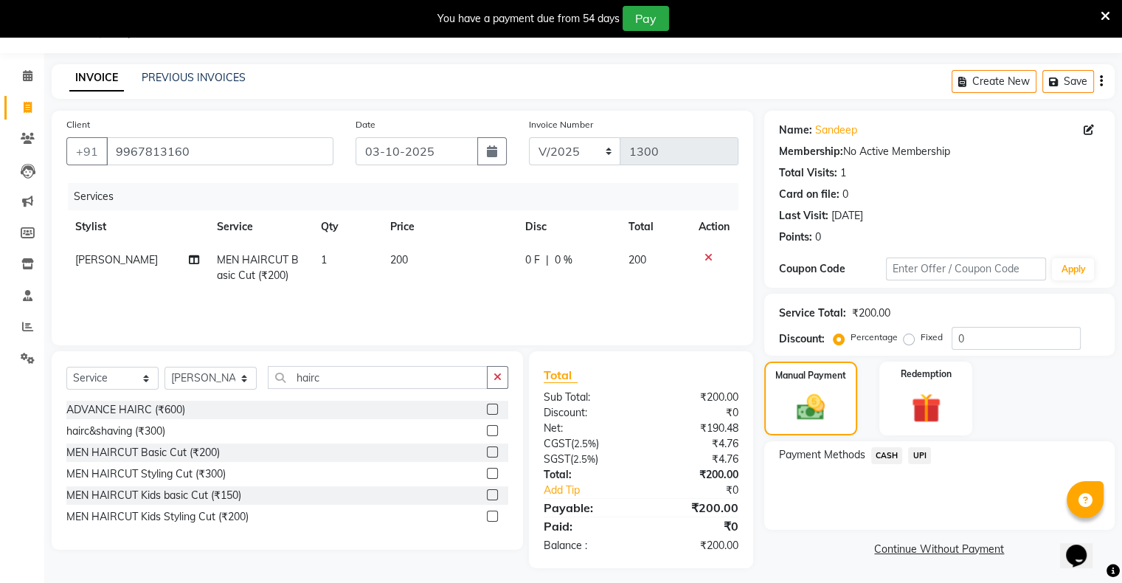
click at [921, 457] on span "UPI" at bounding box center [919, 455] width 23 height 17
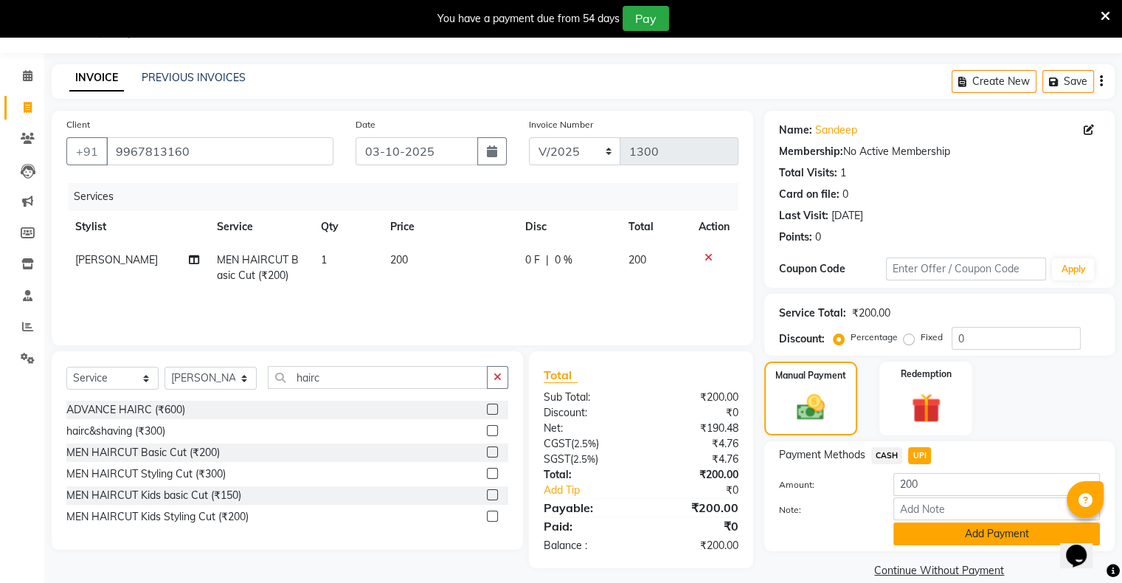
click at [965, 535] on button "Add Payment" at bounding box center [996, 533] width 207 height 23
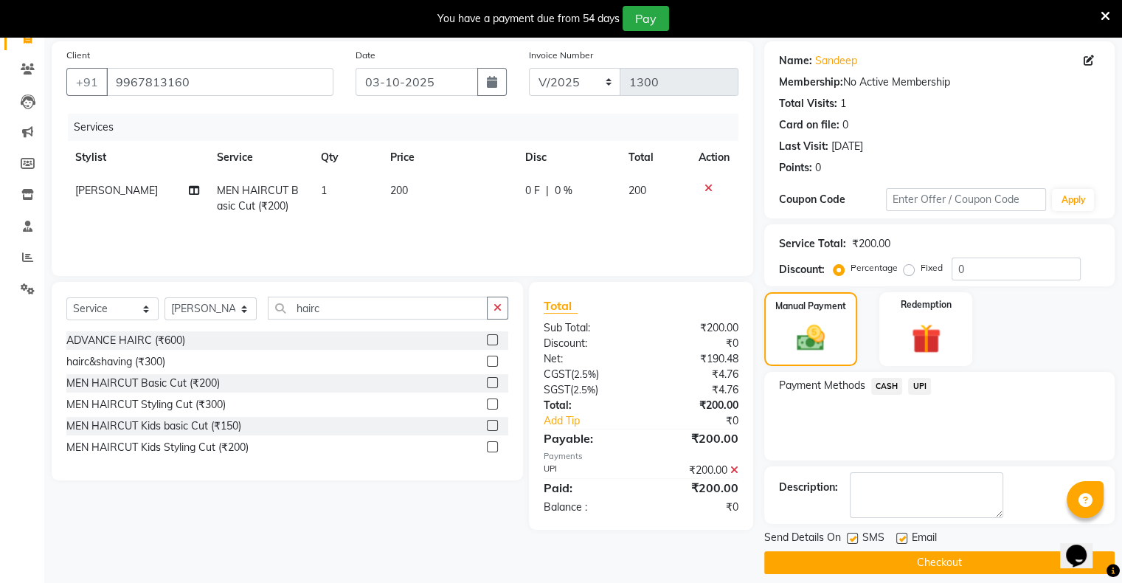
scroll to position [118, 0]
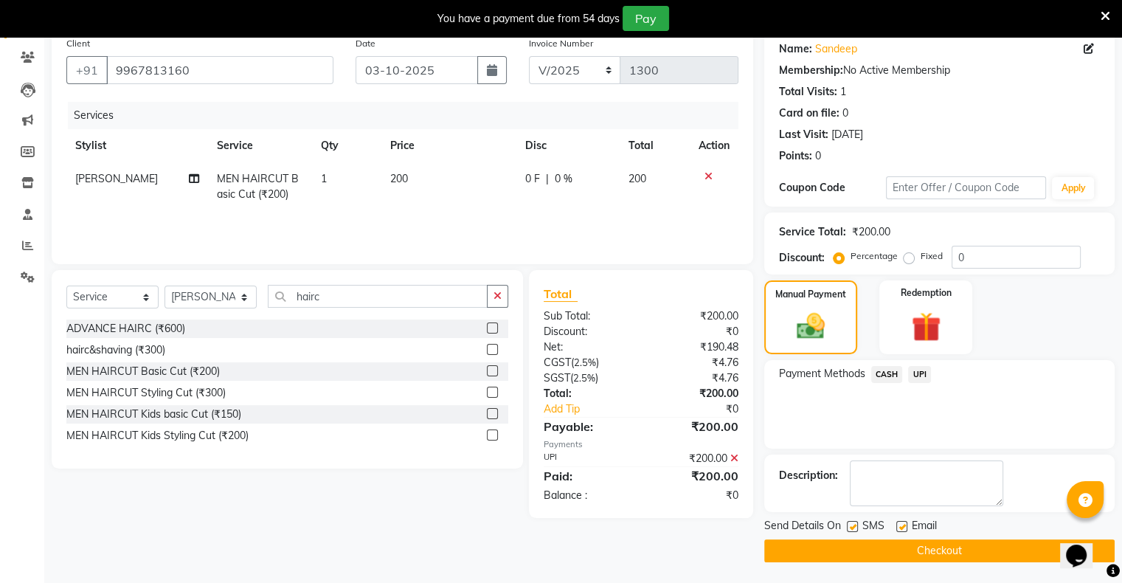
click at [947, 554] on button "Checkout" at bounding box center [939, 550] width 350 height 23
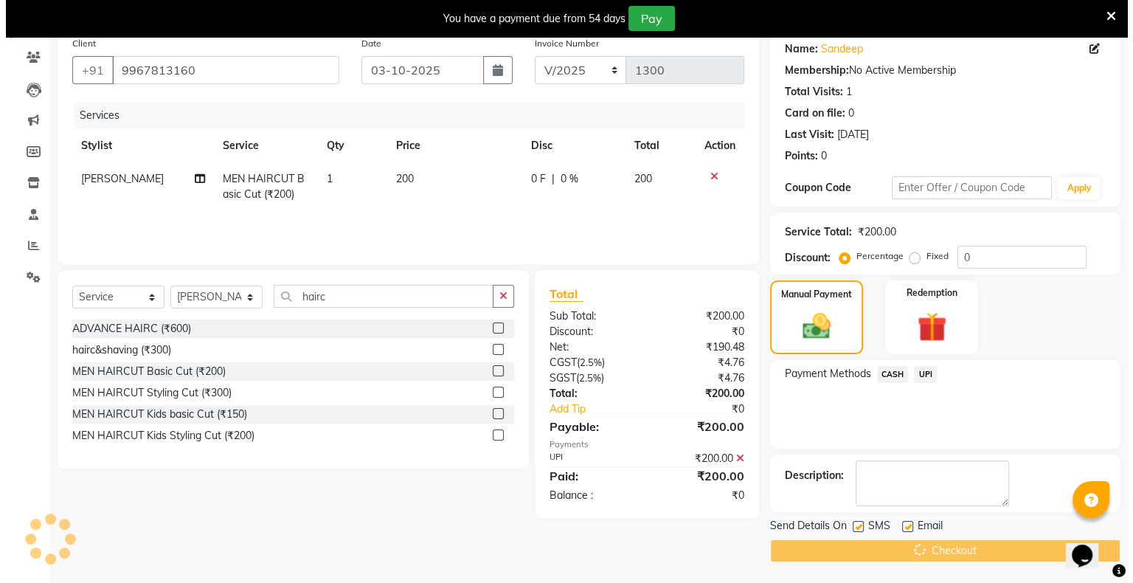
scroll to position [37, 0]
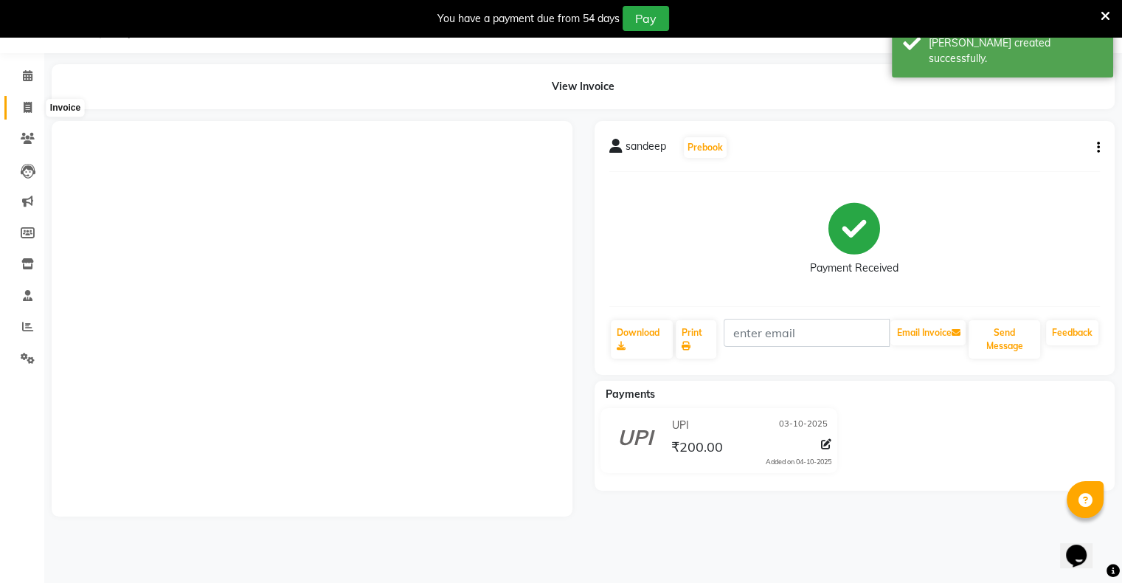
click at [27, 104] on icon at bounding box center [28, 107] width 8 height 11
select select "service"
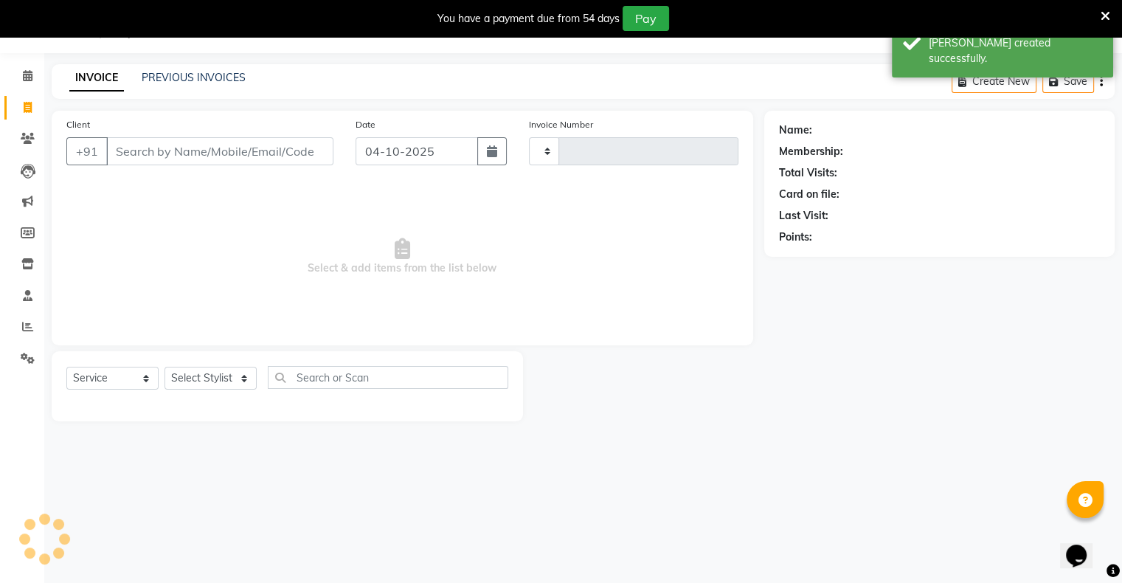
type input "1301"
select select "8735"
click at [414, 147] on input "04-10-2025" at bounding box center [417, 151] width 122 height 28
select select "10"
select select "2025"
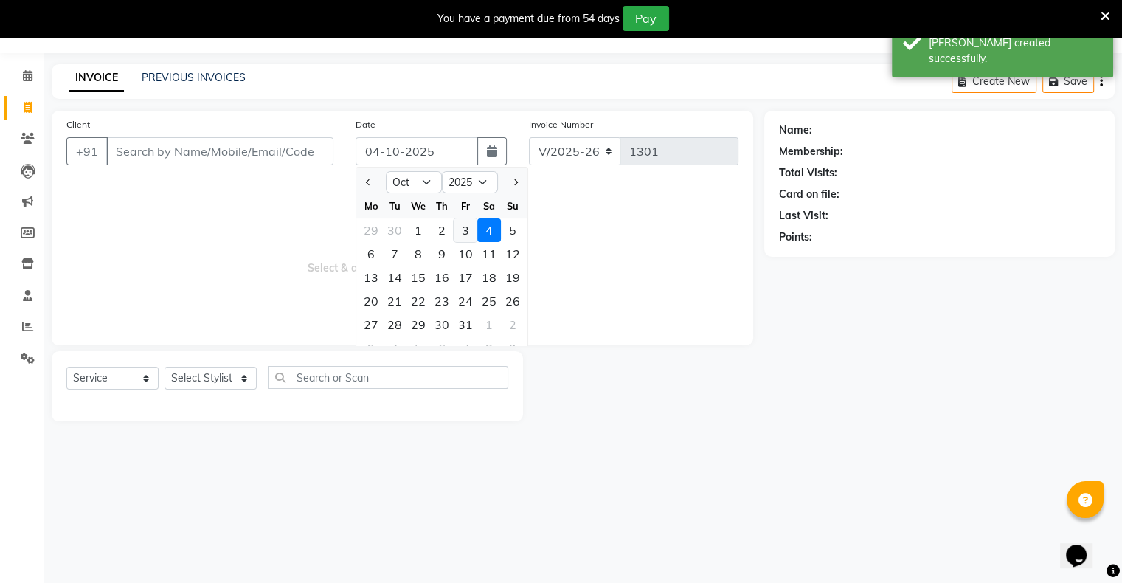
click at [460, 233] on div "3" at bounding box center [466, 230] width 24 height 24
type input "03-10-2025"
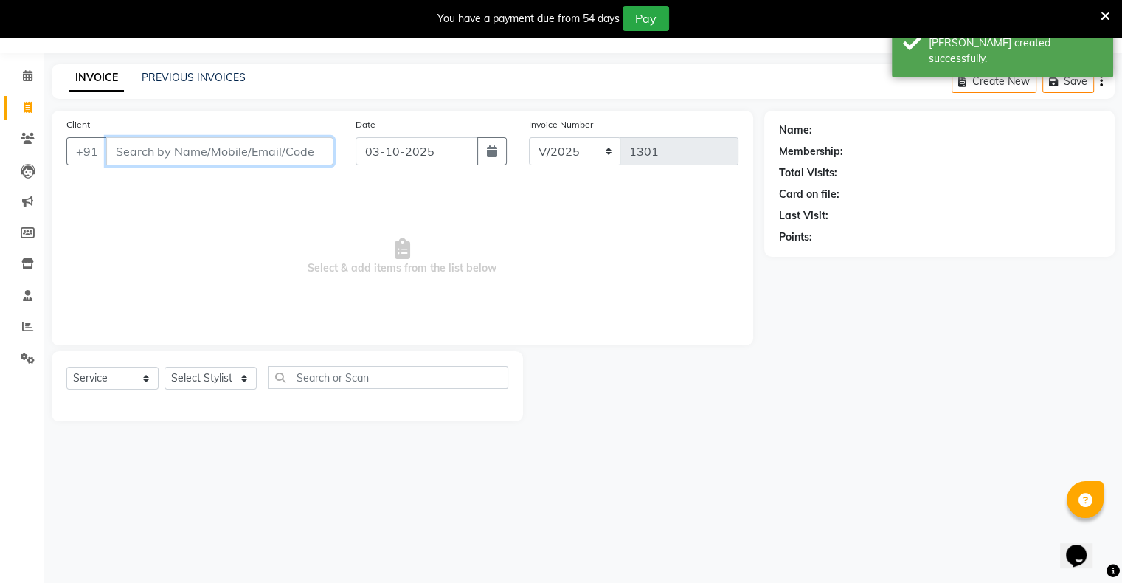
click at [271, 152] on input "Client" at bounding box center [219, 151] width 227 height 28
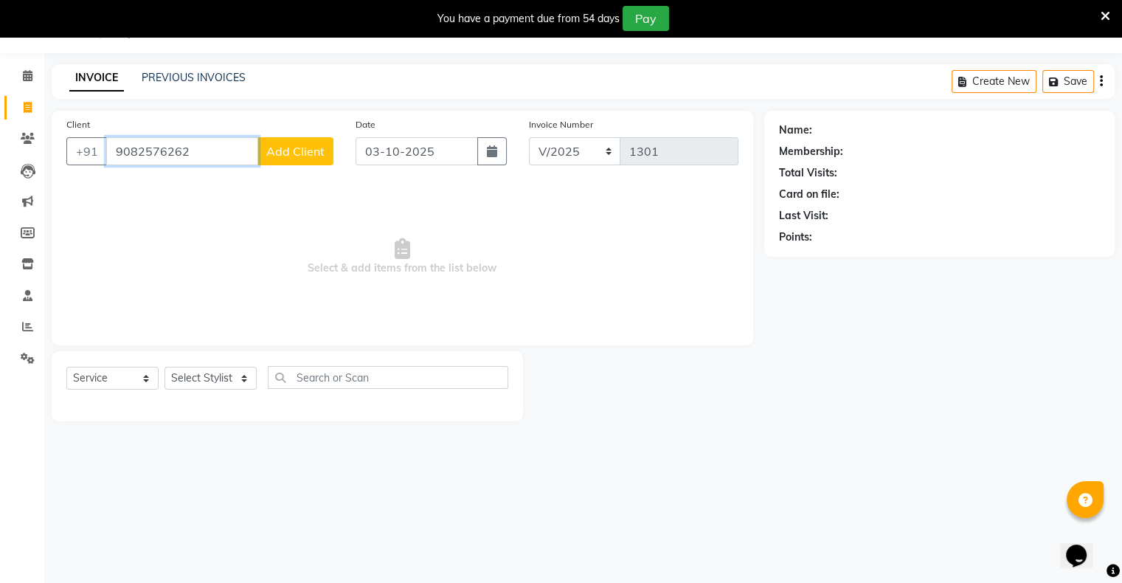
type input "9082576262"
click at [308, 148] on span "Add Client" at bounding box center [295, 151] width 58 height 15
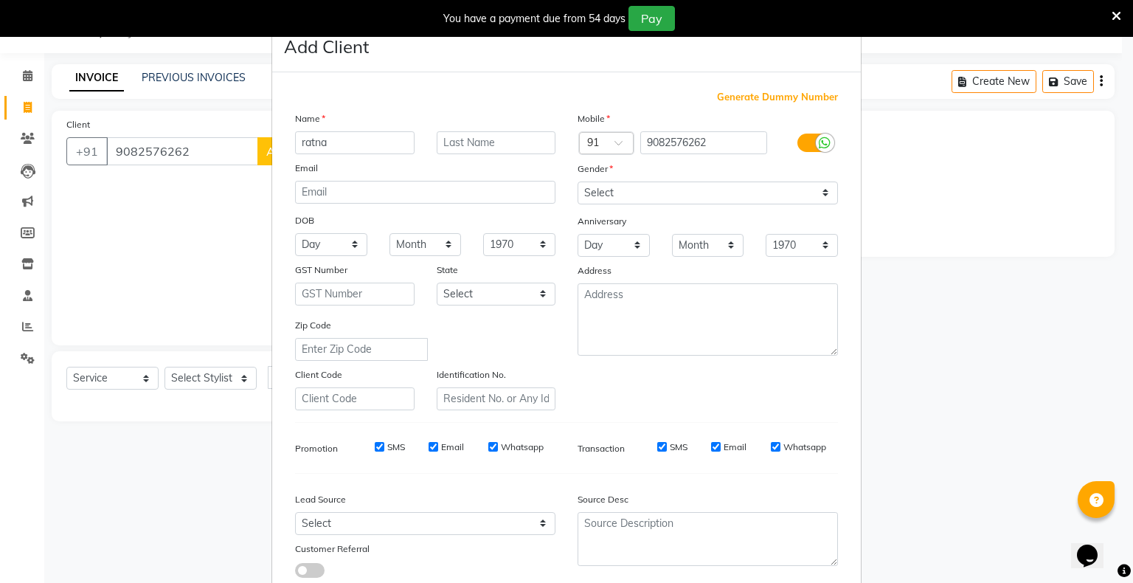
type input "ratna"
click at [602, 184] on select "Select [DEMOGRAPHIC_DATA] [DEMOGRAPHIC_DATA] Other Prefer Not To Say" at bounding box center [708, 192] width 260 height 23
select select "[DEMOGRAPHIC_DATA]"
click at [578, 182] on select "Select [DEMOGRAPHIC_DATA] [DEMOGRAPHIC_DATA] Other Prefer Not To Say" at bounding box center [708, 192] width 260 height 23
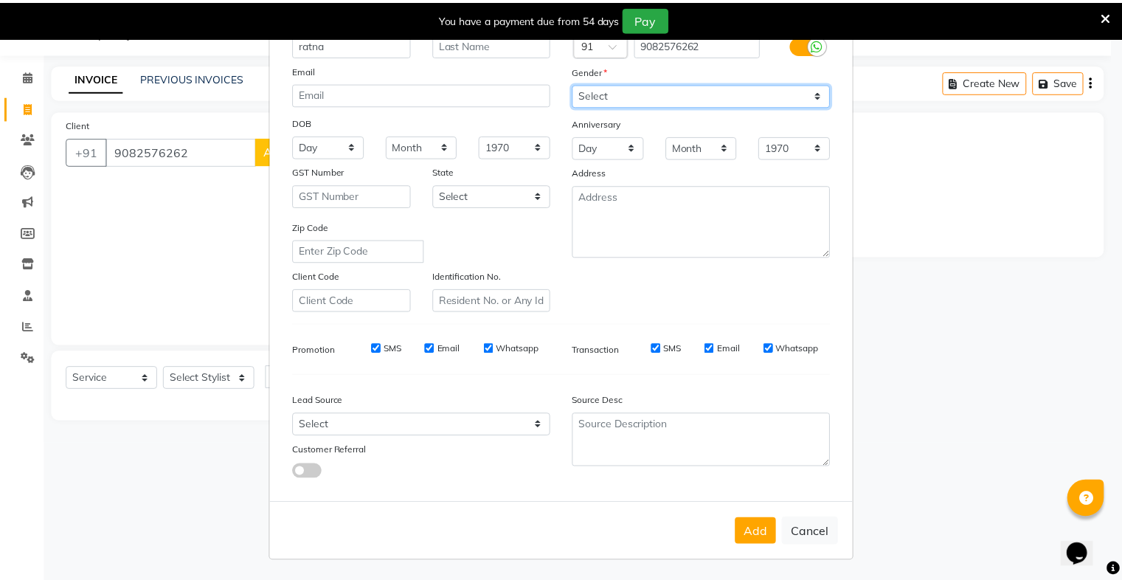
scroll to position [105, 0]
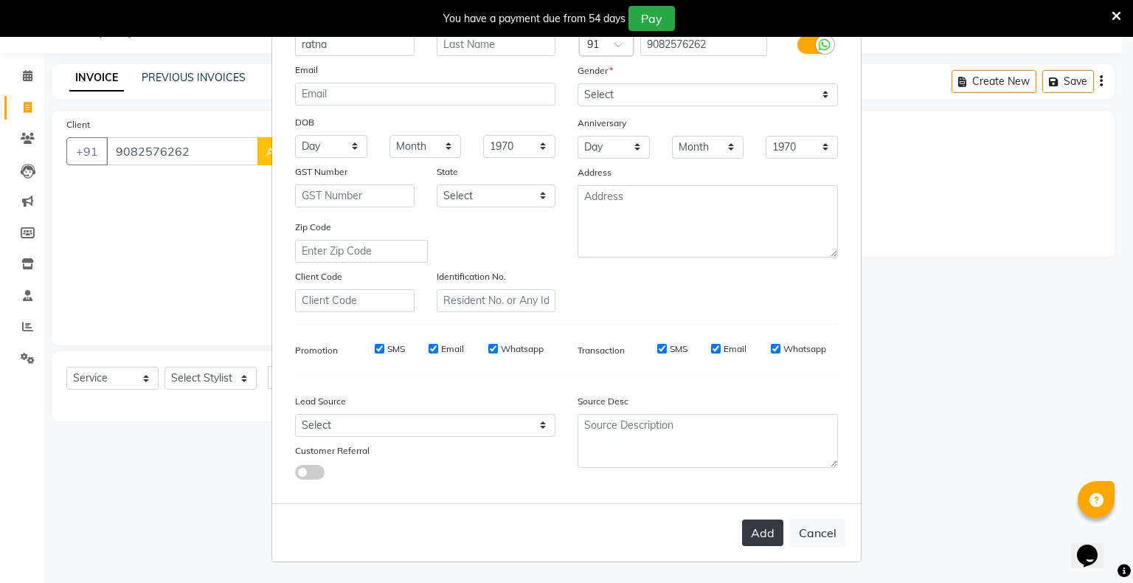
click at [744, 527] on button "Add" at bounding box center [762, 532] width 41 height 27
select select
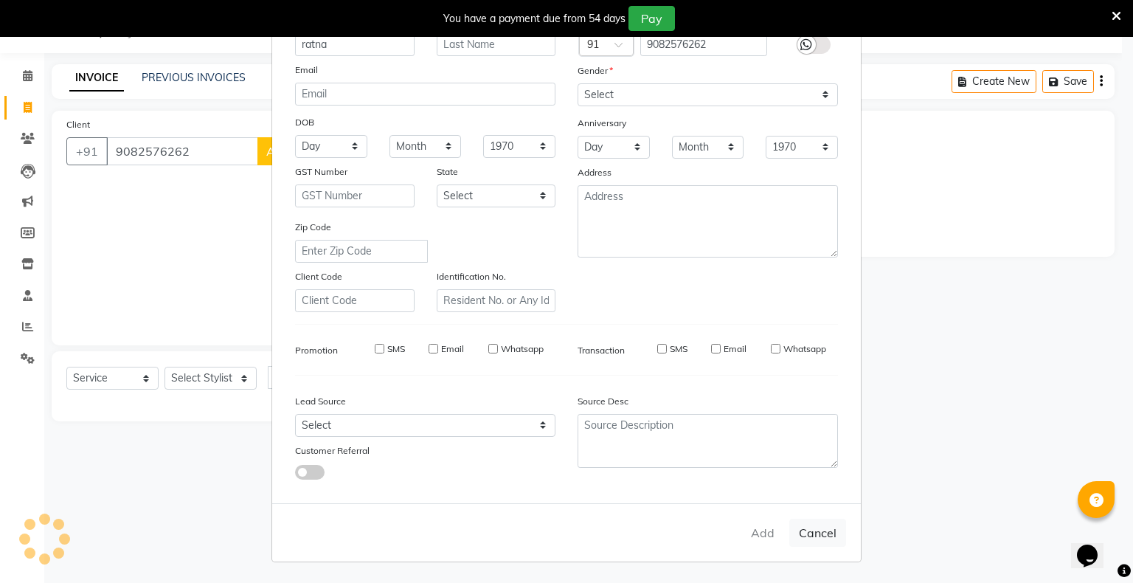
select select
checkbox input "false"
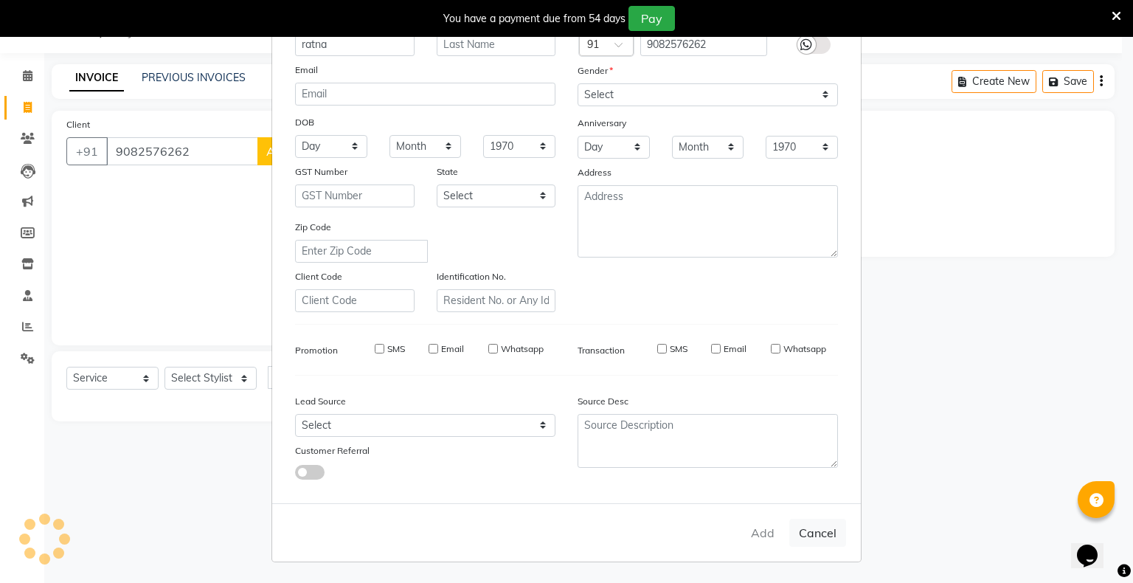
checkbox input "false"
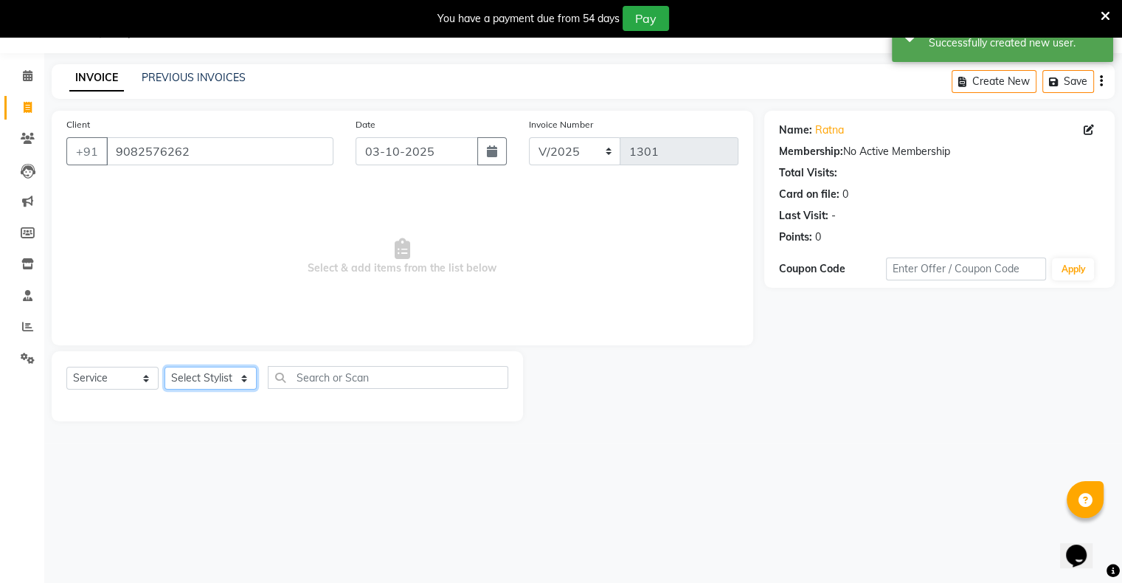
click at [203, 378] on select "Select Stylist [PERSON_NAME] owner Mohit [PERSON_NAME] [PERSON_NAME]" at bounding box center [210, 378] width 92 height 23
select select "88700"
click at [164, 367] on select "Select Stylist [PERSON_NAME] owner Mohit [PERSON_NAME] [PERSON_NAME]" at bounding box center [210, 378] width 92 height 23
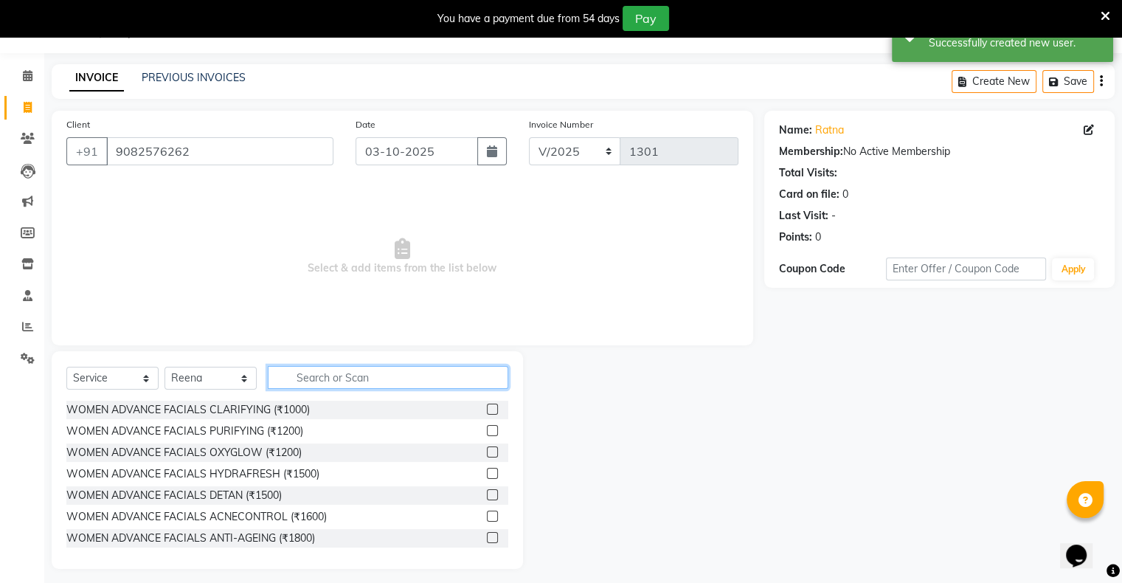
click at [351, 378] on input "text" at bounding box center [388, 377] width 240 height 23
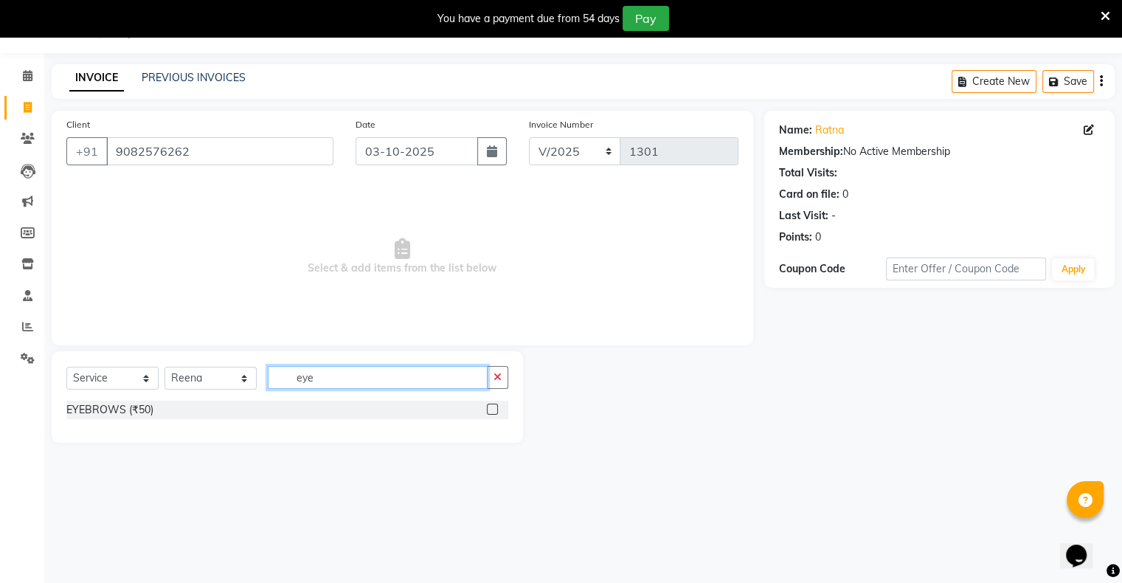
type input "eye"
click at [493, 406] on label at bounding box center [492, 408] width 11 height 11
click at [493, 406] on input "checkbox" at bounding box center [492, 410] width 10 height 10
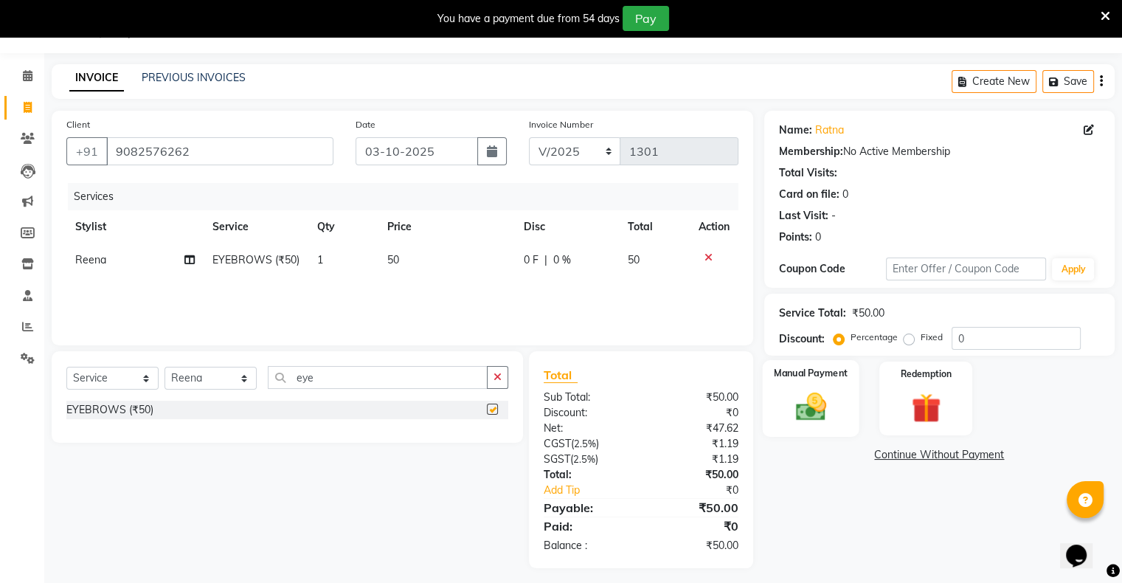
checkbox input "false"
click at [789, 415] on img at bounding box center [810, 406] width 49 height 35
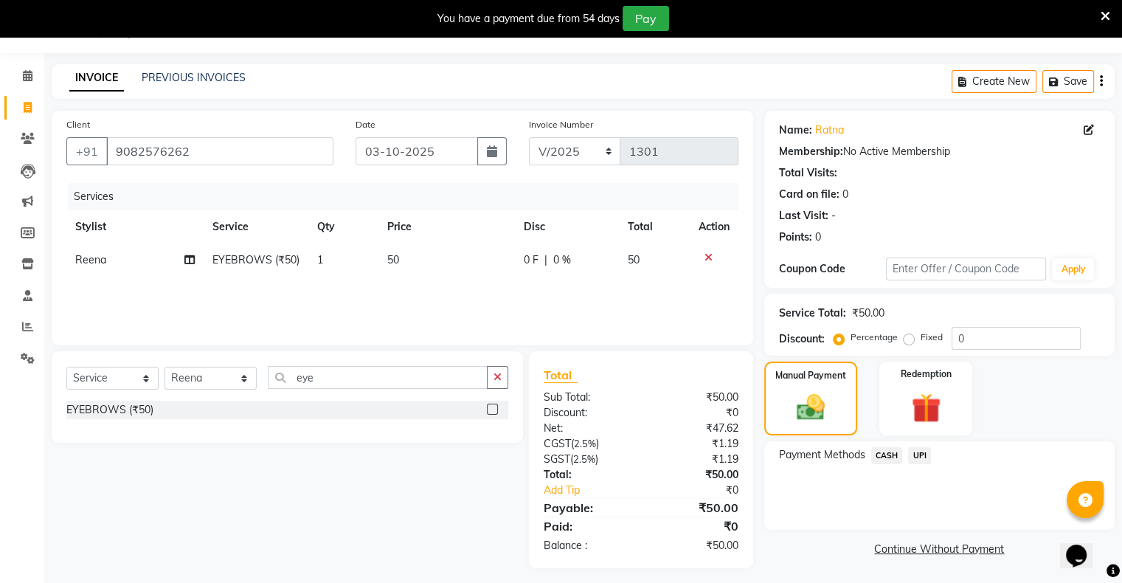
click at [918, 455] on span "UPI" at bounding box center [919, 455] width 23 height 17
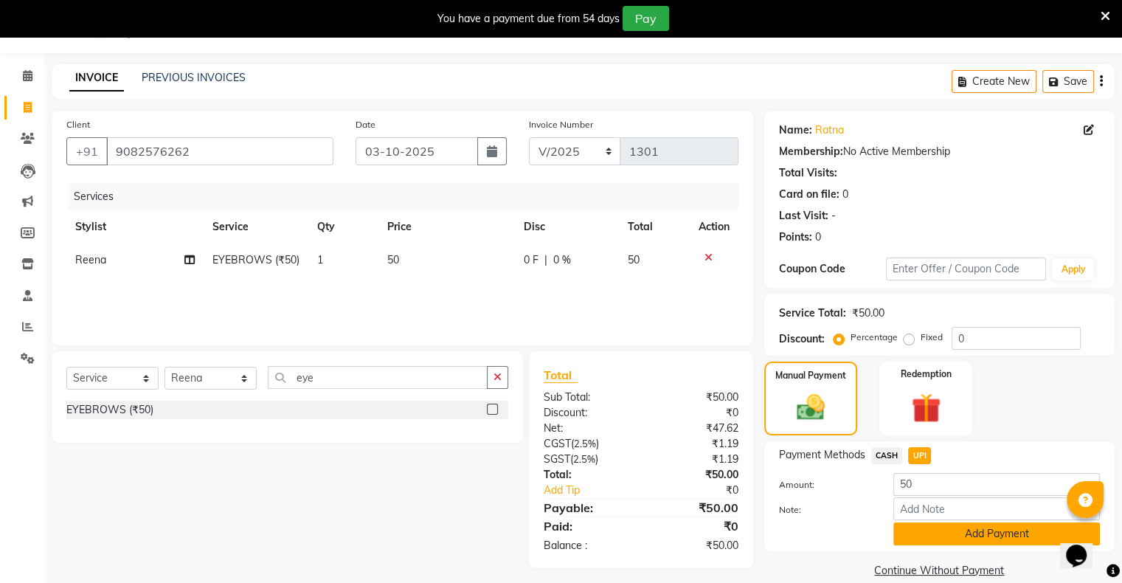
click at [946, 525] on button "Add Payment" at bounding box center [996, 533] width 207 height 23
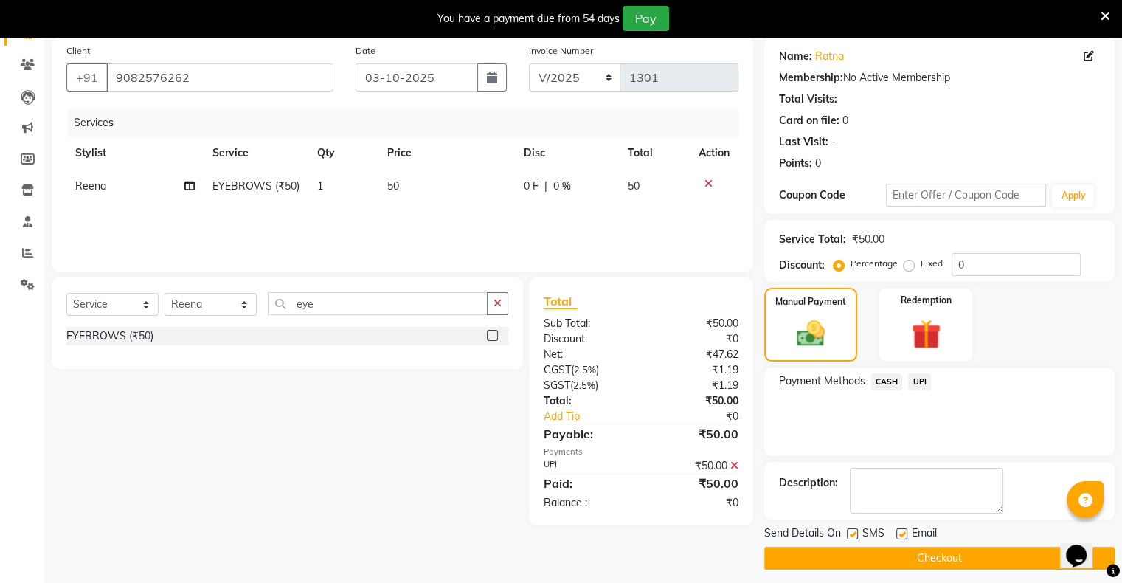
scroll to position [118, 0]
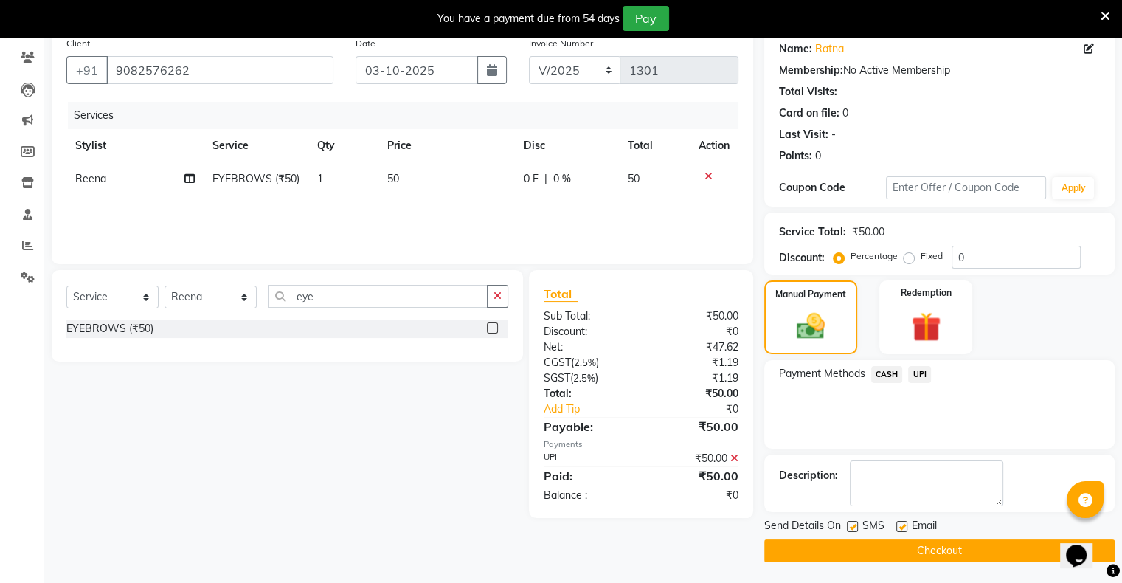
click at [954, 541] on button "Checkout" at bounding box center [939, 550] width 350 height 23
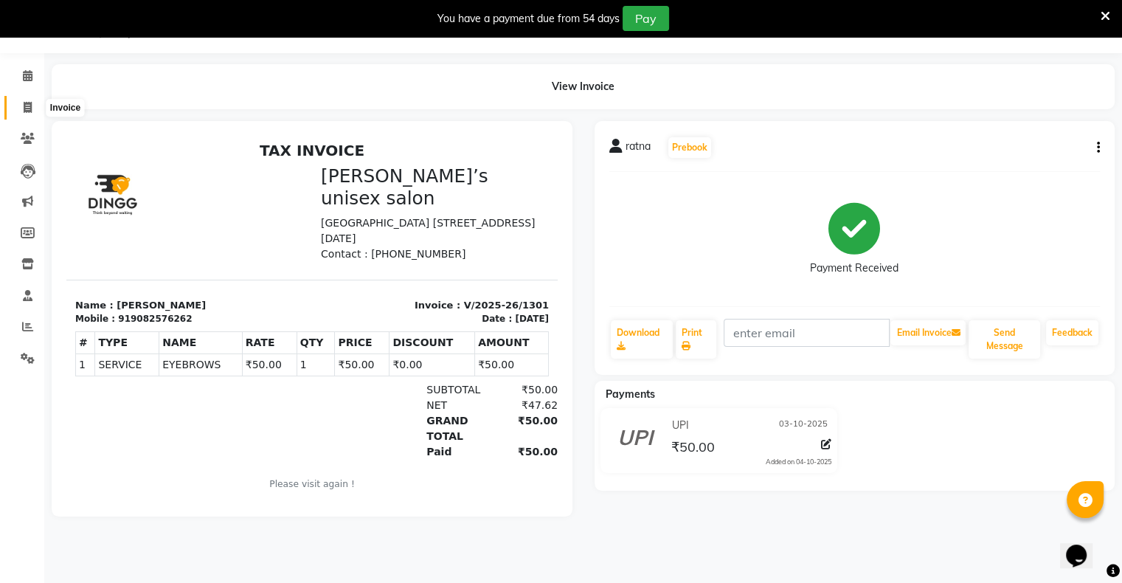
click at [30, 108] on icon at bounding box center [28, 107] width 8 height 11
select select "8735"
select select "service"
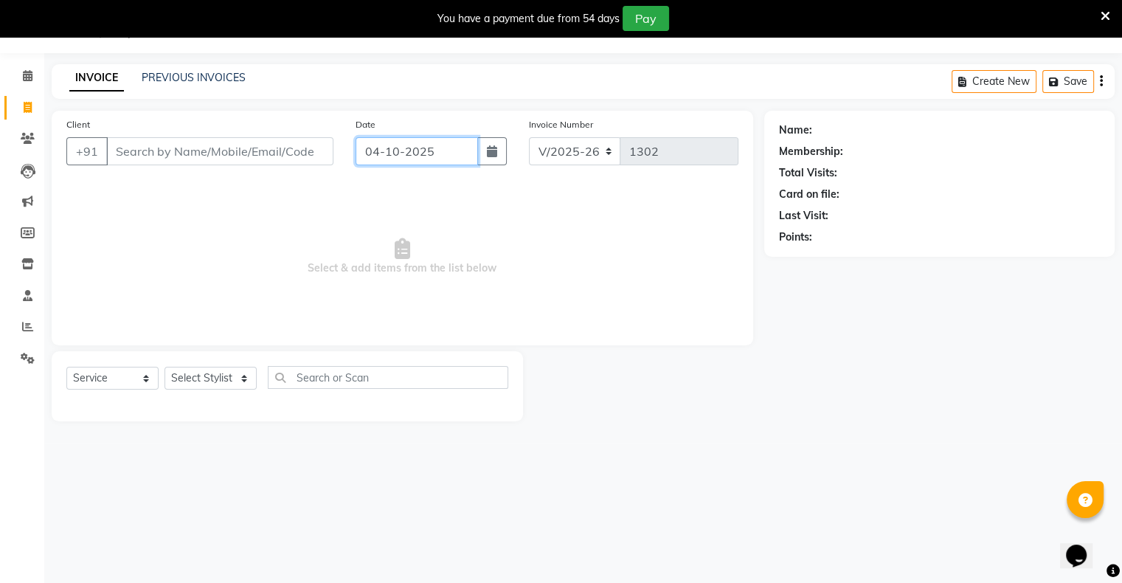
click at [439, 157] on input "04-10-2025" at bounding box center [417, 151] width 122 height 28
select select "10"
select select "2025"
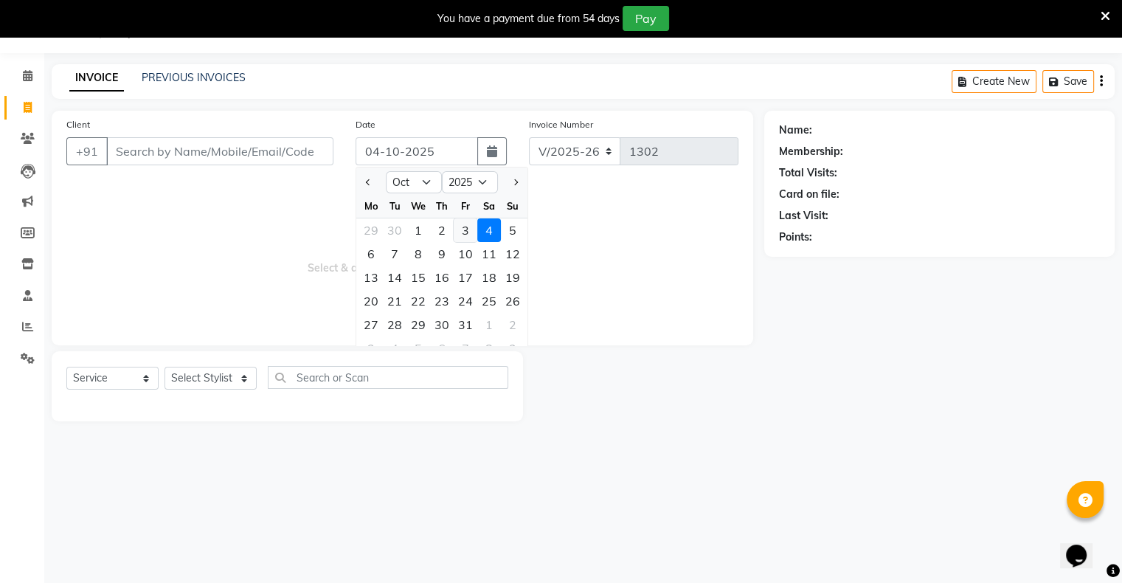
click at [460, 229] on div "3" at bounding box center [466, 230] width 24 height 24
type input "03-10-2025"
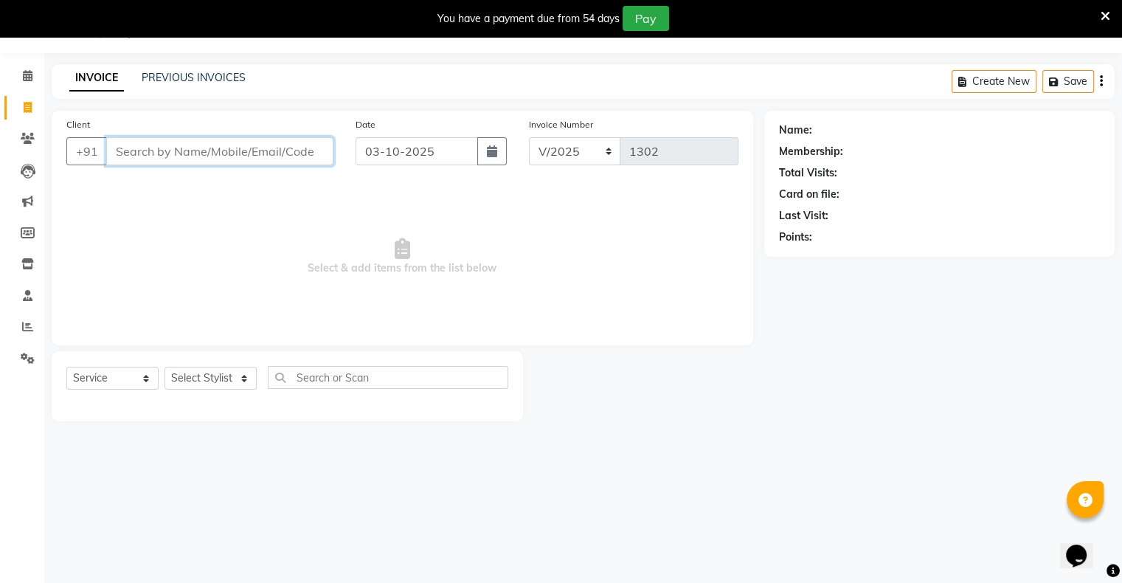
click at [274, 156] on input "Client" at bounding box center [219, 151] width 227 height 28
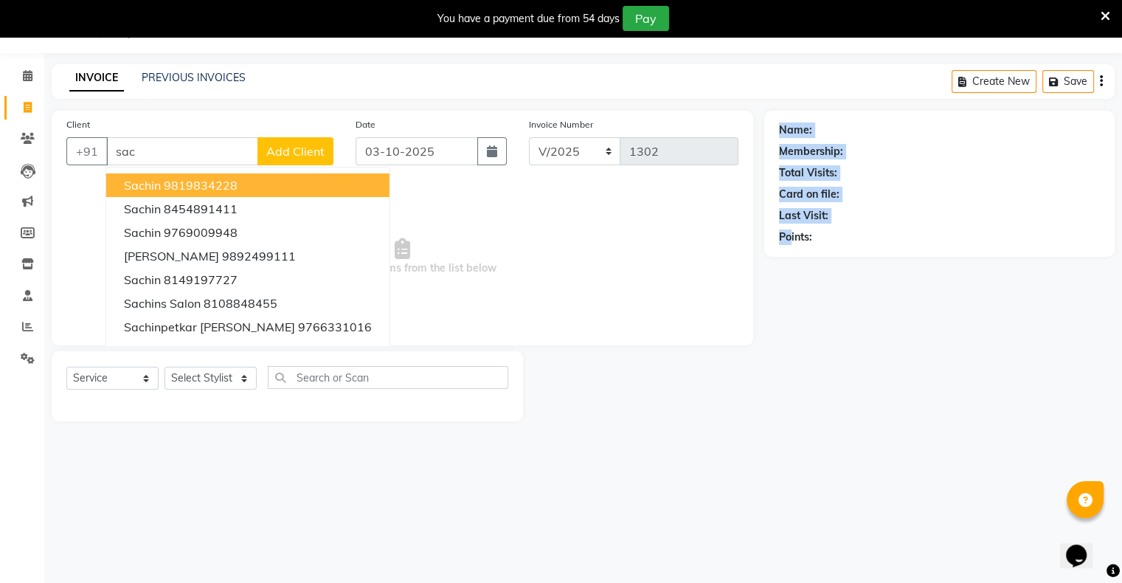
drag, startPoint x: 791, startPoint y: 524, endPoint x: 653, endPoint y: 476, distance: 145.1
click at [754, 510] on div "08047224946 Select Location × [PERSON_NAME]’s Unisex Salon, Runwal Gardens Defa…" at bounding box center [561, 291] width 1122 height 583
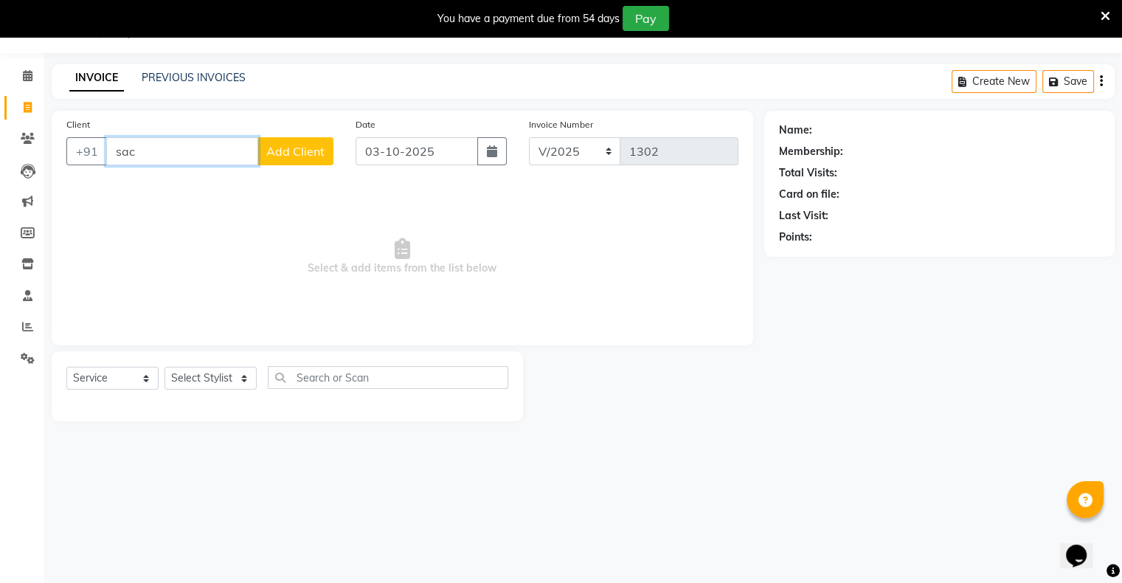
drag, startPoint x: 207, startPoint y: 142, endPoint x: 205, endPoint y: 152, distance: 9.8
click at [207, 143] on input "sac" at bounding box center [182, 151] width 152 height 28
click at [219, 167] on div "Client +91 sac Add Client" at bounding box center [199, 147] width 289 height 60
click at [166, 152] on input "sac" at bounding box center [182, 151] width 152 height 28
click at [166, 153] on input "sac" at bounding box center [182, 151] width 152 height 28
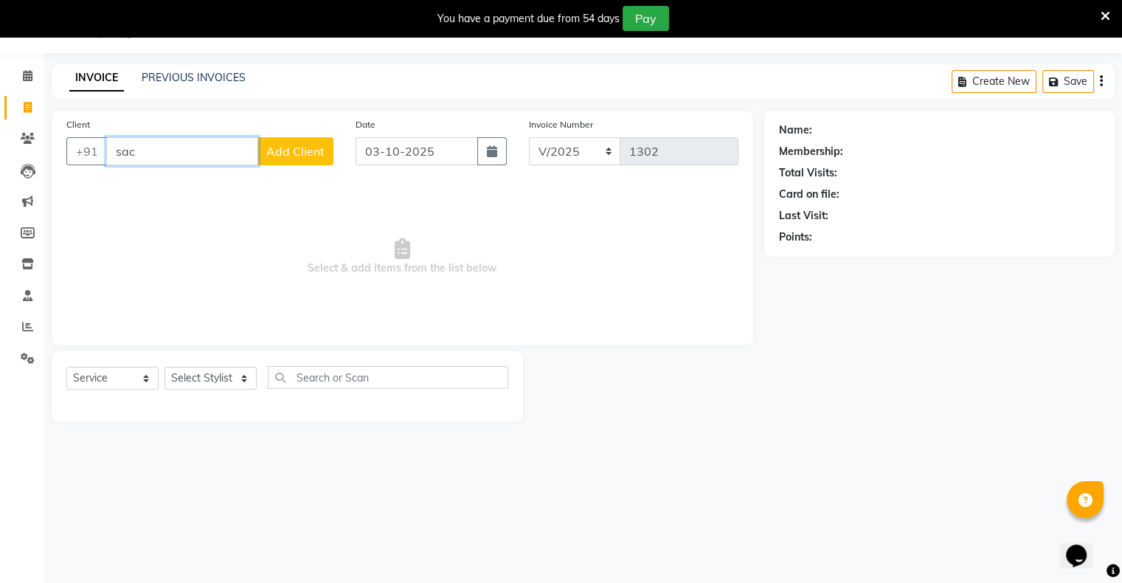
click at [166, 153] on input "sac" at bounding box center [182, 151] width 152 height 28
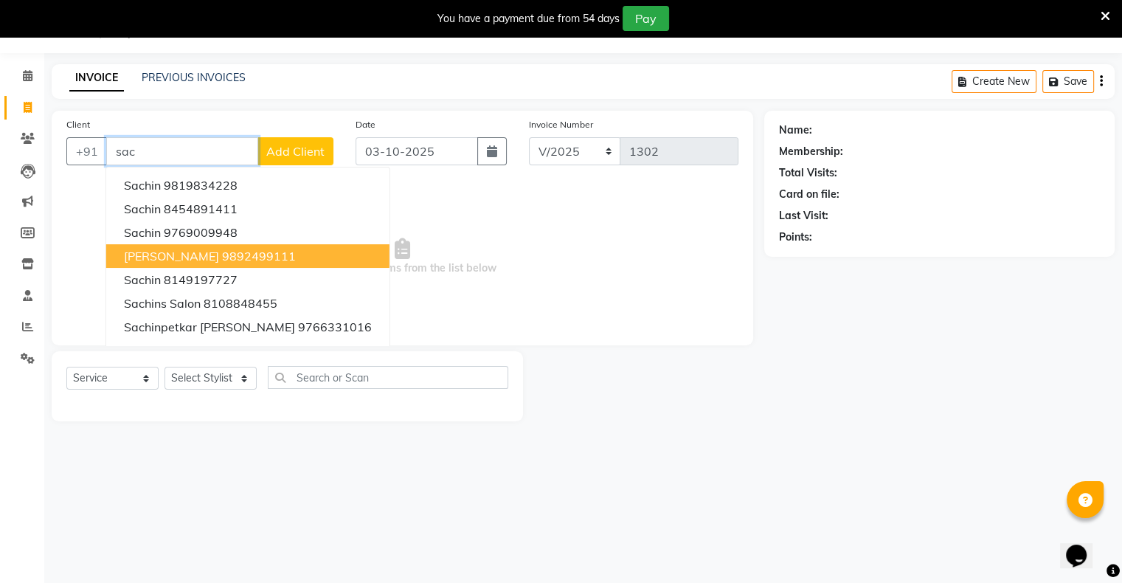
click at [273, 251] on button "[PERSON_NAME] 9892499111" at bounding box center [247, 256] width 283 height 24
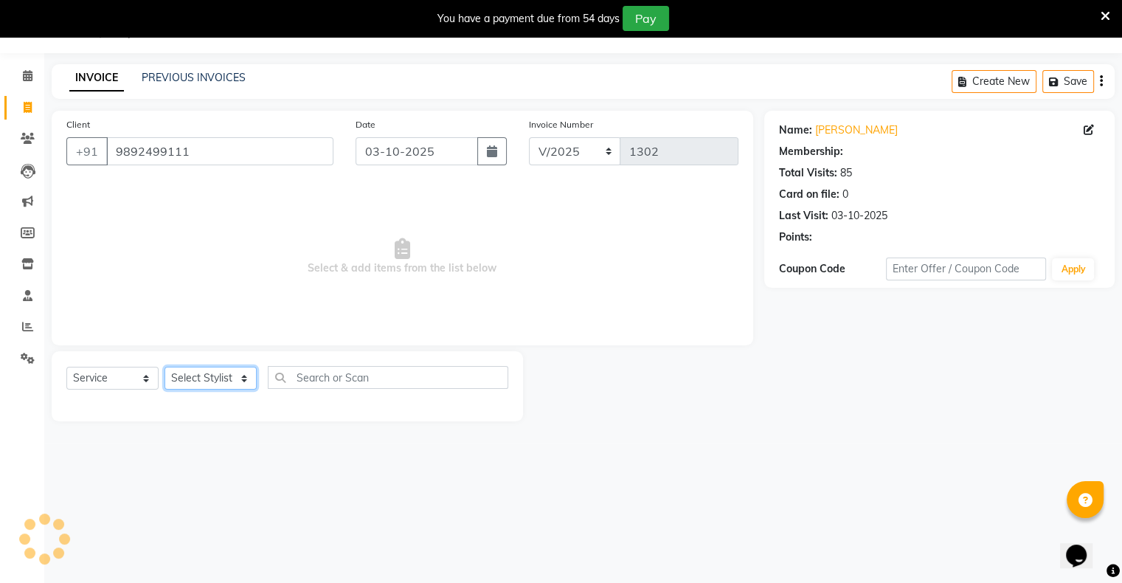
click at [212, 378] on select "Select Stylist [PERSON_NAME] owner Mohit [PERSON_NAME] [PERSON_NAME]" at bounding box center [210, 378] width 92 height 23
click at [164, 367] on select "Select Stylist [PERSON_NAME] owner Mohit [PERSON_NAME] [PERSON_NAME]" at bounding box center [210, 378] width 92 height 23
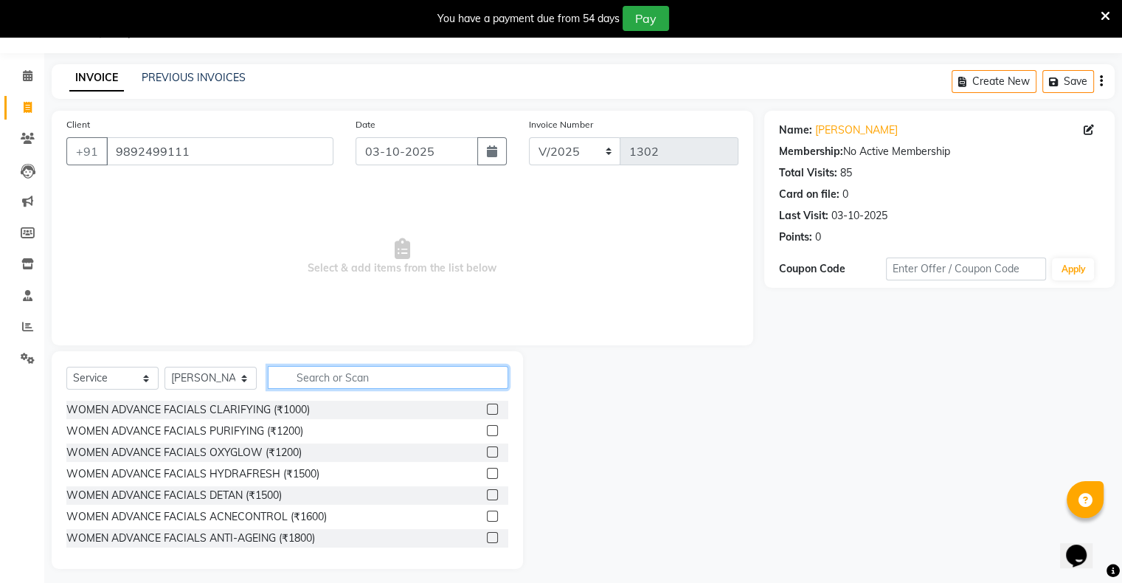
click at [325, 382] on input "text" at bounding box center [388, 377] width 240 height 23
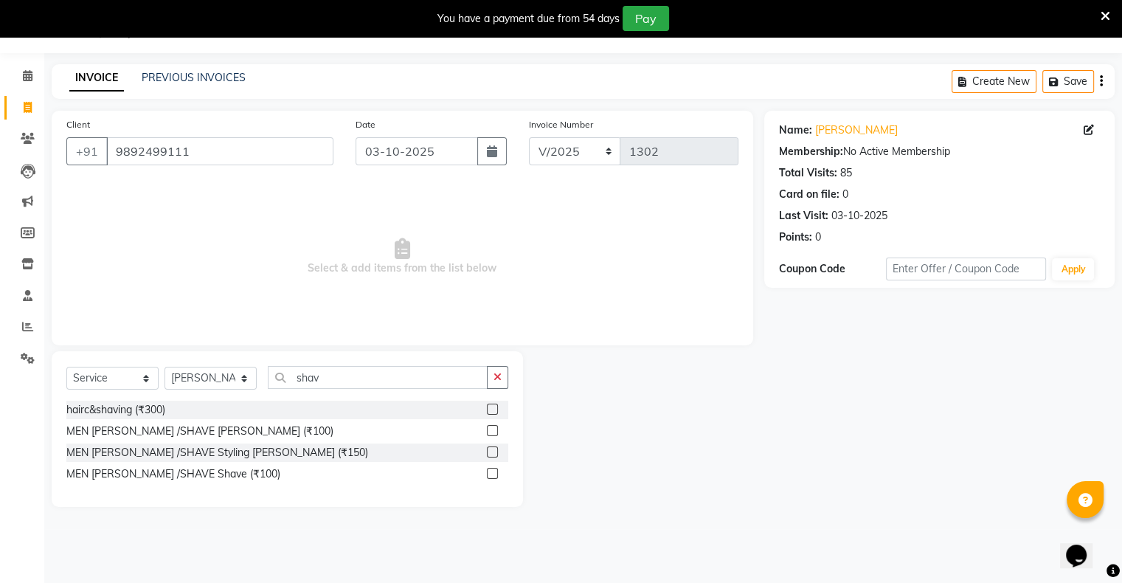
click at [490, 430] on label at bounding box center [492, 430] width 11 height 11
click at [490, 430] on input "checkbox" at bounding box center [492, 431] width 10 height 10
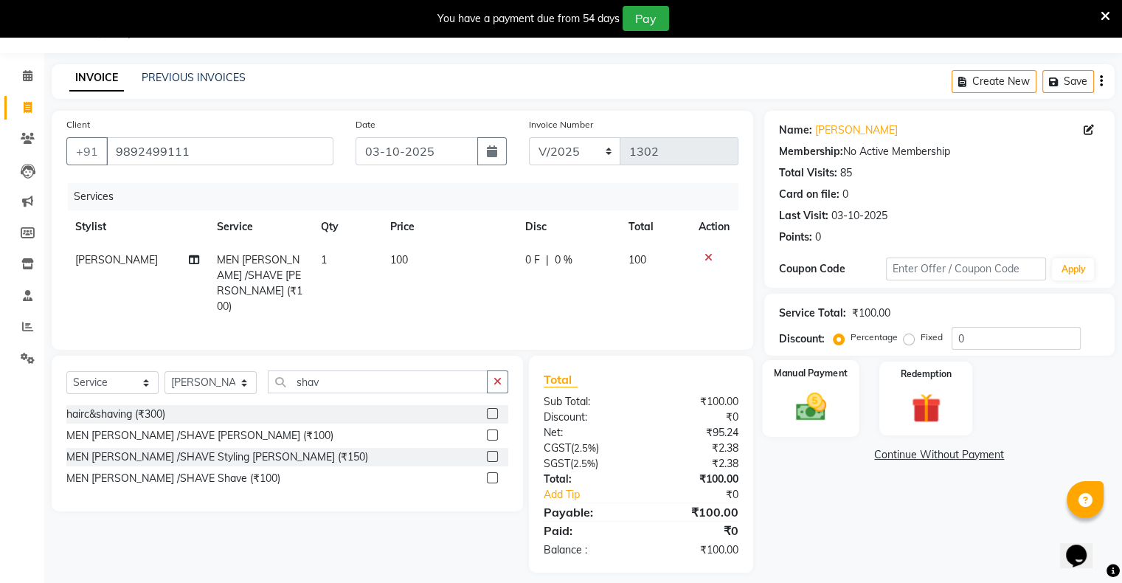
click at [805, 400] on img at bounding box center [810, 406] width 49 height 35
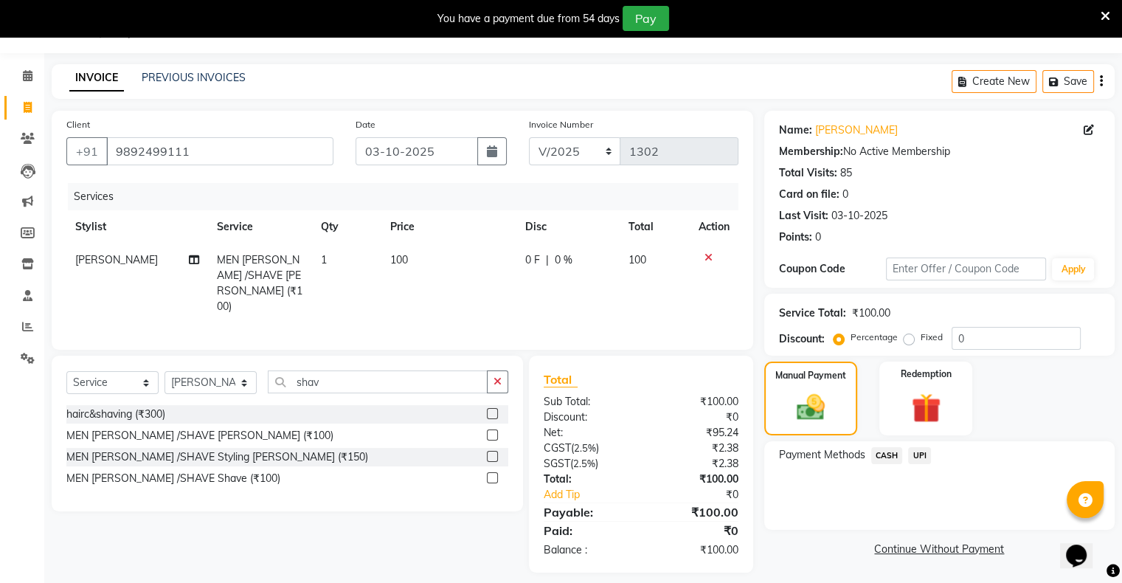
click at [915, 455] on span "UPI" at bounding box center [919, 455] width 23 height 17
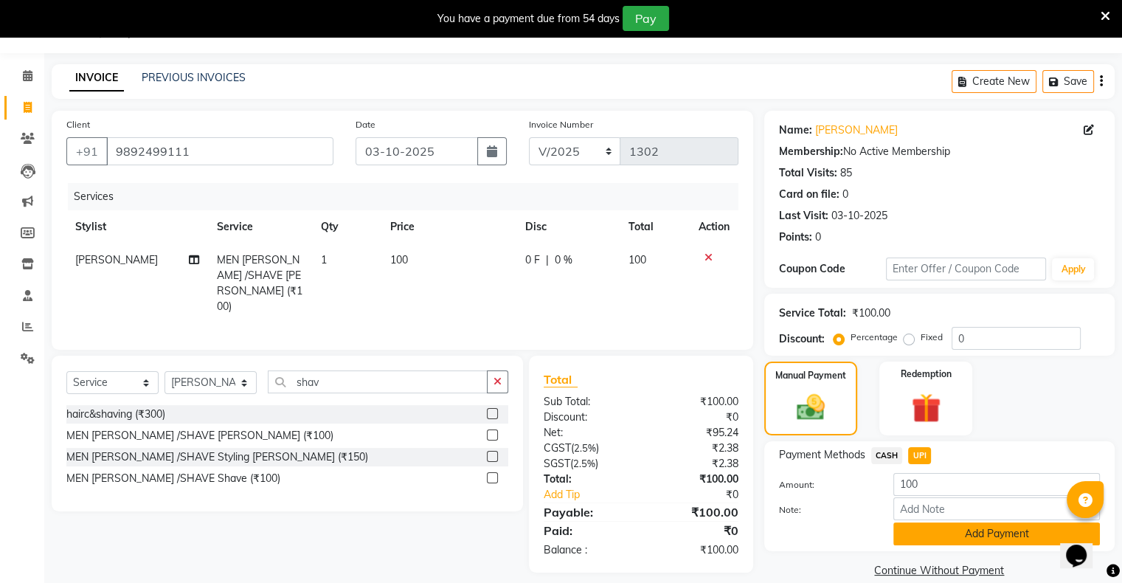
click at [958, 533] on button "Add Payment" at bounding box center [996, 533] width 207 height 23
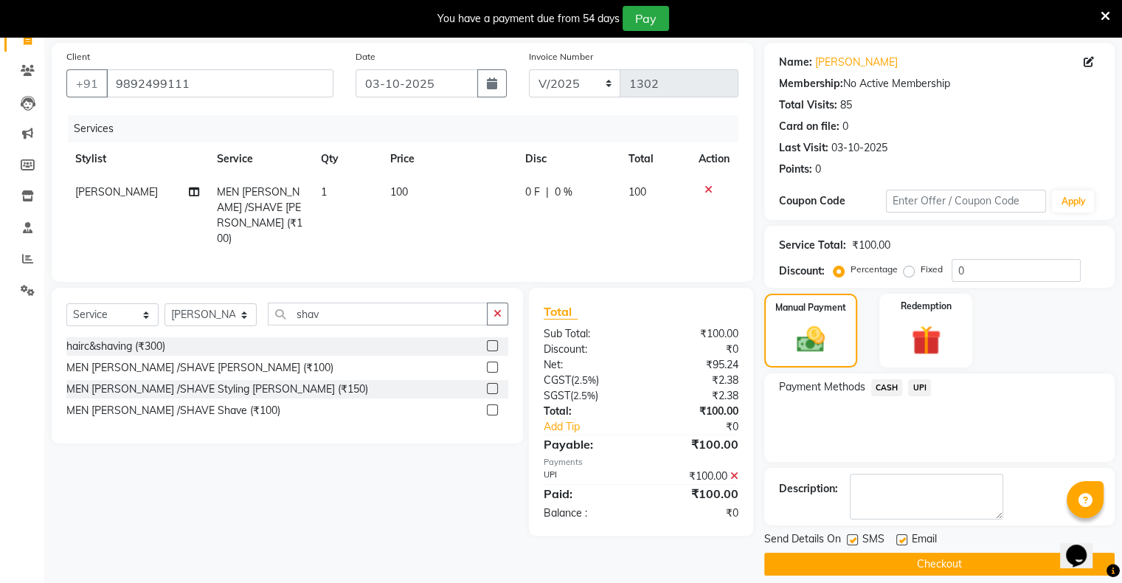
scroll to position [118, 0]
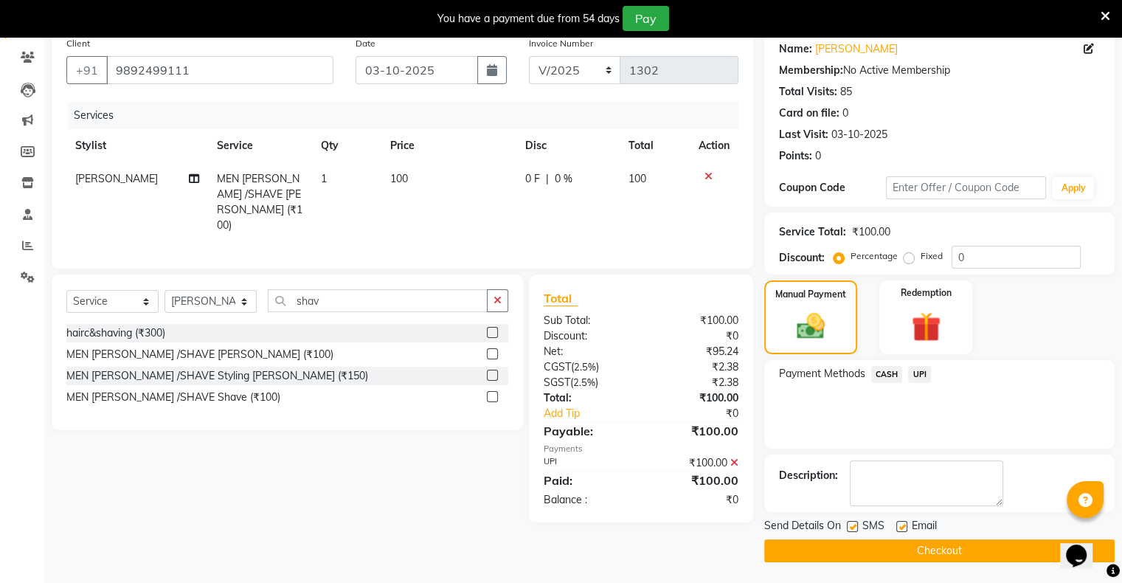
click at [958, 549] on button "Checkout" at bounding box center [939, 550] width 350 height 23
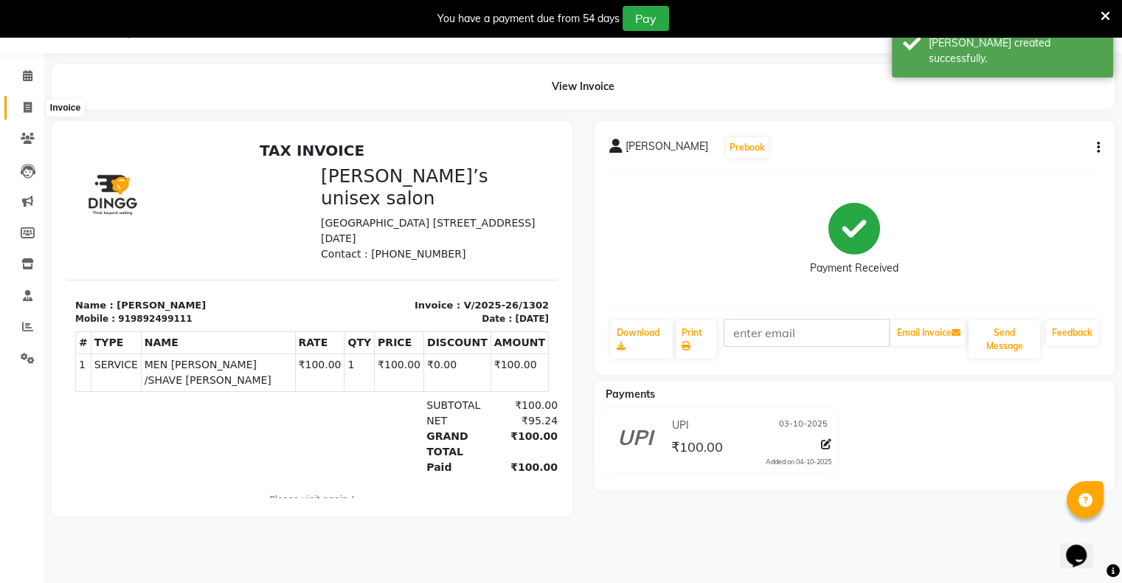
click at [35, 108] on span at bounding box center [28, 108] width 26 height 17
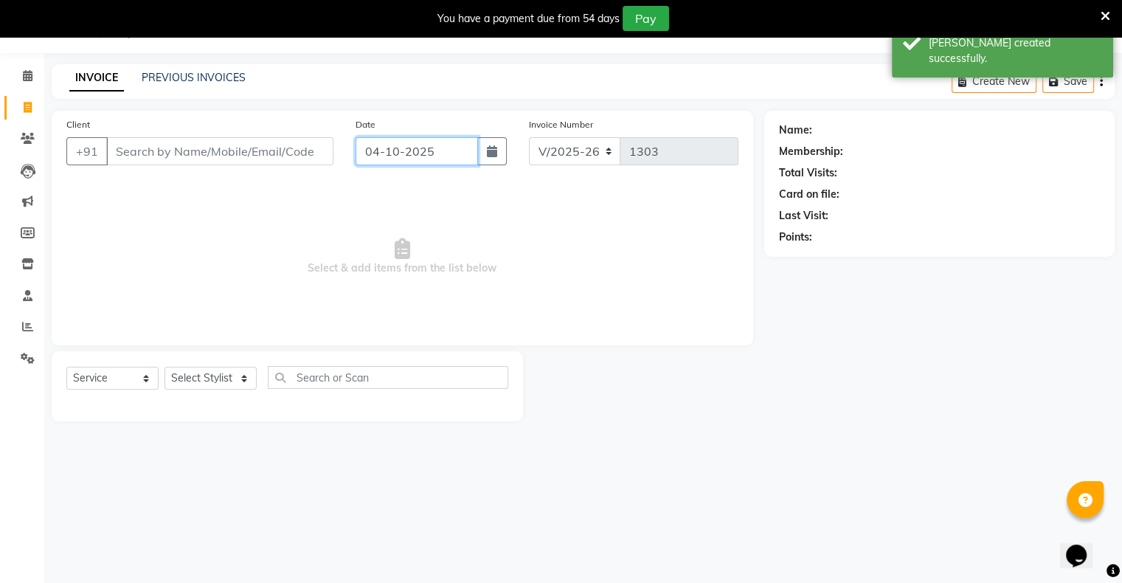
click at [425, 140] on input "04-10-2025" at bounding box center [417, 151] width 122 height 28
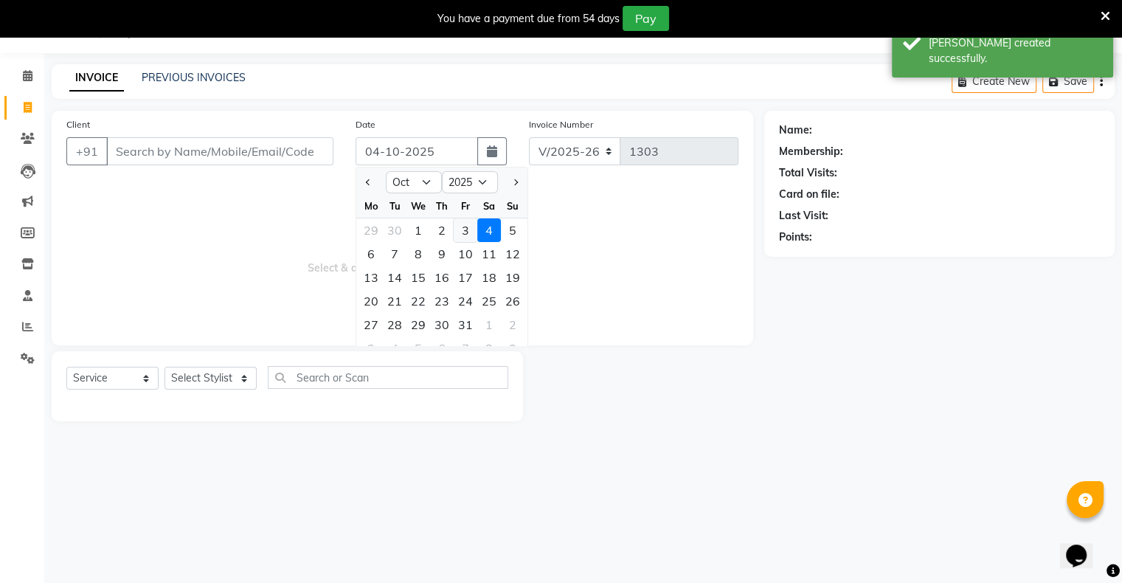
click at [468, 222] on div "3" at bounding box center [466, 230] width 24 height 24
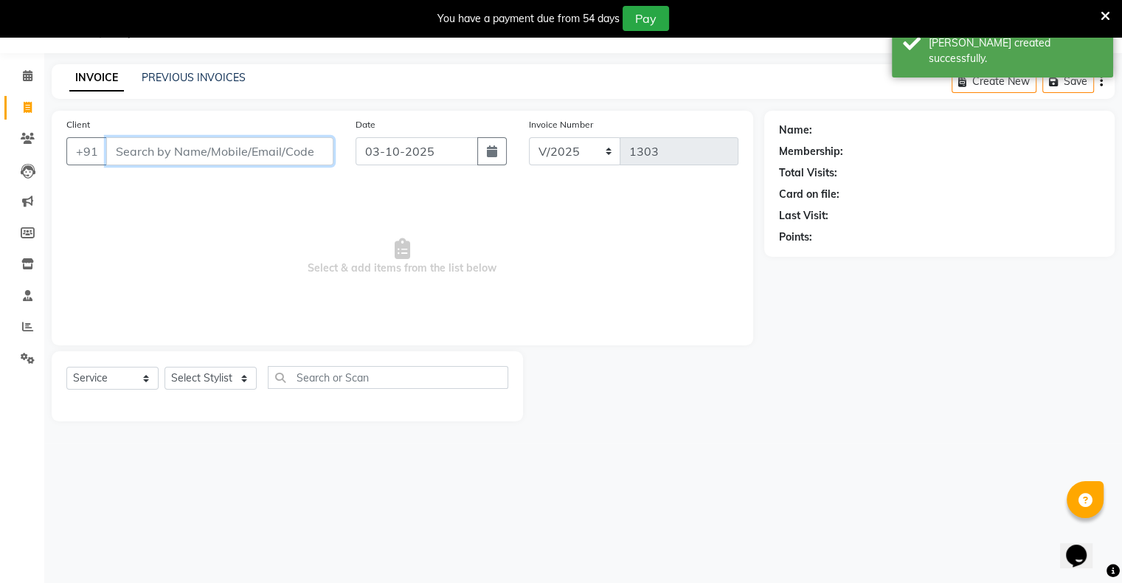
click at [313, 140] on input "Client" at bounding box center [219, 151] width 227 height 28
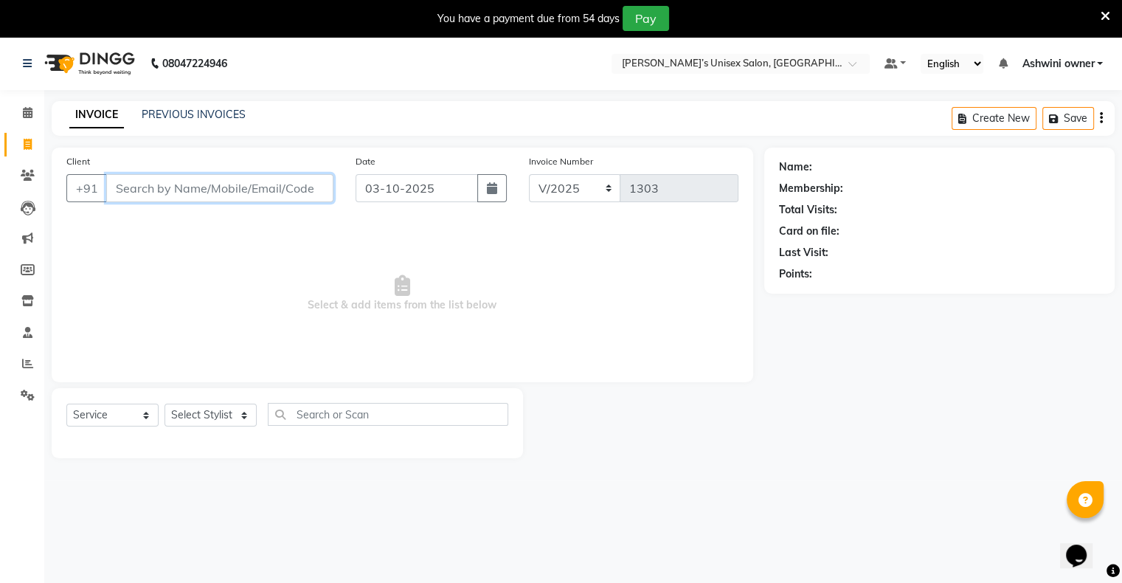
click at [269, 181] on input "Client" at bounding box center [219, 188] width 227 height 28
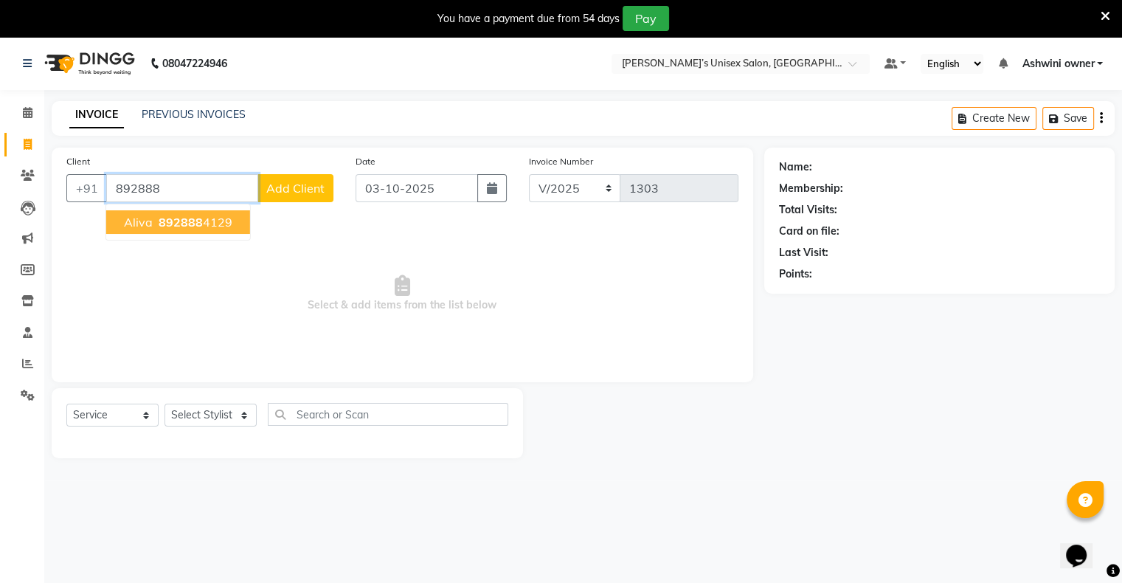
click at [195, 219] on span "892888" at bounding box center [181, 222] width 44 height 15
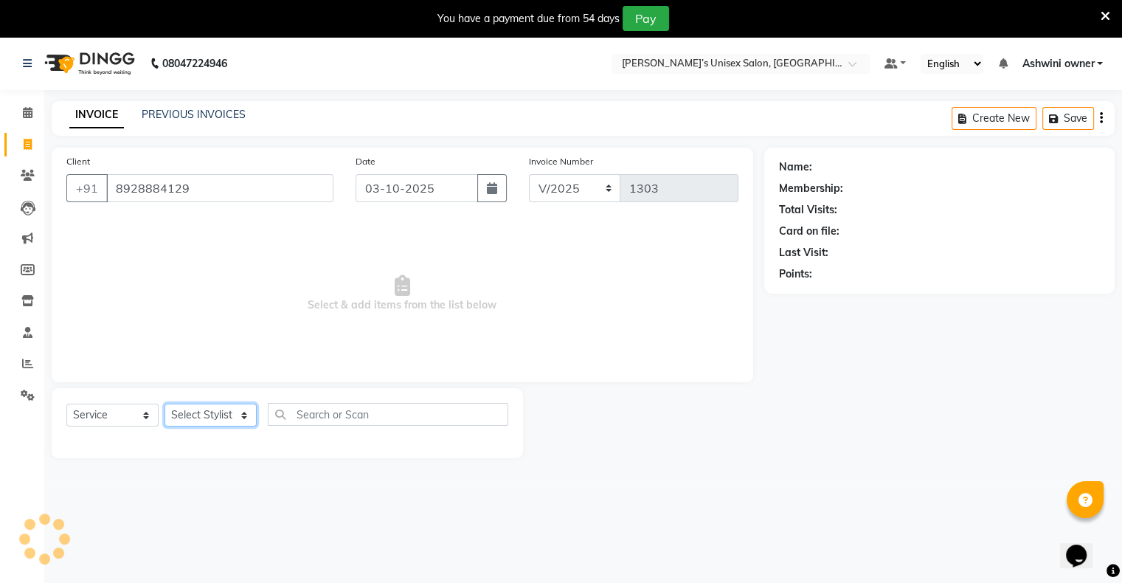
click at [197, 423] on select "Select Stylist [PERSON_NAME] owner Mohit [PERSON_NAME] [PERSON_NAME]" at bounding box center [210, 414] width 92 height 23
click at [164, 404] on select "Select Stylist [PERSON_NAME] owner Mohit [PERSON_NAME] [PERSON_NAME]" at bounding box center [210, 414] width 92 height 23
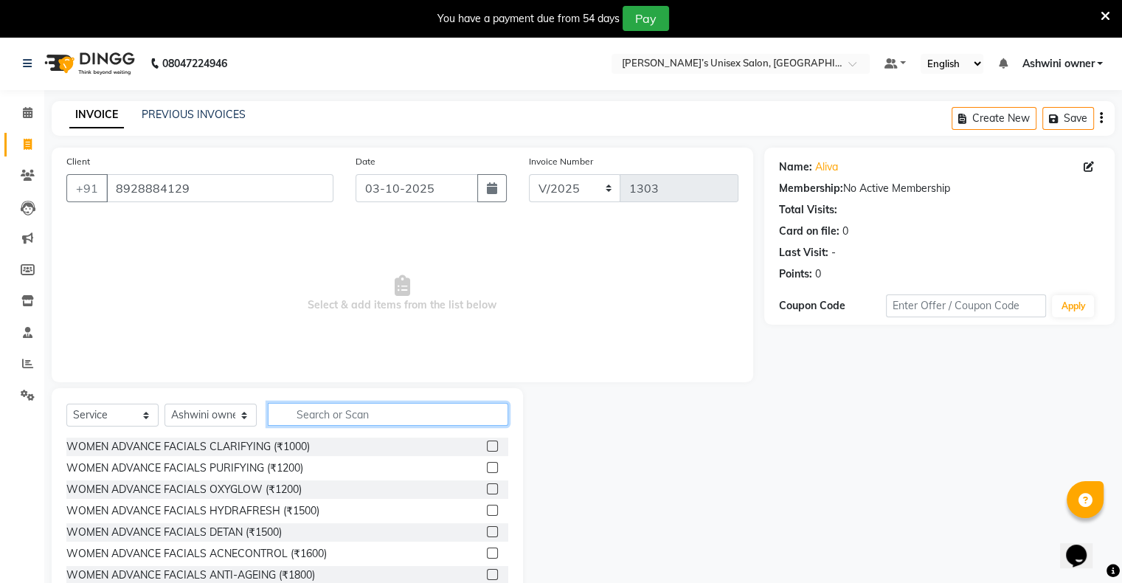
click at [322, 415] on input "text" at bounding box center [388, 414] width 240 height 23
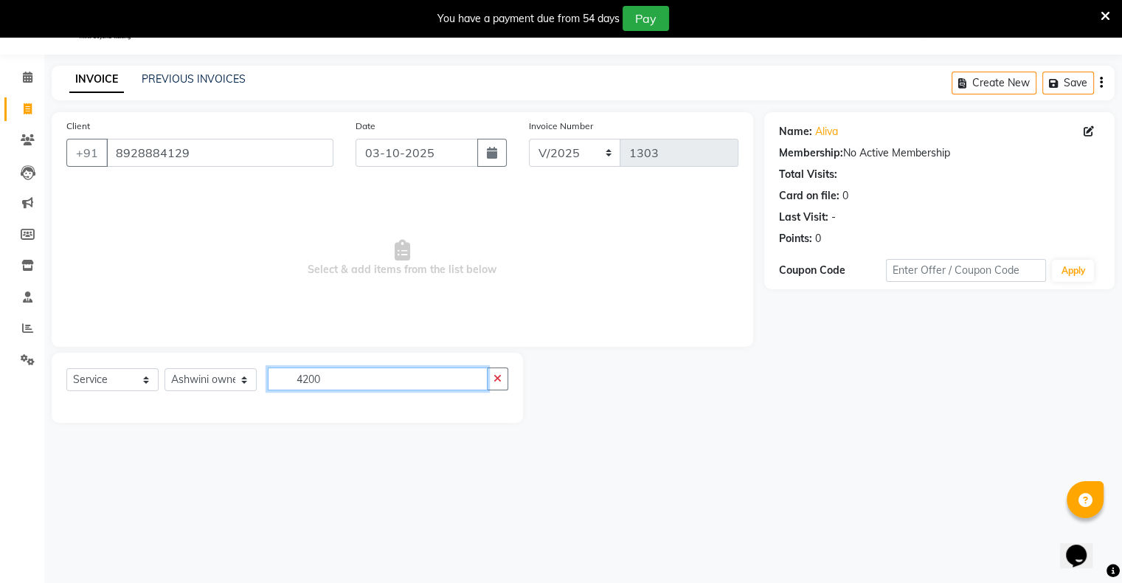
scroll to position [37, 0]
click at [364, 381] on input "4200" at bounding box center [378, 377] width 220 height 23
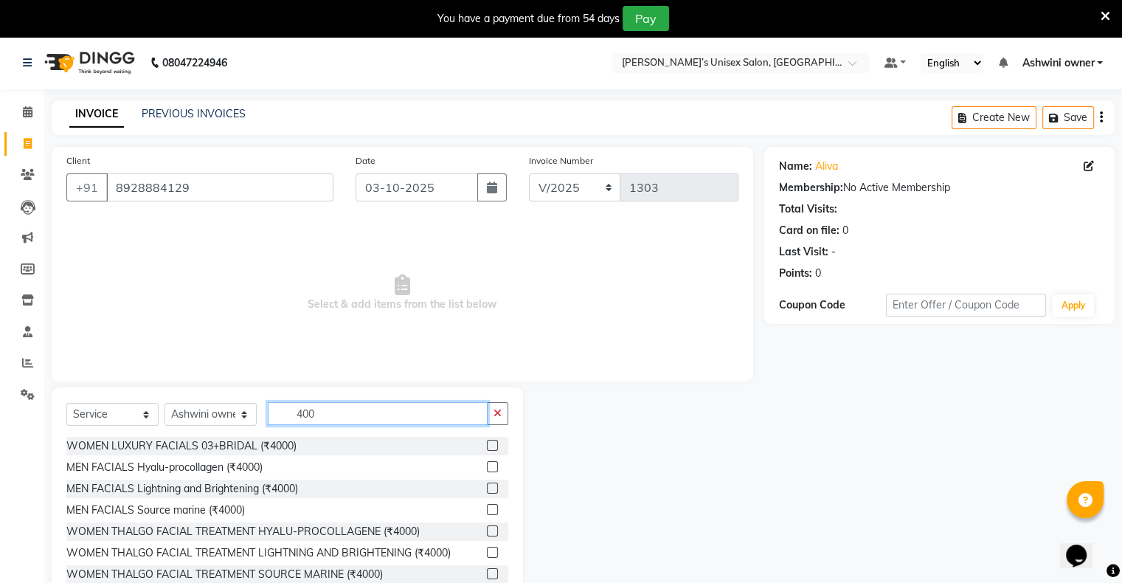
scroll to position [0, 0]
click at [487, 491] on label at bounding box center [492, 488] width 11 height 11
click at [487, 491] on input "checkbox" at bounding box center [492, 490] width 10 height 10
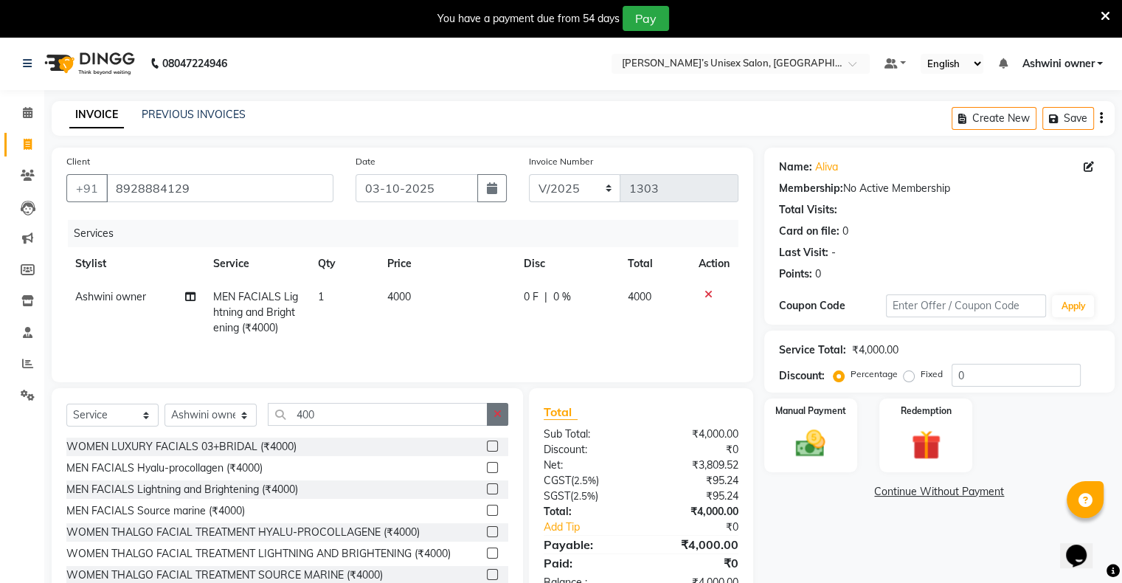
click at [488, 413] on button "button" at bounding box center [497, 414] width 21 height 23
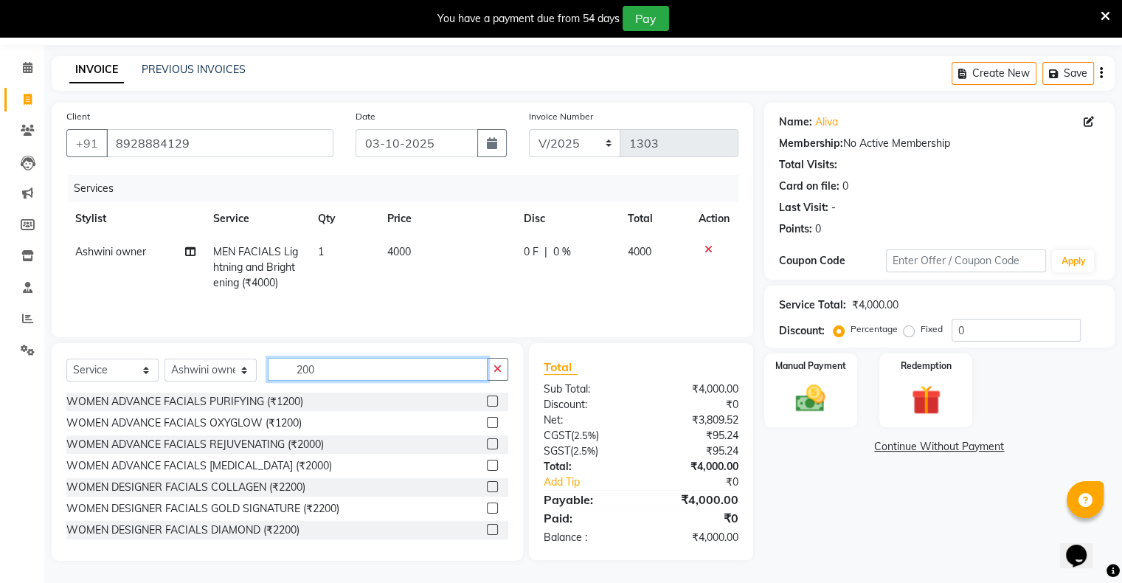
click at [369, 373] on input "200" at bounding box center [378, 369] width 220 height 23
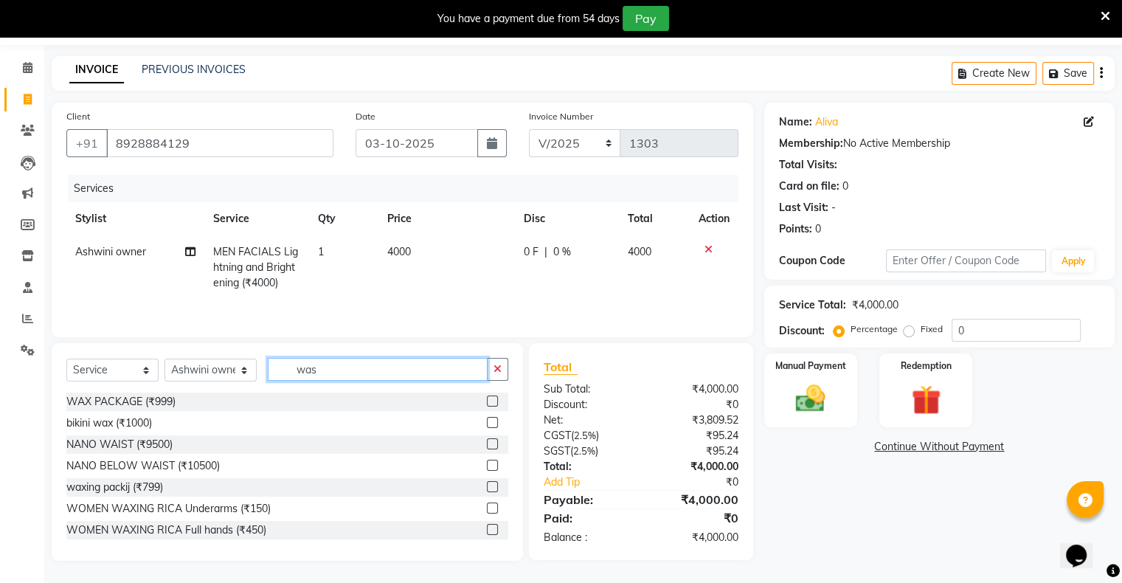
scroll to position [44, 0]
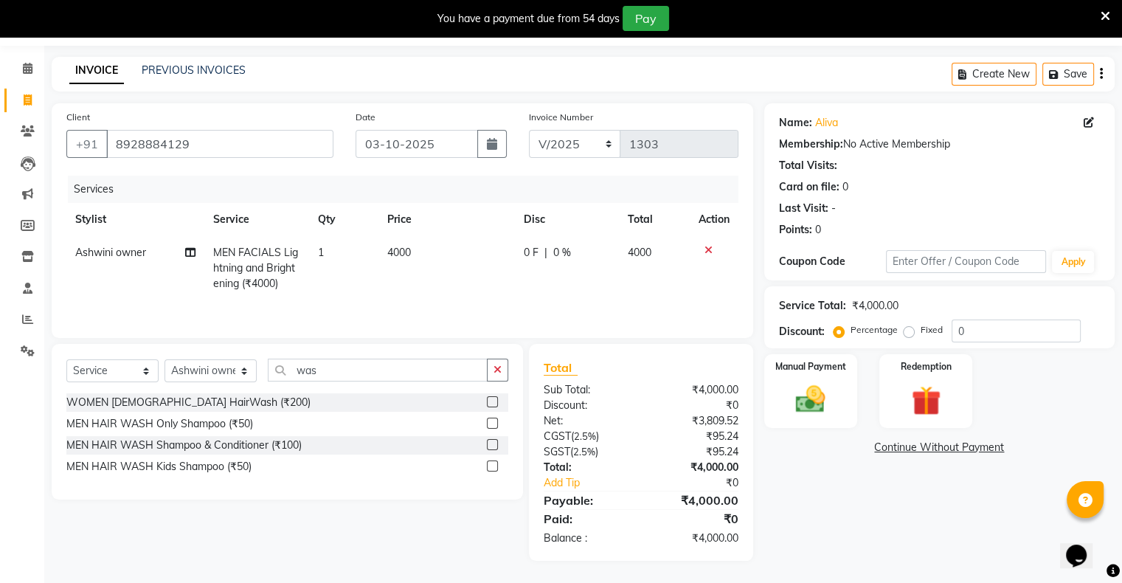
click at [488, 399] on label at bounding box center [492, 401] width 11 height 11
click at [488, 399] on input "checkbox" at bounding box center [492, 403] width 10 height 10
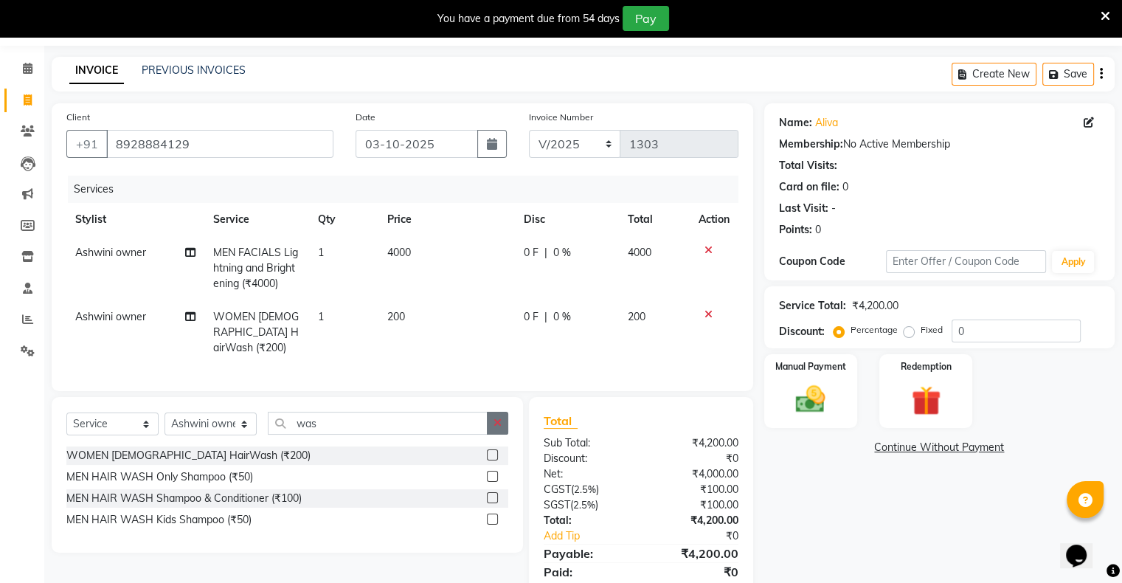
click at [496, 423] on icon "button" at bounding box center [497, 422] width 8 height 10
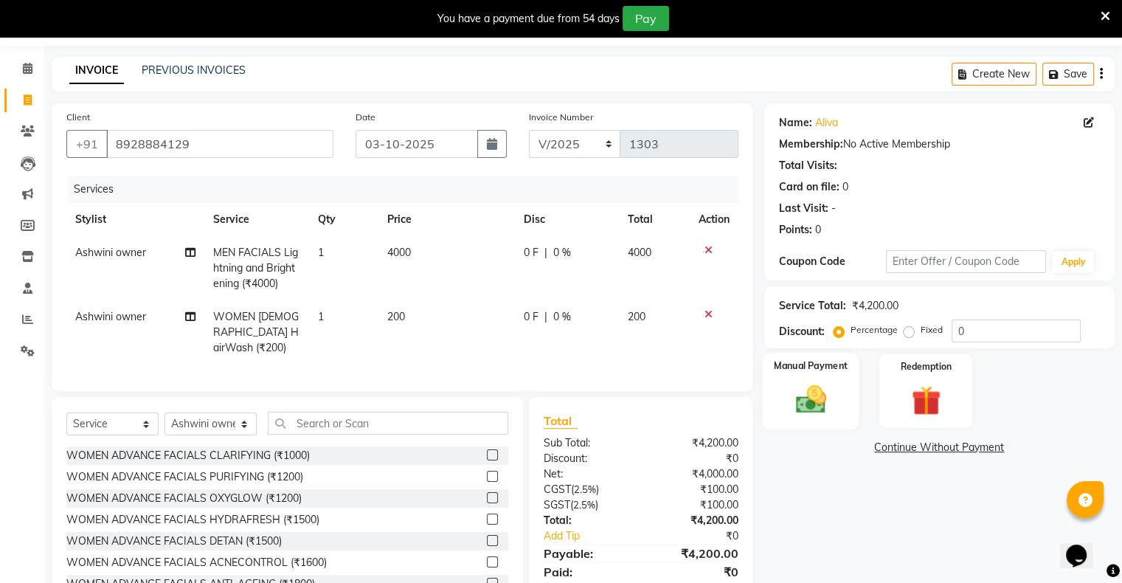
click at [844, 396] on div "Manual Payment" at bounding box center [810, 391] width 97 height 76
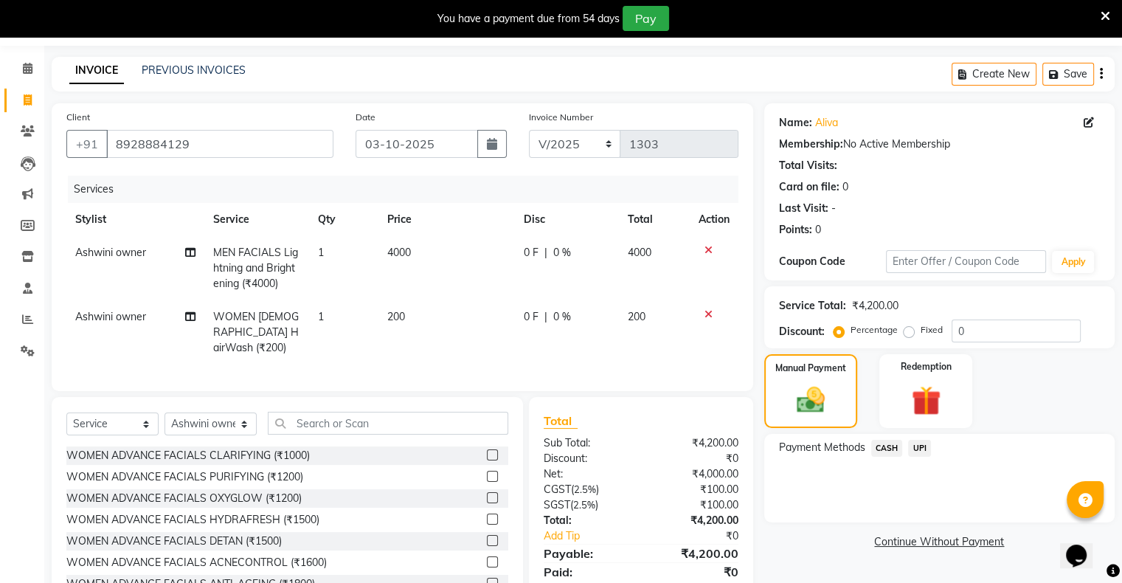
click at [920, 447] on span "UPI" at bounding box center [919, 448] width 23 height 17
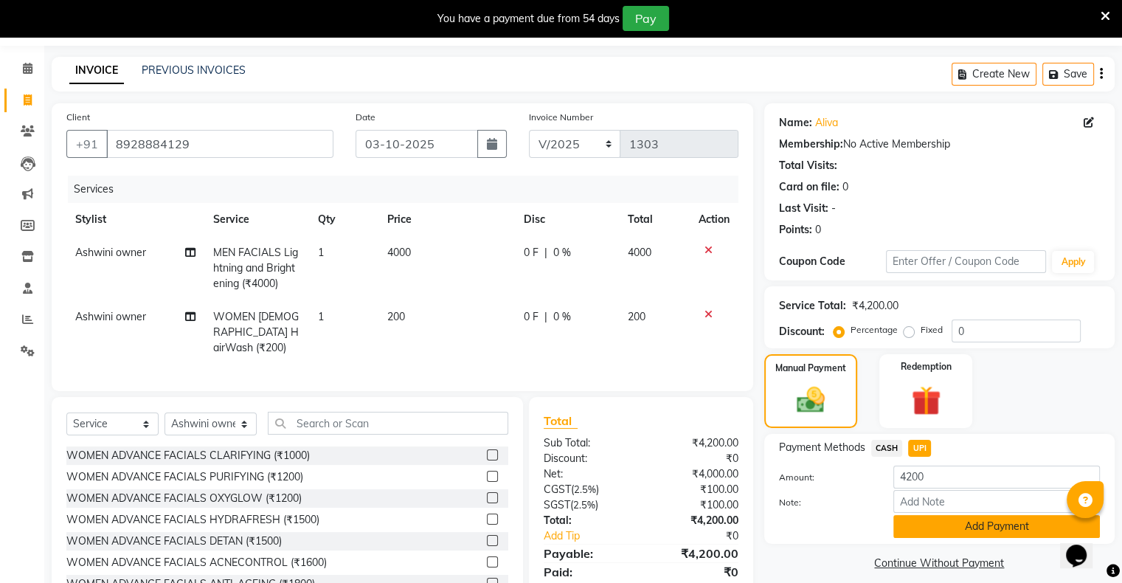
click at [949, 522] on button "Add Payment" at bounding box center [996, 526] width 207 height 23
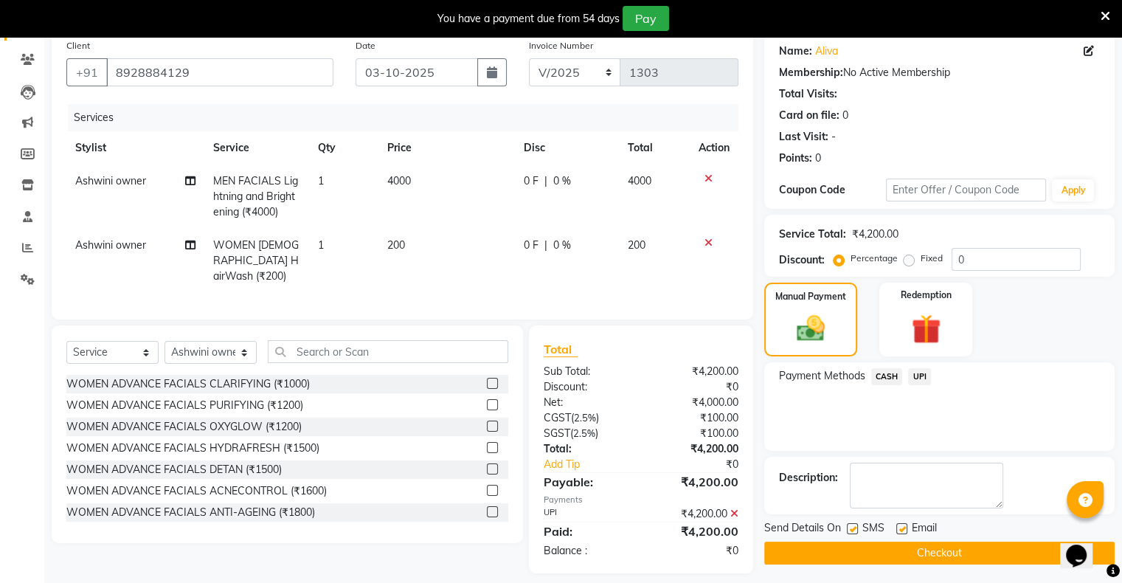
scroll to position [124, 0]
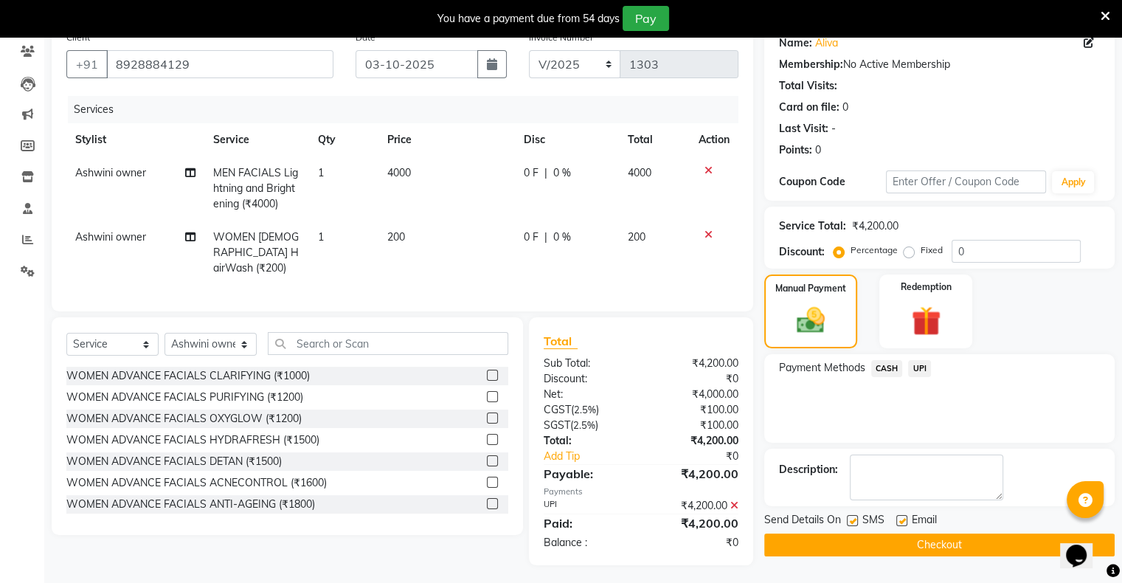
click at [958, 540] on button "Checkout" at bounding box center [939, 544] width 350 height 23
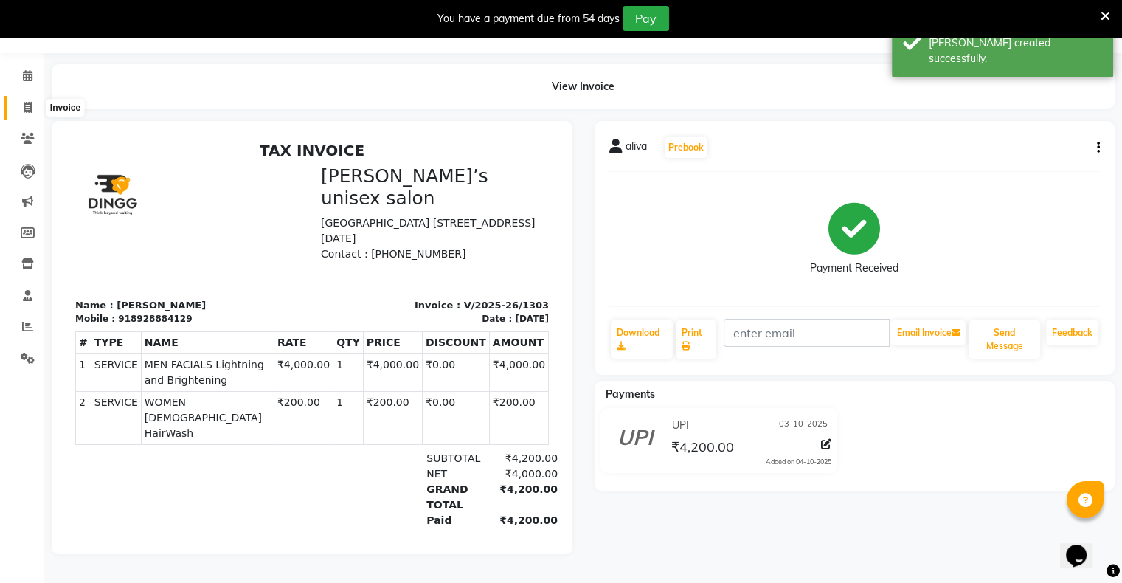
click at [18, 100] on span at bounding box center [28, 108] width 26 height 17
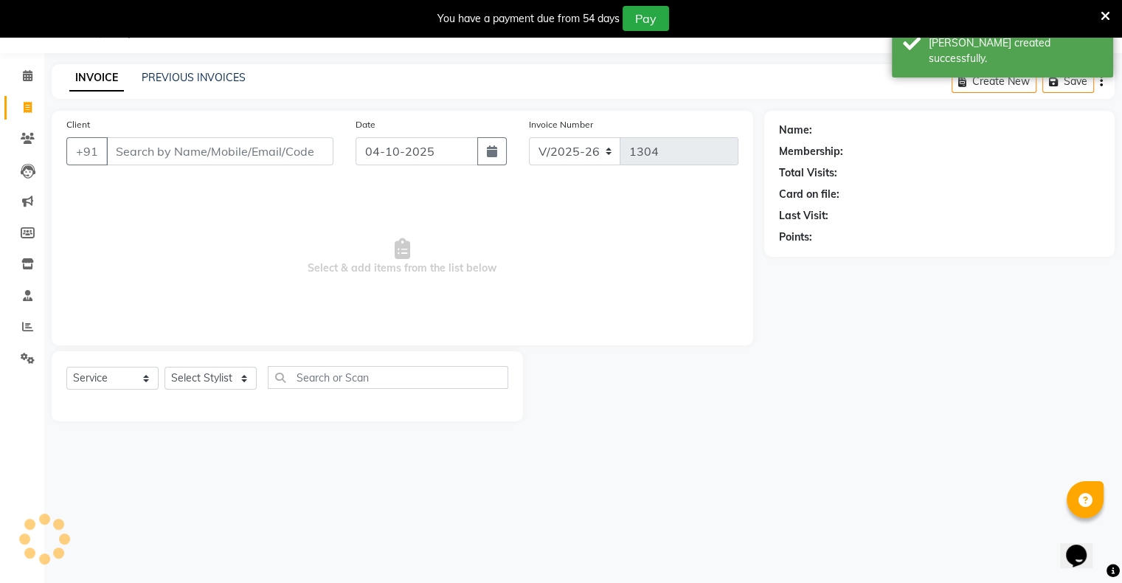
scroll to position [37, 0]
click at [455, 151] on input "04-10-2025" at bounding box center [417, 151] width 122 height 28
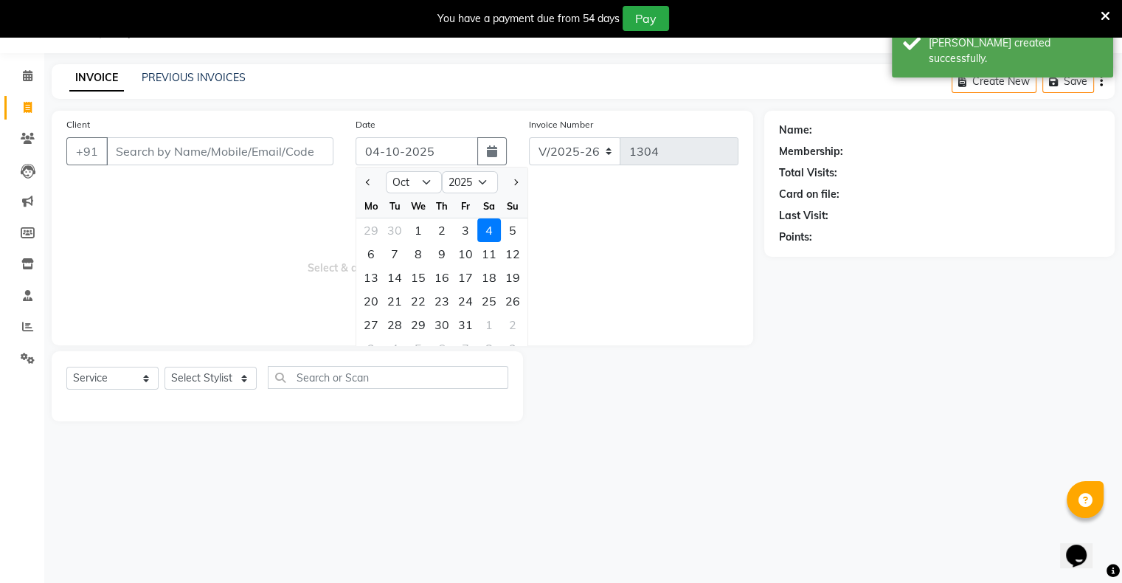
click at [460, 232] on div "3" at bounding box center [466, 230] width 24 height 24
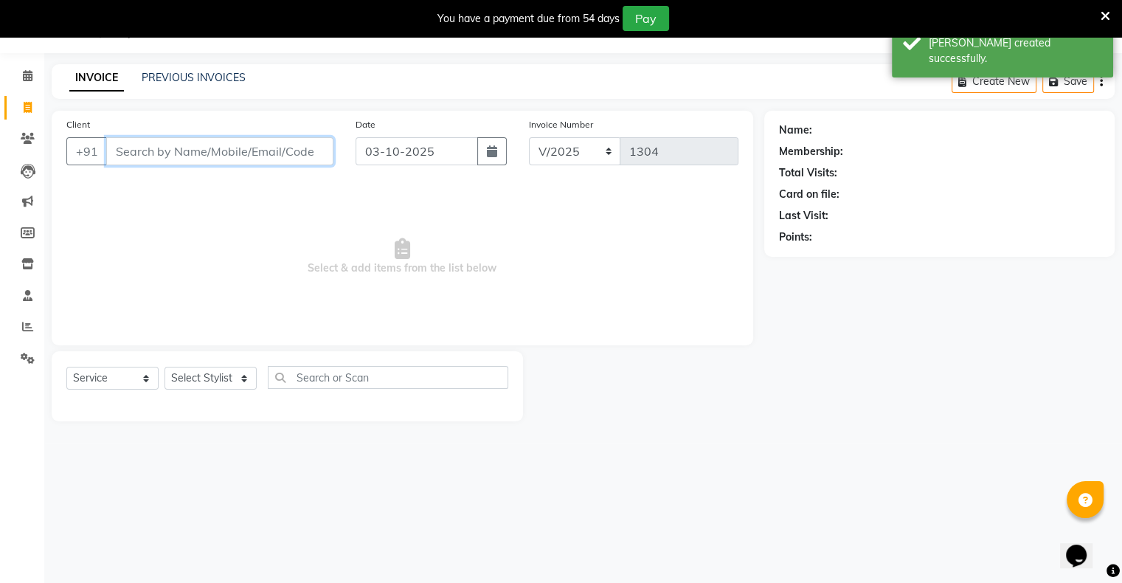
click at [277, 155] on input "Client" at bounding box center [219, 151] width 227 height 28
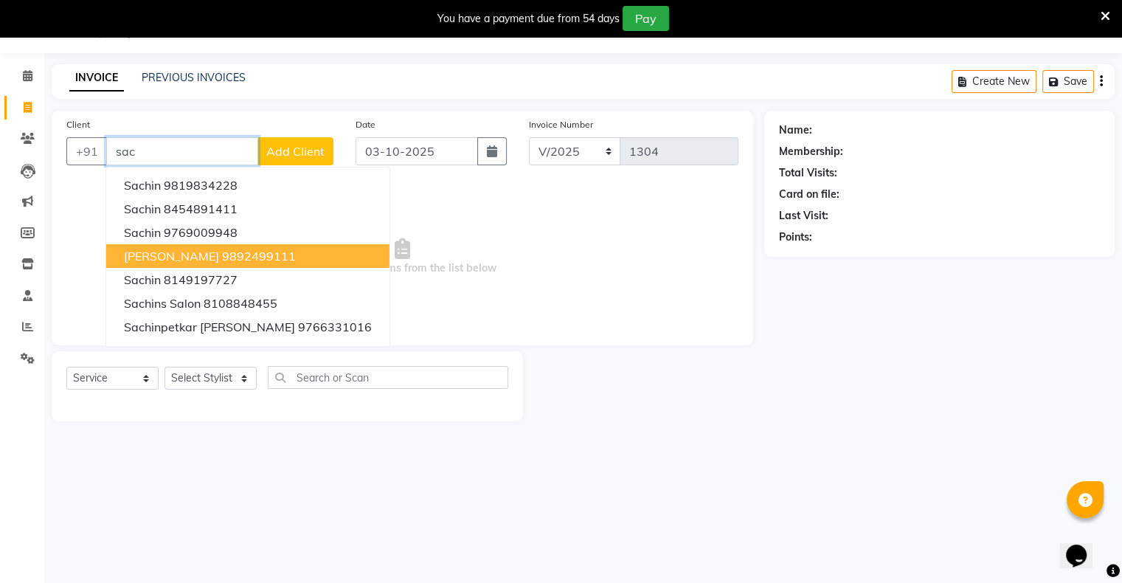
click at [245, 252] on ngb-highlight "9892499111" at bounding box center [259, 256] width 74 height 15
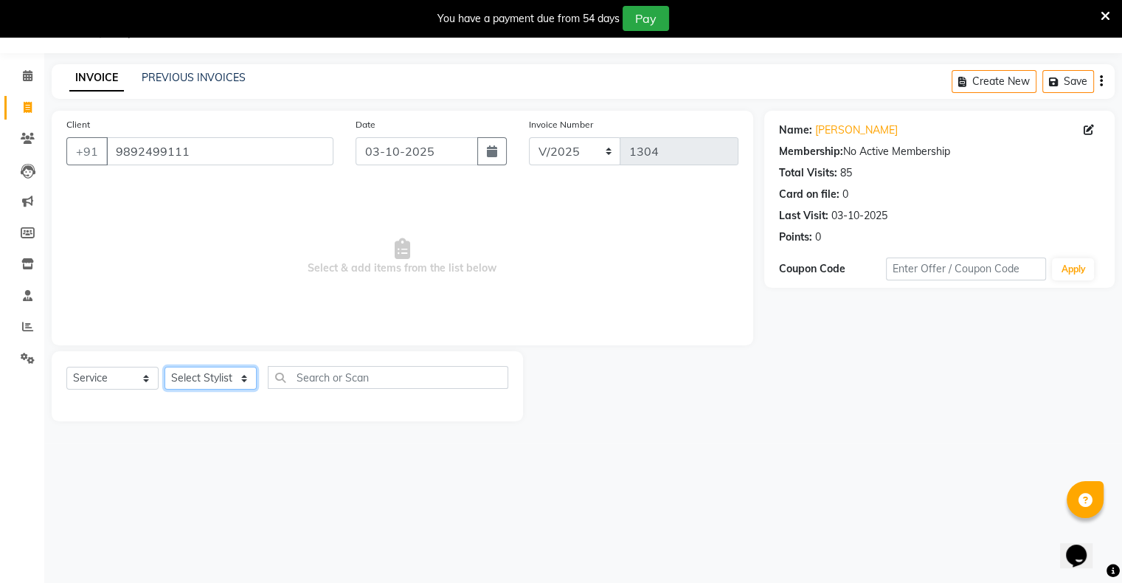
click at [223, 375] on select "Select Stylist [PERSON_NAME] owner Mohit [PERSON_NAME] [PERSON_NAME]" at bounding box center [210, 378] width 92 height 23
click at [164, 367] on select "Select Stylist [PERSON_NAME] owner Mohit [PERSON_NAME] [PERSON_NAME]" at bounding box center [210, 378] width 92 height 23
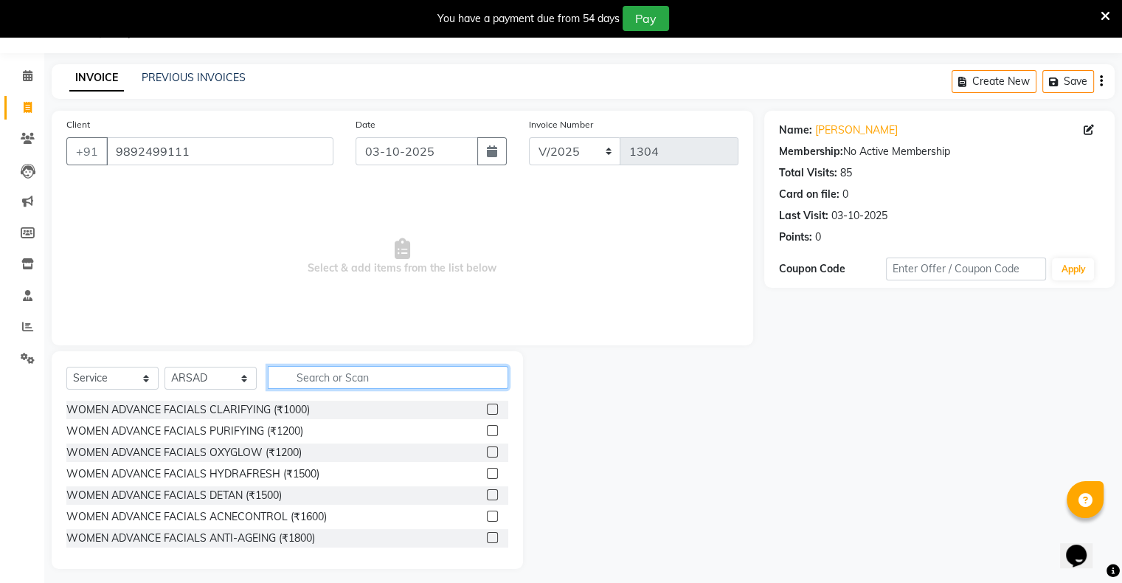
click at [353, 382] on input "text" at bounding box center [388, 377] width 240 height 23
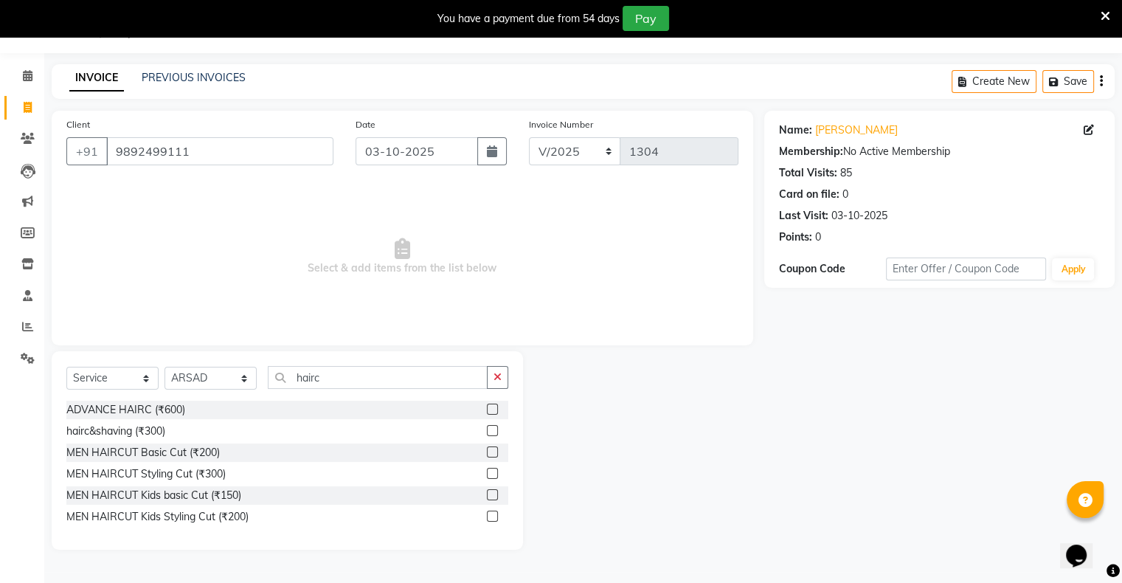
click at [492, 452] on label at bounding box center [492, 451] width 11 height 11
click at [492, 452] on input "checkbox" at bounding box center [492, 453] width 10 height 10
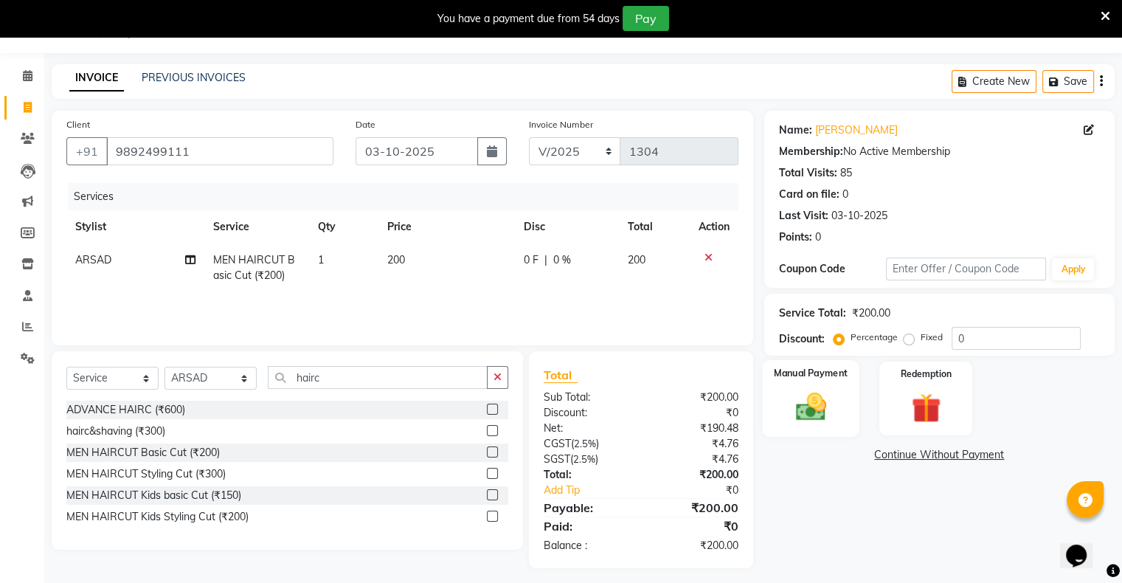
click at [800, 384] on div "Manual Payment" at bounding box center [810, 398] width 97 height 76
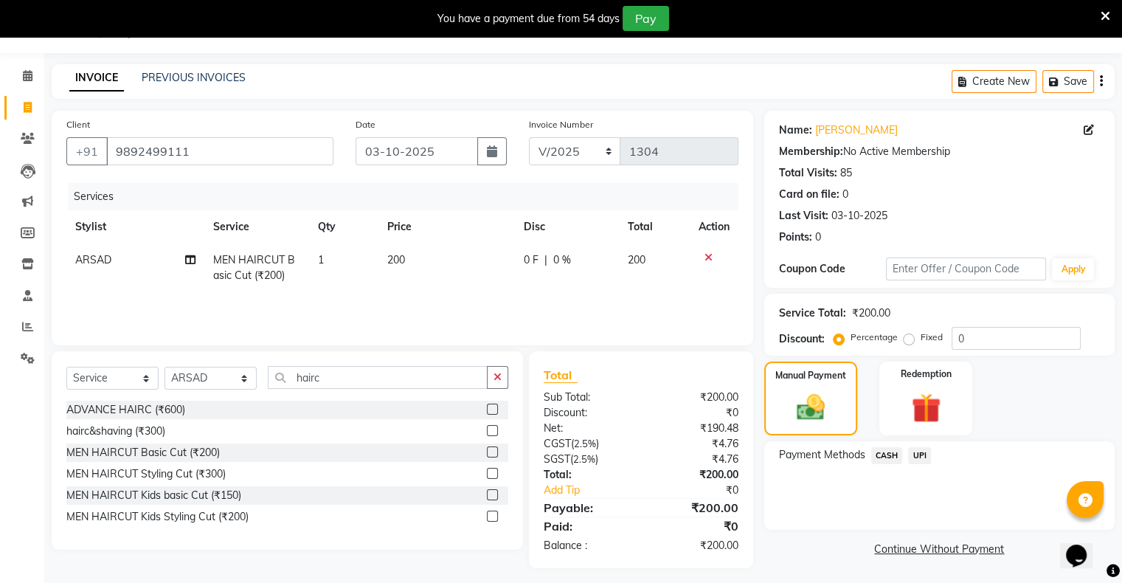
click at [920, 454] on span "UPI" at bounding box center [919, 455] width 23 height 17
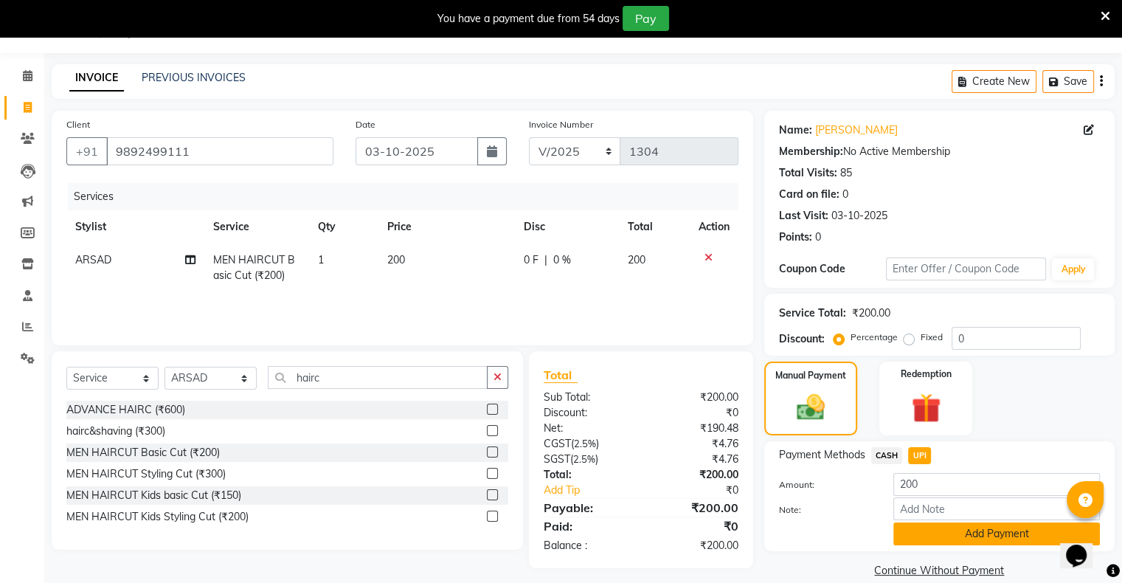
click at [932, 535] on button "Add Payment" at bounding box center [996, 533] width 207 height 23
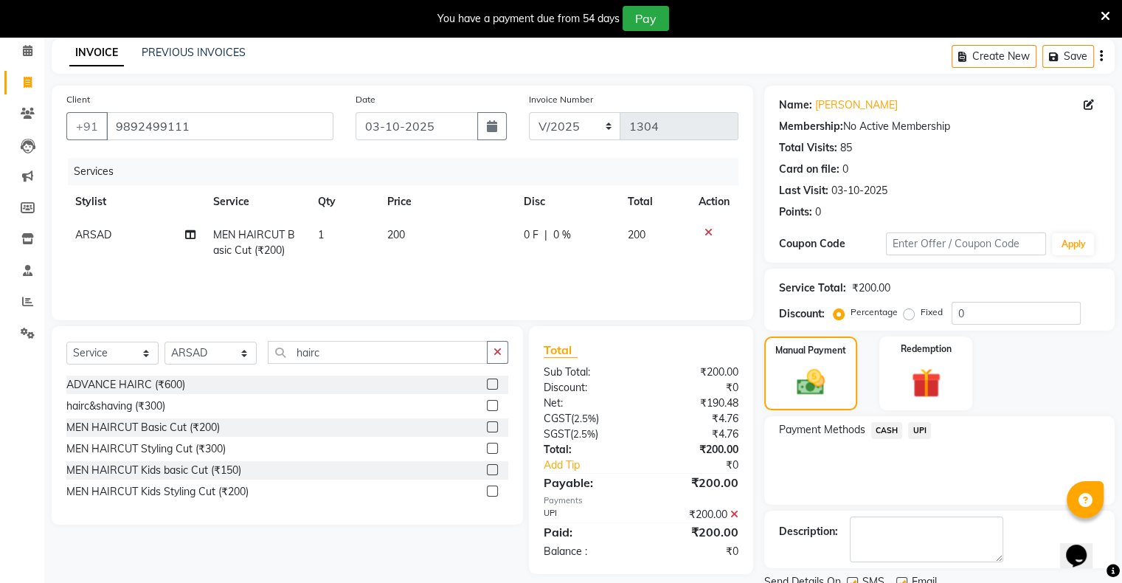
scroll to position [118, 0]
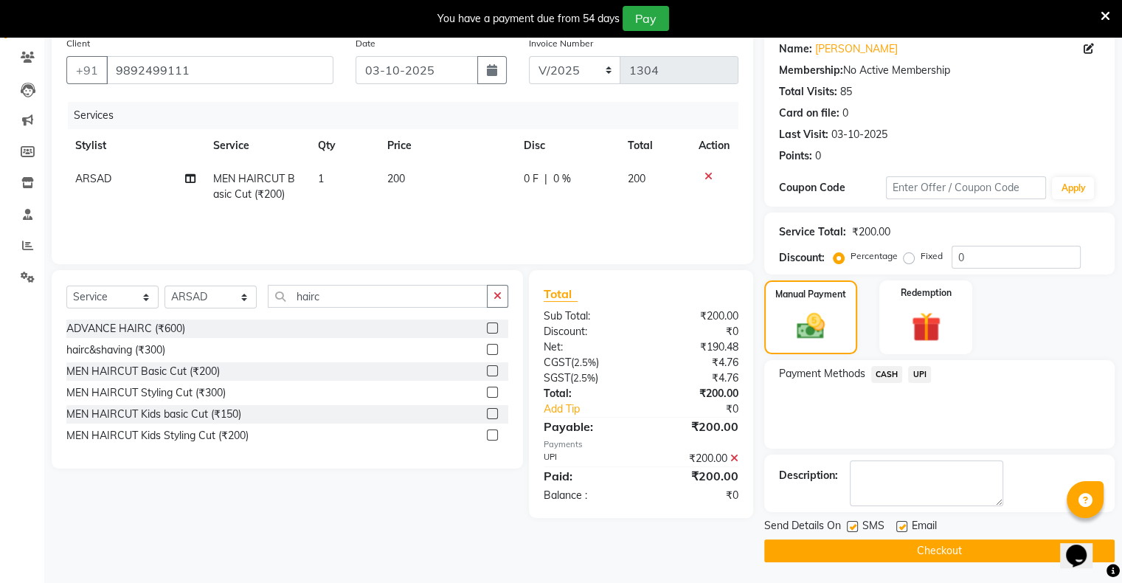
click at [932, 548] on button "Checkout" at bounding box center [939, 550] width 350 height 23
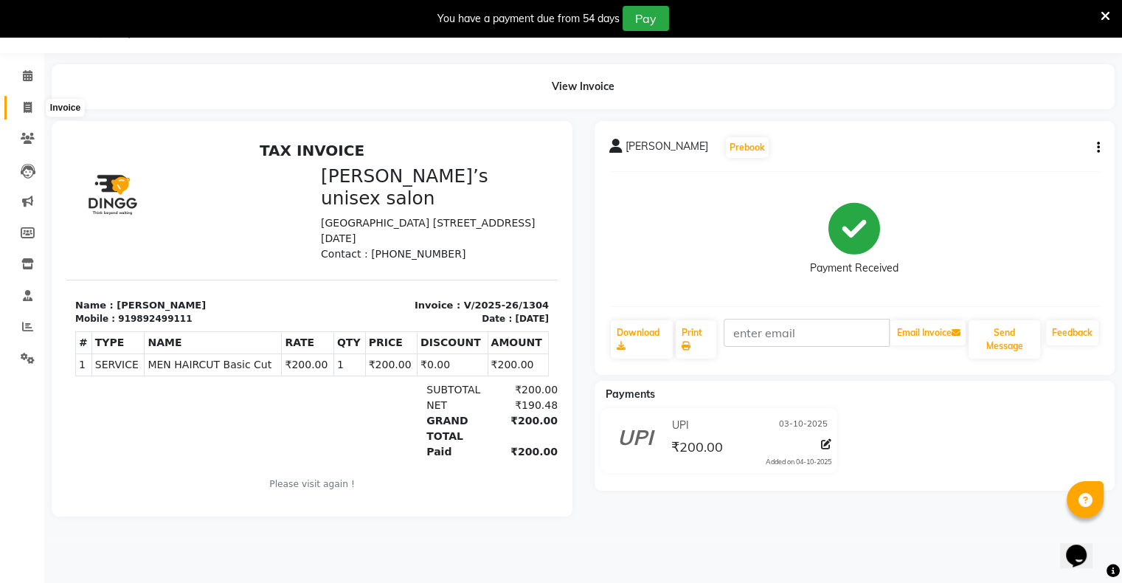
click at [24, 103] on icon at bounding box center [28, 107] width 8 height 11
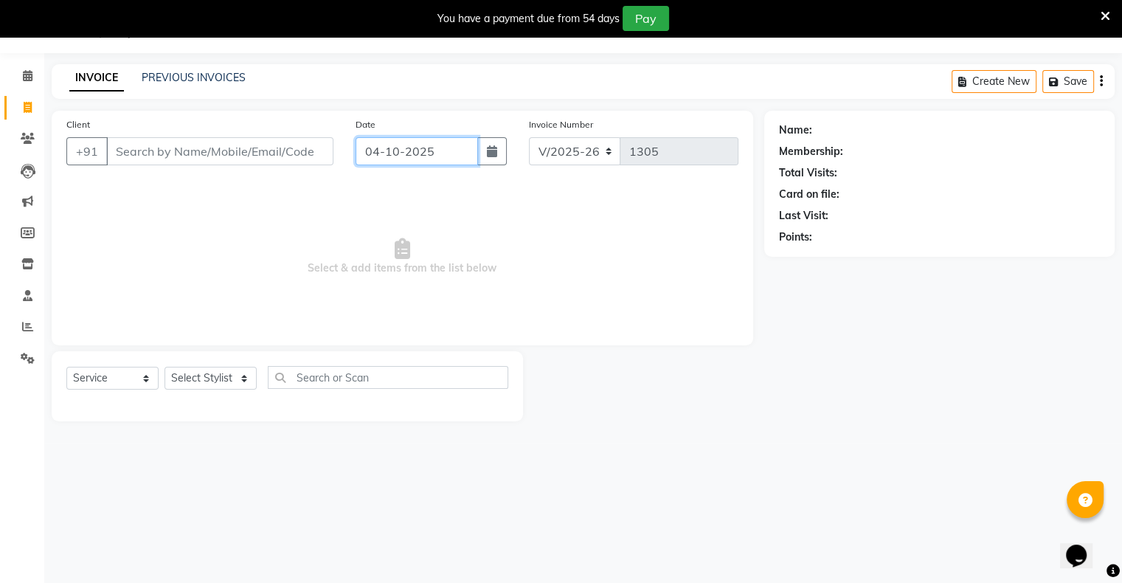
drag, startPoint x: 384, startPoint y: 155, endPoint x: 392, endPoint y: 163, distance: 11.5
click at [385, 154] on input "04-10-2025" at bounding box center [417, 151] width 122 height 28
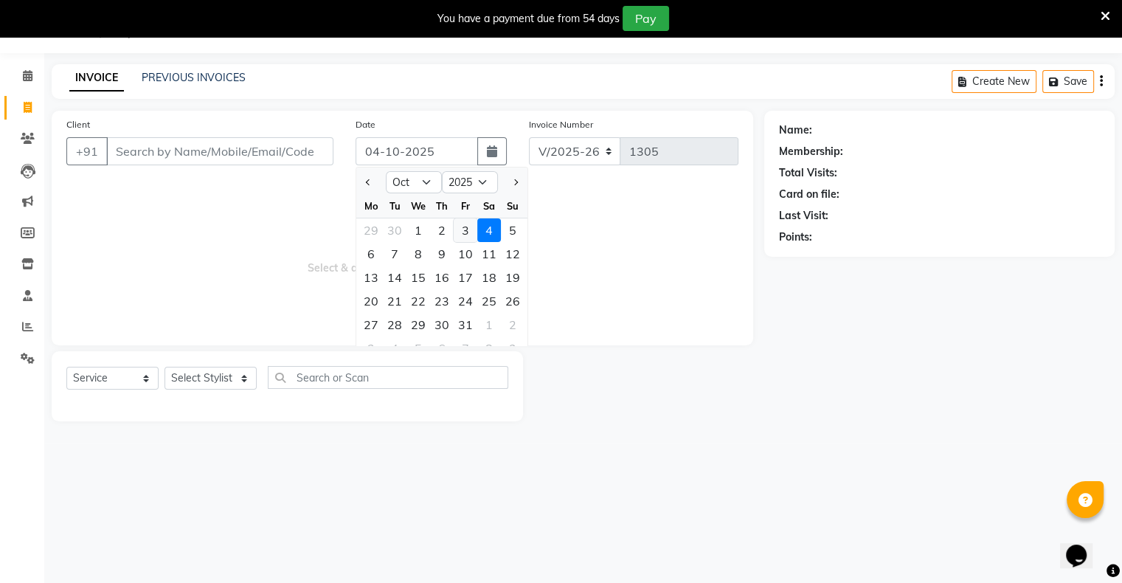
click at [466, 230] on div "3" at bounding box center [466, 230] width 24 height 24
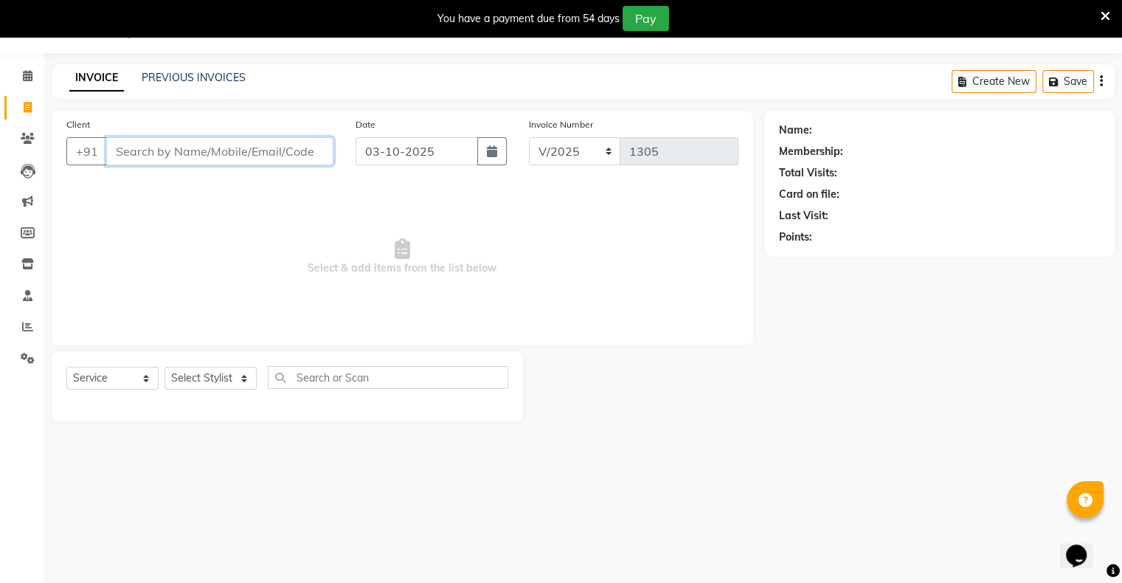
click at [297, 153] on input "Client" at bounding box center [219, 151] width 227 height 28
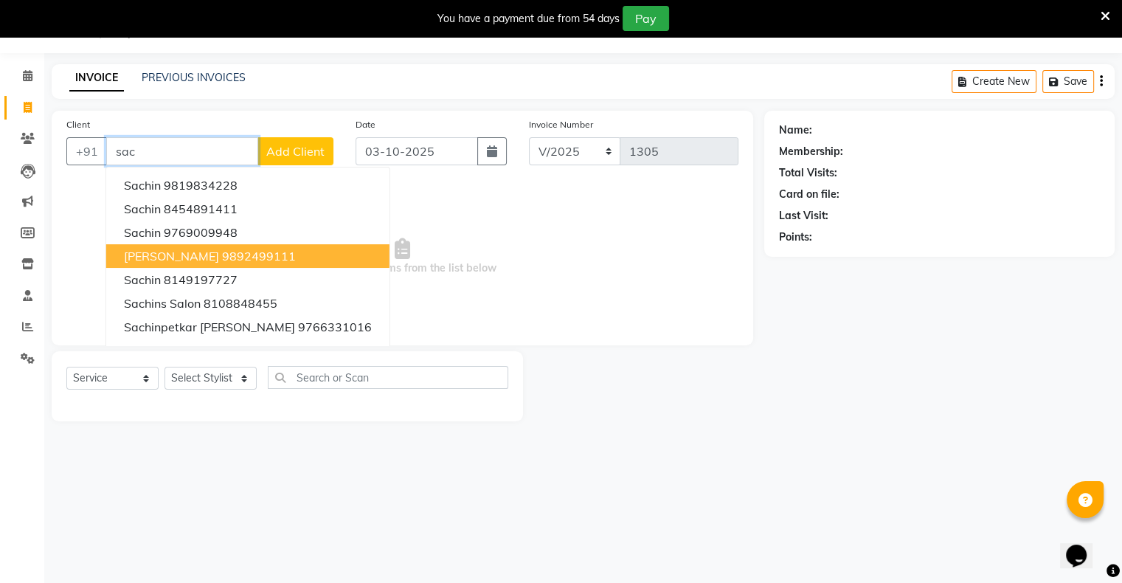
click at [269, 255] on button "[PERSON_NAME] 9892499111" at bounding box center [247, 256] width 283 height 24
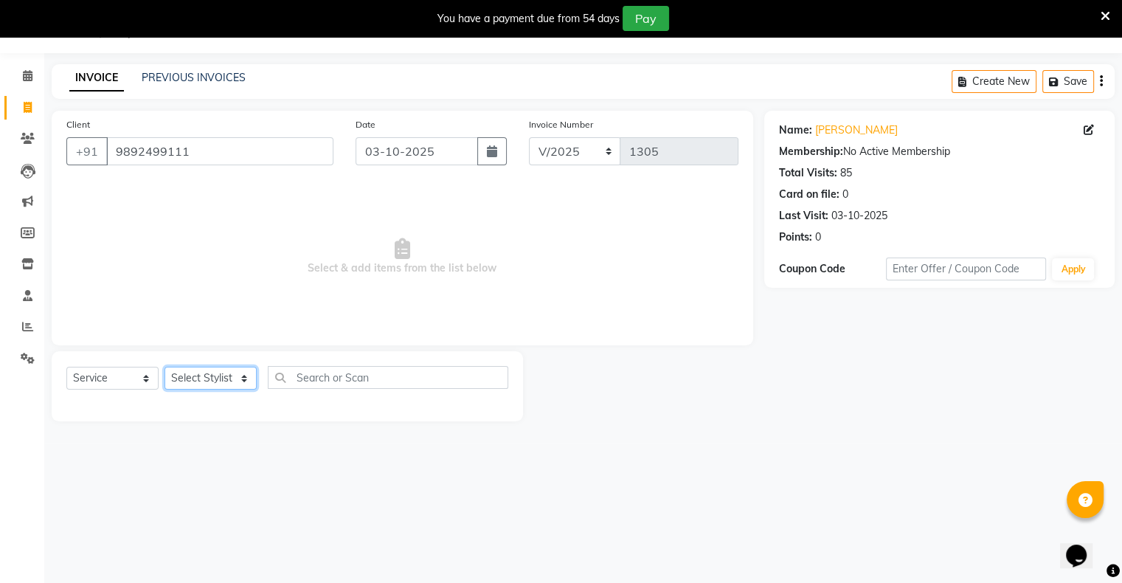
click at [218, 372] on select "Select Stylist [PERSON_NAME] owner Mohit [PERSON_NAME] [PERSON_NAME]" at bounding box center [210, 378] width 92 height 23
click at [164, 367] on select "Select Stylist [PERSON_NAME] owner Mohit [PERSON_NAME] [PERSON_NAME]" at bounding box center [210, 378] width 92 height 23
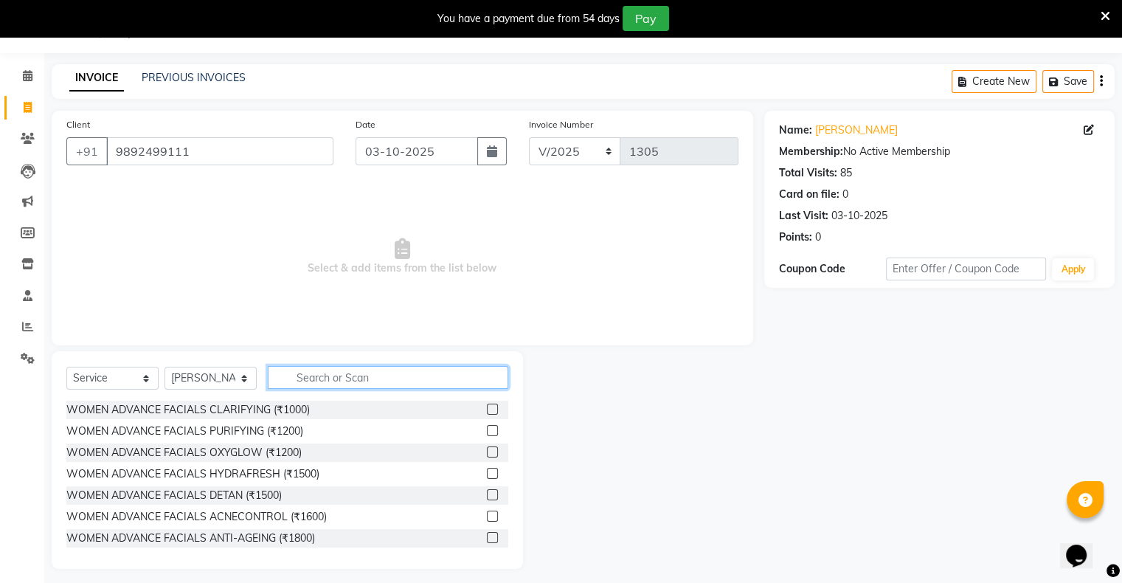
click at [330, 371] on input "text" at bounding box center [388, 377] width 240 height 23
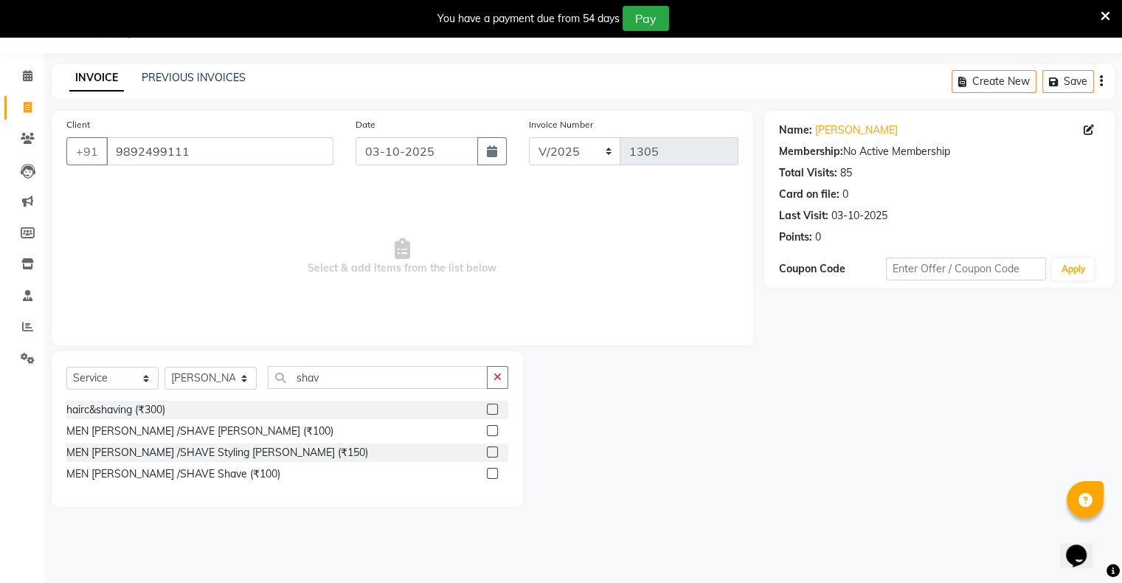
click at [487, 427] on label at bounding box center [492, 430] width 11 height 11
click at [487, 427] on input "checkbox" at bounding box center [492, 431] width 10 height 10
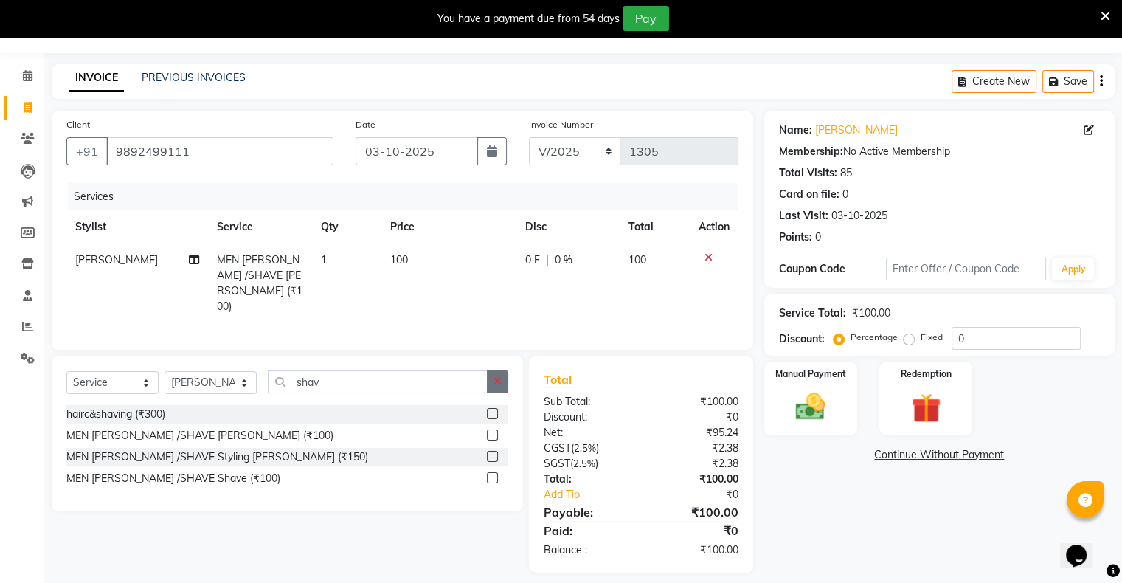
click at [502, 372] on button "button" at bounding box center [497, 381] width 21 height 23
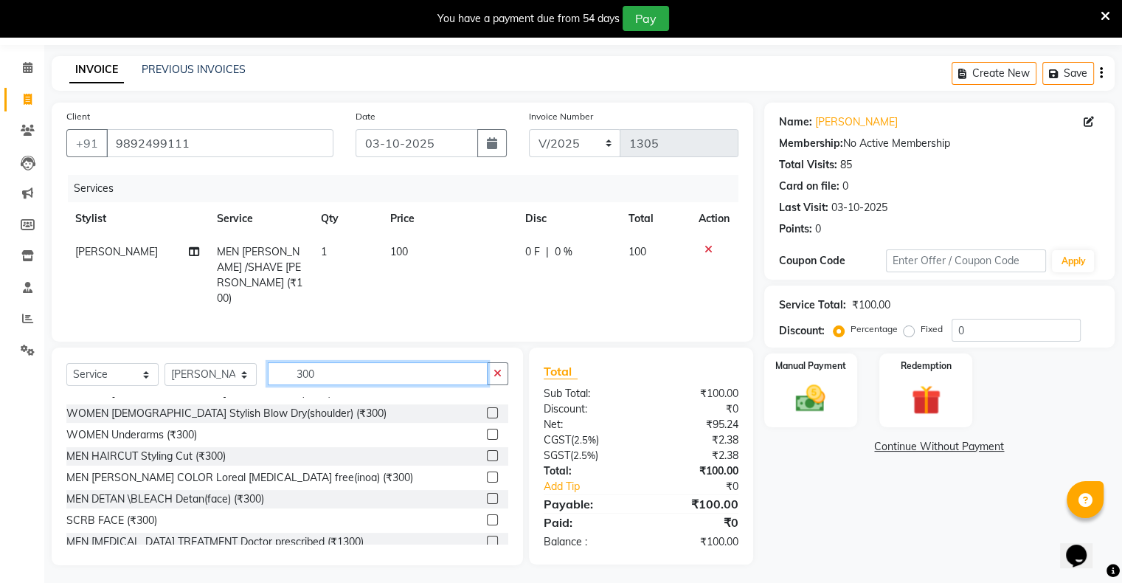
scroll to position [221, 0]
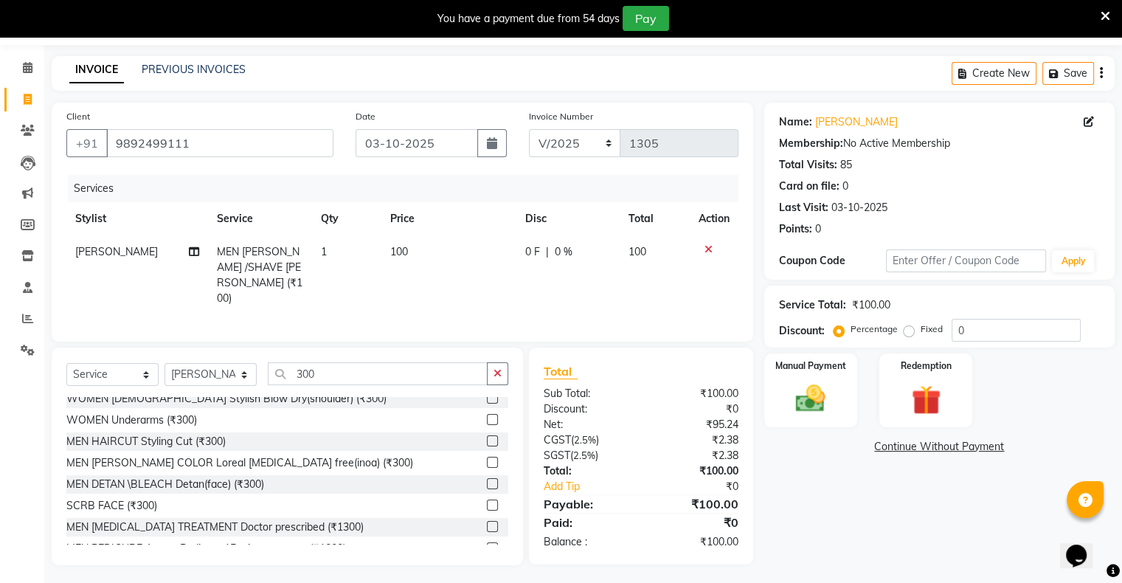
click at [487, 478] on label at bounding box center [492, 483] width 11 height 11
click at [487, 479] on input "checkbox" at bounding box center [492, 484] width 10 height 10
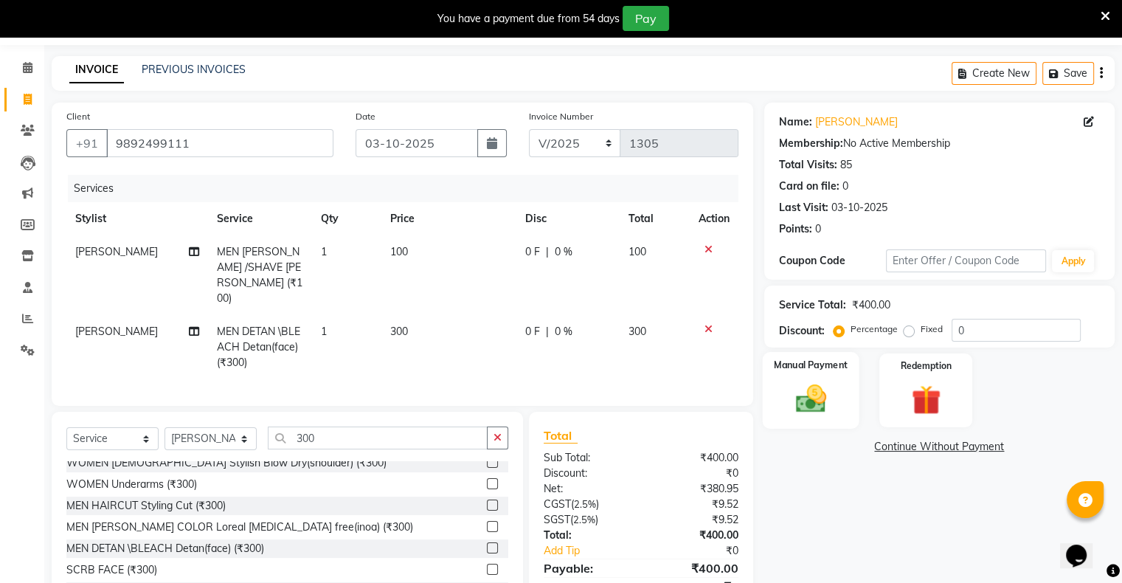
click at [829, 396] on img at bounding box center [810, 398] width 49 height 35
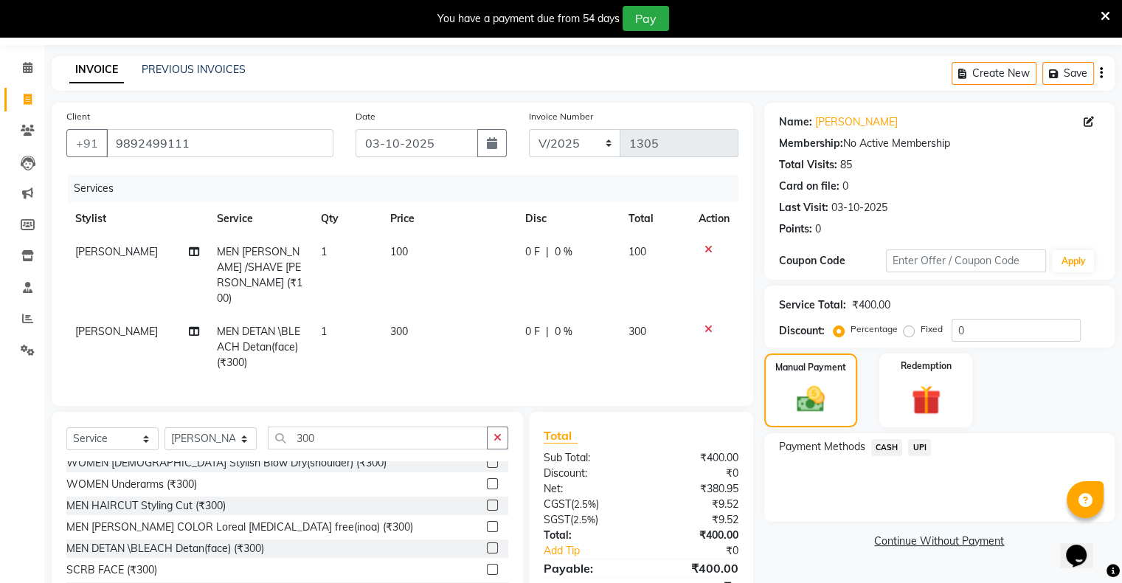
click at [885, 446] on span "CASH" at bounding box center [887, 447] width 32 height 17
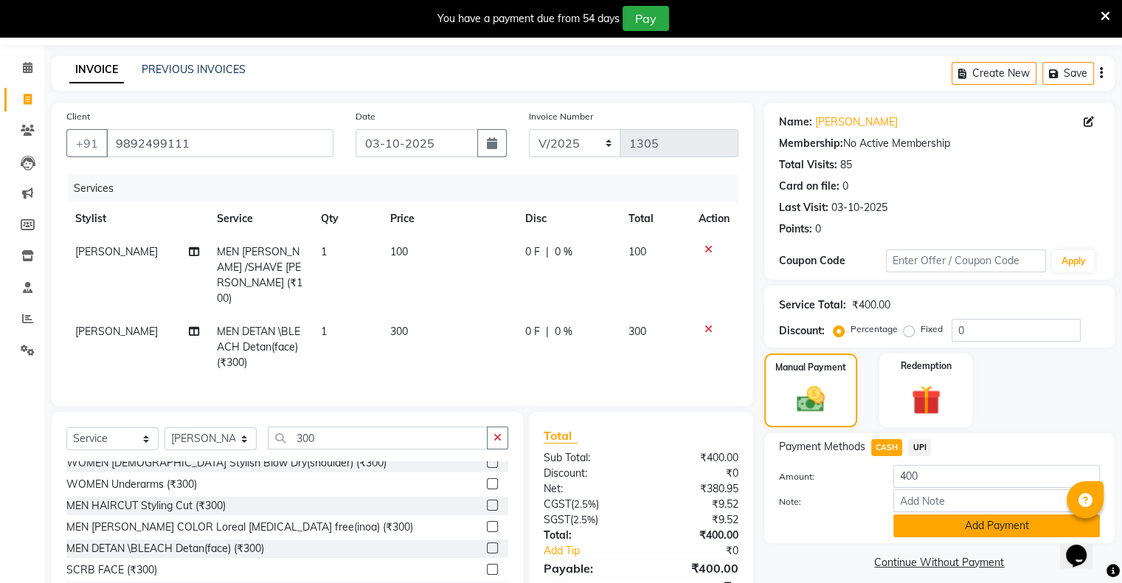
click at [924, 522] on button "Add Payment" at bounding box center [996, 525] width 207 height 23
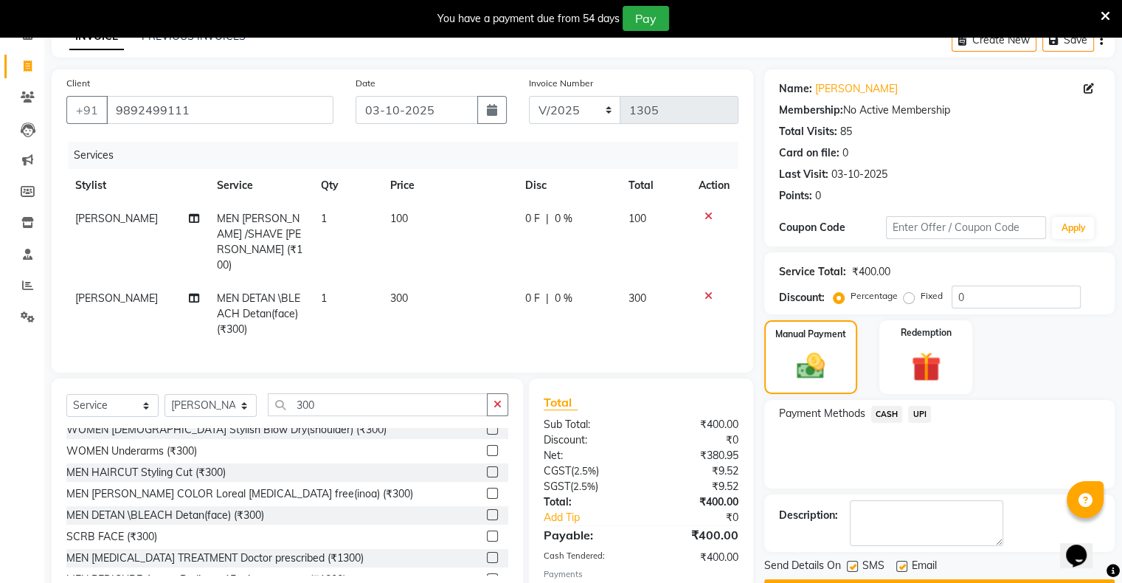
scroll to position [145, 0]
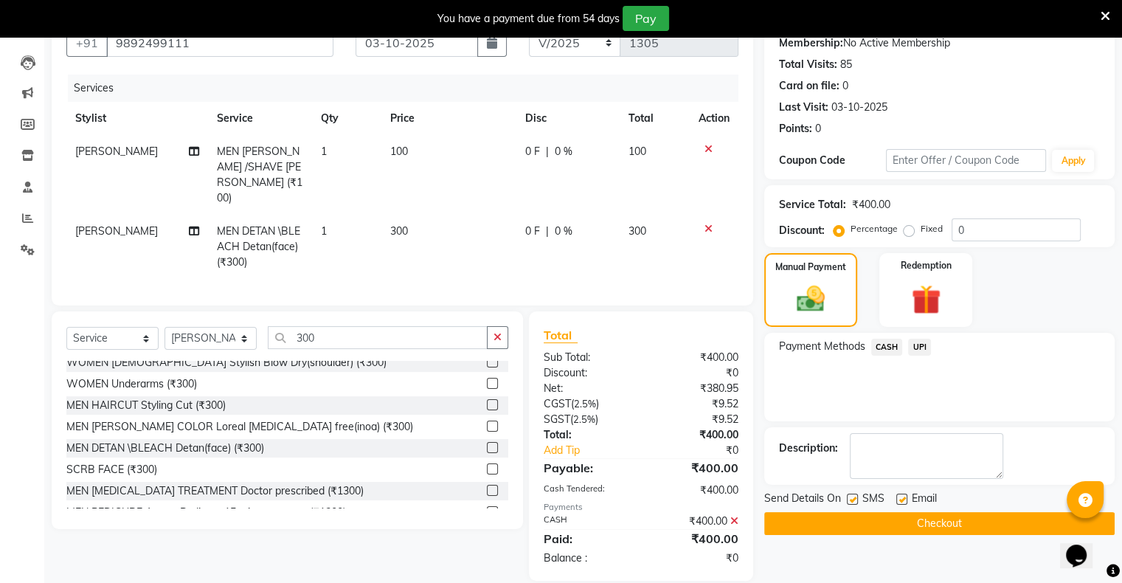
click at [935, 527] on button "Checkout" at bounding box center [939, 523] width 350 height 23
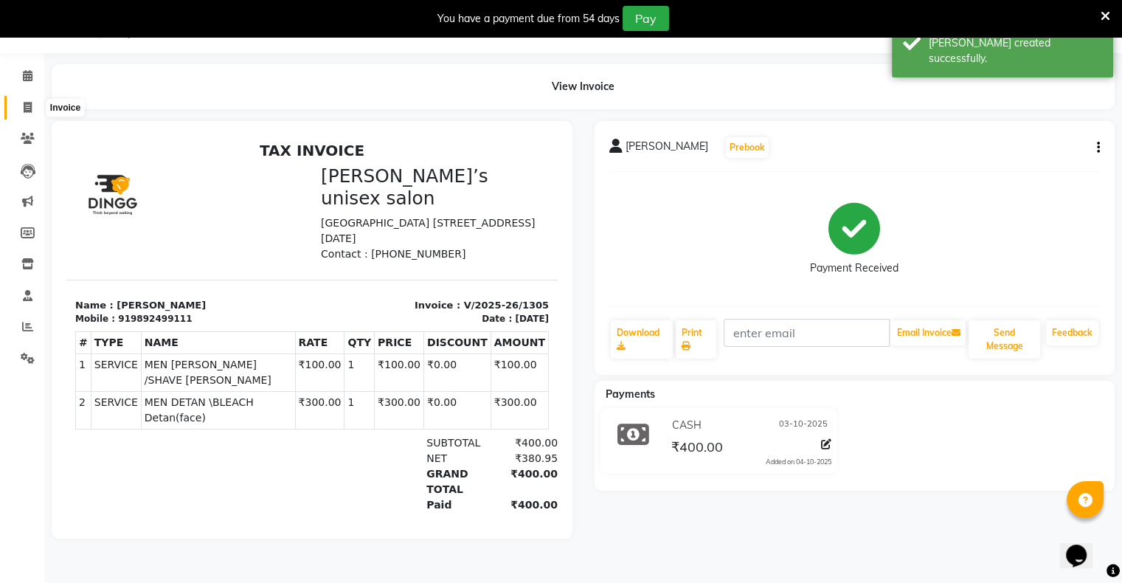
click at [30, 107] on icon at bounding box center [28, 107] width 8 height 11
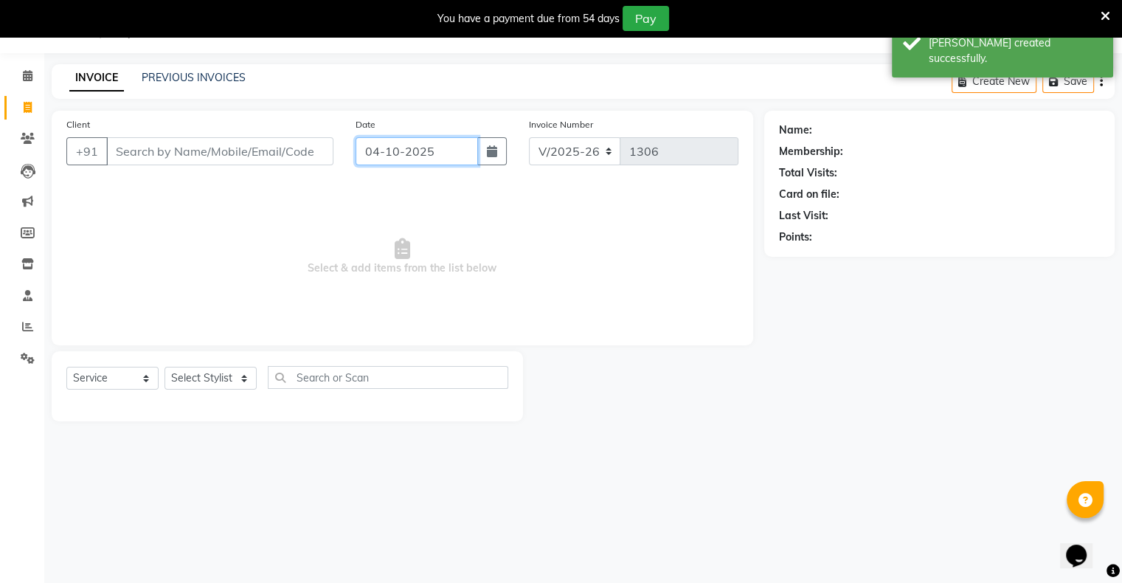
click at [437, 158] on input "04-10-2025" at bounding box center [417, 151] width 122 height 28
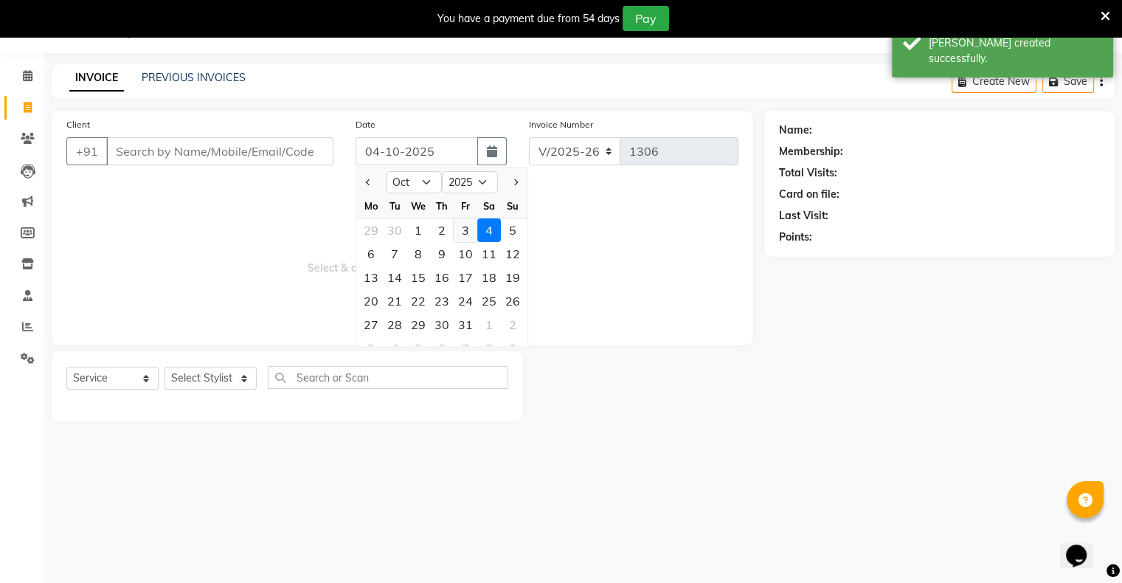
click at [465, 228] on div "3" at bounding box center [466, 230] width 24 height 24
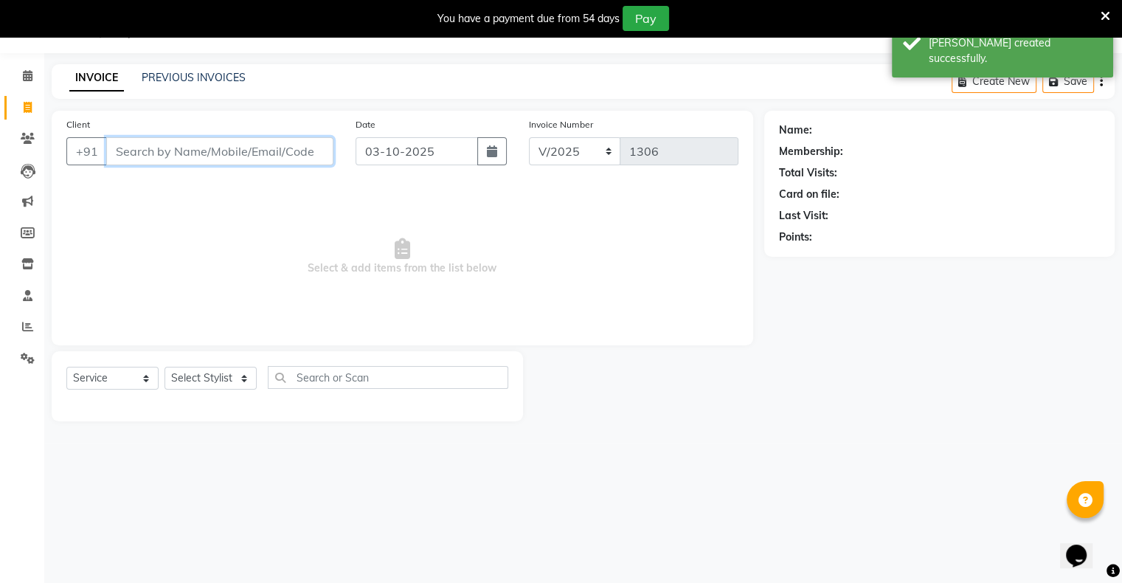
click at [273, 155] on input "Client" at bounding box center [219, 151] width 227 height 28
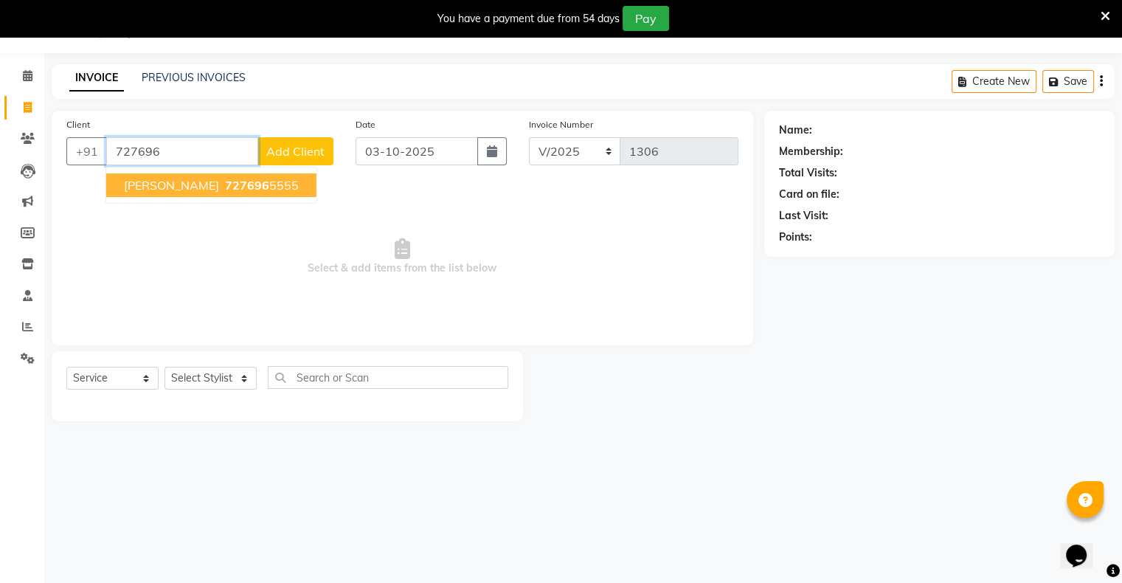
click at [225, 191] on span "727696" at bounding box center [247, 185] width 44 height 15
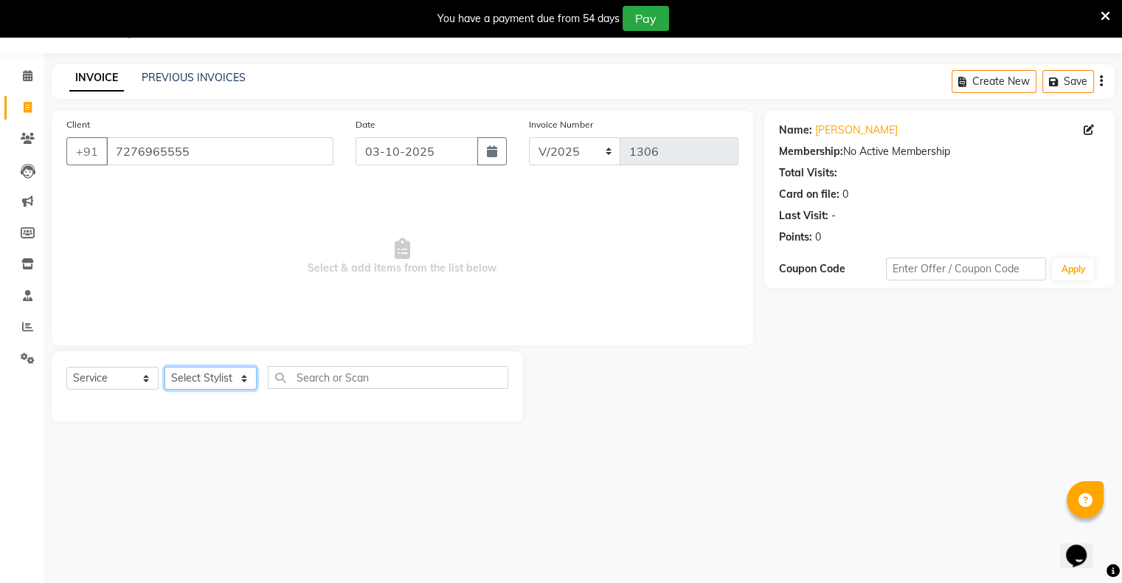
click at [209, 378] on select "Select Stylist [PERSON_NAME] owner Mohit [PERSON_NAME] [PERSON_NAME]" at bounding box center [210, 378] width 92 height 23
click at [164, 367] on select "Select Stylist [PERSON_NAME] owner Mohit [PERSON_NAME] [PERSON_NAME]" at bounding box center [210, 378] width 92 height 23
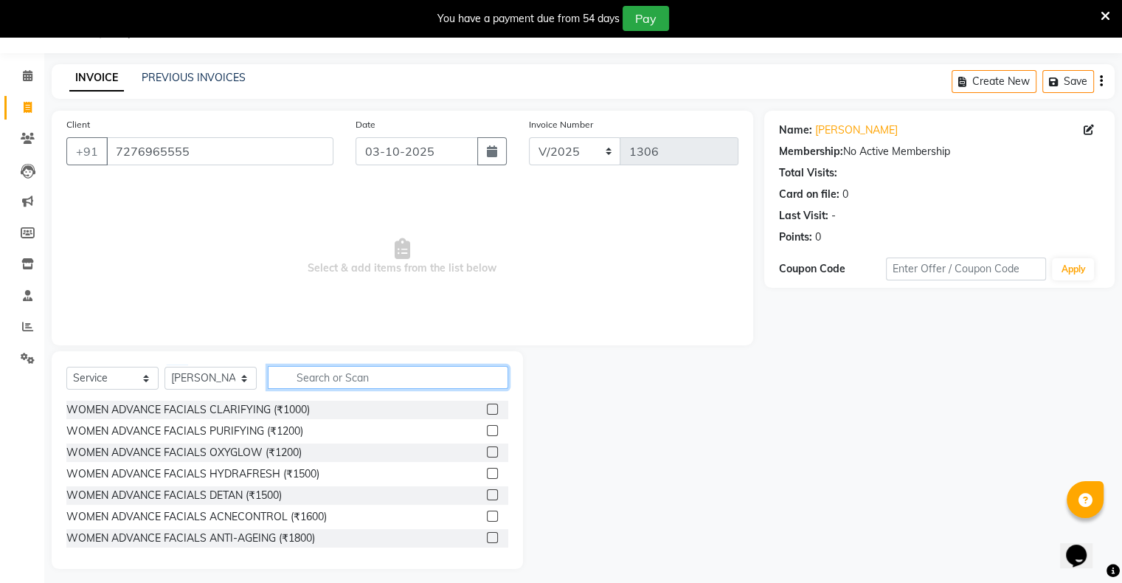
click at [339, 374] on input "text" at bounding box center [388, 377] width 240 height 23
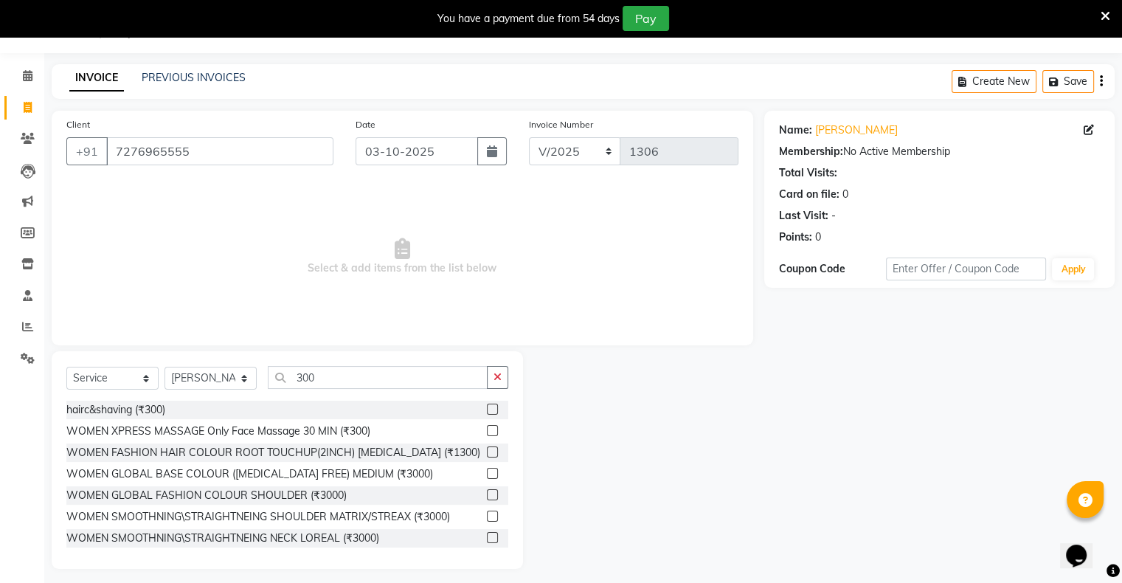
click at [487, 409] on label at bounding box center [492, 408] width 11 height 11
click at [487, 409] on input "checkbox" at bounding box center [492, 410] width 10 height 10
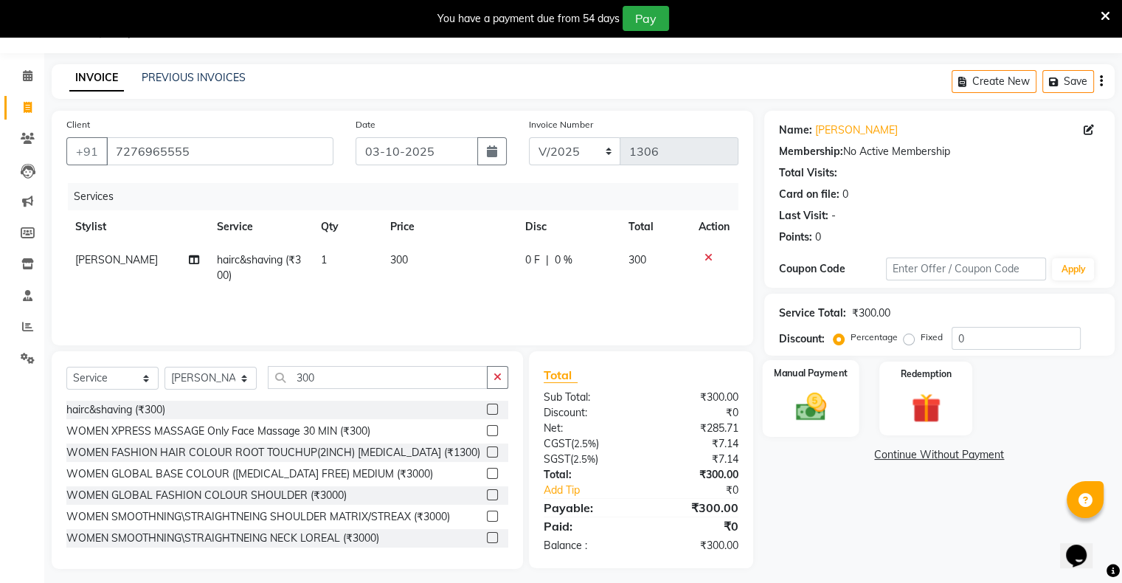
click at [844, 410] on div "Manual Payment" at bounding box center [810, 398] width 97 height 76
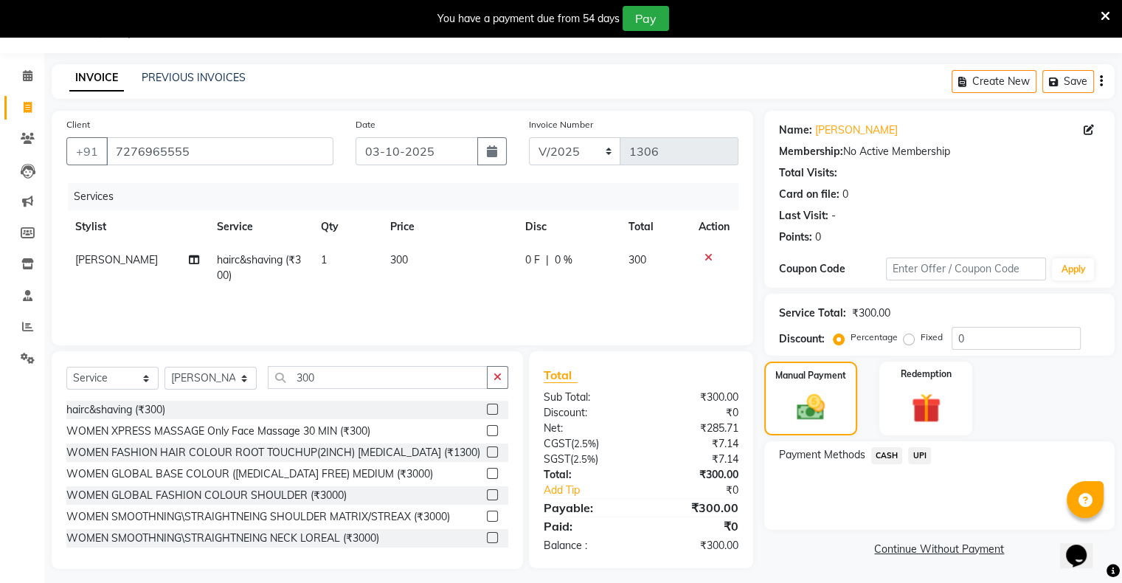
drag, startPoint x: 922, startPoint y: 454, endPoint x: 926, endPoint y: 471, distance: 17.5
click at [922, 456] on span "UPI" at bounding box center [919, 455] width 23 height 17
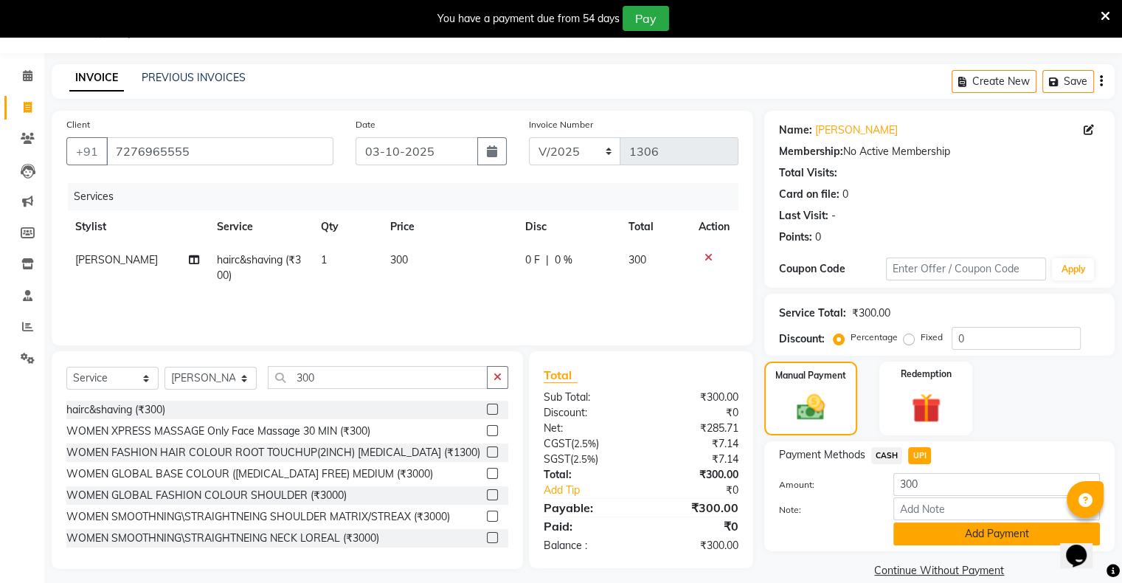
click at [943, 533] on button "Add Payment" at bounding box center [996, 533] width 207 height 23
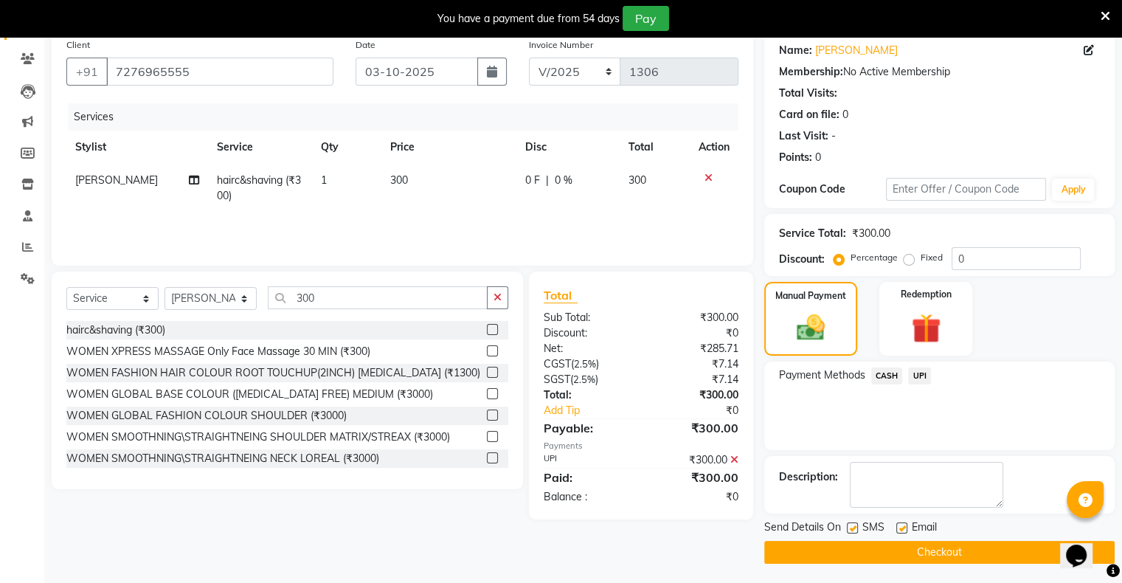
scroll to position [118, 0]
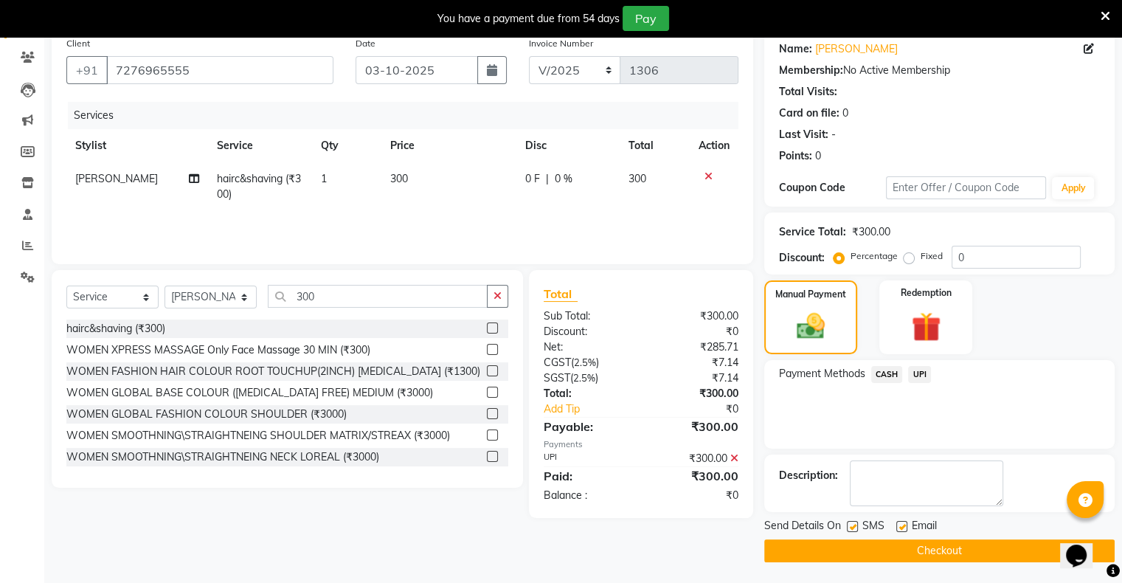
click at [934, 544] on button "Checkout" at bounding box center [939, 550] width 350 height 23
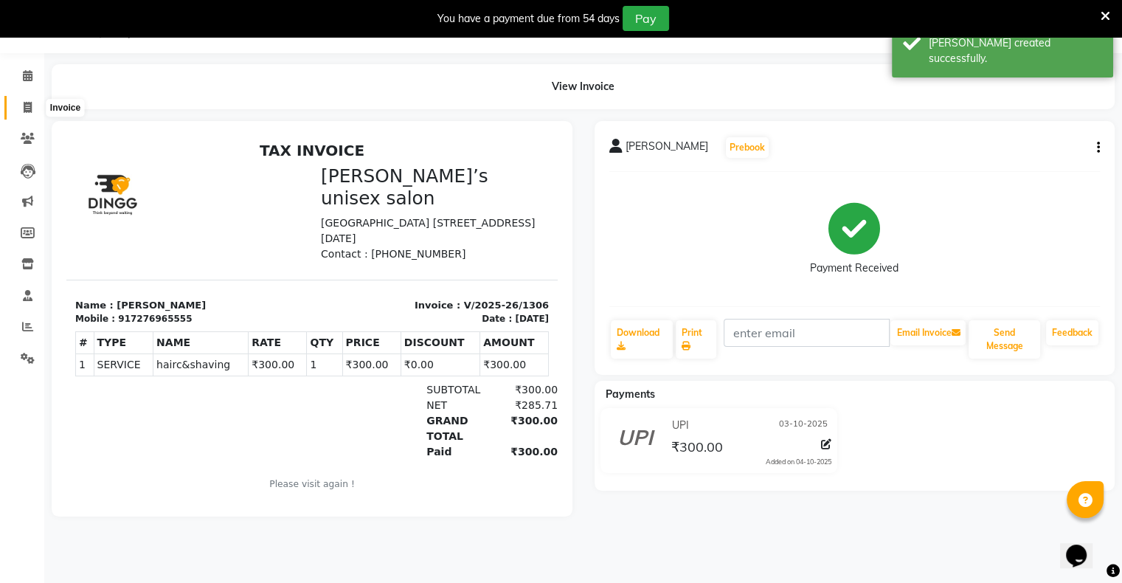
click at [30, 108] on icon at bounding box center [28, 107] width 8 height 11
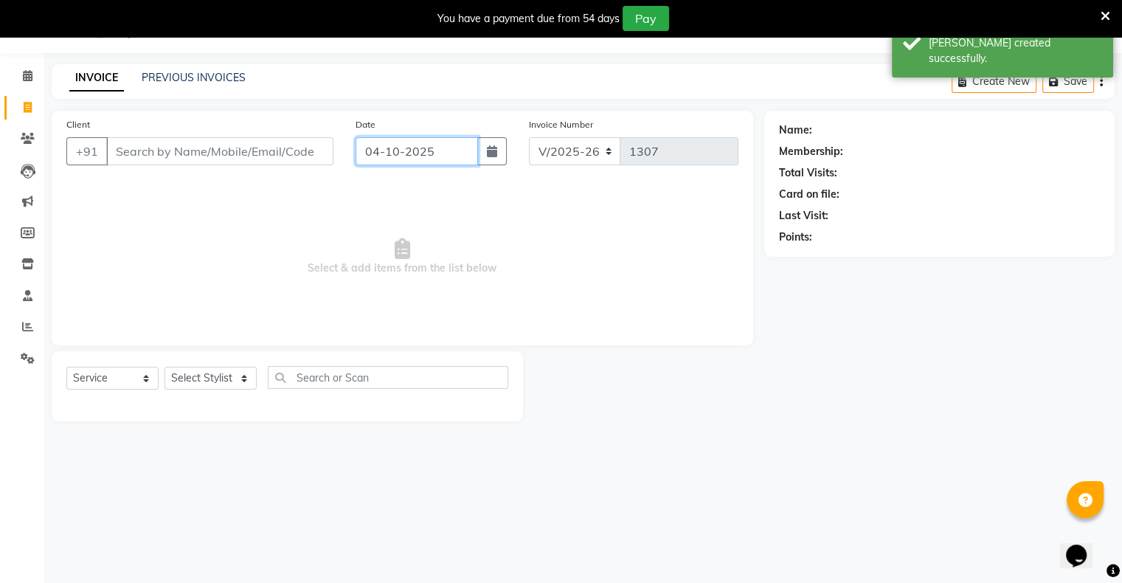
click at [417, 156] on input "04-10-2025" at bounding box center [417, 151] width 122 height 28
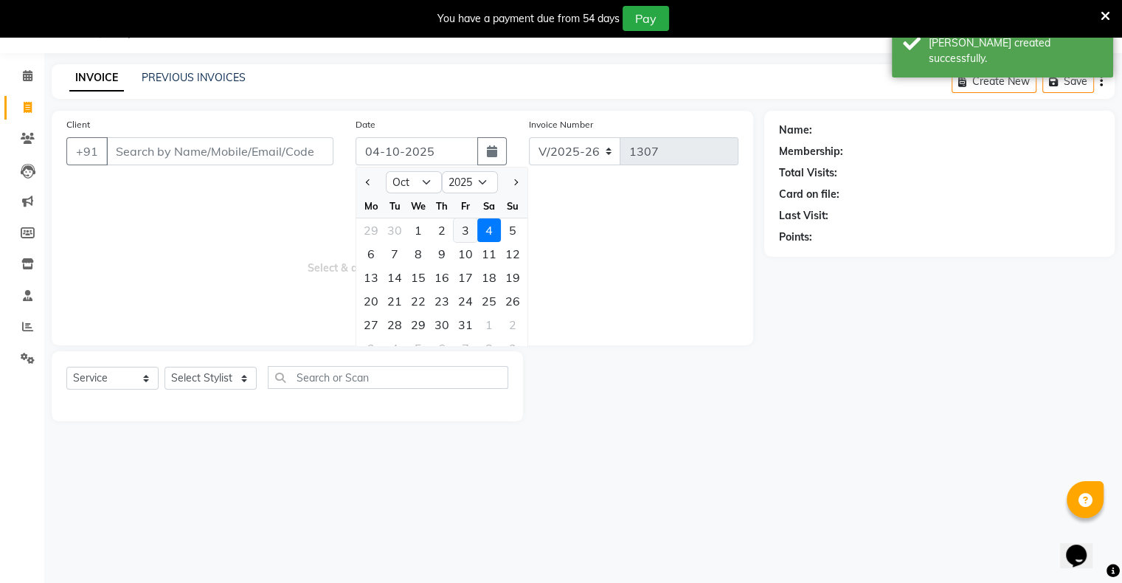
click at [471, 229] on div "3" at bounding box center [466, 230] width 24 height 24
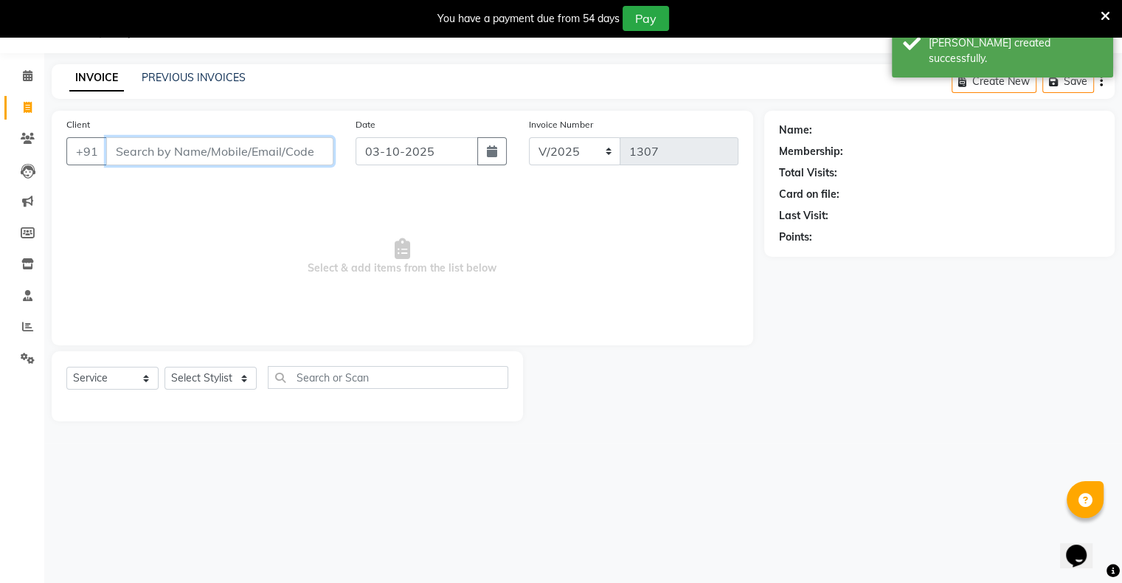
click at [314, 155] on input "Client" at bounding box center [219, 151] width 227 height 28
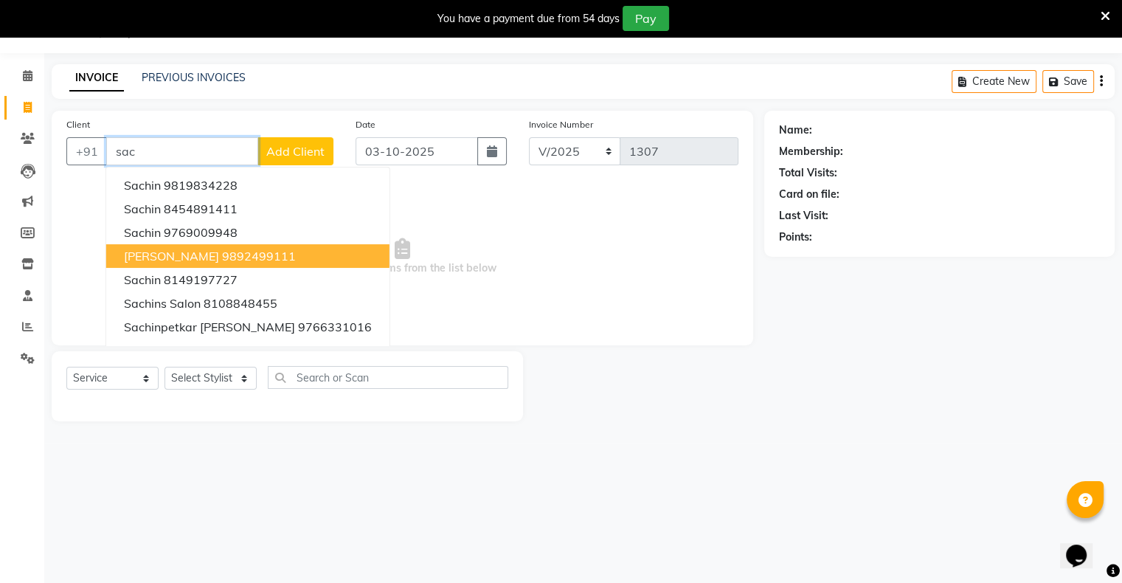
click at [249, 255] on ngb-highlight "9892499111" at bounding box center [259, 256] width 74 height 15
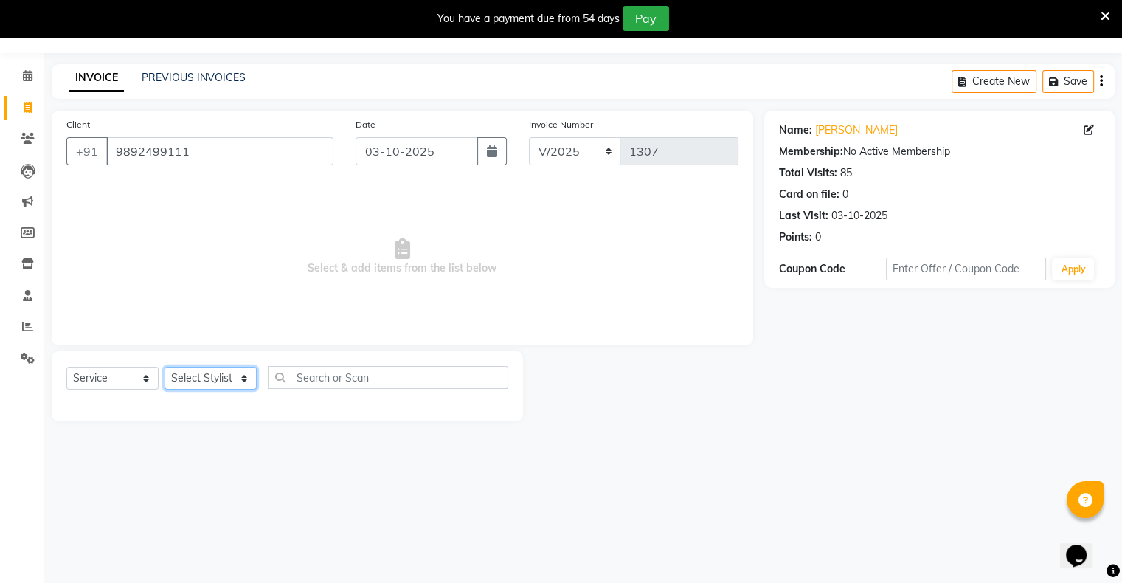
click at [215, 373] on select "Select Stylist [PERSON_NAME] owner Mohit [PERSON_NAME] [PERSON_NAME]" at bounding box center [210, 378] width 92 height 23
click at [164, 367] on select "Select Stylist [PERSON_NAME] owner Mohit [PERSON_NAME] [PERSON_NAME]" at bounding box center [210, 378] width 92 height 23
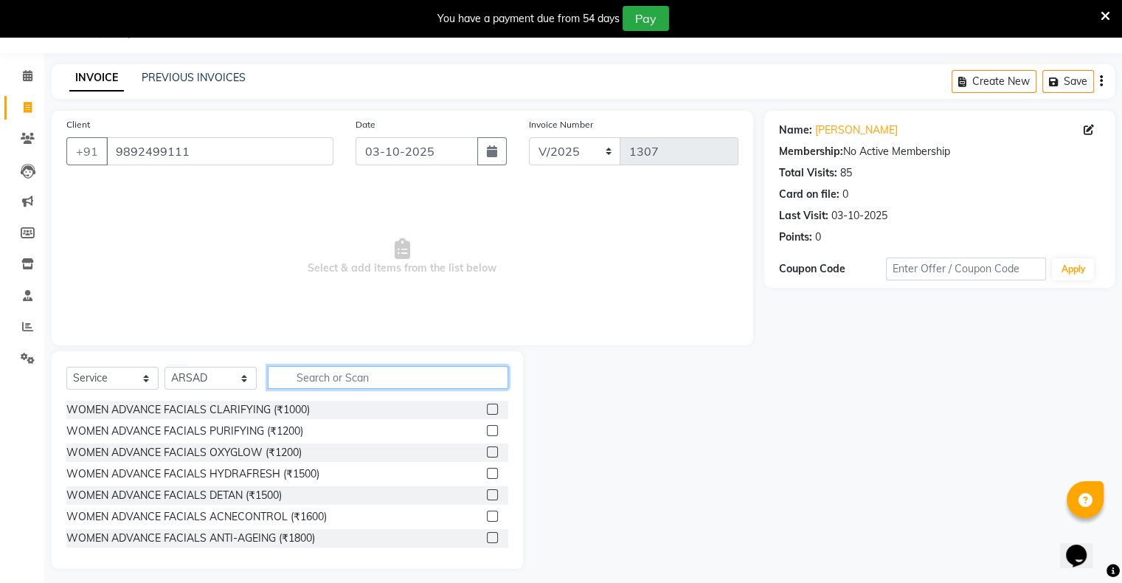
click at [344, 379] on input "text" at bounding box center [388, 377] width 240 height 23
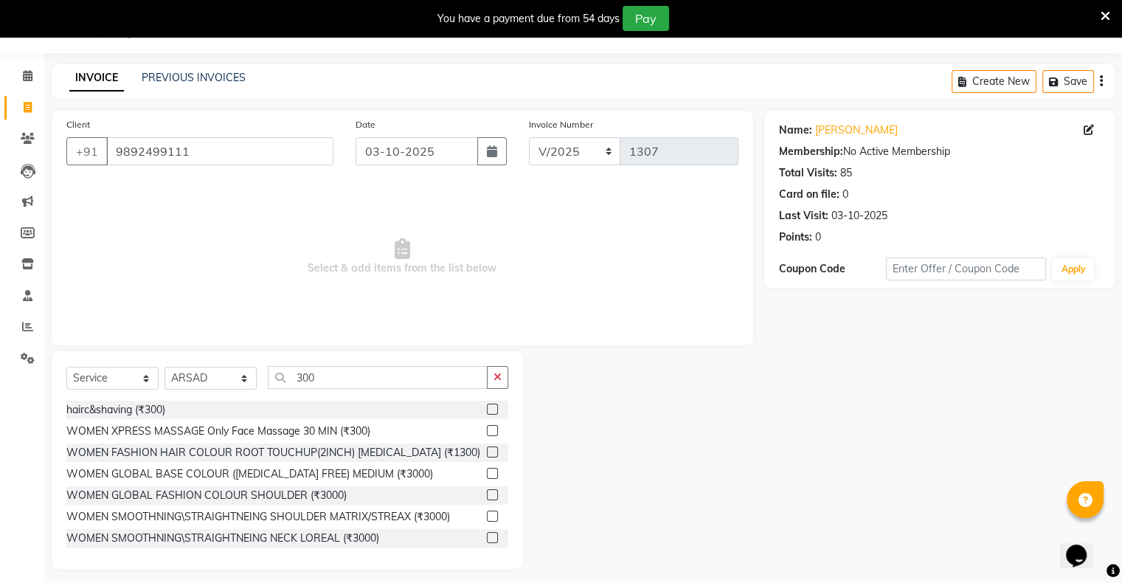
click at [487, 411] on label at bounding box center [492, 408] width 11 height 11
click at [487, 411] on input "checkbox" at bounding box center [492, 410] width 10 height 10
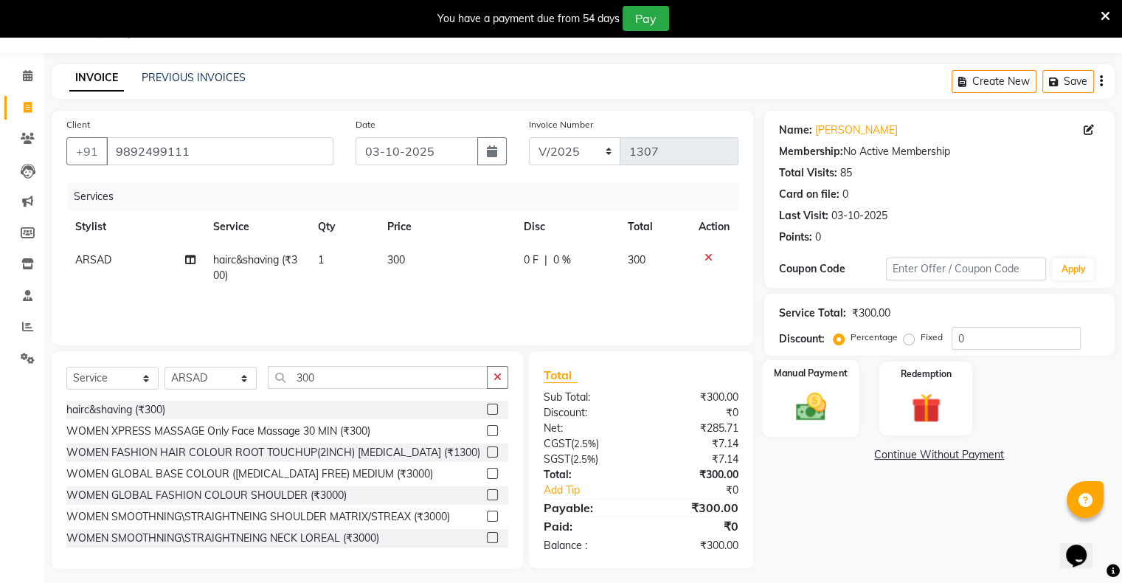
click at [831, 406] on img at bounding box center [810, 406] width 49 height 35
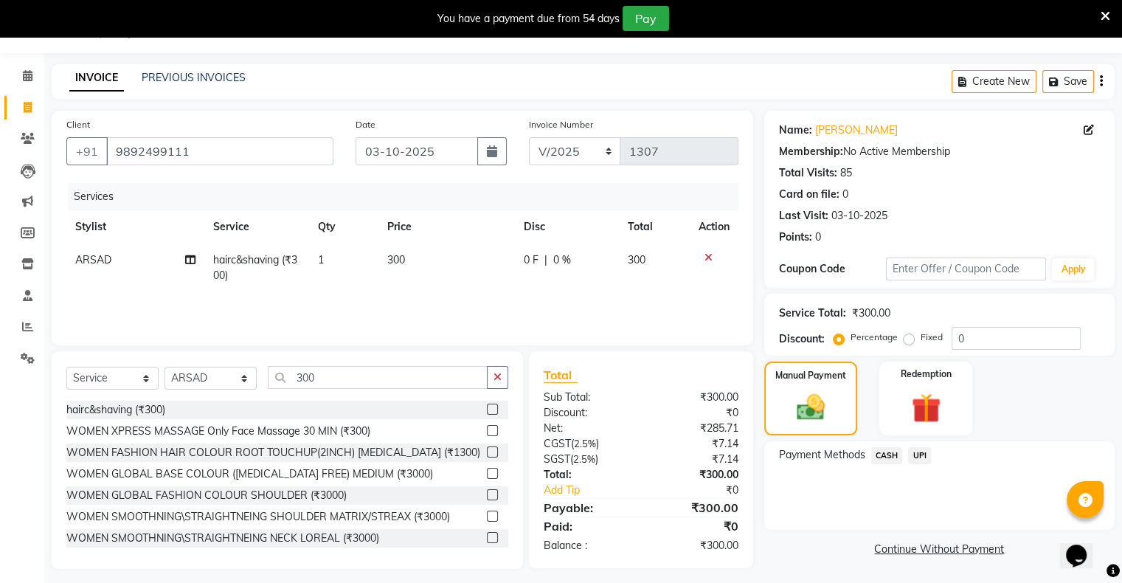
click at [917, 456] on span "UPI" at bounding box center [919, 455] width 23 height 17
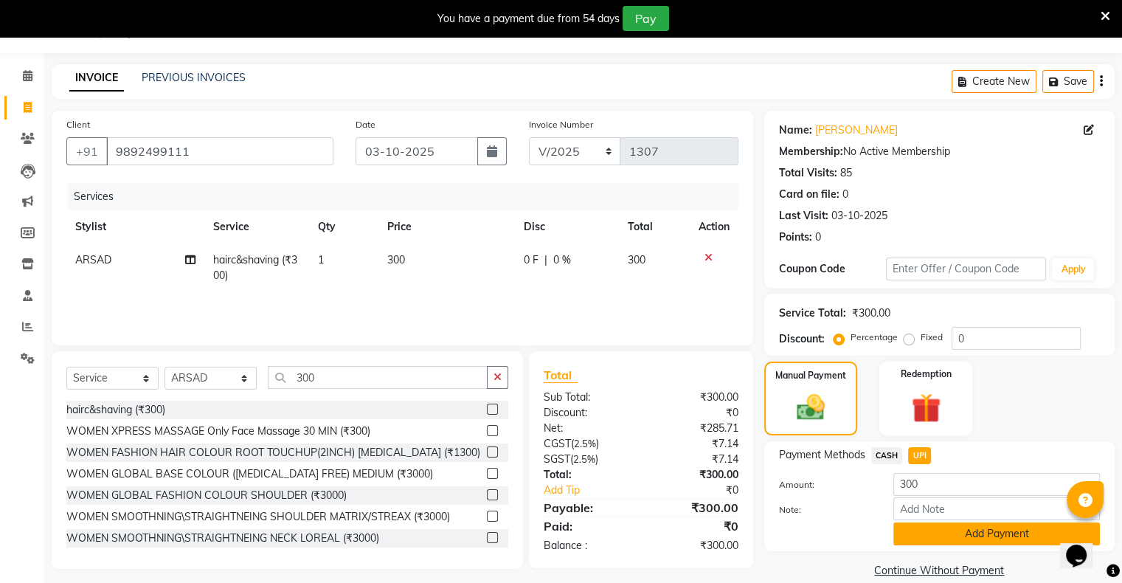
click at [929, 532] on button "Add Payment" at bounding box center [996, 533] width 207 height 23
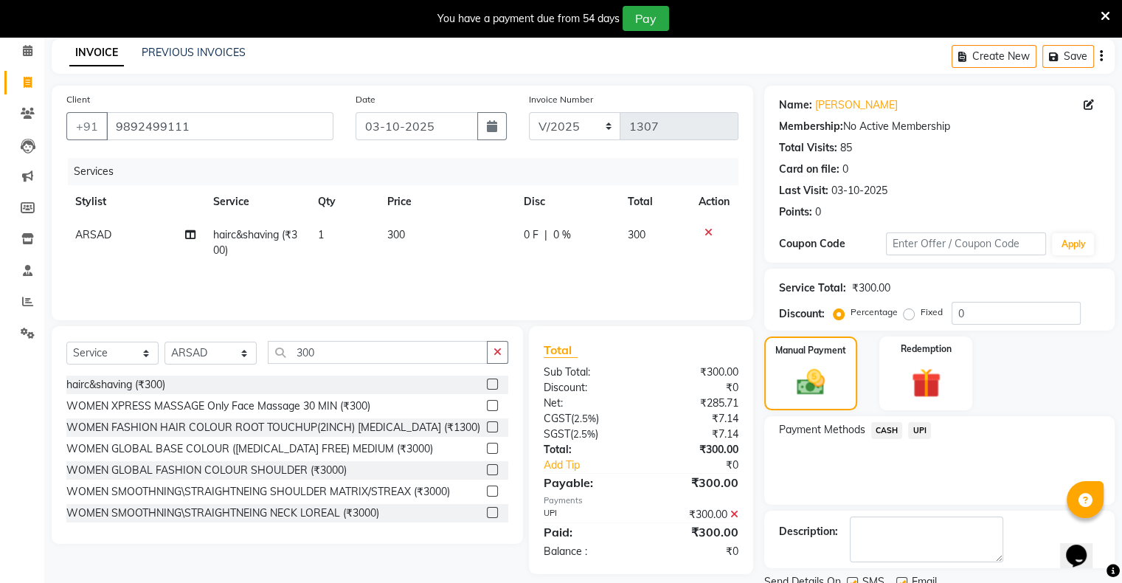
scroll to position [118, 0]
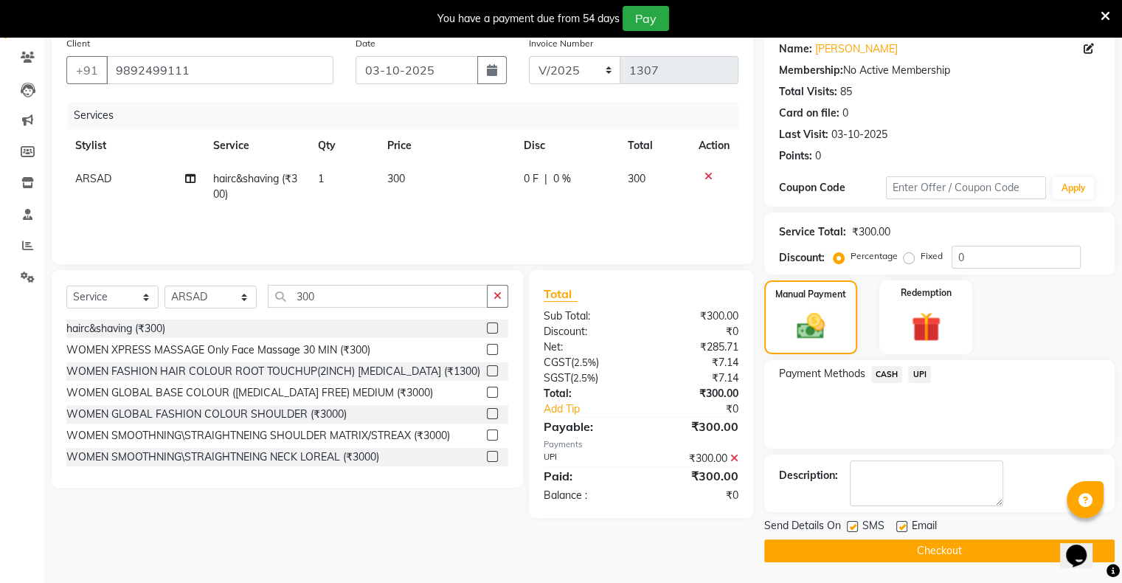
click at [931, 542] on button "Checkout" at bounding box center [939, 550] width 350 height 23
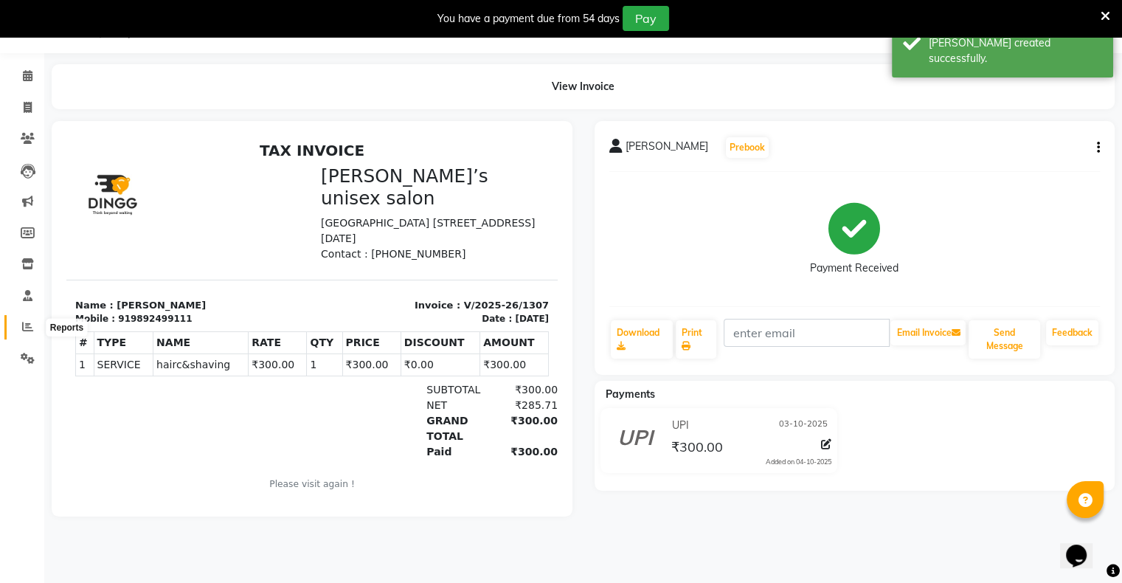
click at [30, 322] on icon at bounding box center [27, 326] width 11 height 11
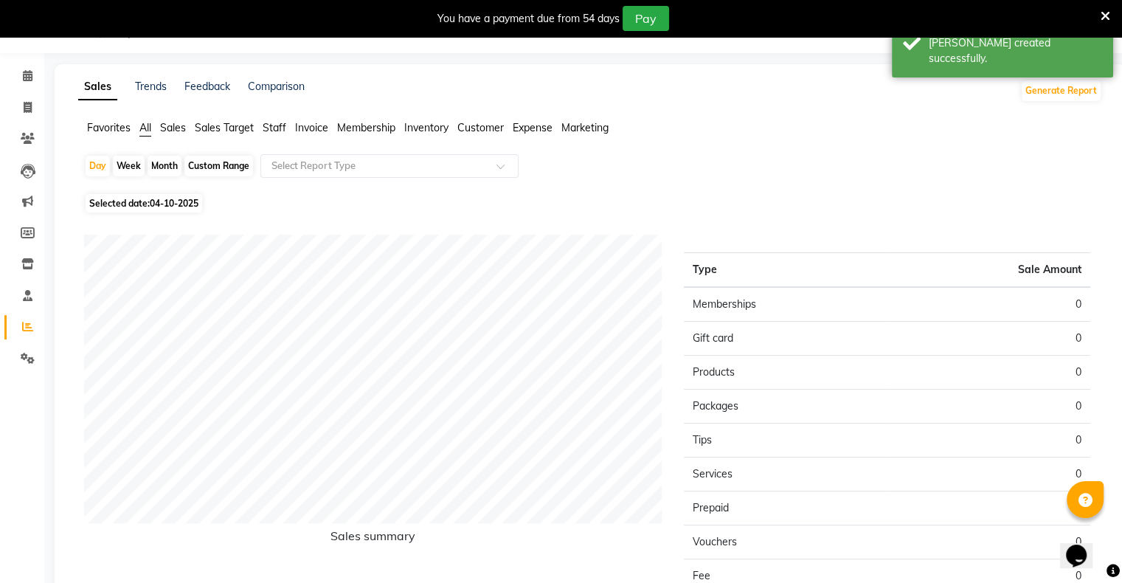
click at [174, 207] on span "04-10-2025" at bounding box center [174, 203] width 49 height 11
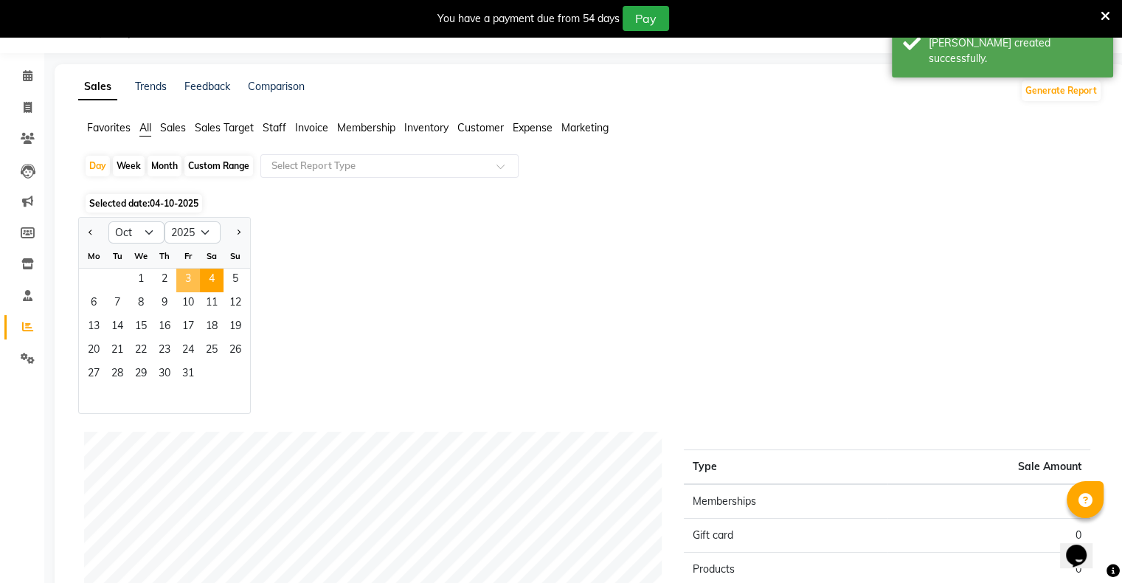
click at [190, 278] on span "3" at bounding box center [188, 280] width 24 height 24
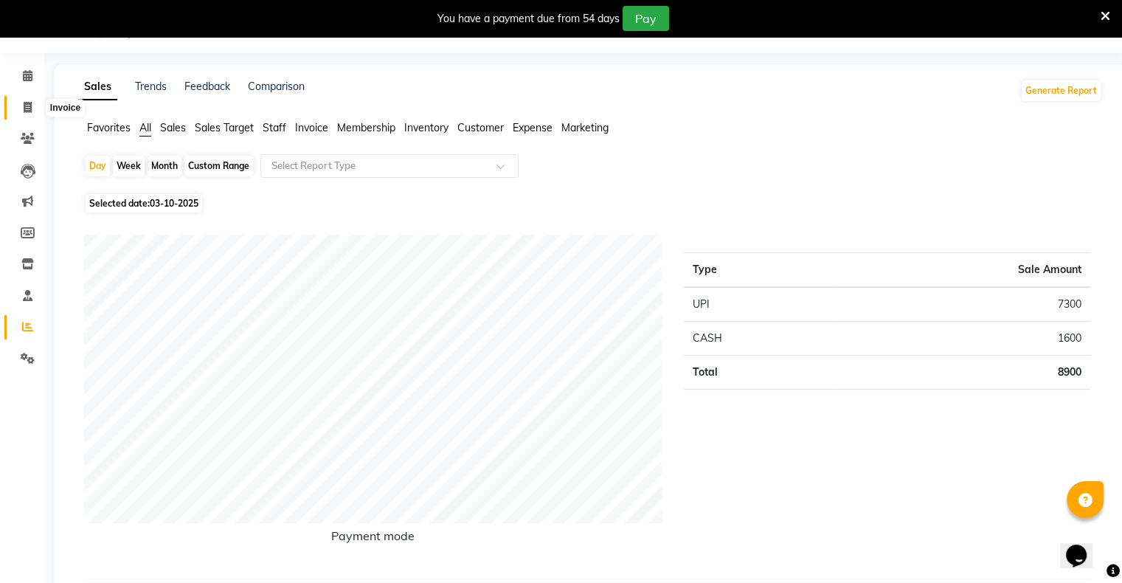
click at [27, 106] on icon at bounding box center [28, 107] width 8 height 11
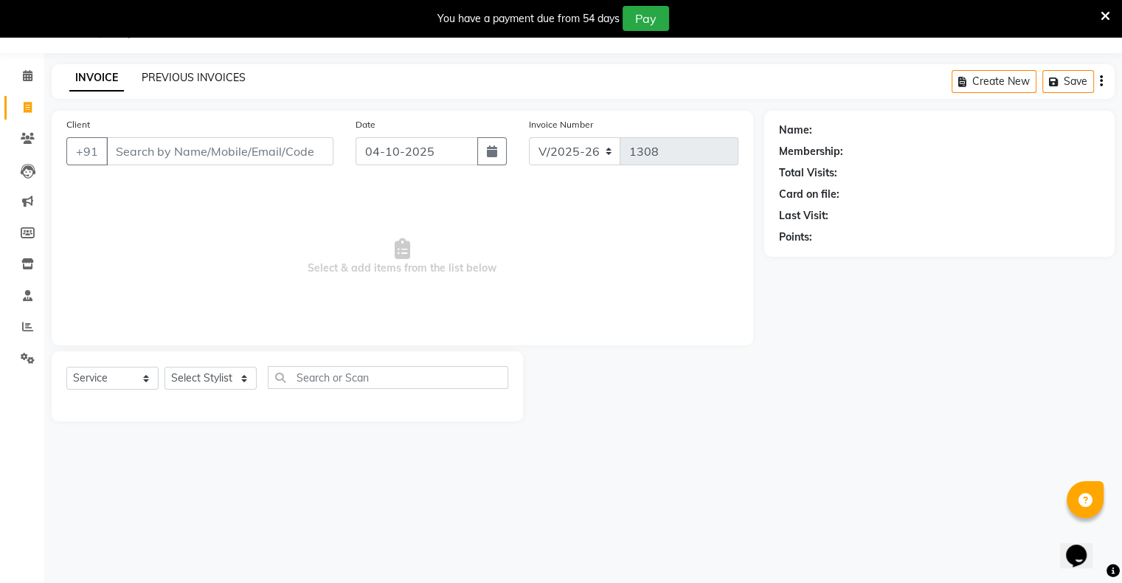
click at [214, 74] on link "PREVIOUS INVOICES" at bounding box center [194, 77] width 104 height 13
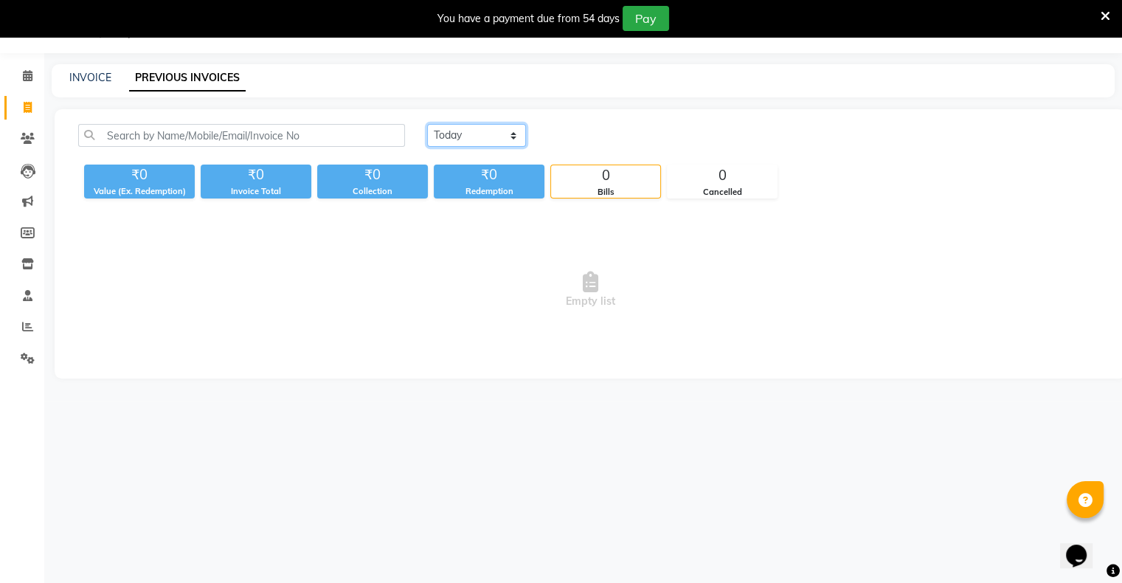
click at [460, 128] on select "[DATE] [DATE] Custom Range" at bounding box center [476, 135] width 99 height 23
click at [427, 124] on select "[DATE] [DATE] Custom Range" at bounding box center [476, 135] width 99 height 23
click at [21, 325] on span at bounding box center [28, 327] width 26 height 17
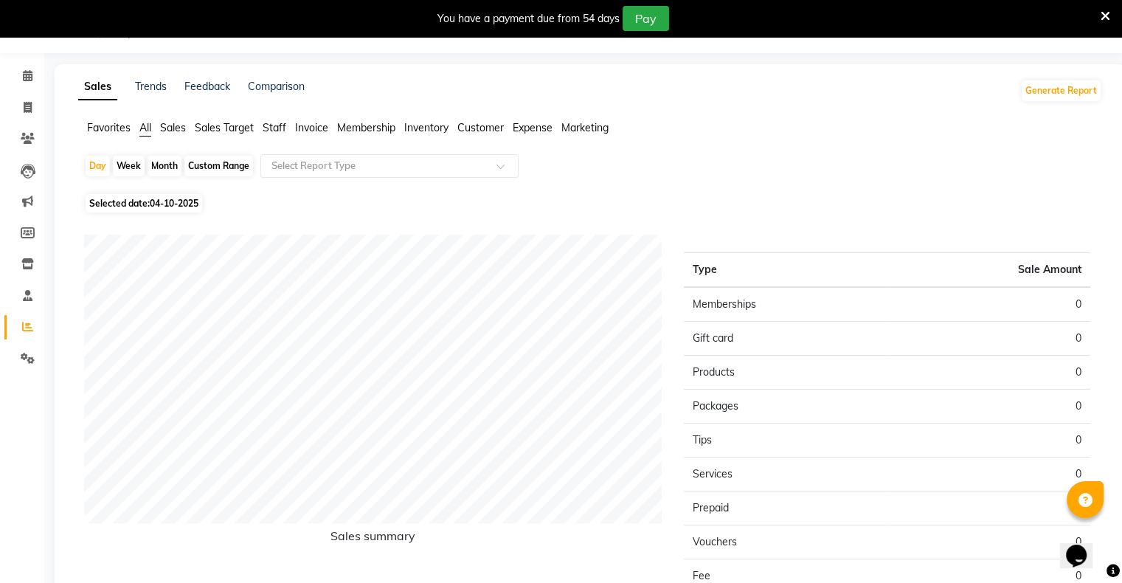
click at [274, 127] on span "Staff" at bounding box center [275, 127] width 24 height 13
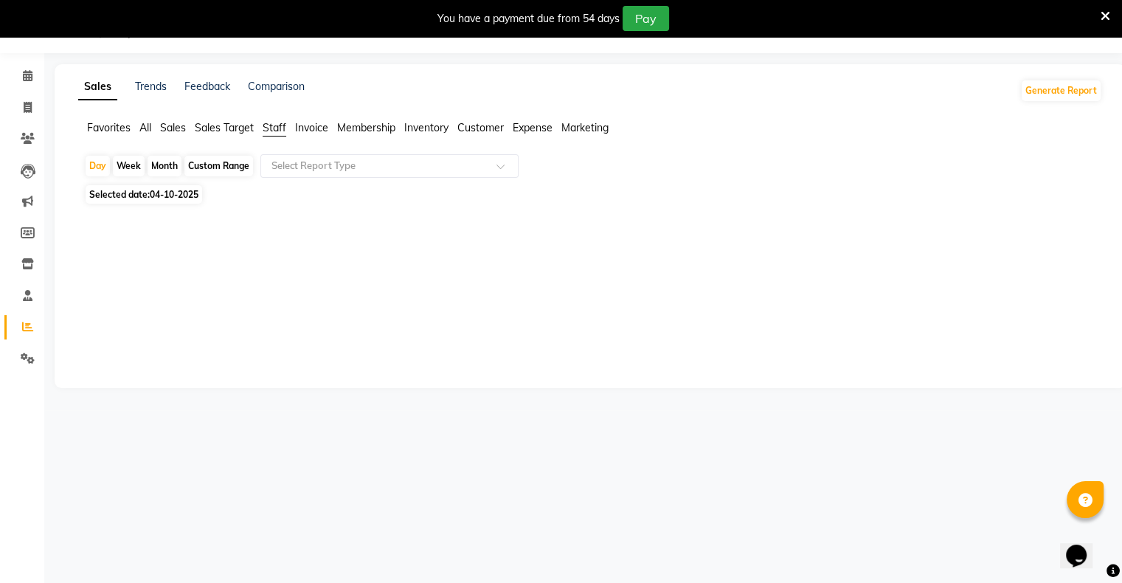
click at [212, 164] on div "Custom Range" at bounding box center [218, 166] width 69 height 21
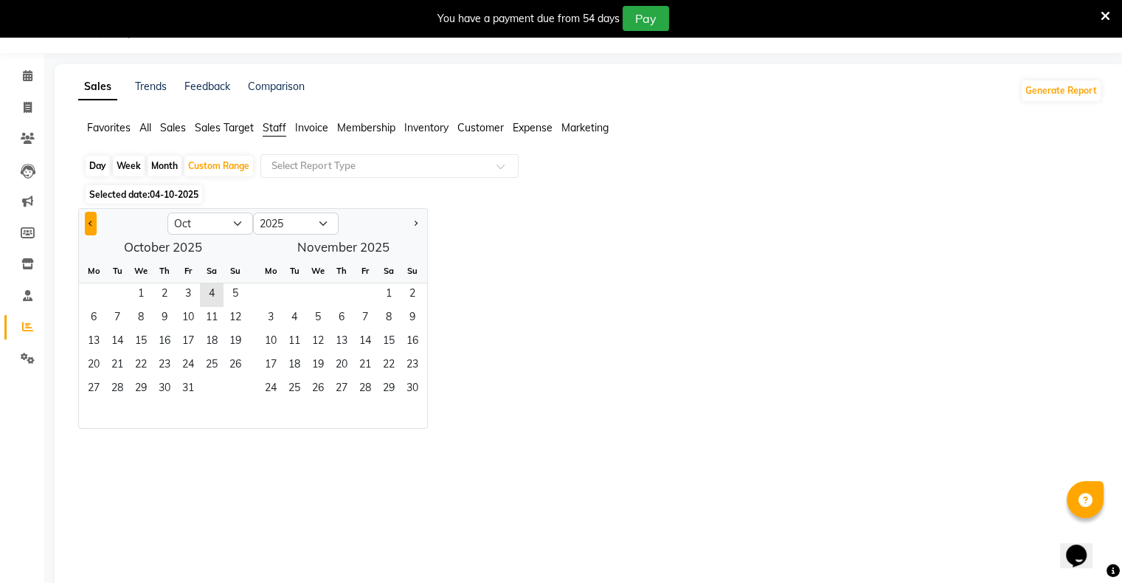
click at [92, 227] on button "Previous month" at bounding box center [91, 224] width 12 height 24
click at [97, 291] on span "1" at bounding box center [94, 295] width 24 height 24
click at [117, 380] on span "30" at bounding box center [117, 390] width 24 height 24
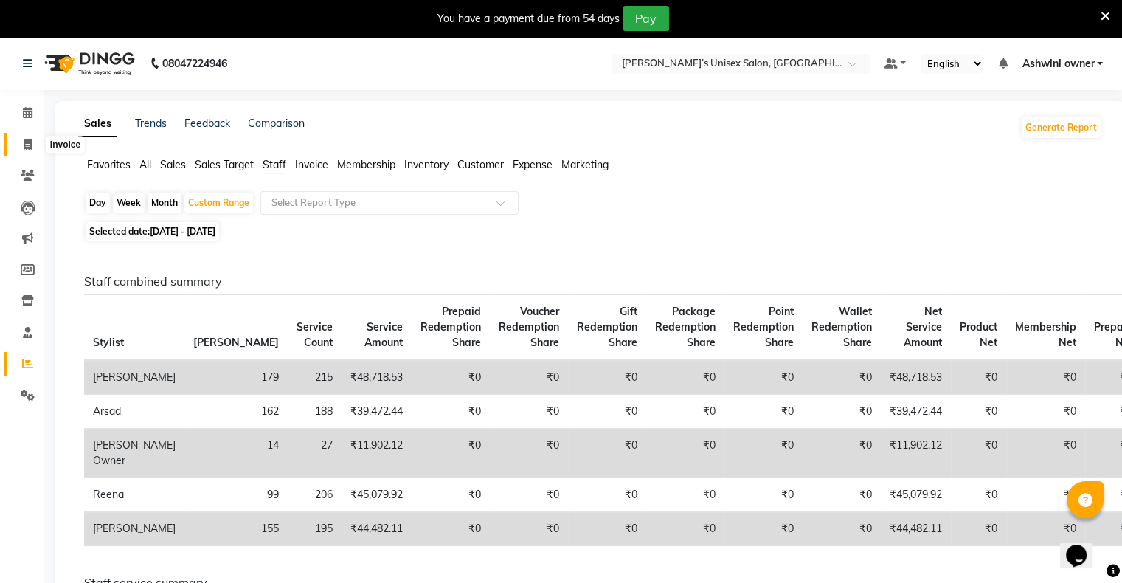
click at [24, 144] on icon at bounding box center [28, 144] width 8 height 11
